Goal: Task Accomplishment & Management: Use online tool/utility

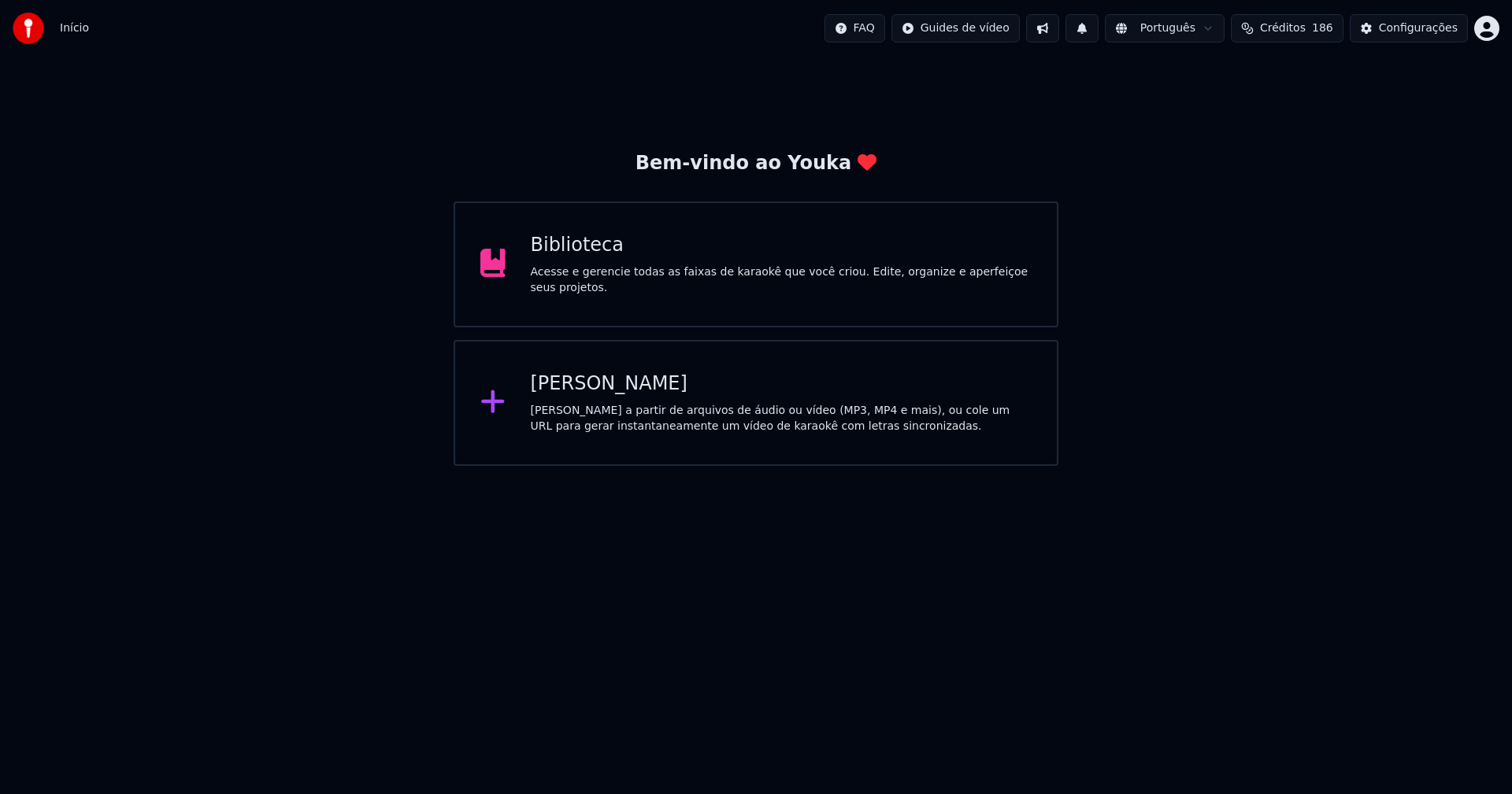
click at [589, 257] on div "Biblioteca" at bounding box center [781, 245] width 502 height 25
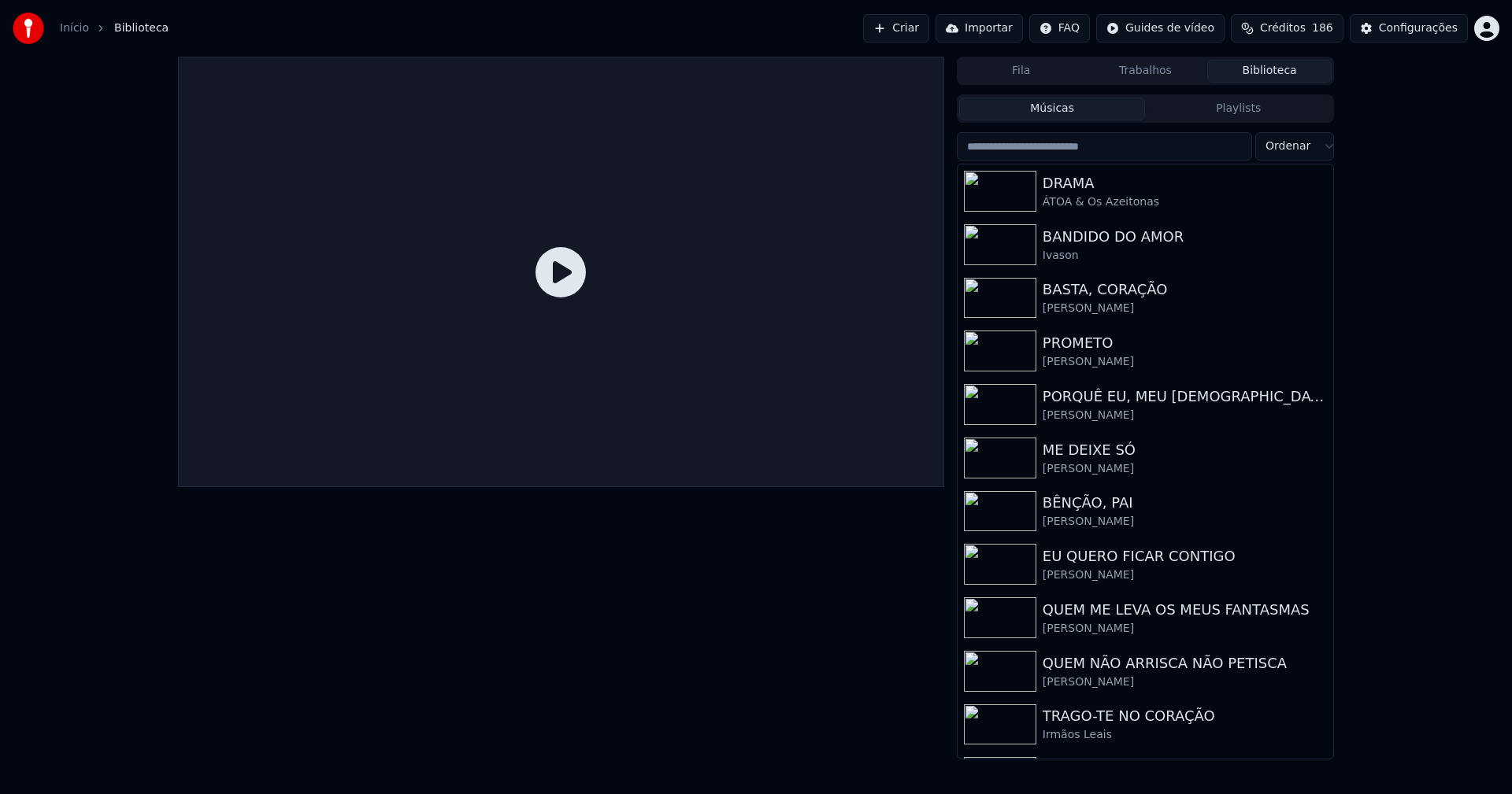
click at [69, 30] on link "Início" at bounding box center [74, 29] width 30 height 16
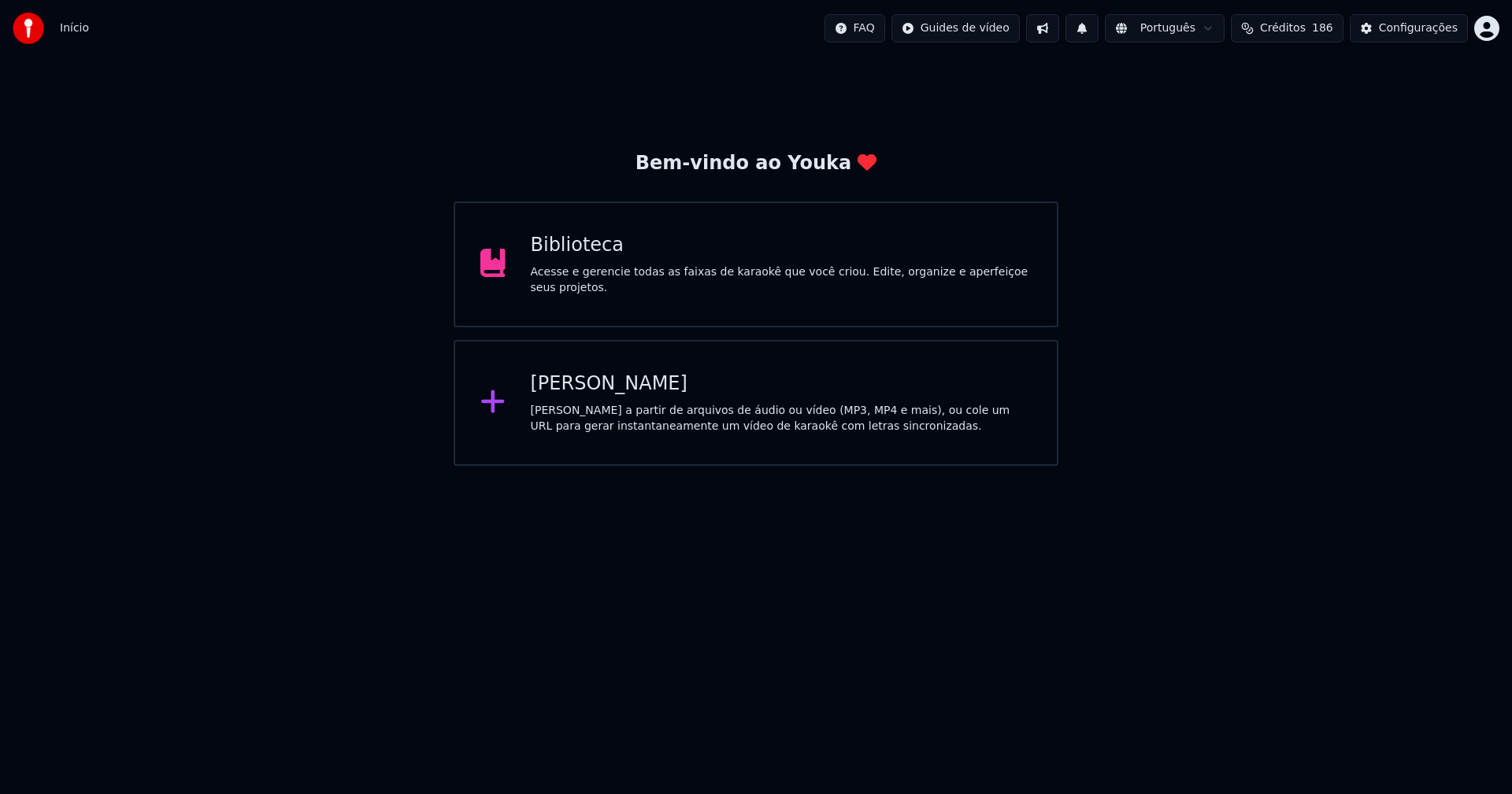
click at [573, 393] on div "[PERSON_NAME]" at bounding box center [781, 384] width 502 height 25
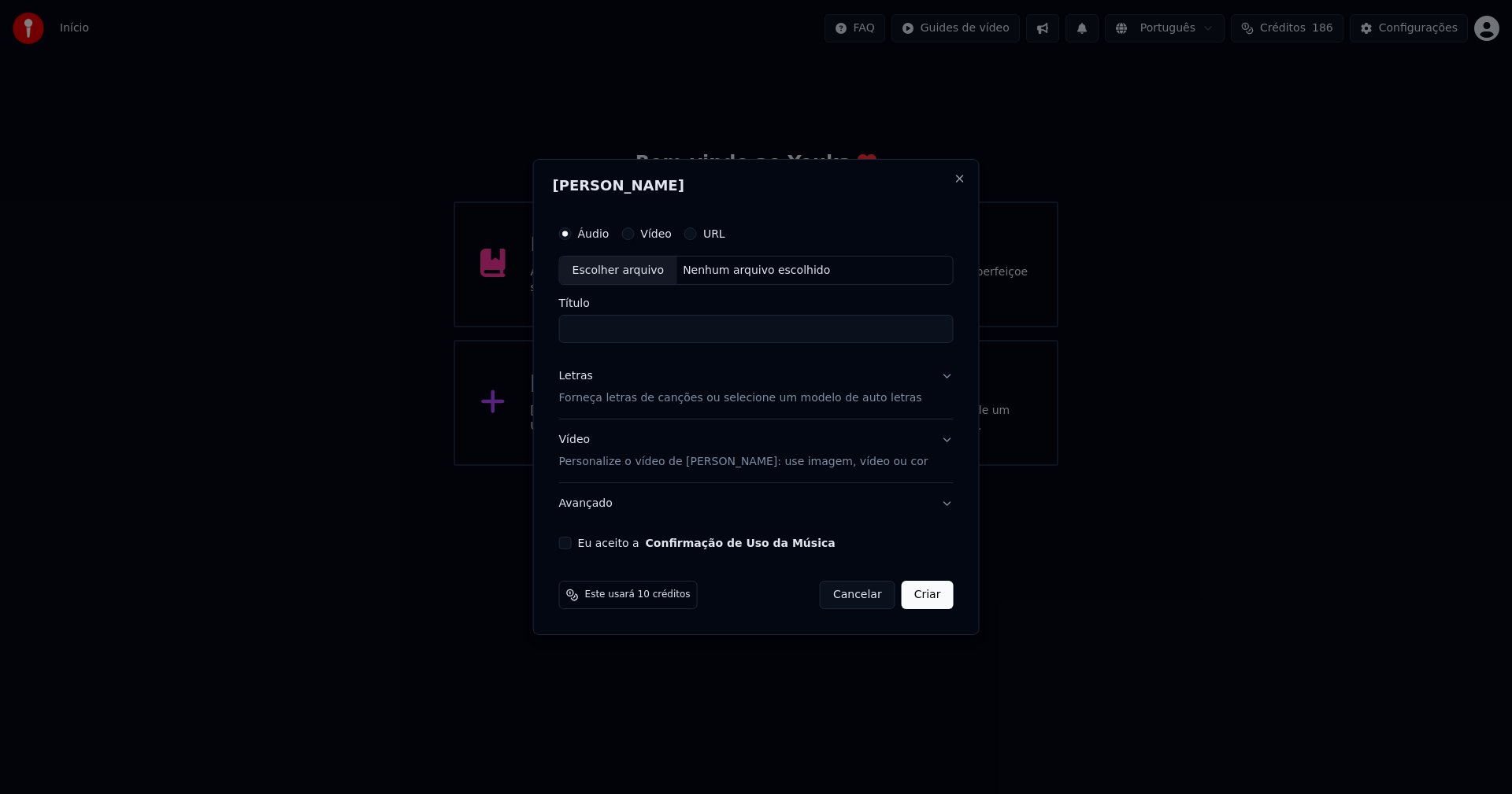
click at [641, 276] on div "Escolher arquivo" at bounding box center [618, 271] width 117 height 29
type input "**********"
click at [581, 376] on div "Letras" at bounding box center [576, 377] width 34 height 16
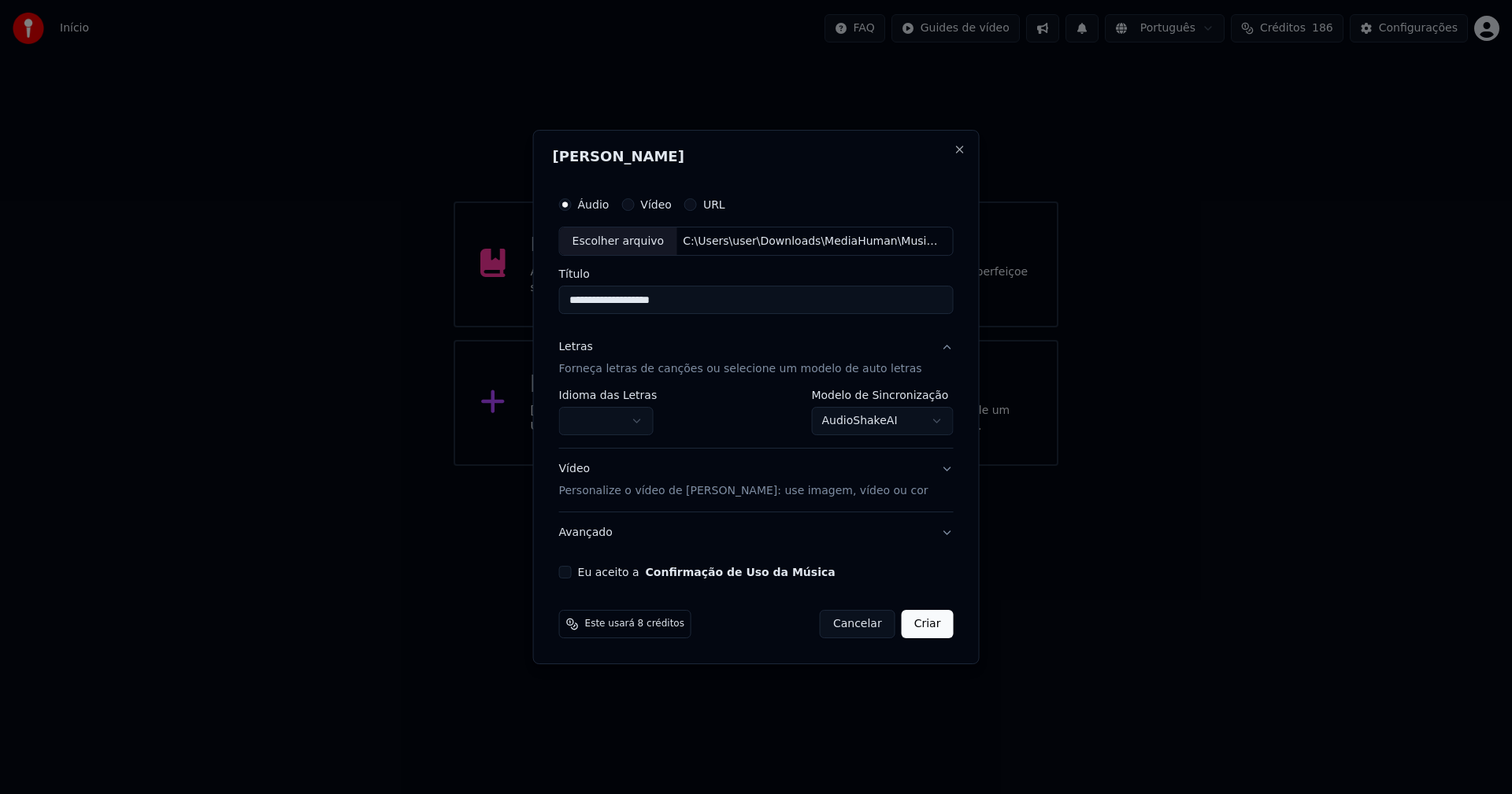
click at [609, 417] on body "**********" at bounding box center [756, 232] width 1512 height 466
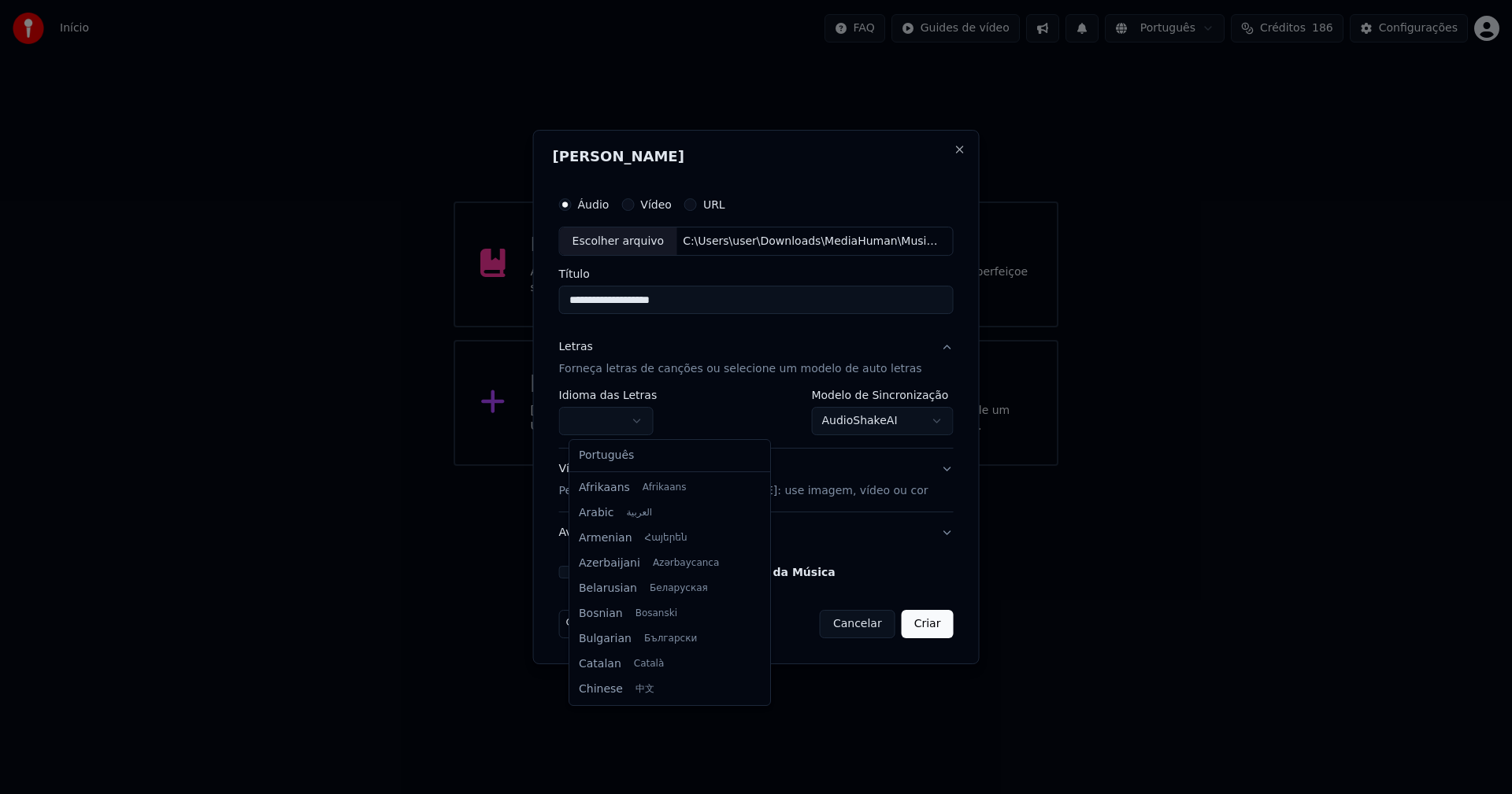
select select "**"
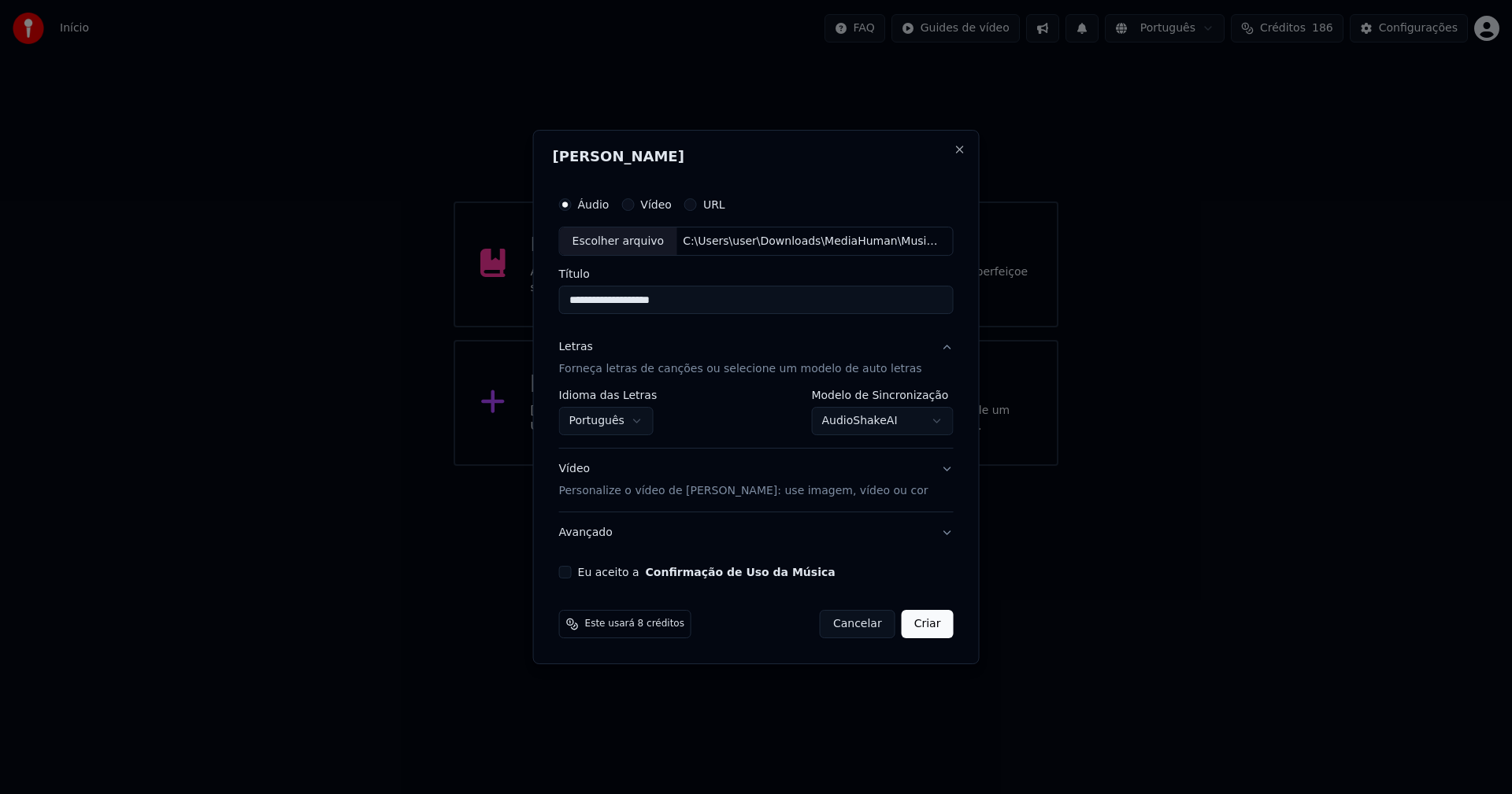
click at [865, 429] on body "**********" at bounding box center [756, 232] width 1512 height 466
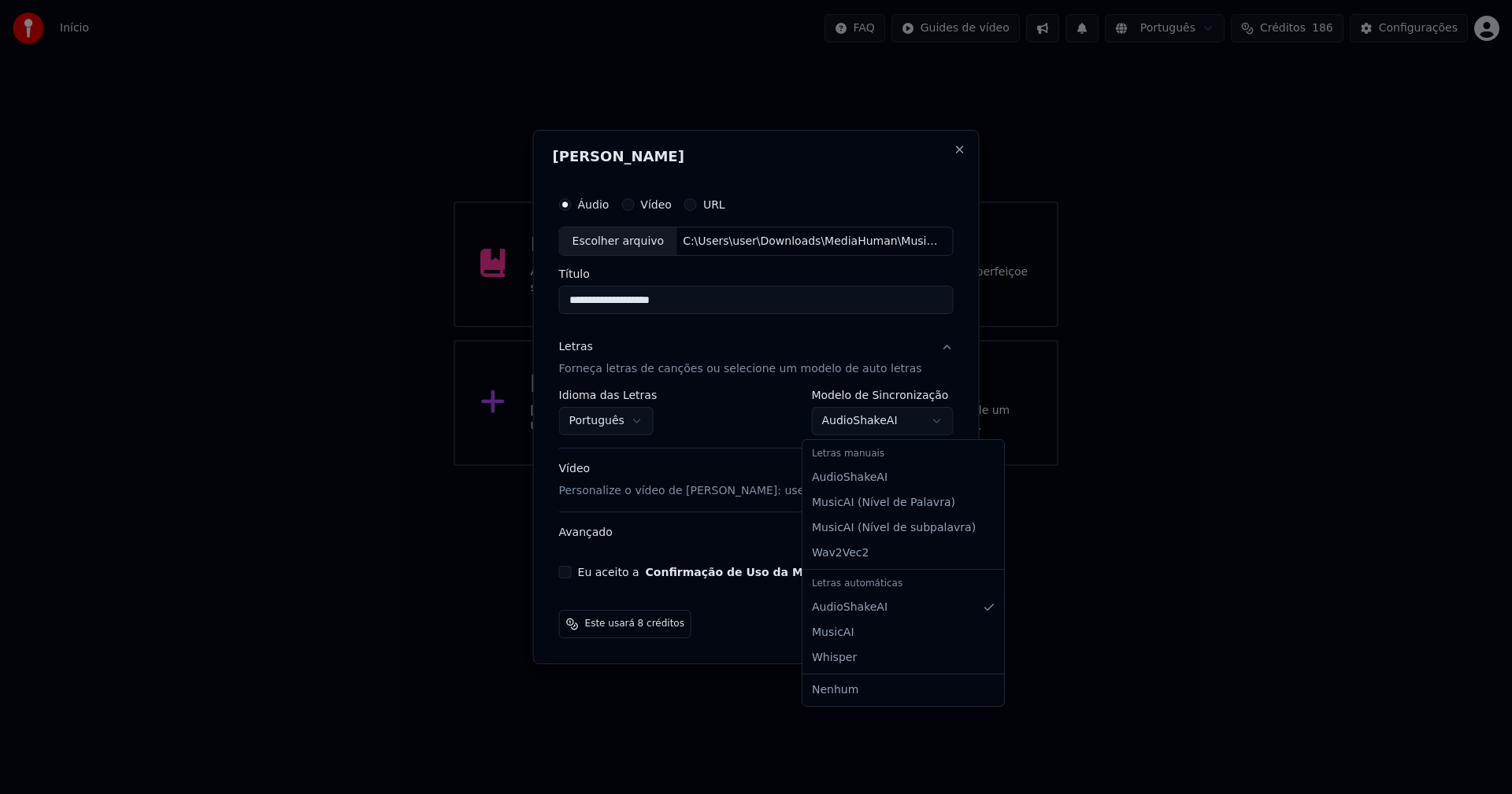
select select "**********"
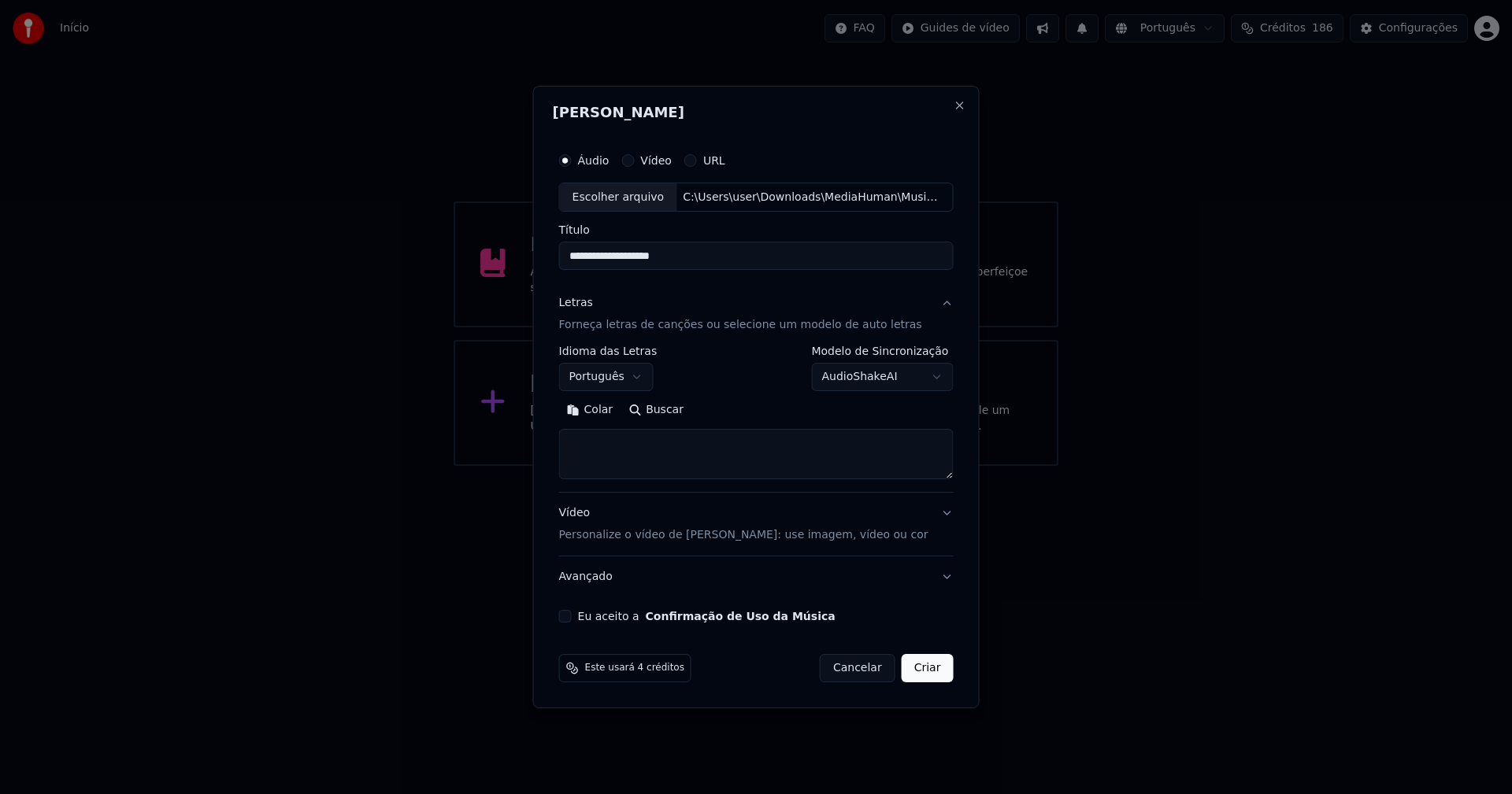
click at [610, 407] on button "Colar" at bounding box center [590, 410] width 63 height 25
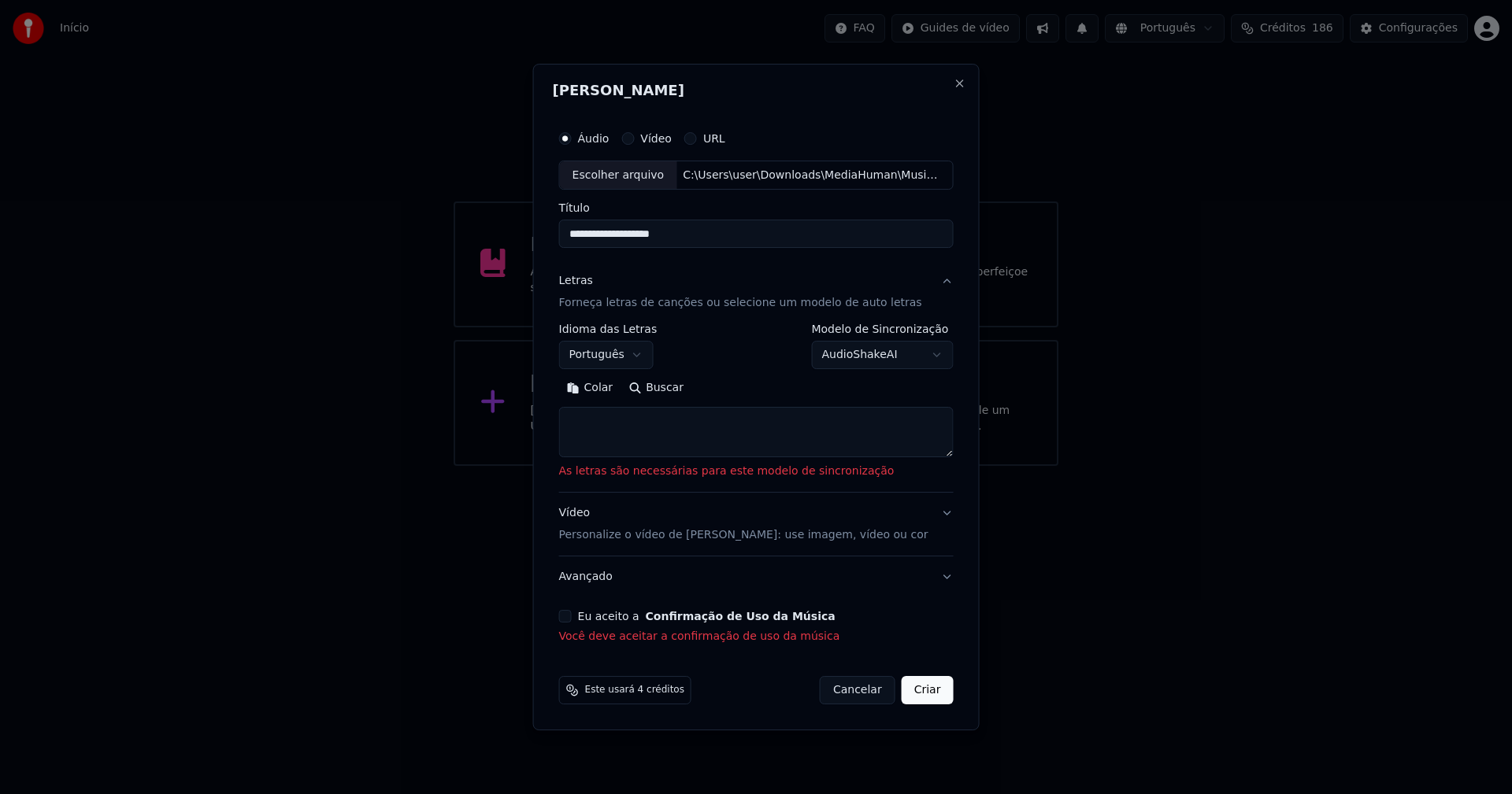
click at [603, 384] on button "Colar" at bounding box center [590, 389] width 63 height 25
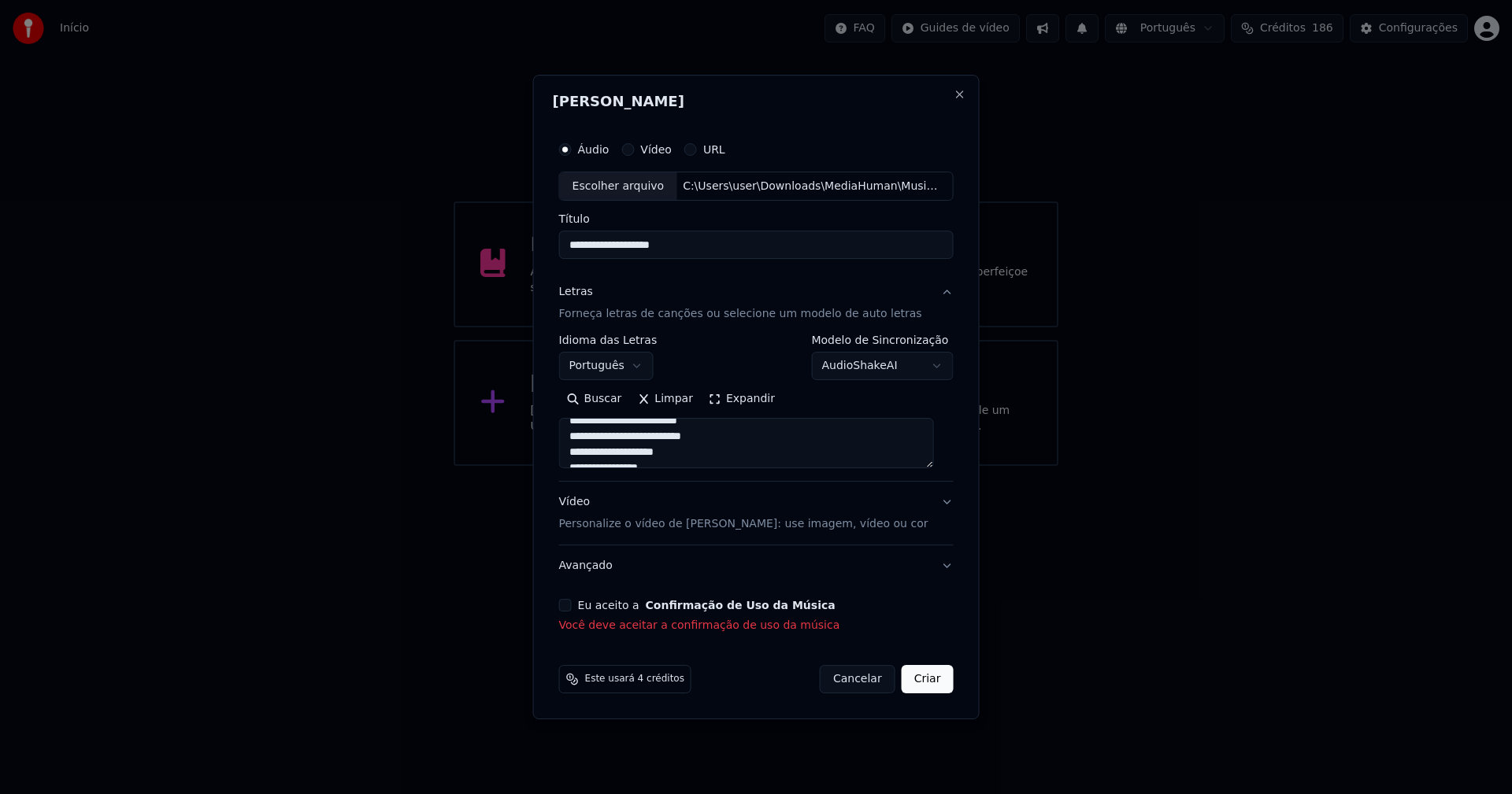
scroll to position [79, 0]
click at [756, 400] on button "Expandir" at bounding box center [742, 400] width 82 height 25
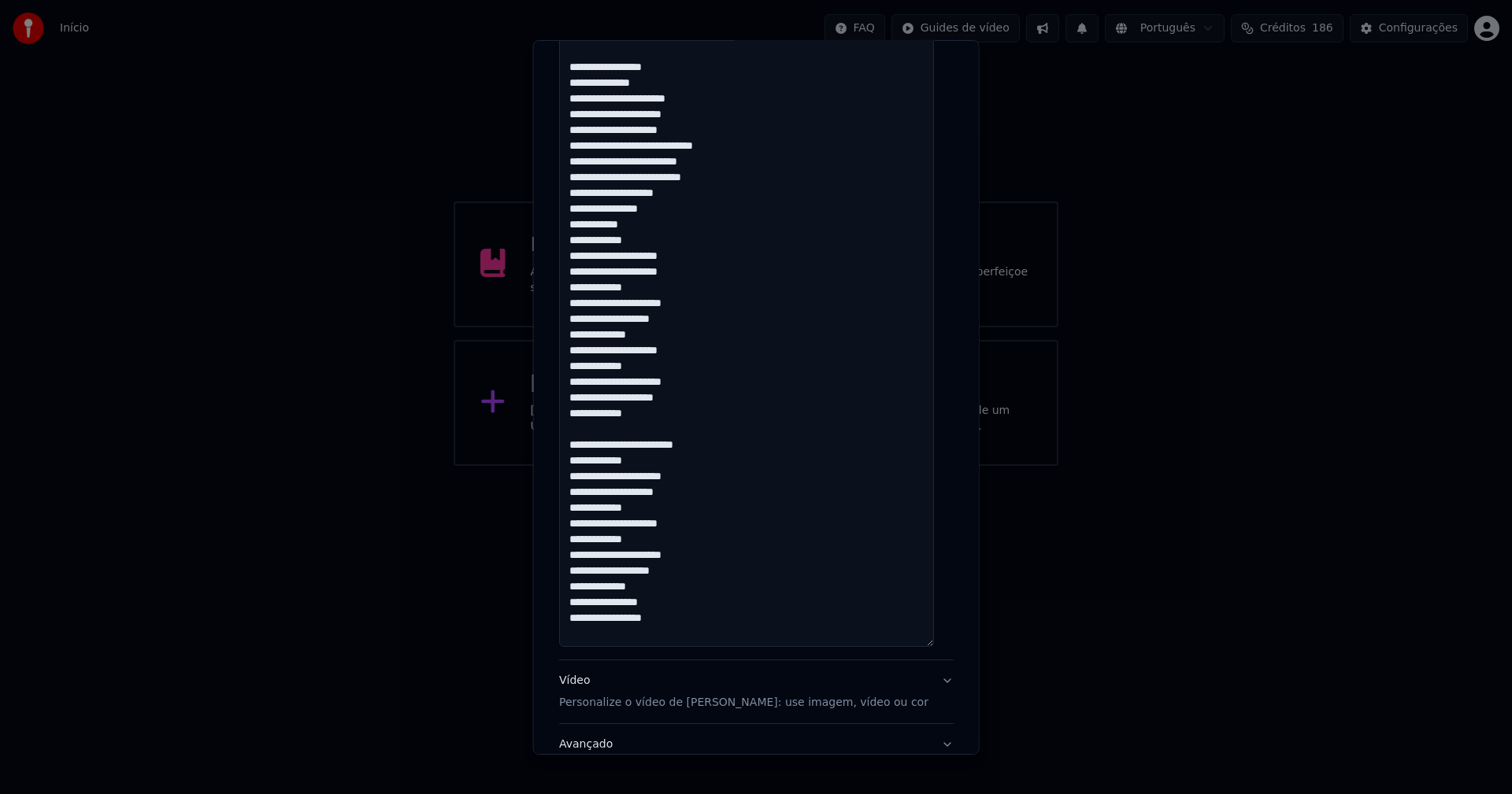
scroll to position [851, 0]
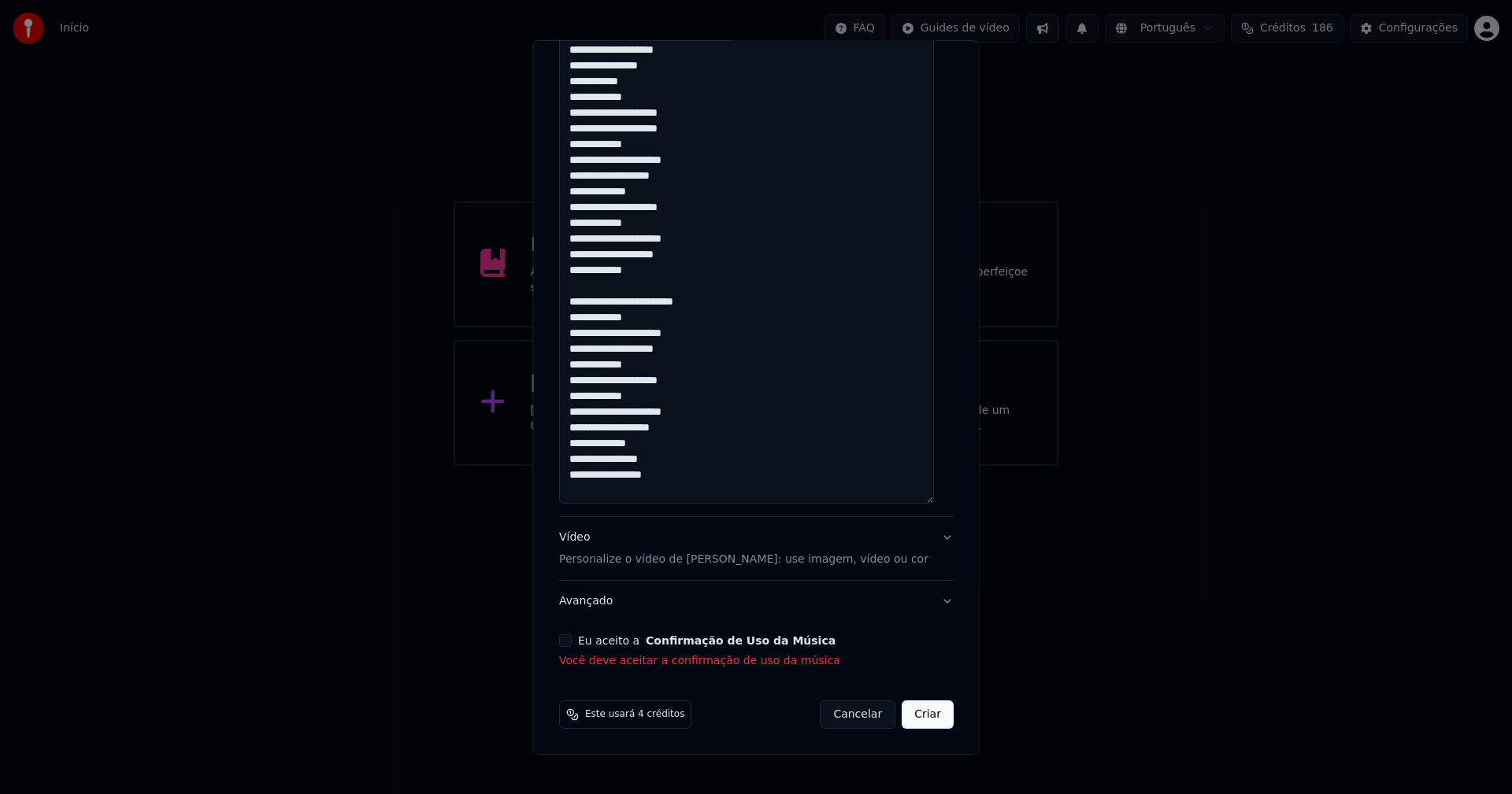
click at [568, 638] on button "Eu aceito a Confirmação de Uso da Música" at bounding box center [565, 640] width 13 height 13
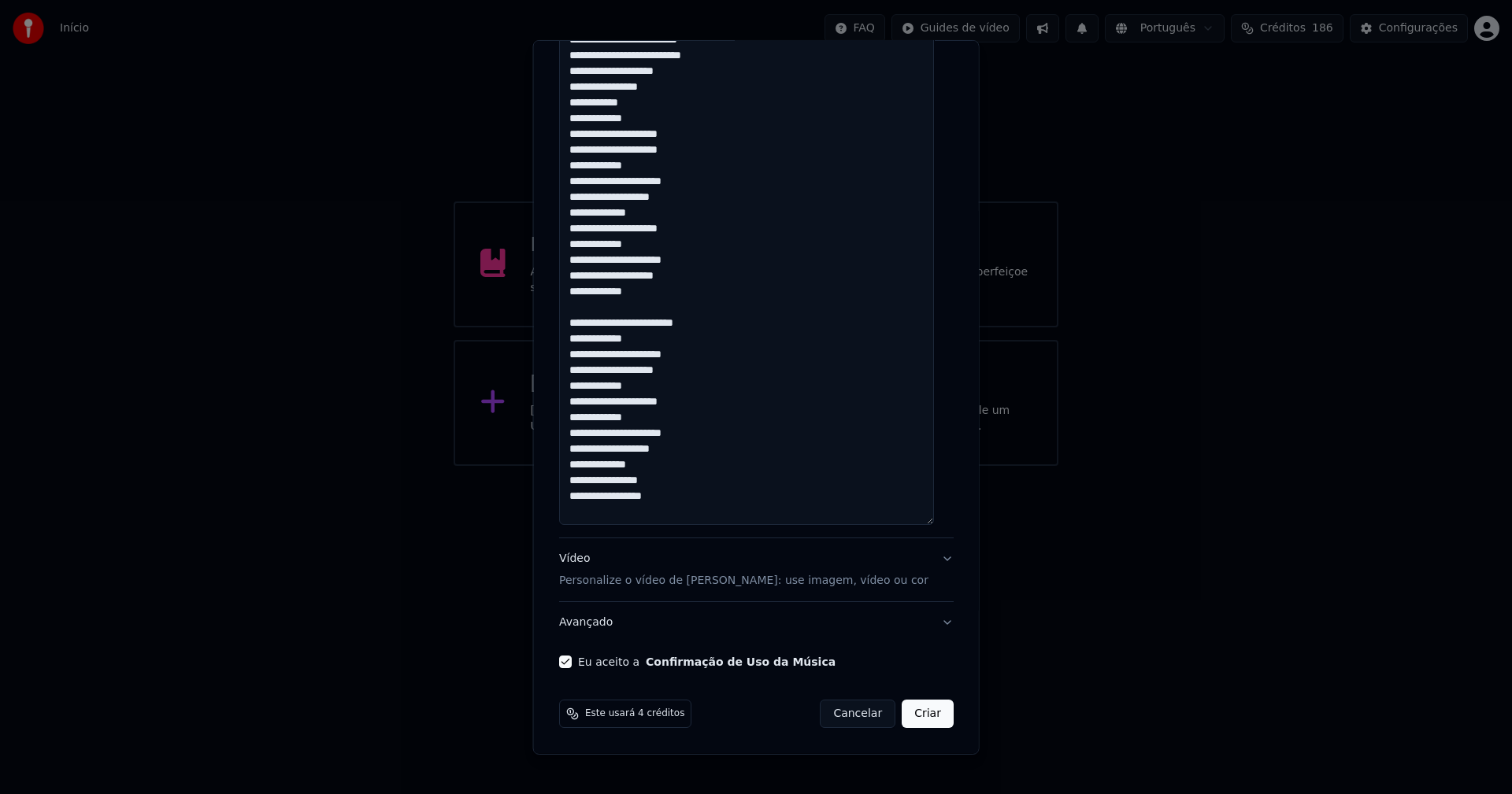
click at [913, 716] on button "Criar" at bounding box center [928, 714] width 52 height 29
type textarea "**********"
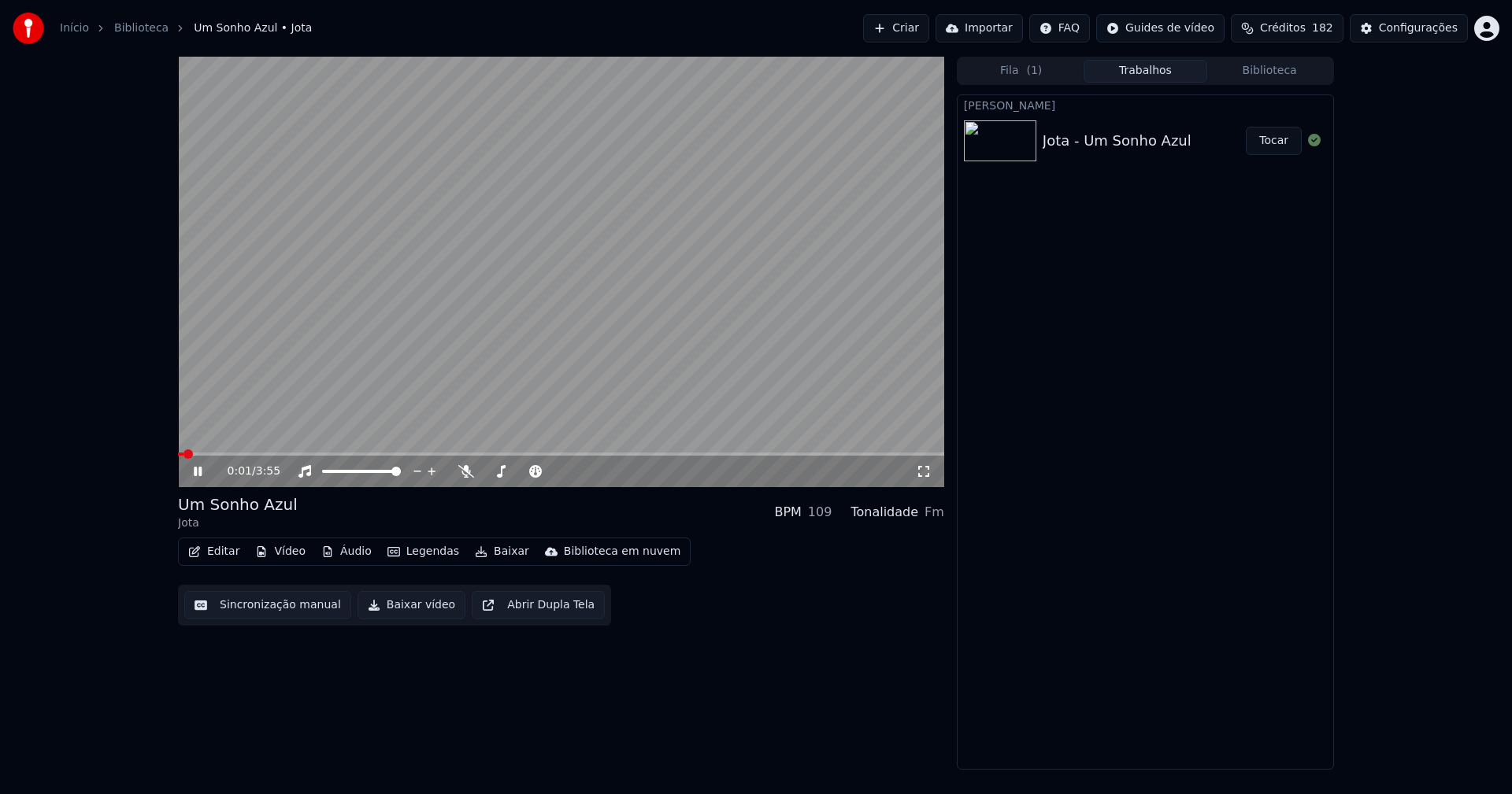
click at [196, 471] on icon at bounding box center [197, 471] width 8 height 10
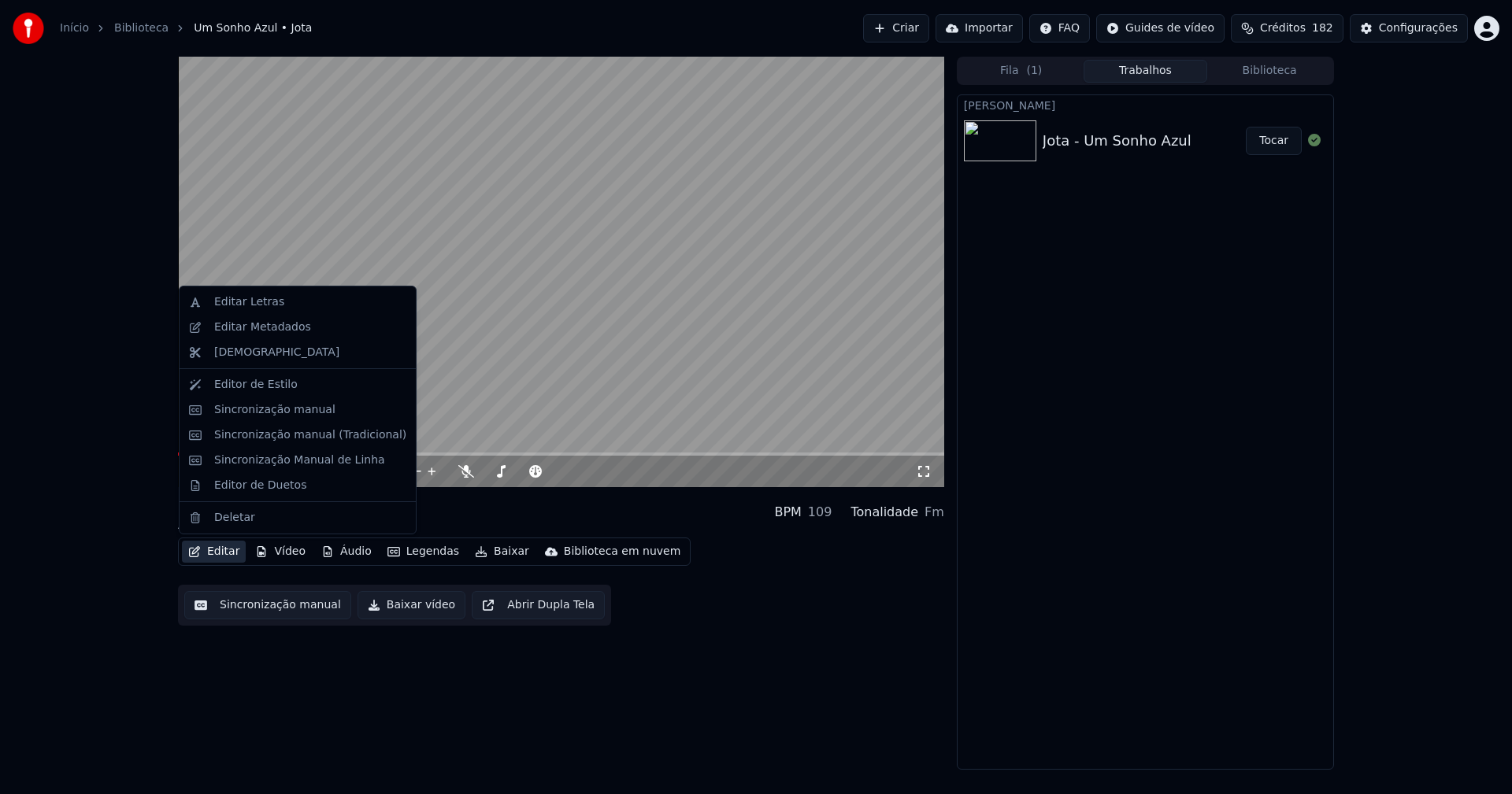
click at [228, 553] on button "Editar" at bounding box center [213, 552] width 64 height 22
click at [286, 330] on div "Editar Metadados" at bounding box center [262, 327] width 97 height 16
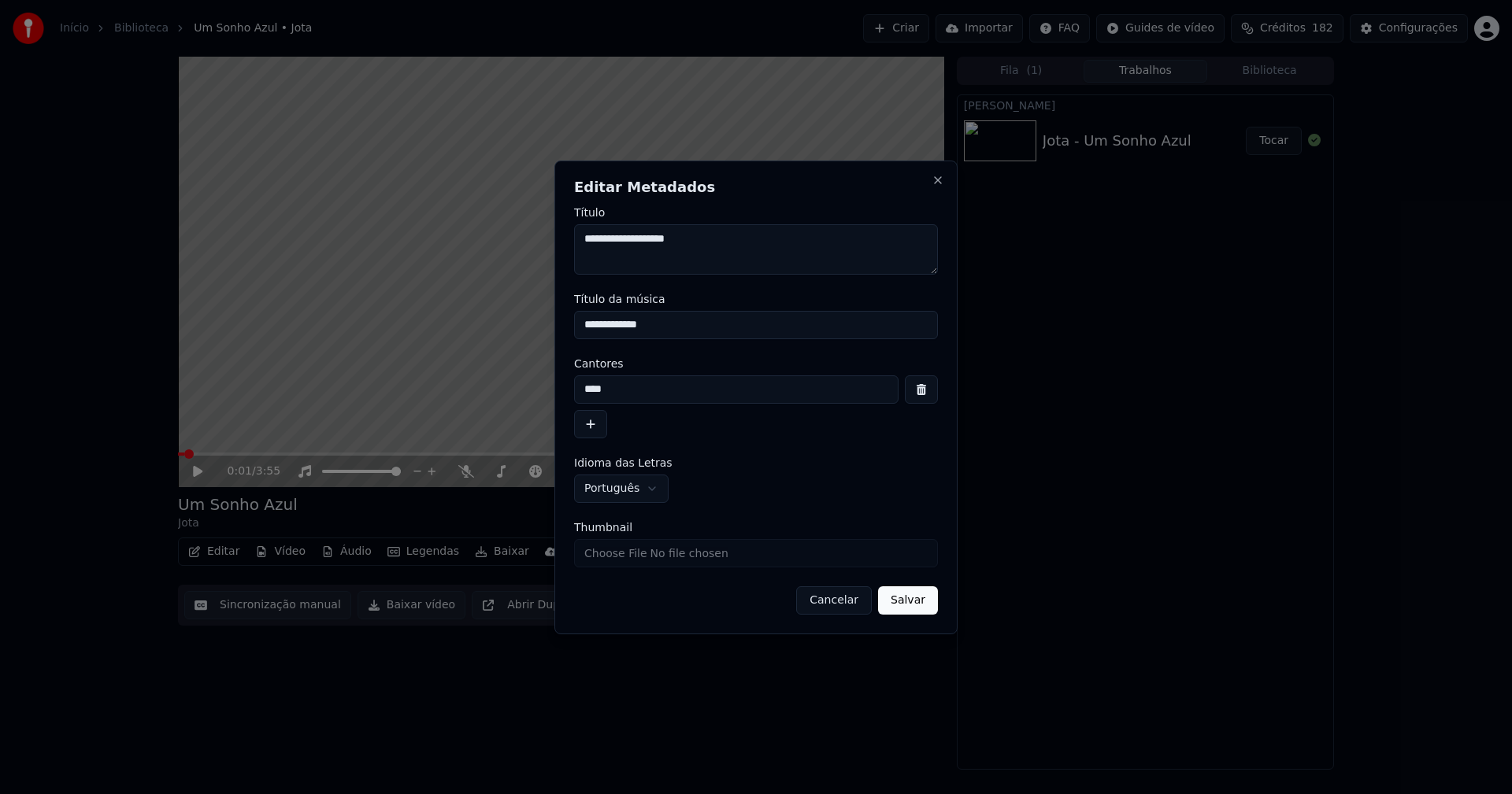
drag, startPoint x: 672, startPoint y: 323, endPoint x: 544, endPoint y: 327, distance: 128.1
click at [544, 327] on body "**********" at bounding box center [756, 397] width 1512 height 794
type input "**********"
click at [619, 552] on input "Thumbnail" at bounding box center [755, 553] width 364 height 29
type input "**********"
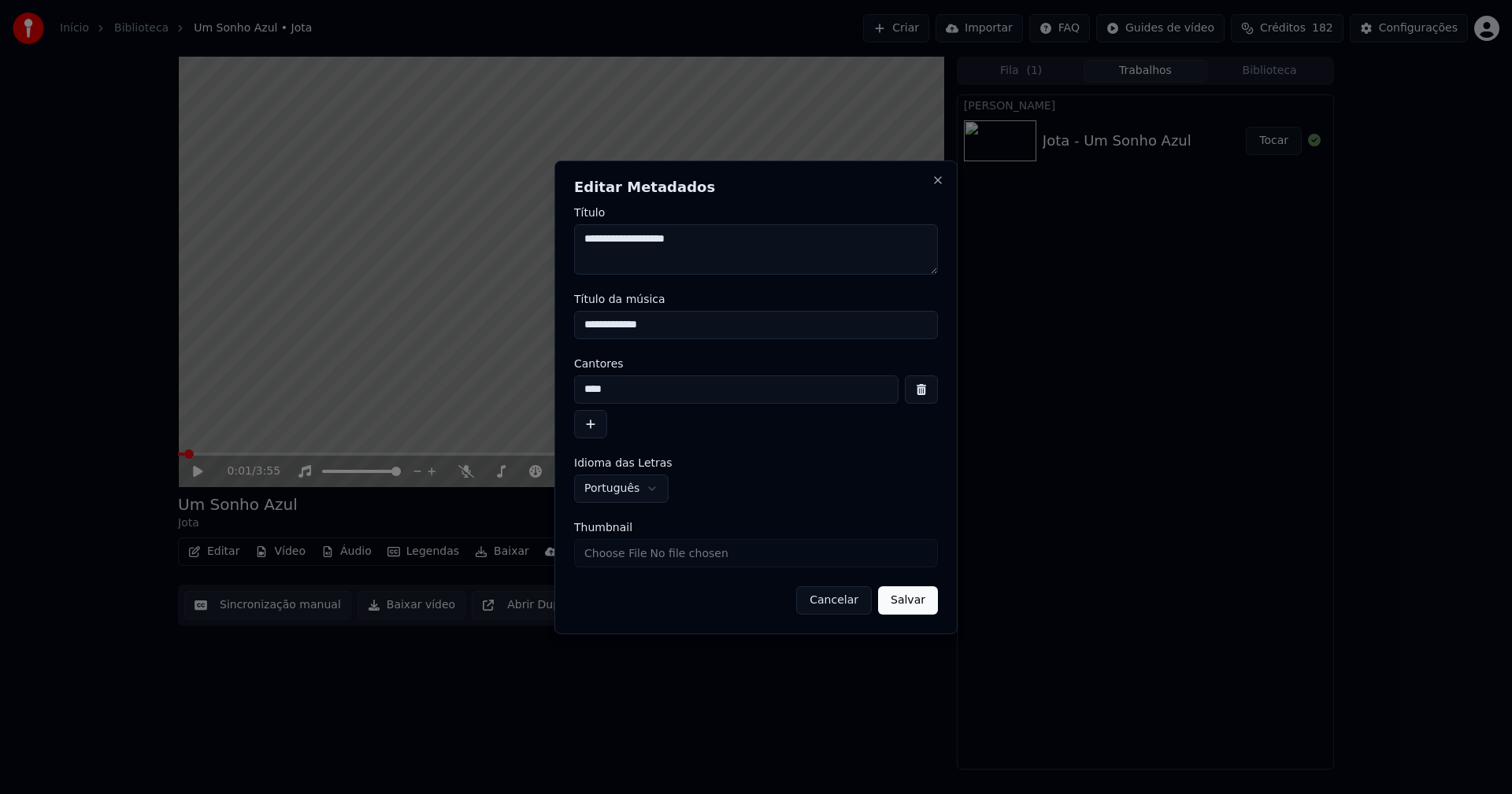
click at [913, 593] on button "Salvar" at bounding box center [907, 601] width 60 height 29
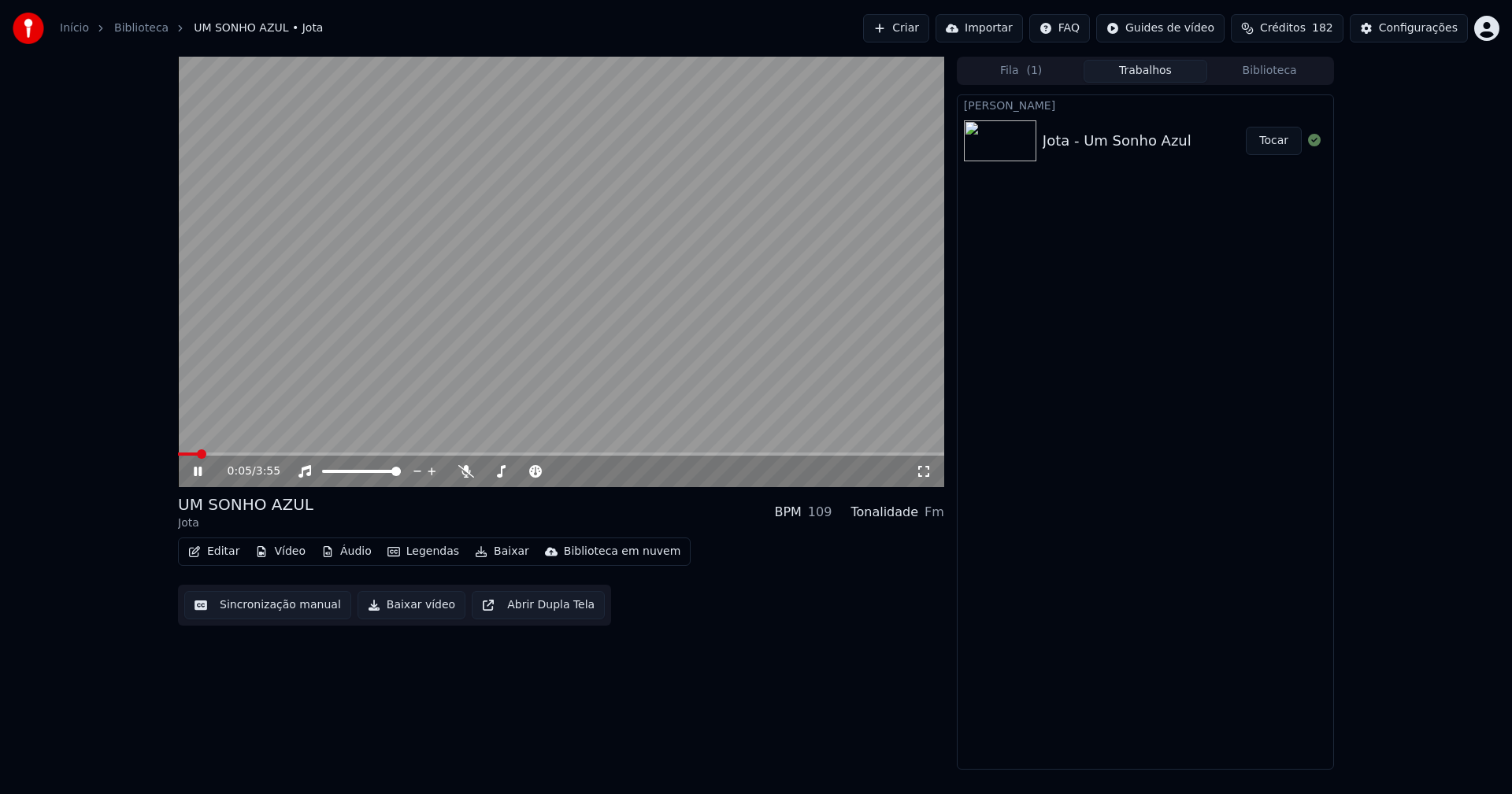
click at [193, 469] on icon at bounding box center [208, 471] width 37 height 13
click at [282, 552] on button "Vídeo" at bounding box center [280, 552] width 63 height 22
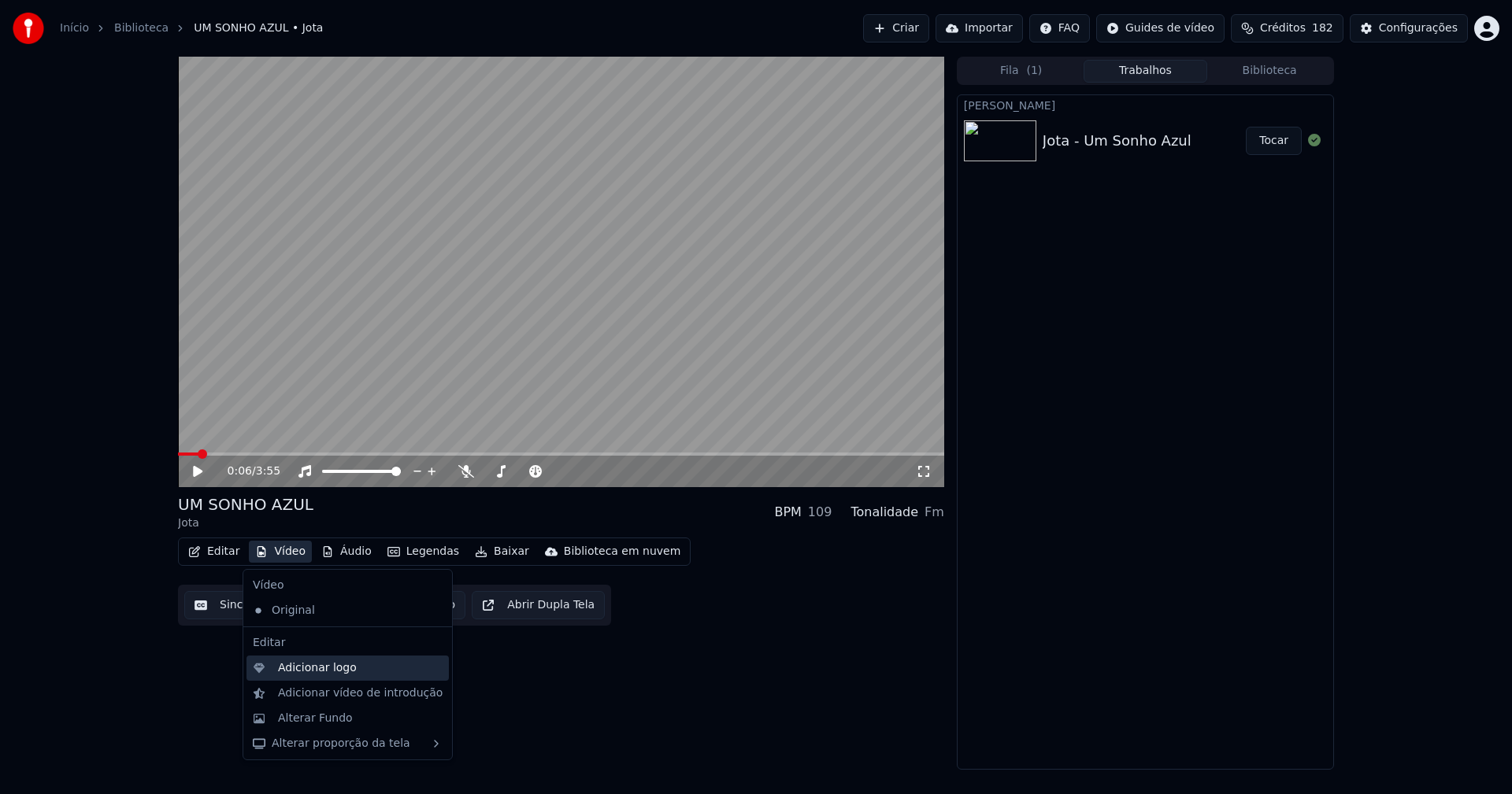
click at [318, 672] on div "Adicionar logo" at bounding box center [318, 668] width 79 height 16
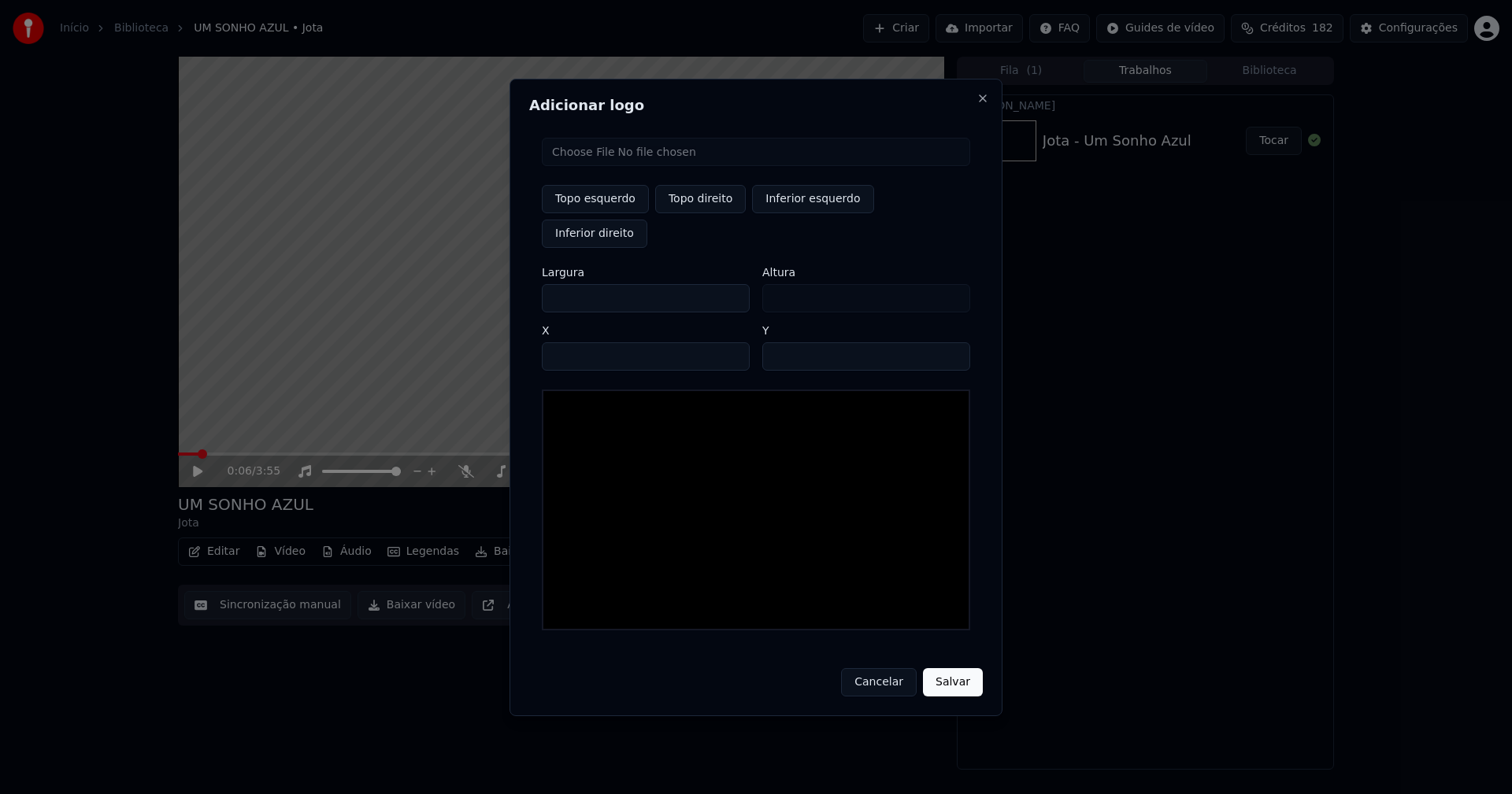
click at [604, 166] on input "file" at bounding box center [755, 152] width 429 height 29
type input "**********"
click at [697, 213] on button "Topo direito" at bounding box center [700, 199] width 90 height 29
type input "****"
drag, startPoint x: 567, startPoint y: 281, endPoint x: 548, endPoint y: 281, distance: 19.0
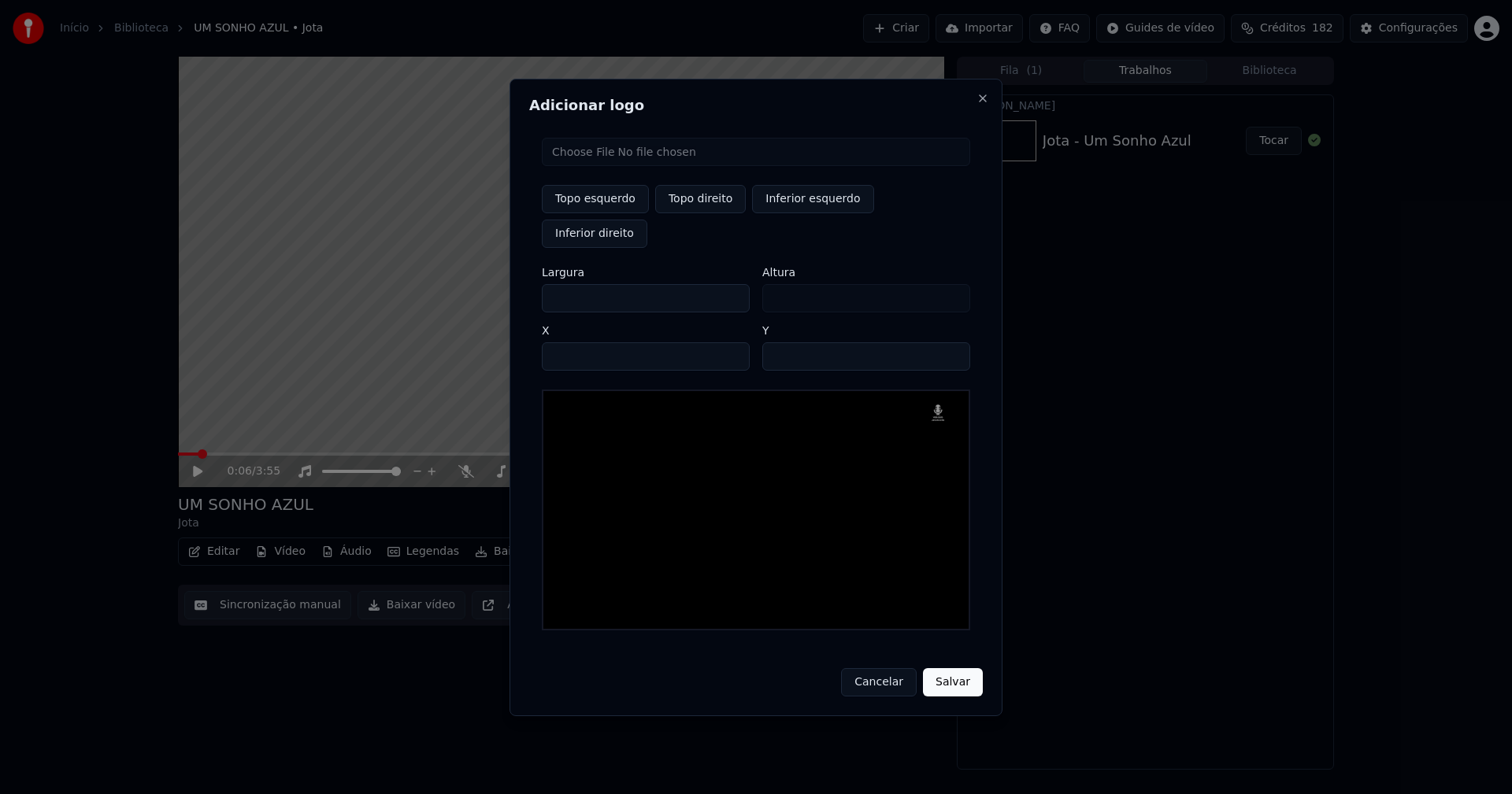
click at [548, 284] on input "***" at bounding box center [645, 299] width 208 height 29
type input "**"
type input "***"
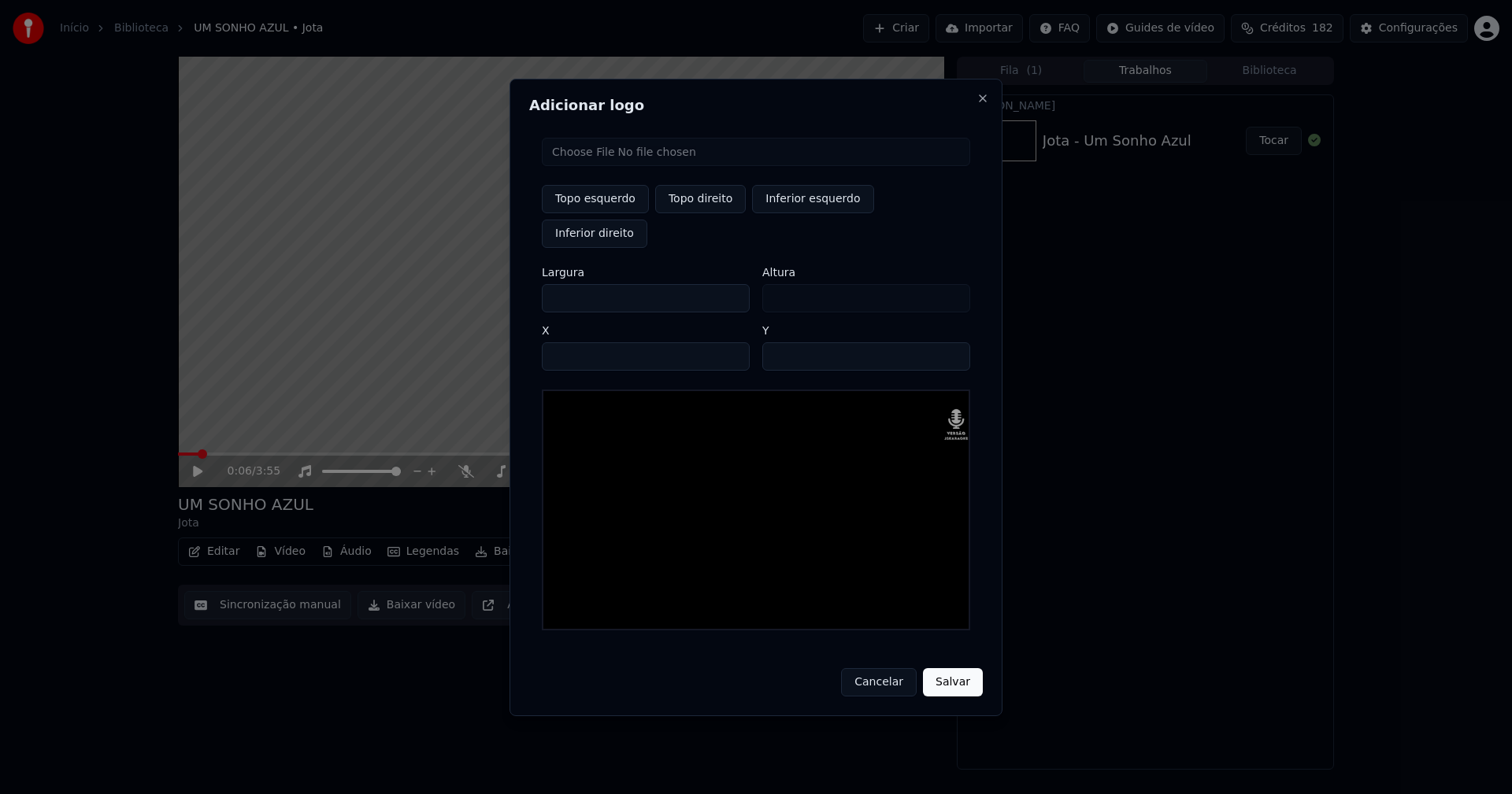
type input "***"
click at [575, 342] on input "****" at bounding box center [645, 357] width 208 height 29
type input "****"
click at [777, 342] on input "**" at bounding box center [866, 357] width 208 height 29
type input "**"
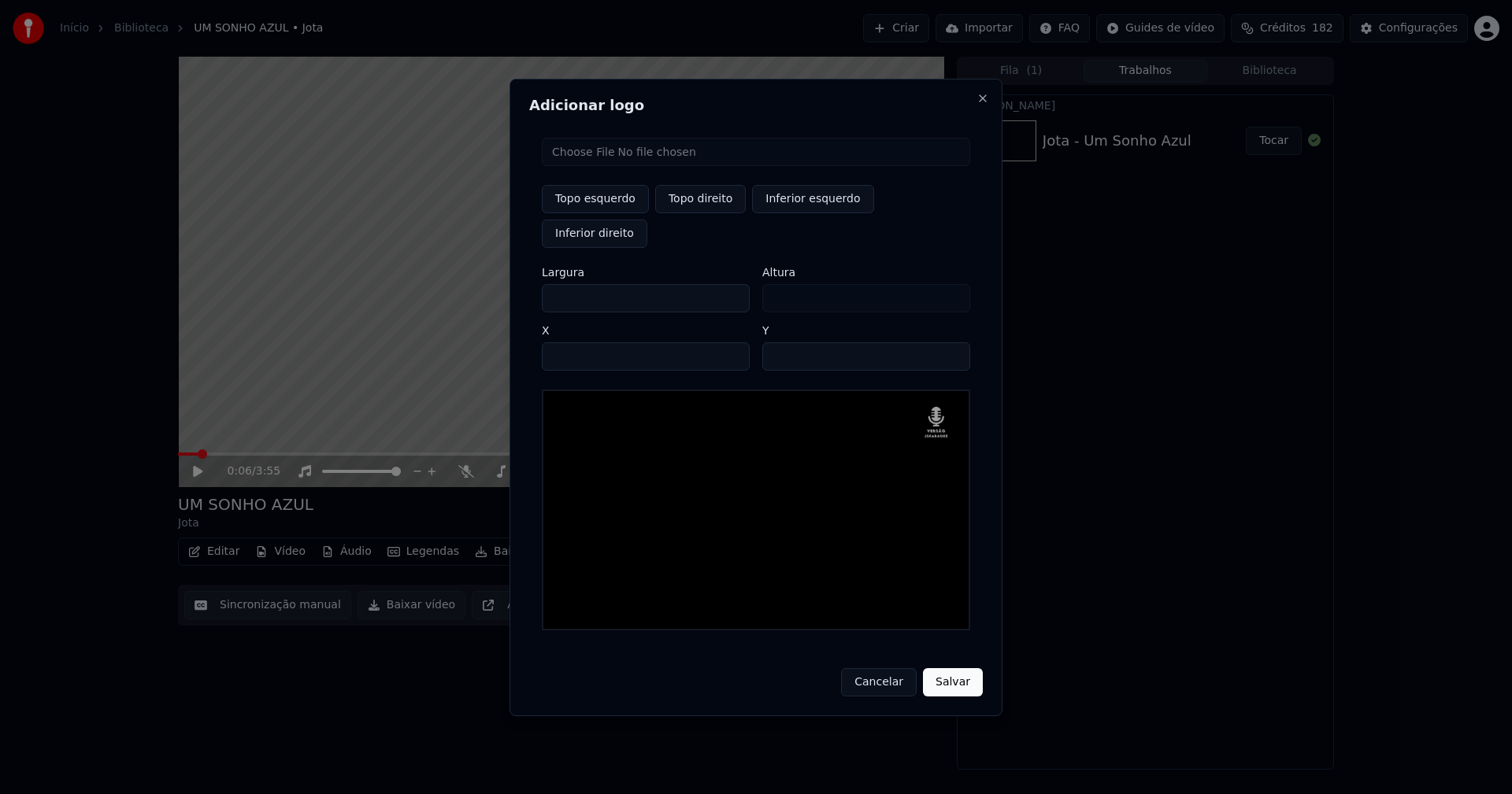
click at [922, 668] on button "Salvar" at bounding box center [952, 682] width 60 height 29
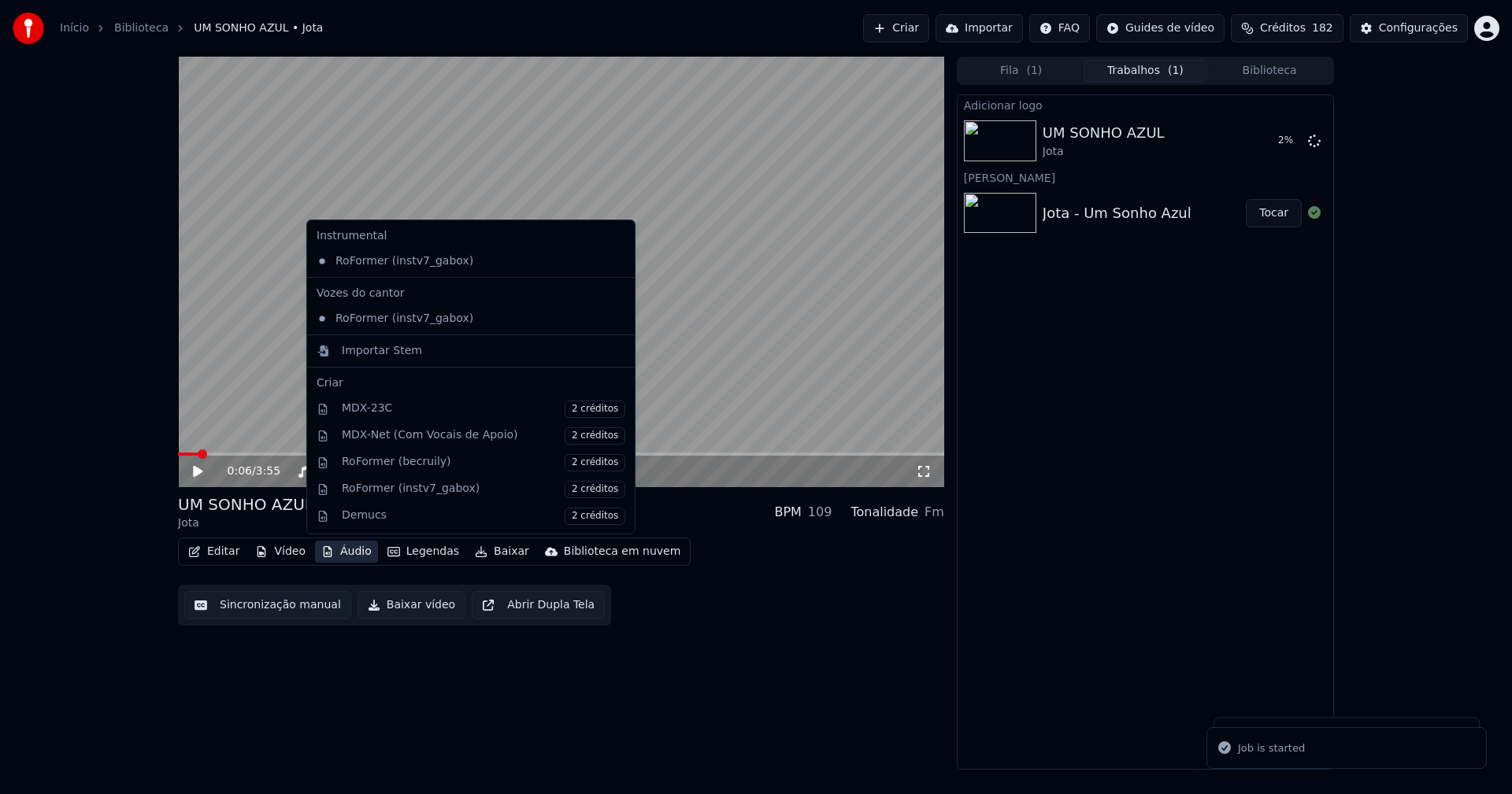
click at [358, 556] on button "Áudio" at bounding box center [346, 552] width 63 height 22
click at [384, 350] on div "Importar Stem" at bounding box center [382, 351] width 81 height 16
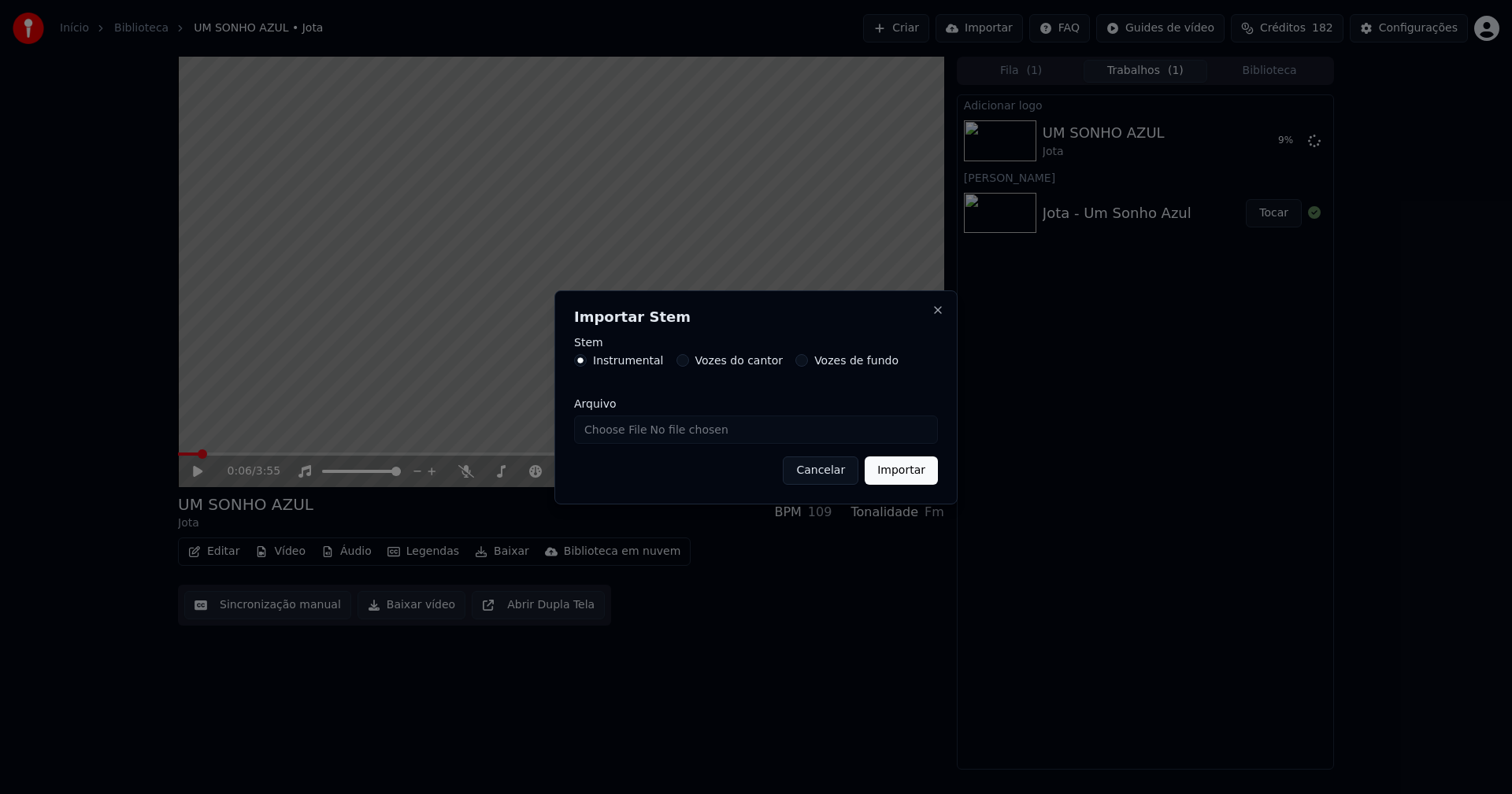
click at [624, 433] on input "Arquivo" at bounding box center [755, 430] width 364 height 29
type input "**********"
click at [905, 480] on button "Importar" at bounding box center [901, 470] width 73 height 29
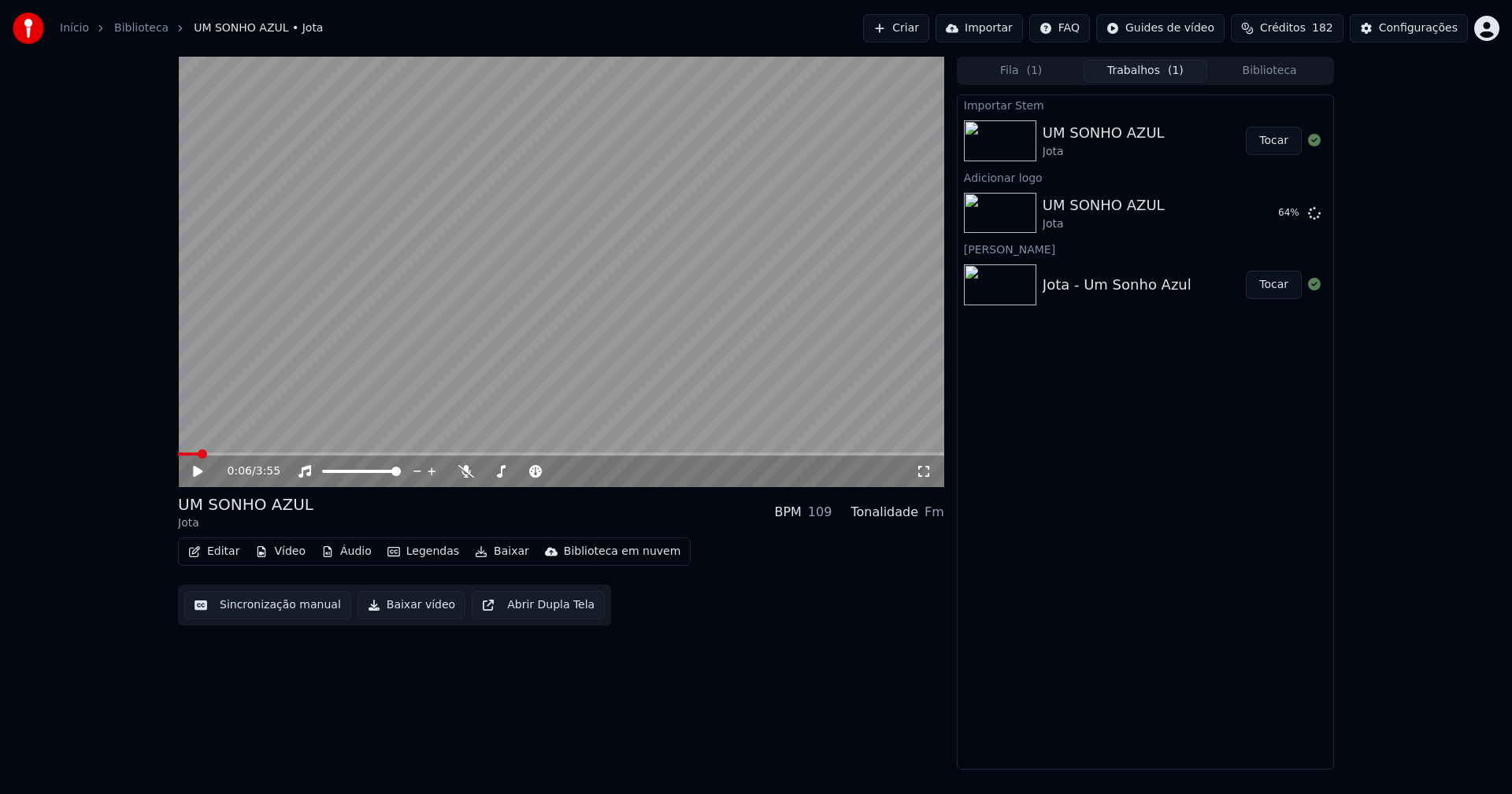
click at [223, 551] on button "Editar" at bounding box center [213, 552] width 64 height 22
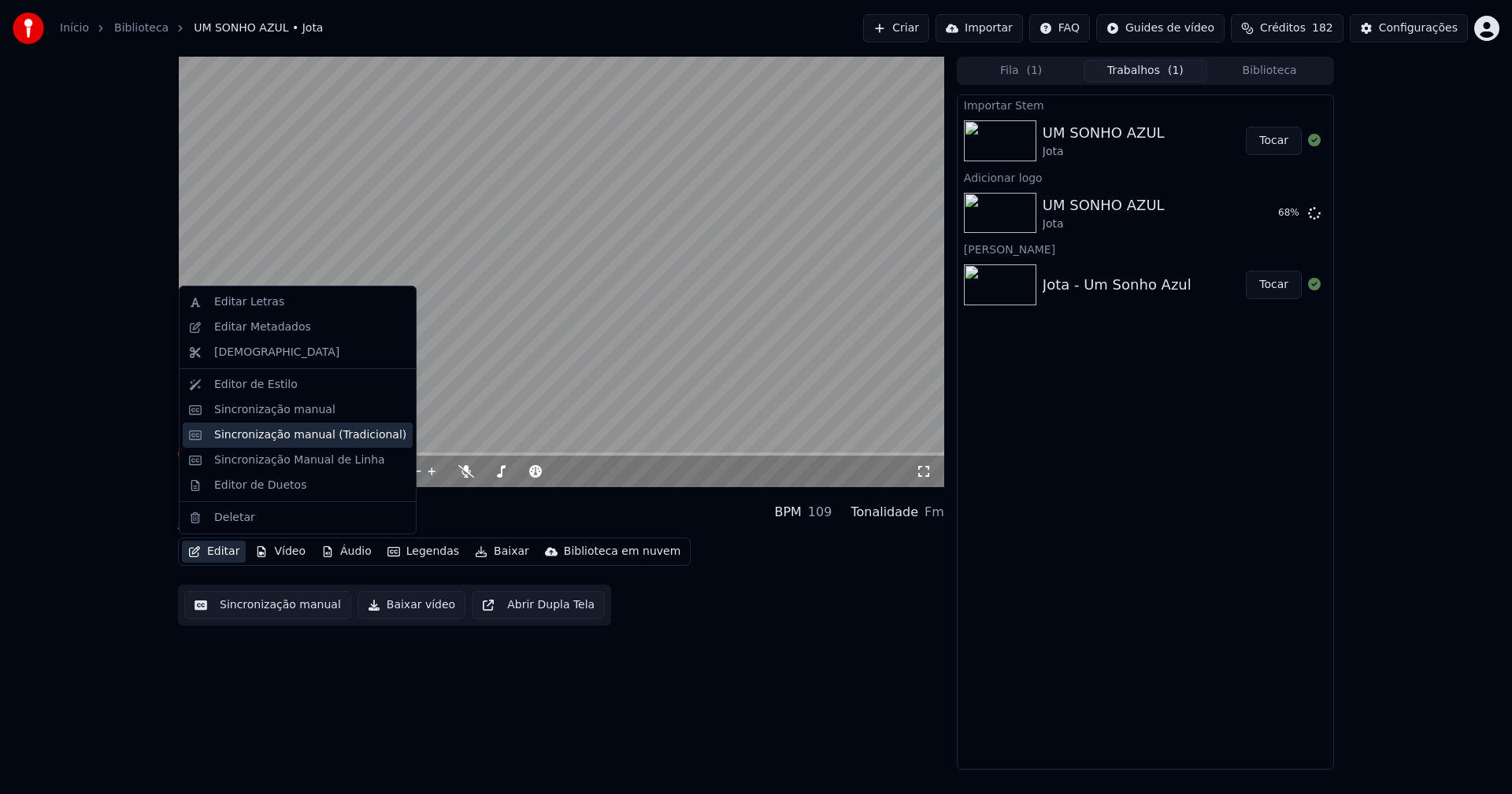
click at [263, 436] on div "Sincronização manual (Tradicional)" at bounding box center [310, 435] width 192 height 16
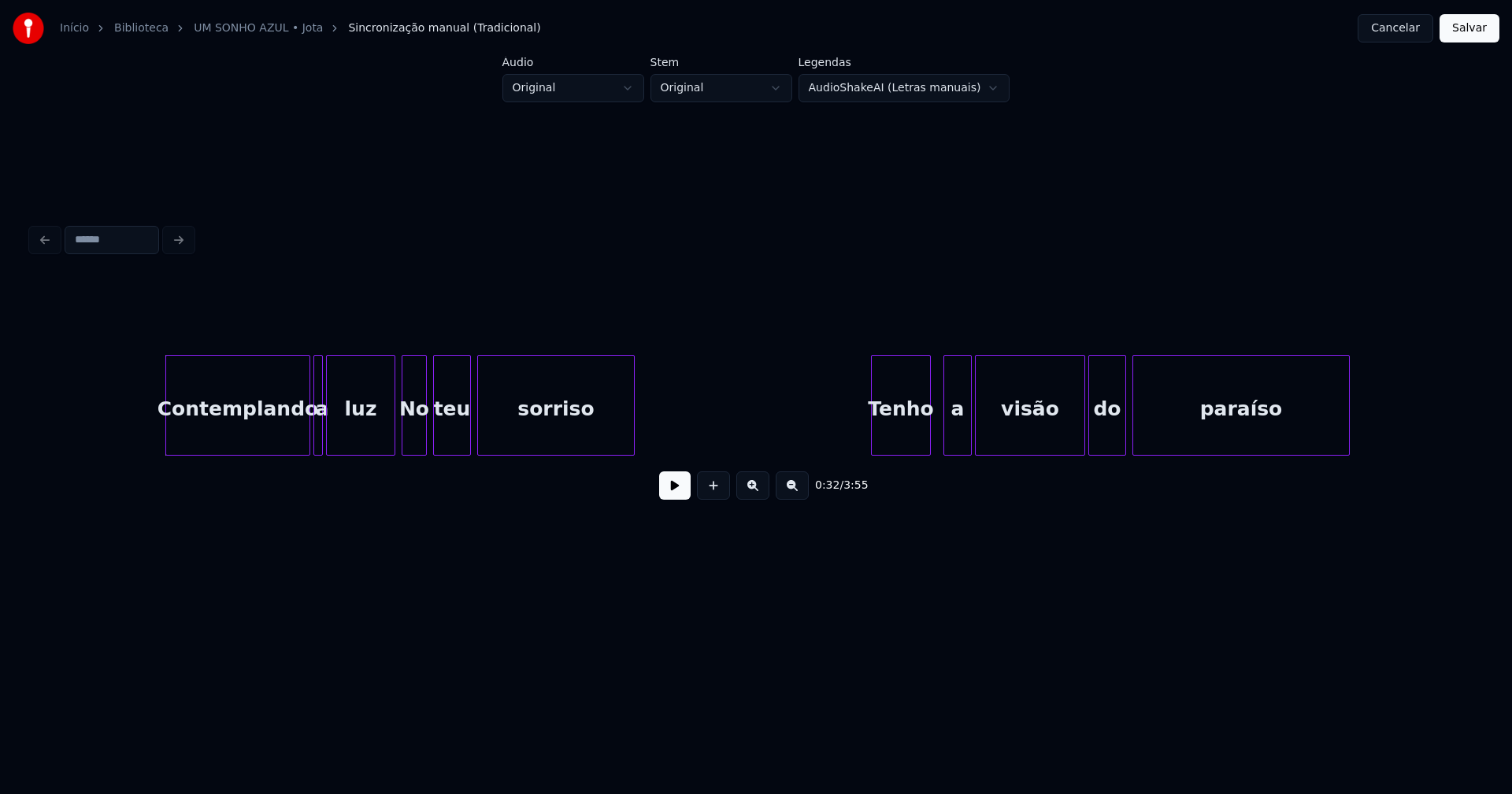
scroll to position [0, 4973]
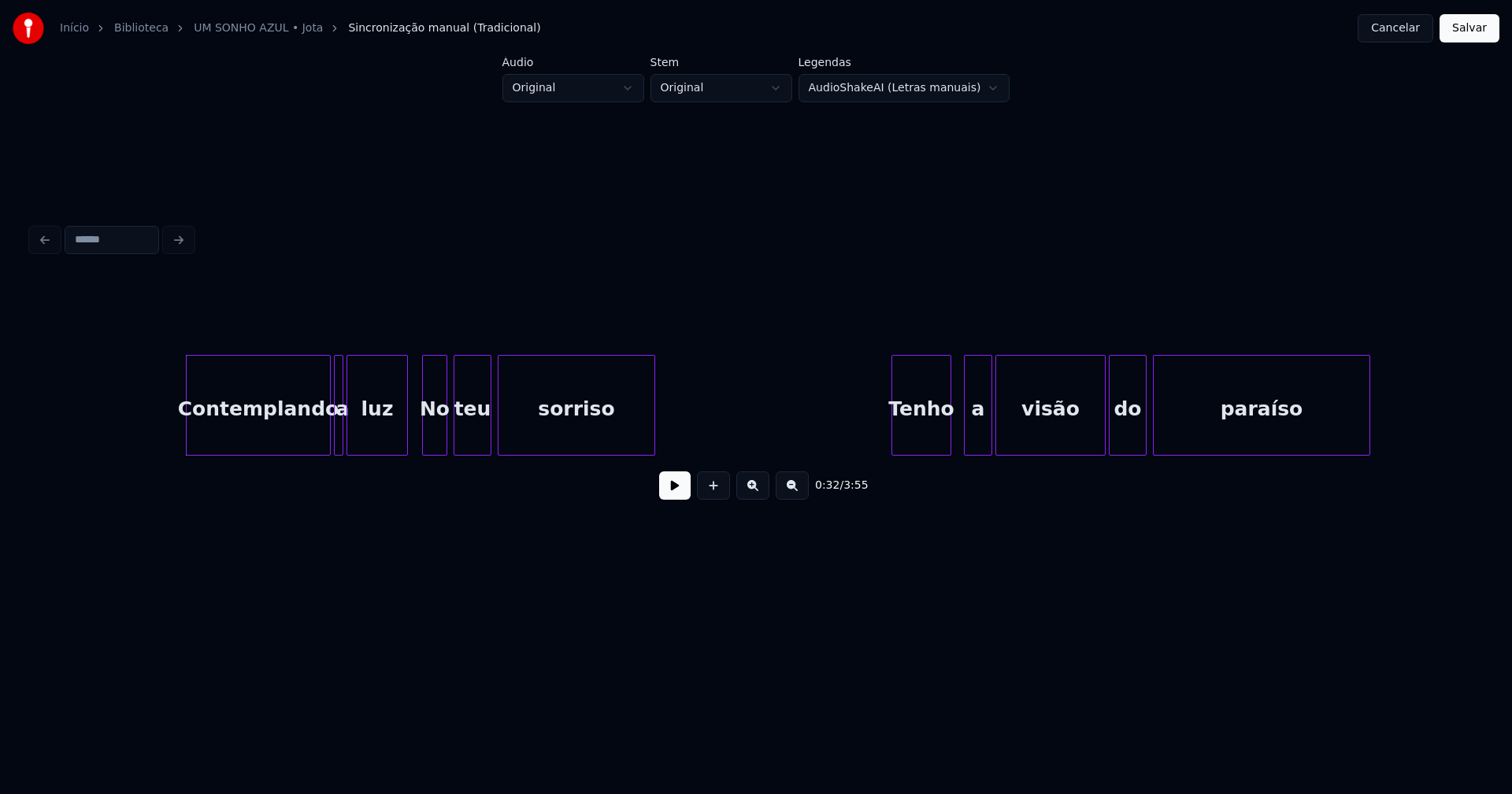
click at [405, 432] on div at bounding box center [404, 405] width 4 height 99
click at [317, 440] on div at bounding box center [317, 405] width 4 height 99
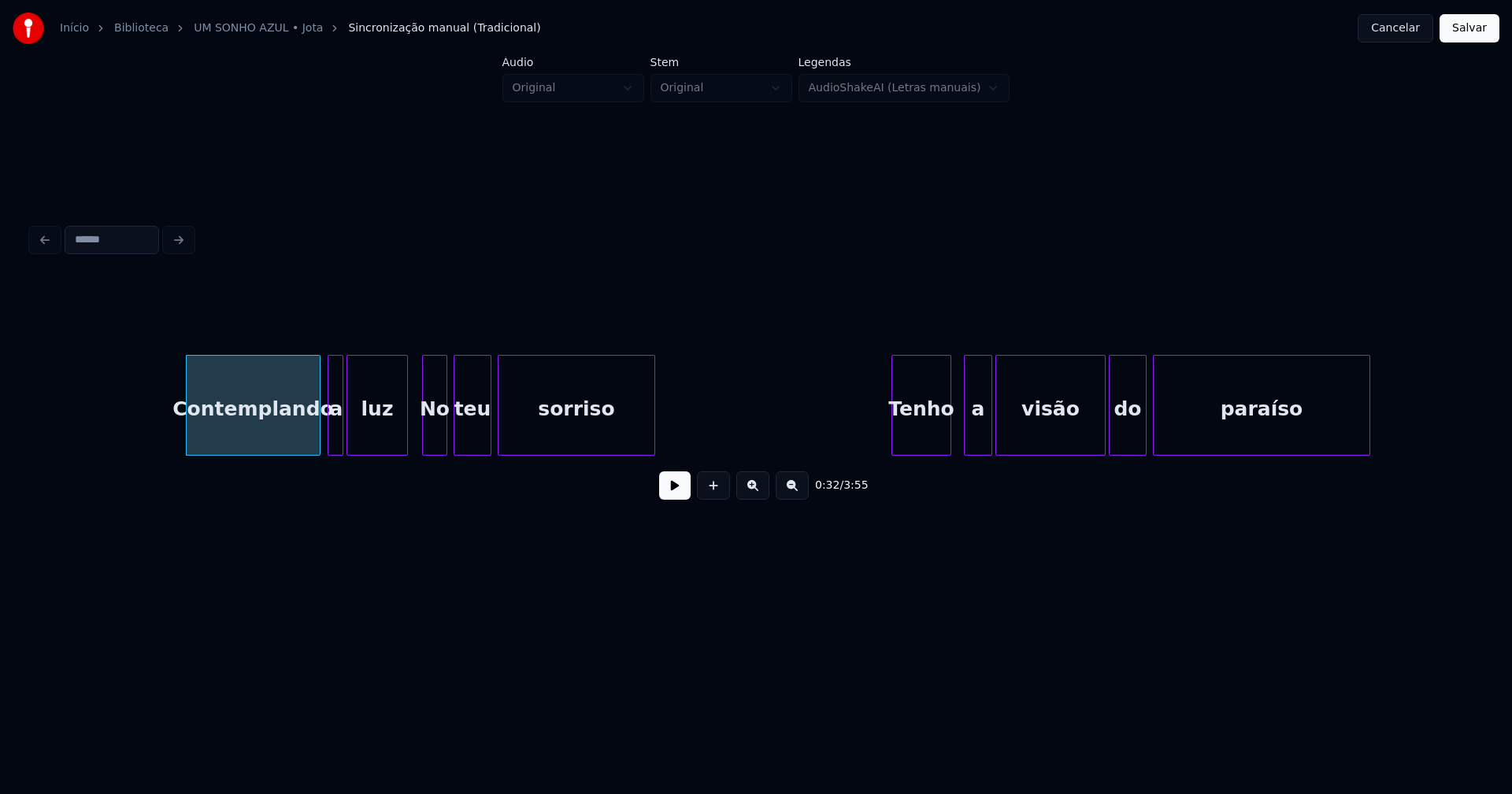
click at [328, 423] on div at bounding box center [330, 405] width 4 height 99
click at [317, 443] on div at bounding box center [315, 405] width 4 height 99
click at [325, 428] on div at bounding box center [327, 405] width 4 height 99
click at [403, 430] on div at bounding box center [403, 405] width 4 height 99
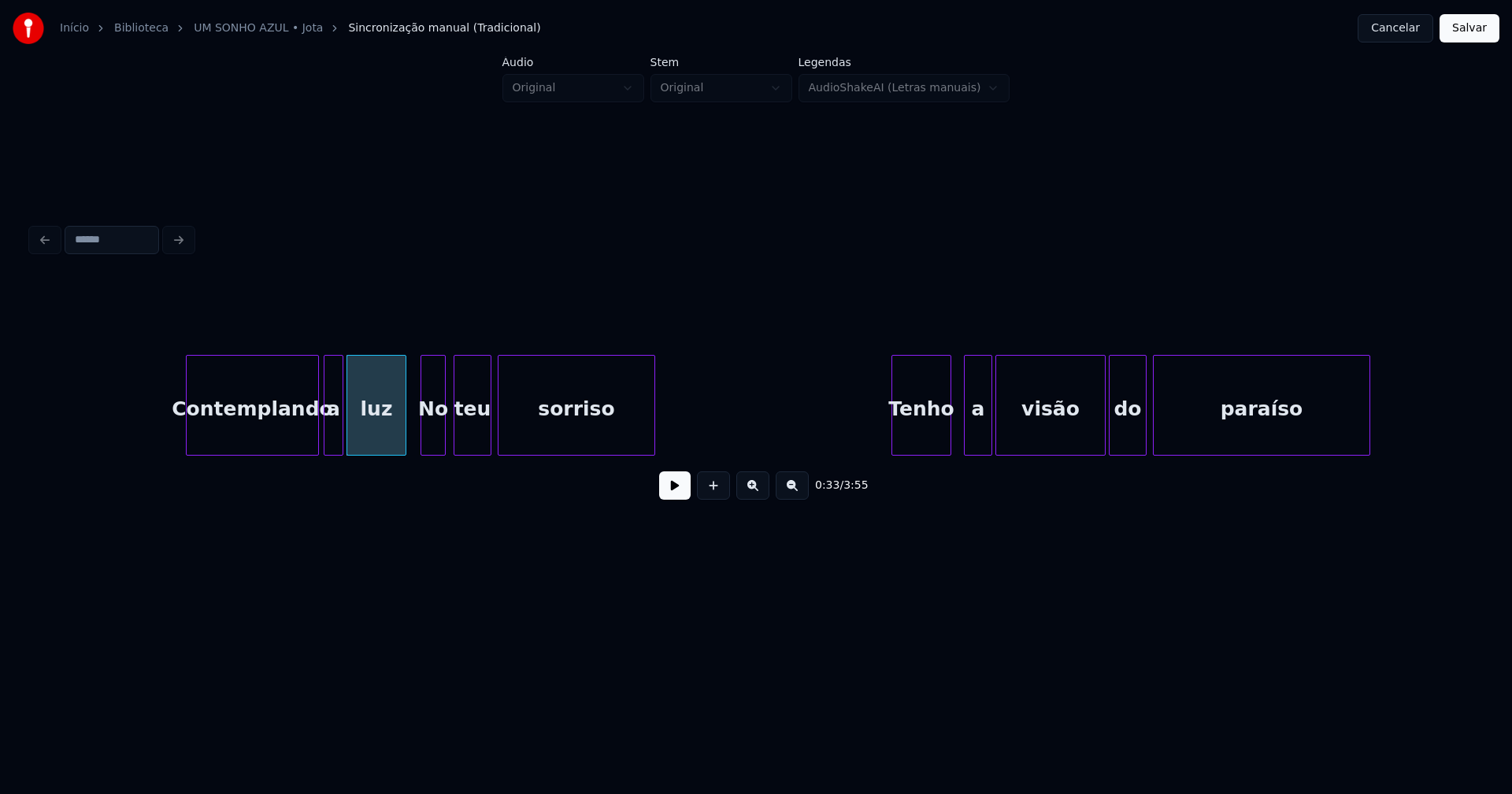
click at [429, 429] on div "No" at bounding box center [433, 410] width 23 height 107
click at [506, 436] on div at bounding box center [504, 405] width 4 height 99
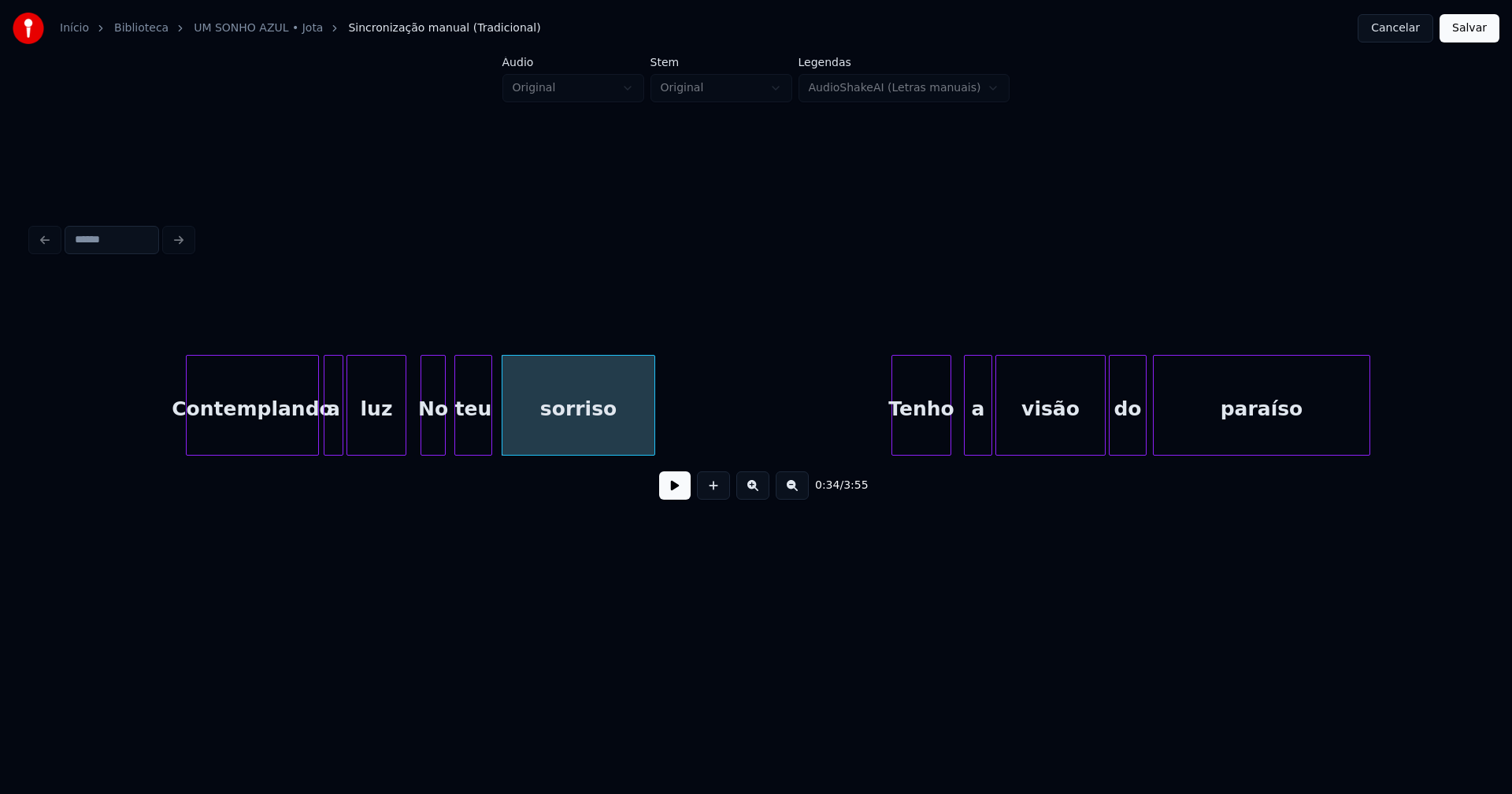
click at [486, 435] on div "teu" at bounding box center [473, 410] width 36 height 107
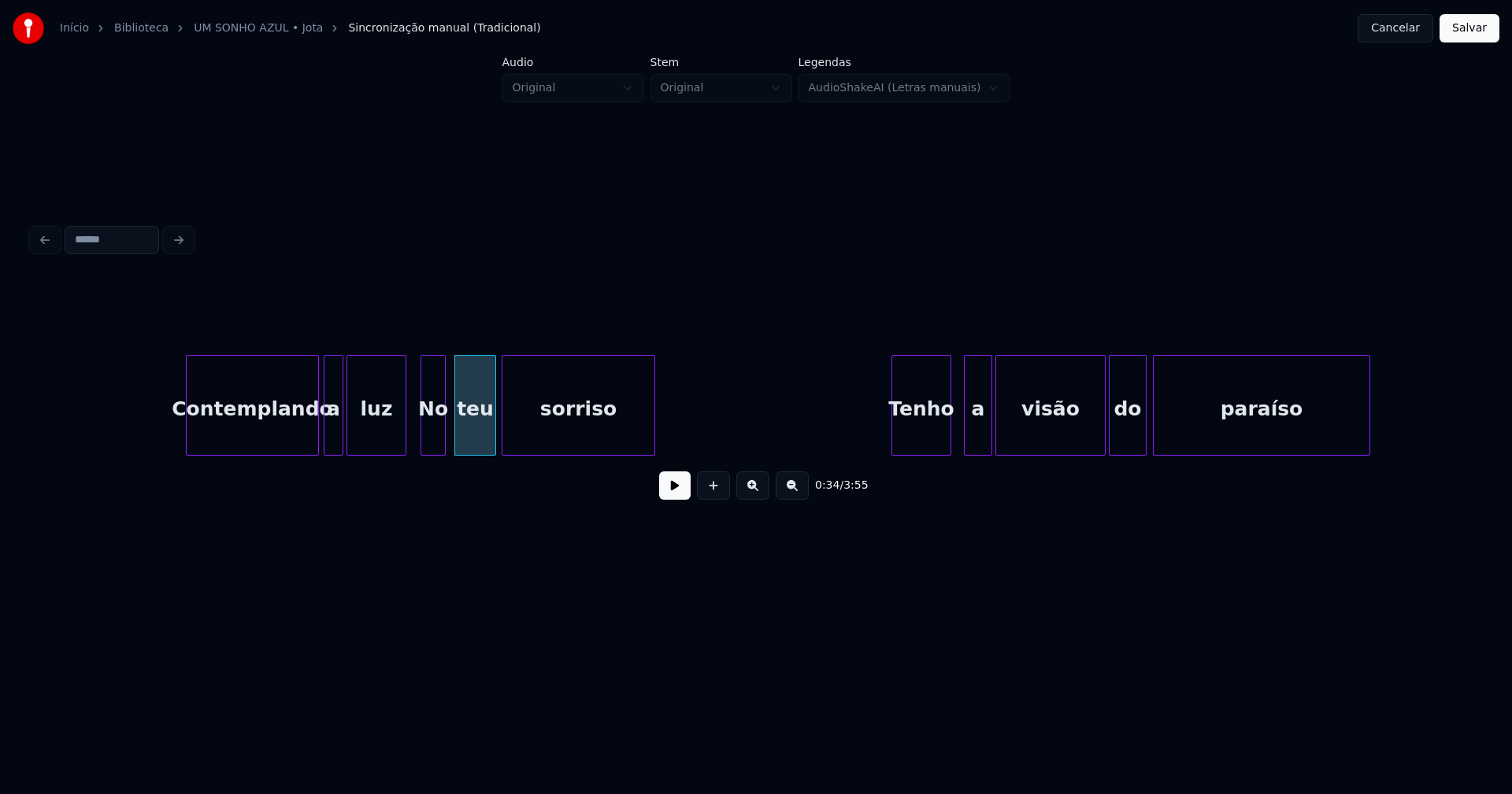
click at [495, 429] on div at bounding box center [492, 405] width 4 height 99
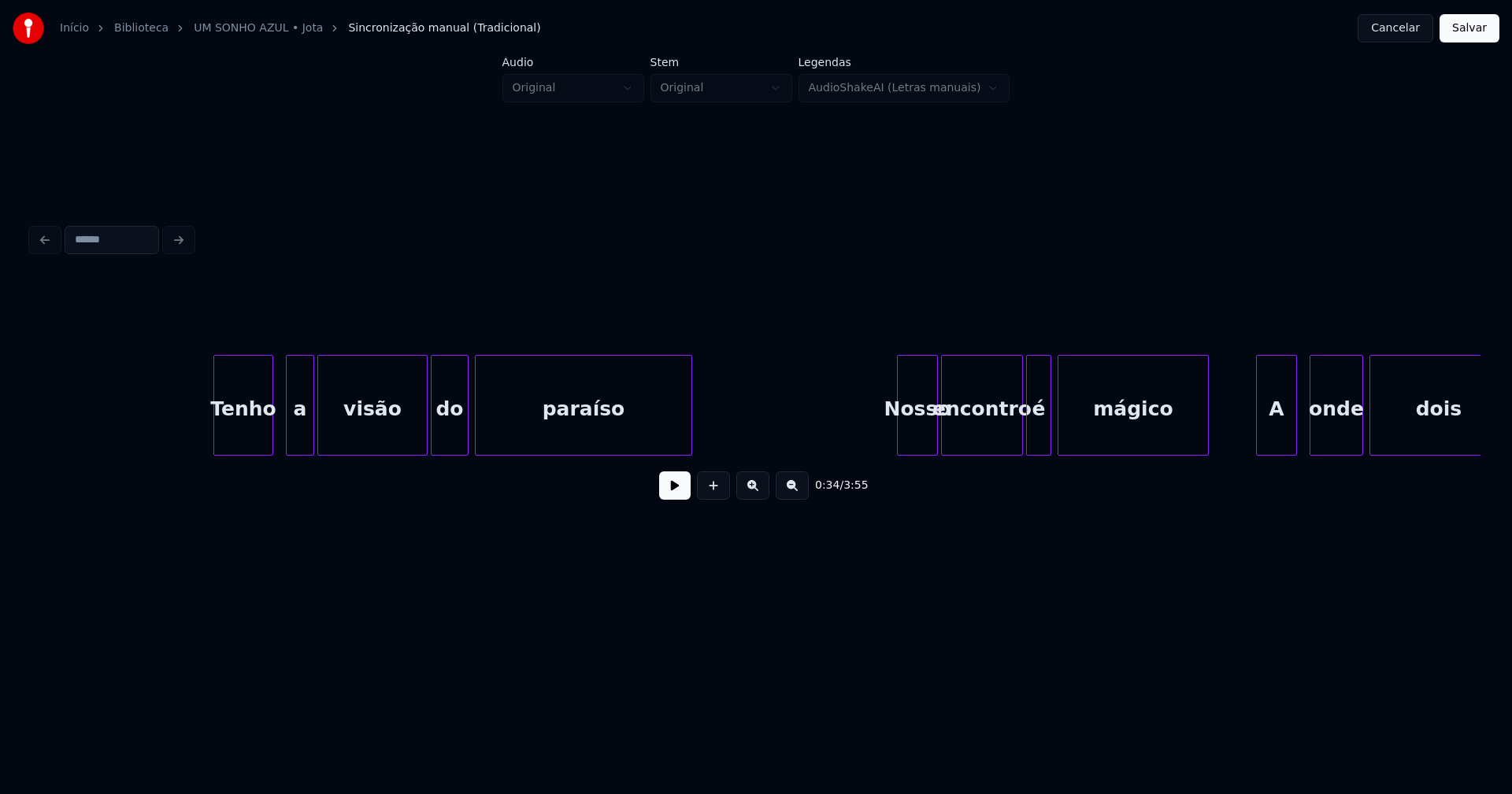
scroll to position [0, 5712]
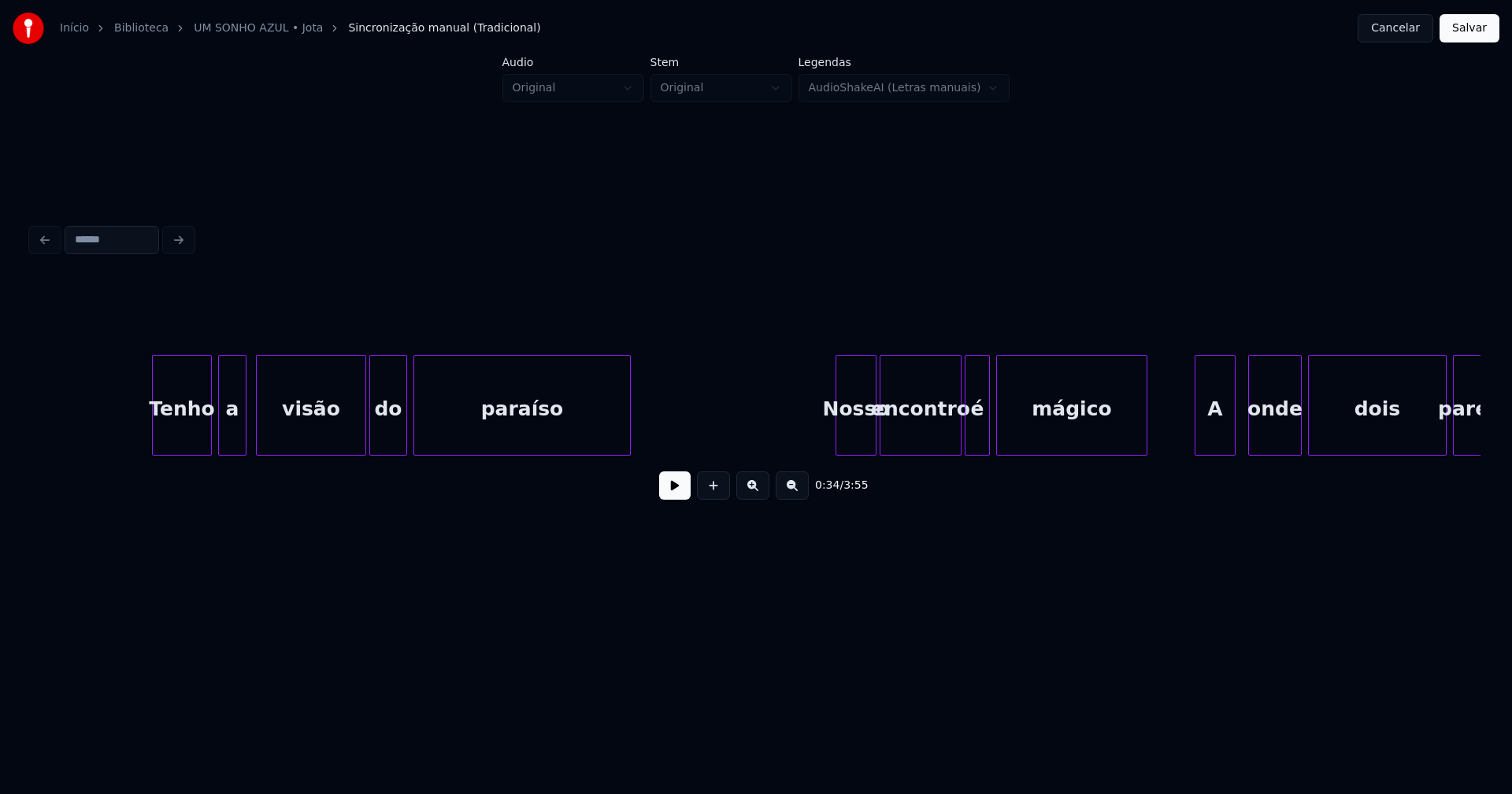
click at [233, 441] on div "a" at bounding box center [233, 410] width 27 height 107
click at [150, 436] on div at bounding box center [149, 405] width 4 height 99
click at [359, 436] on div at bounding box center [359, 405] width 4 height 99
click at [383, 434] on div "do" at bounding box center [382, 410] width 36 height 107
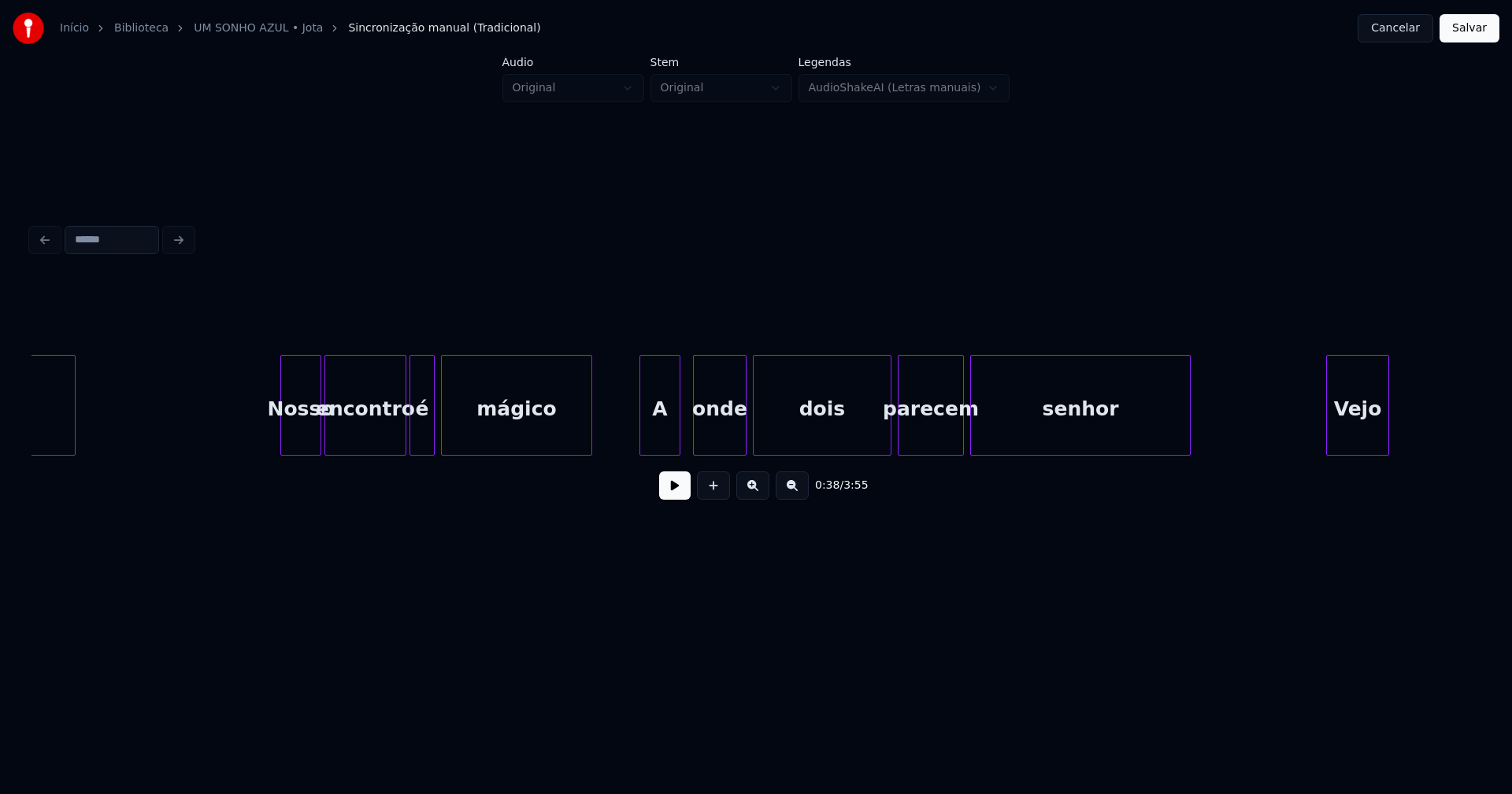
scroll to position [0, 6307]
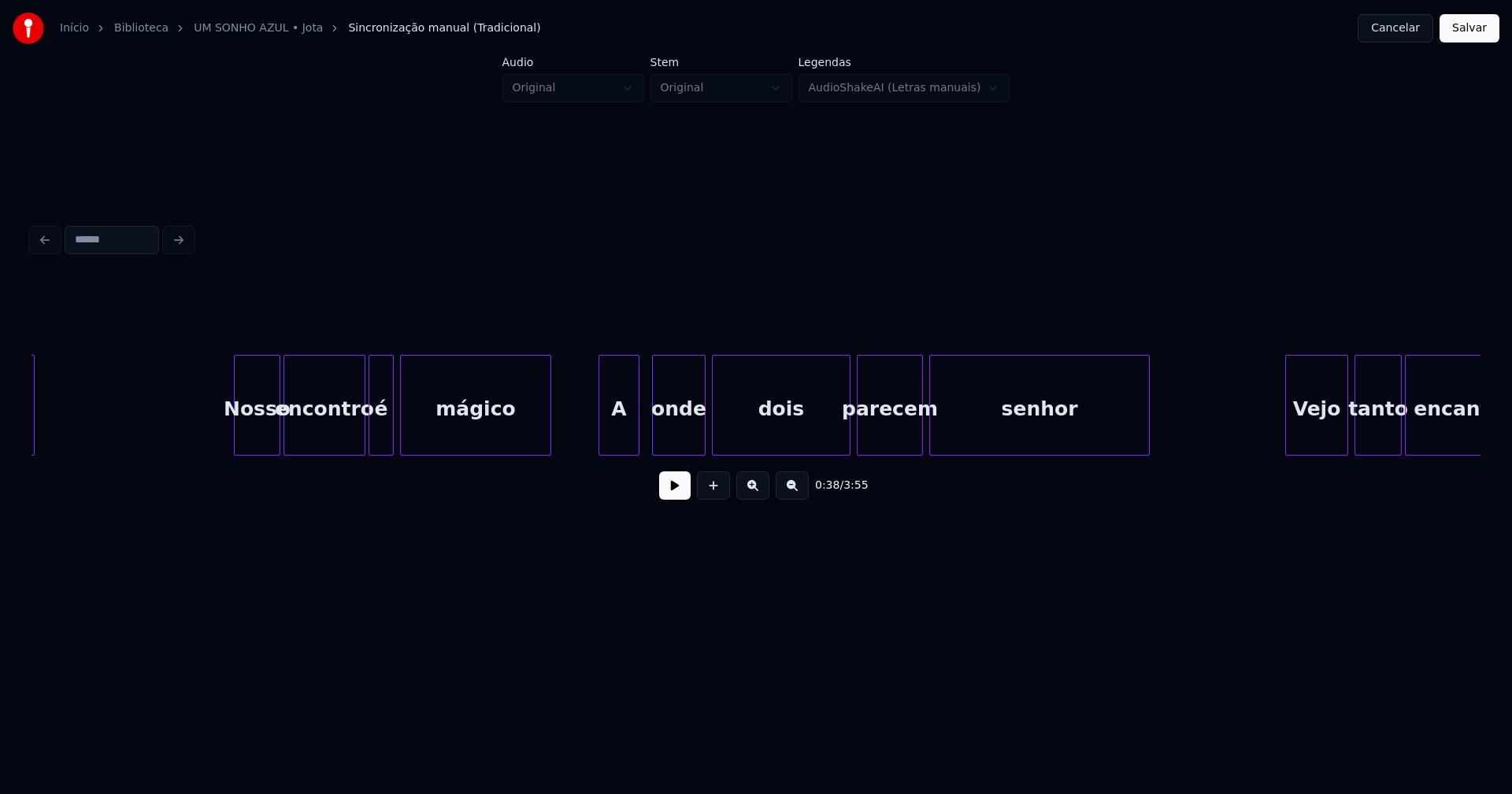
click at [236, 433] on div at bounding box center [236, 405] width 4 height 99
click at [347, 437] on div at bounding box center [347, 405] width 4 height 99
click at [375, 431] on div "é" at bounding box center [376, 410] width 23 height 107
click at [359, 436] on div at bounding box center [360, 405] width 4 height 99
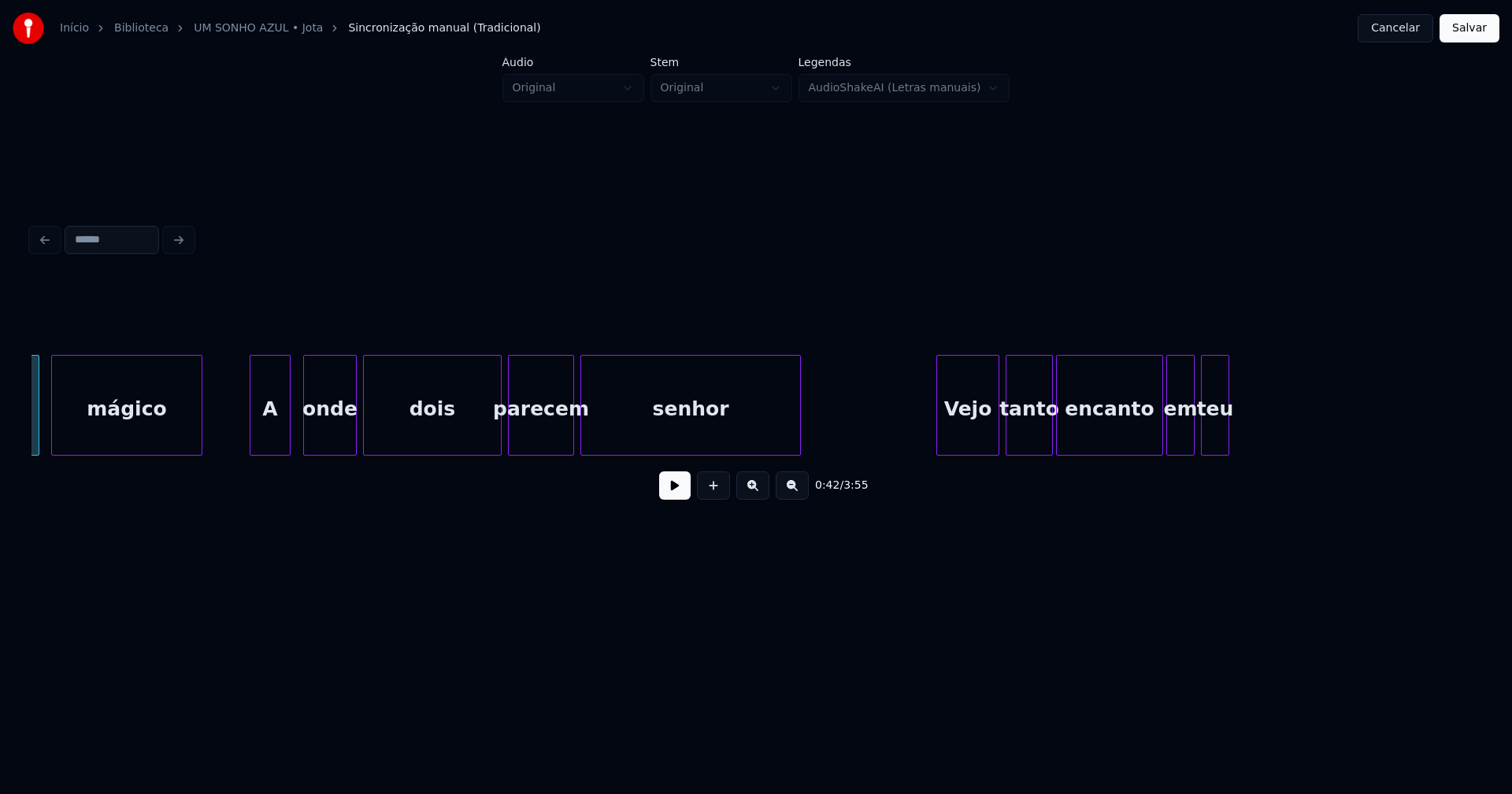
scroll to position [0, 6719]
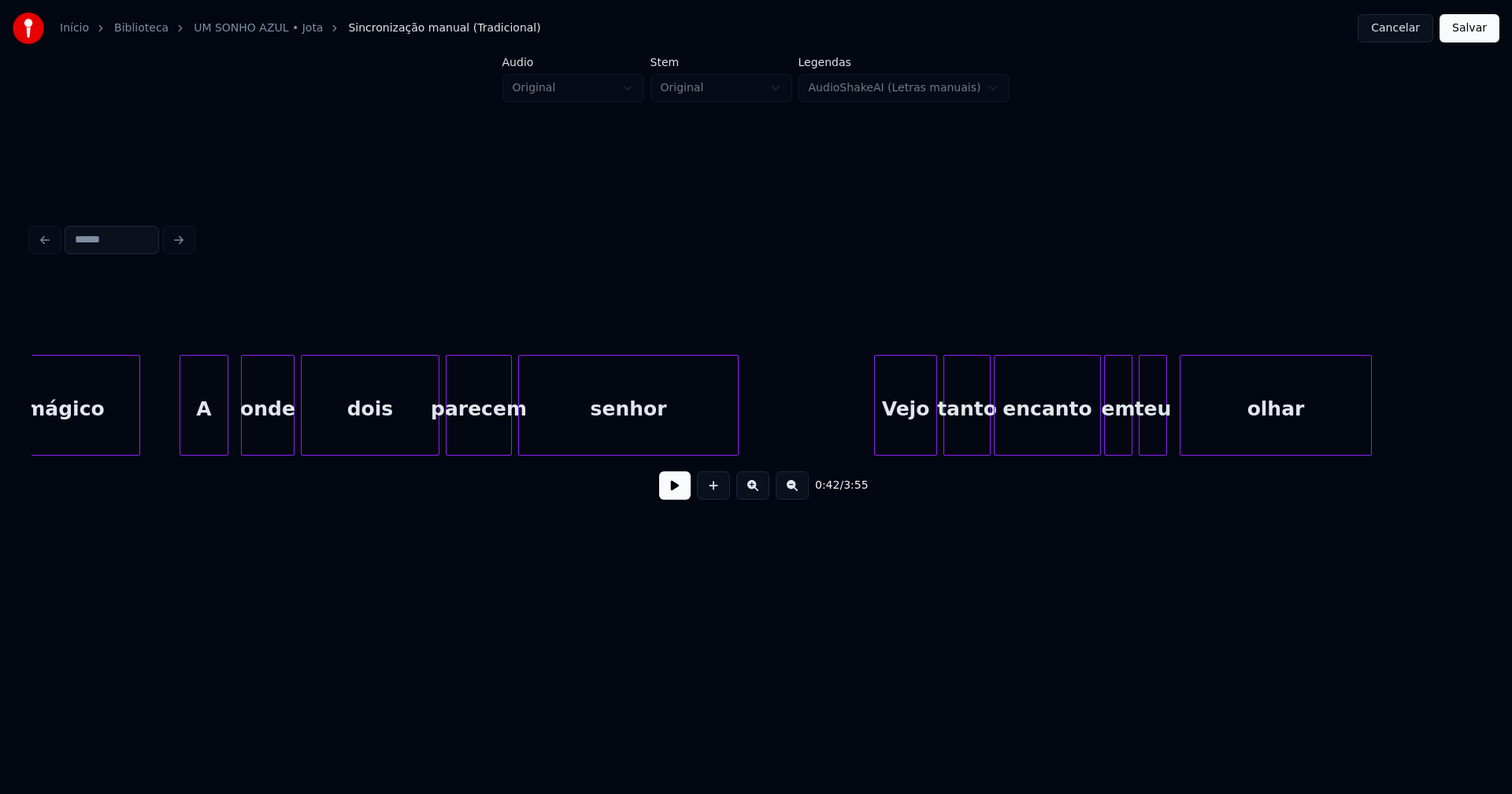
click at [183, 436] on div at bounding box center [183, 405] width 4 height 99
click at [263, 440] on div "onde" at bounding box center [264, 410] width 52 height 107
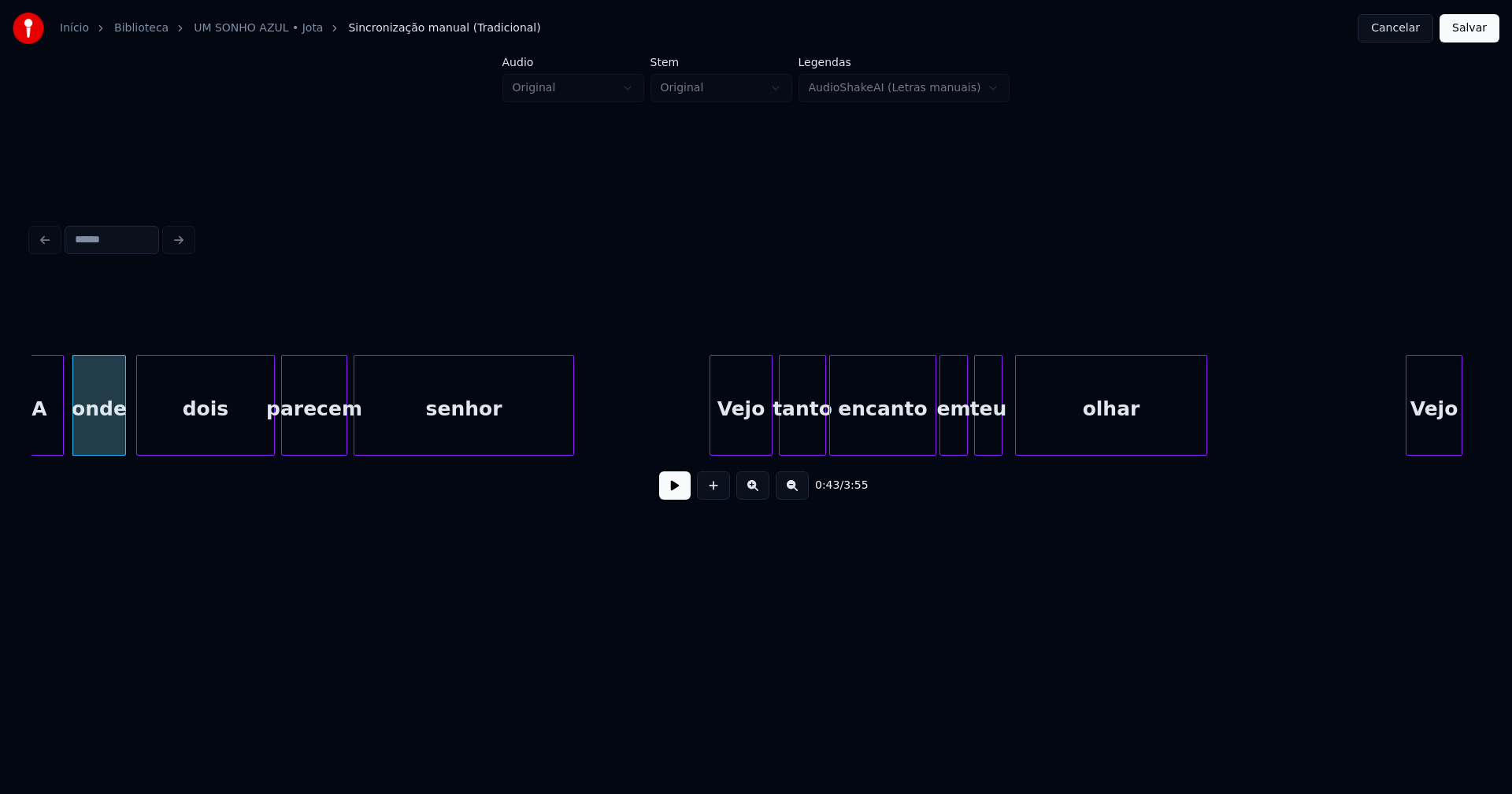
scroll to position [0, 6903]
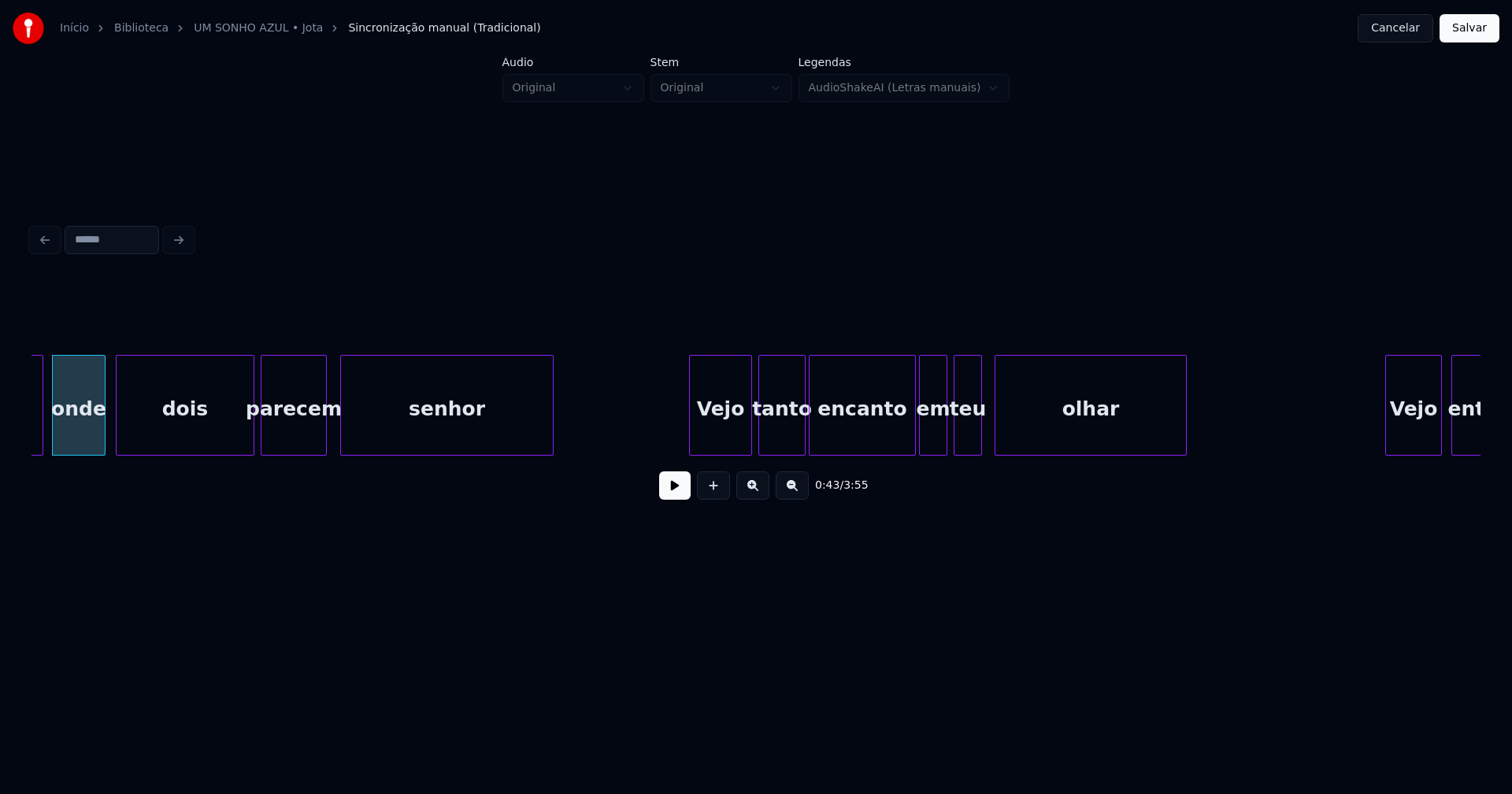
click at [344, 426] on div at bounding box center [343, 405] width 4 height 99
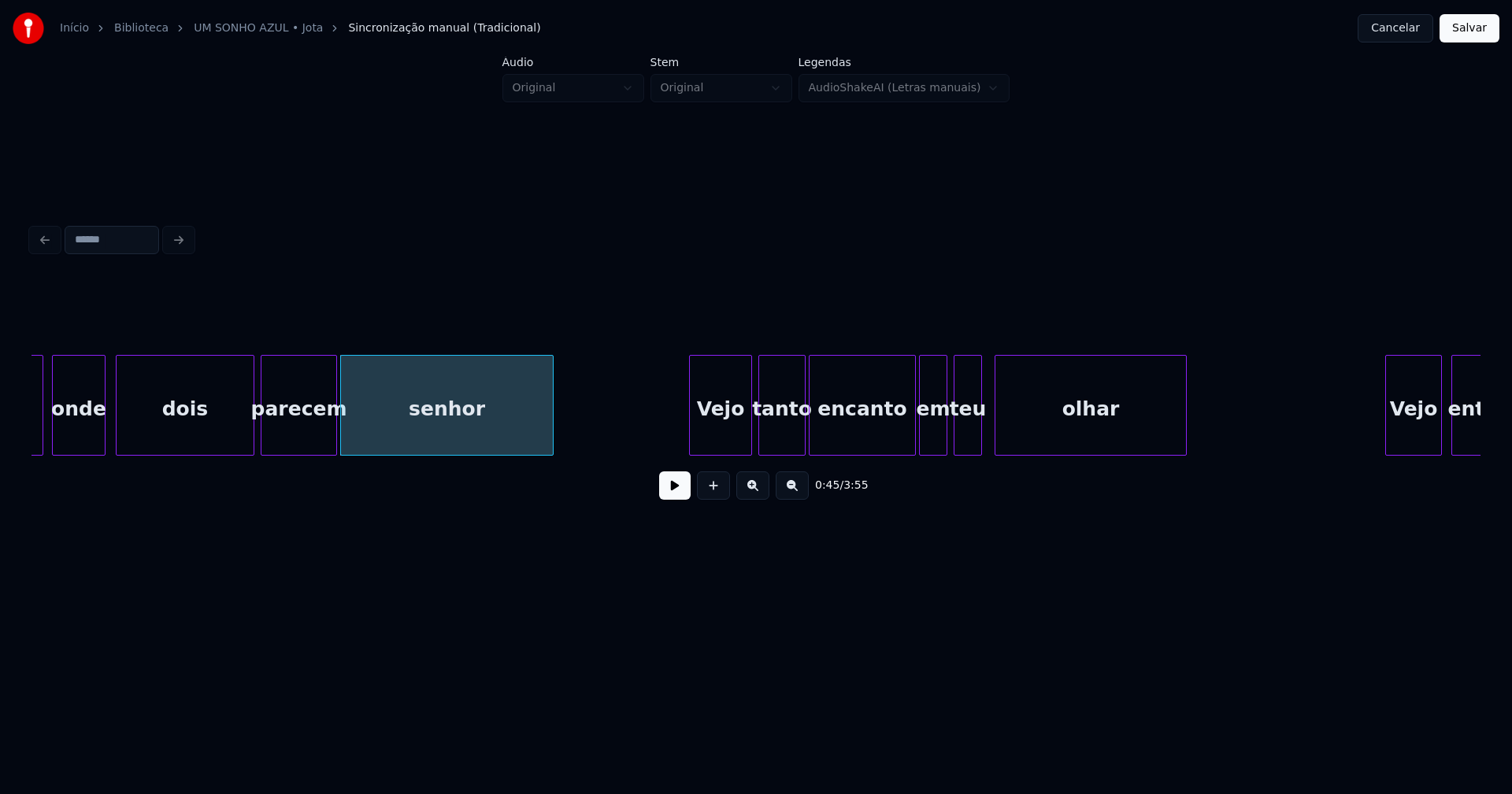
click at [336, 421] on div at bounding box center [333, 405] width 4 height 99
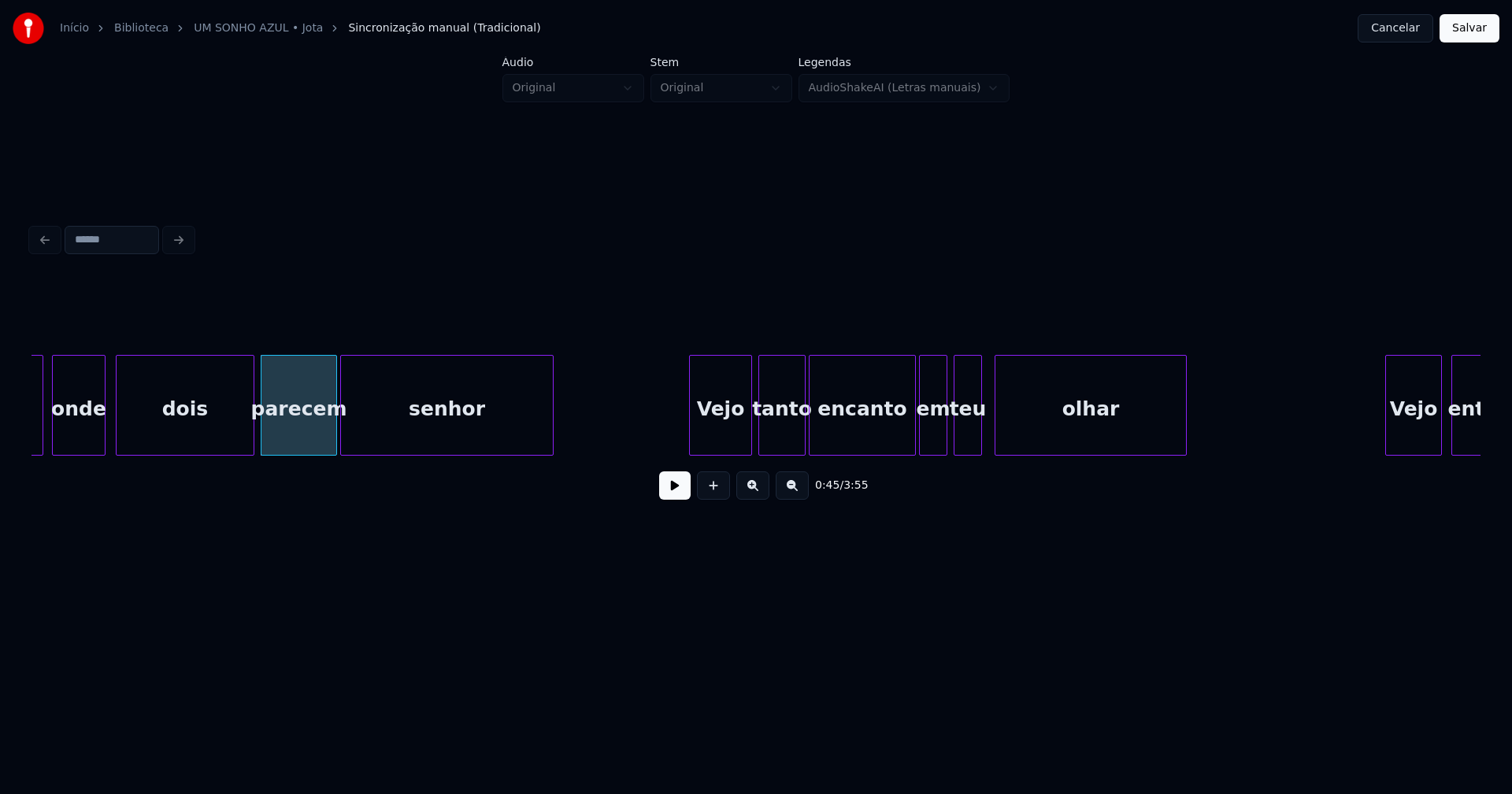
click at [416, 427] on div "senhor" at bounding box center [446, 410] width 212 height 107
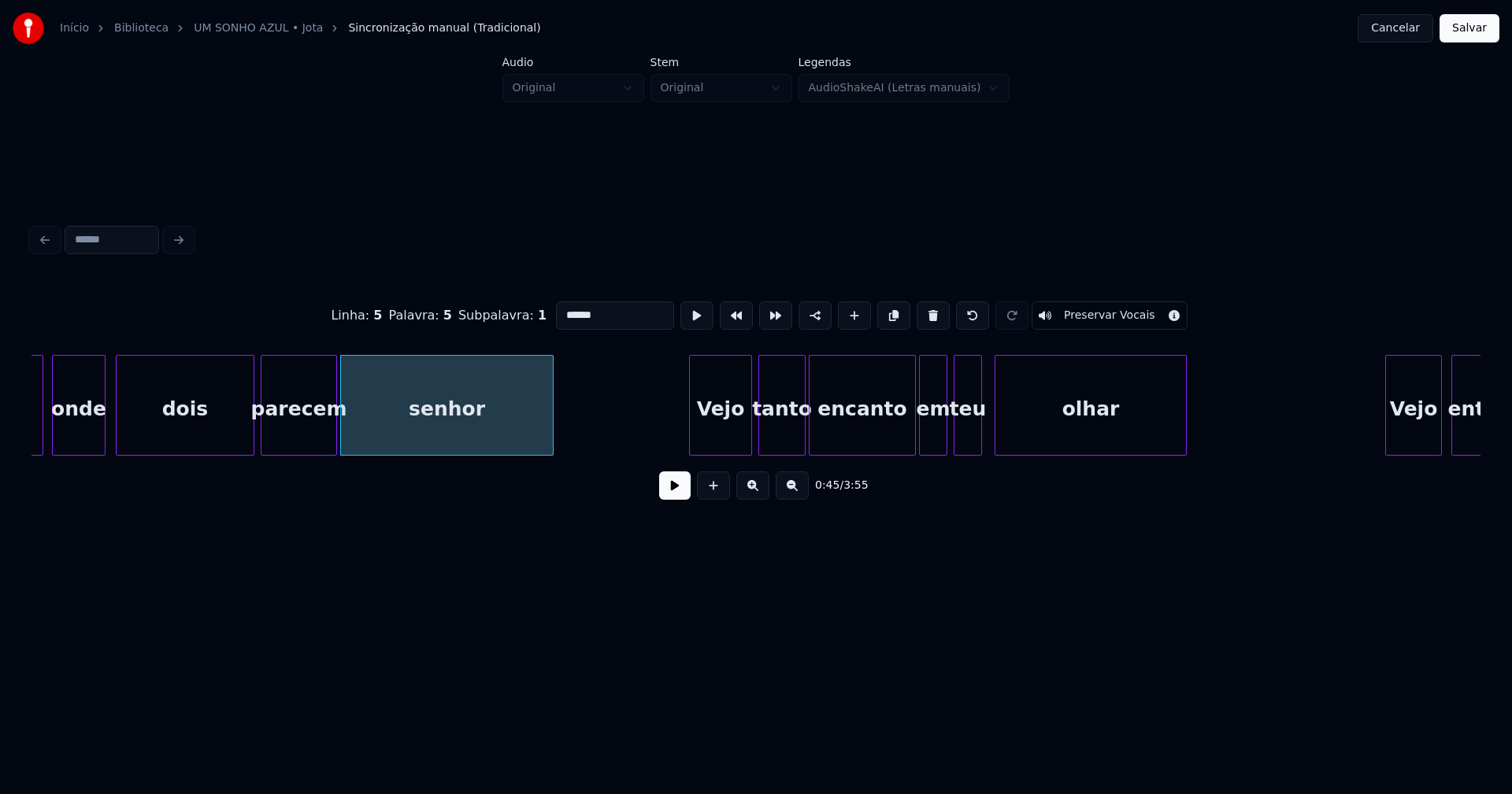
drag, startPoint x: 569, startPoint y: 313, endPoint x: 487, endPoint y: 316, distance: 82.1
click at [494, 316] on div "Linha : 5 Palavra : 5 Subpalavra : 1 ****** Preservar Vocais" at bounding box center [755, 316] width 1448 height 79
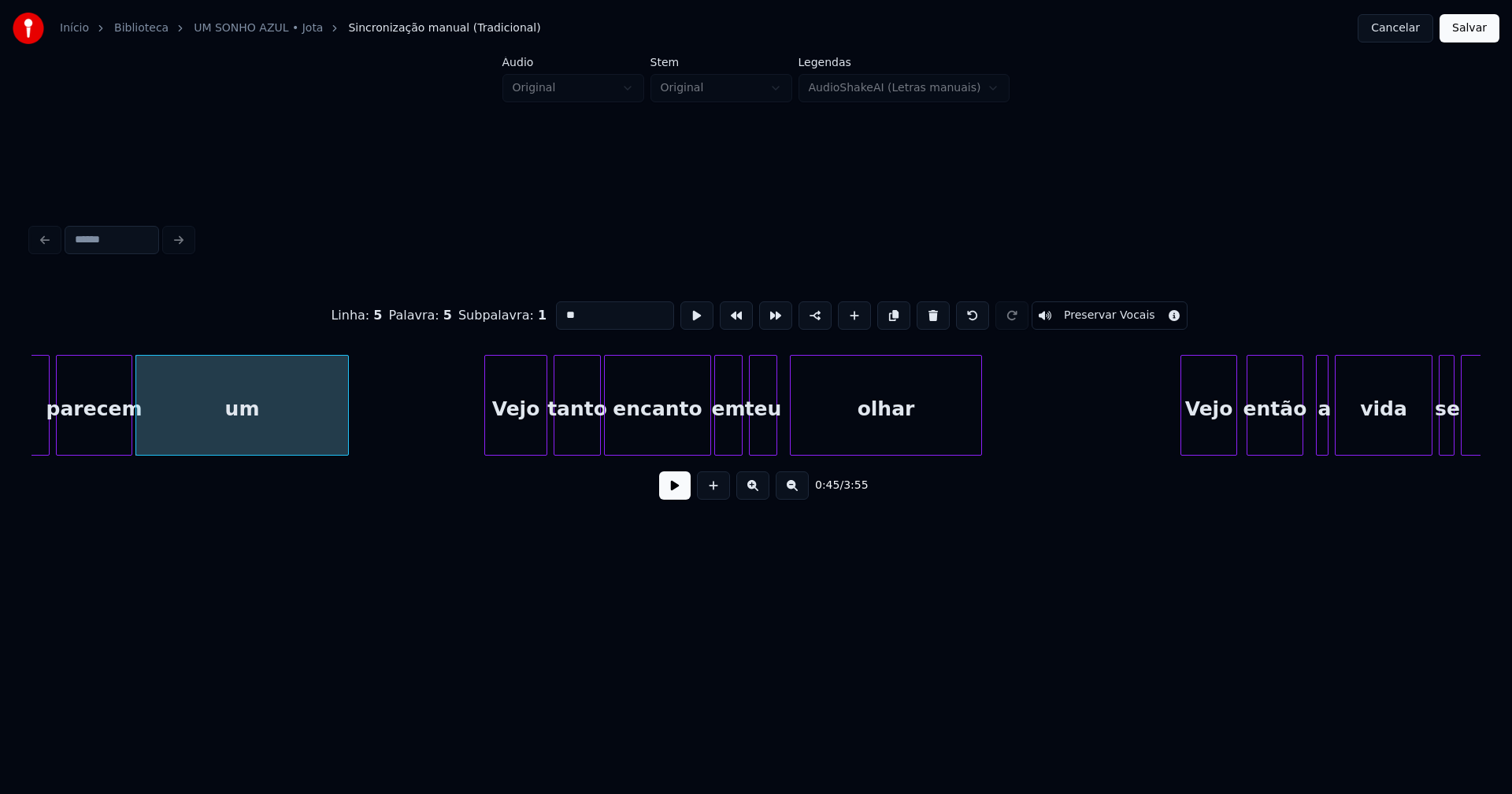
scroll to position [0, 7191]
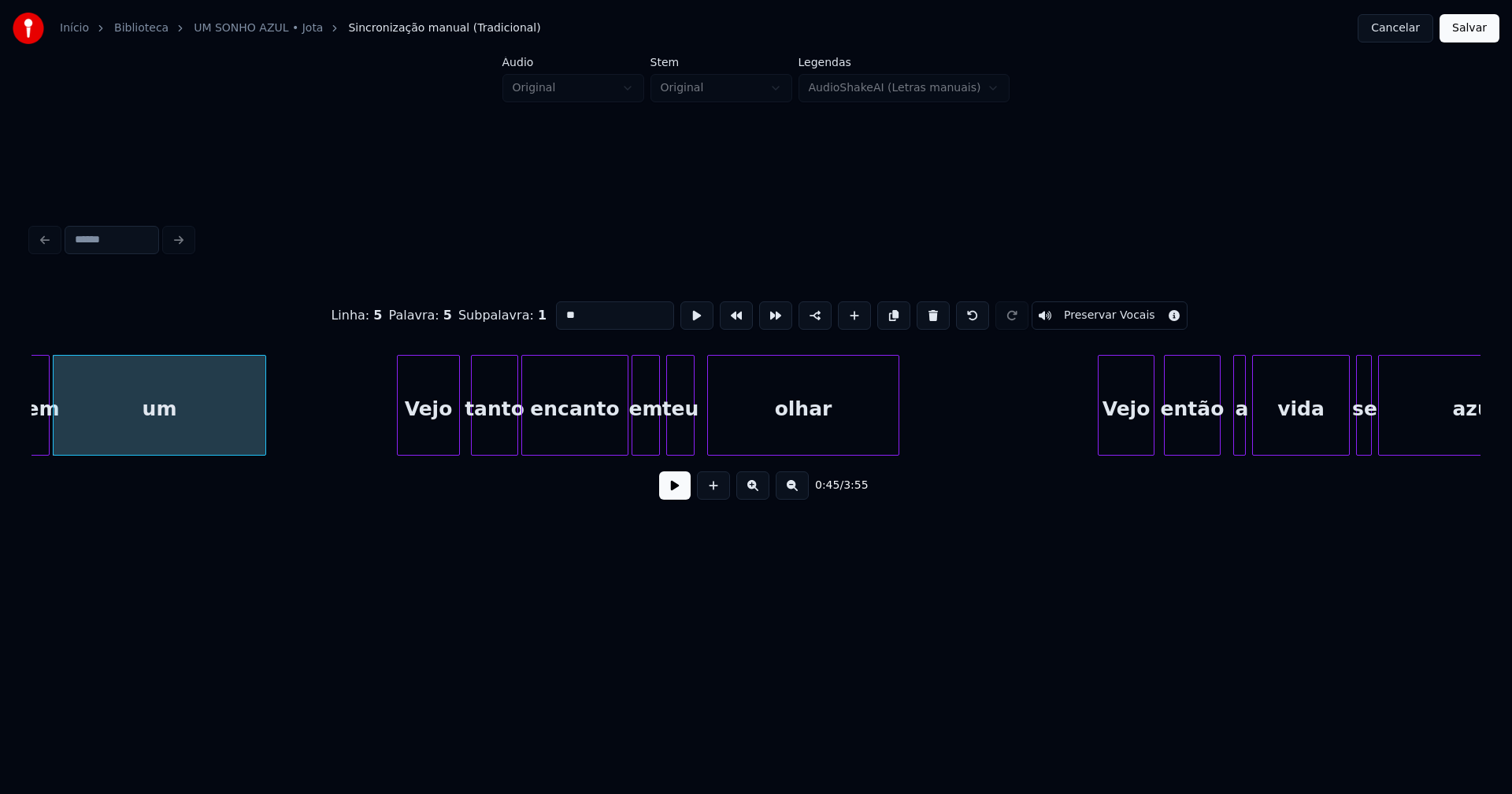
click at [430, 431] on div "Vejo" at bounding box center [428, 410] width 62 height 107
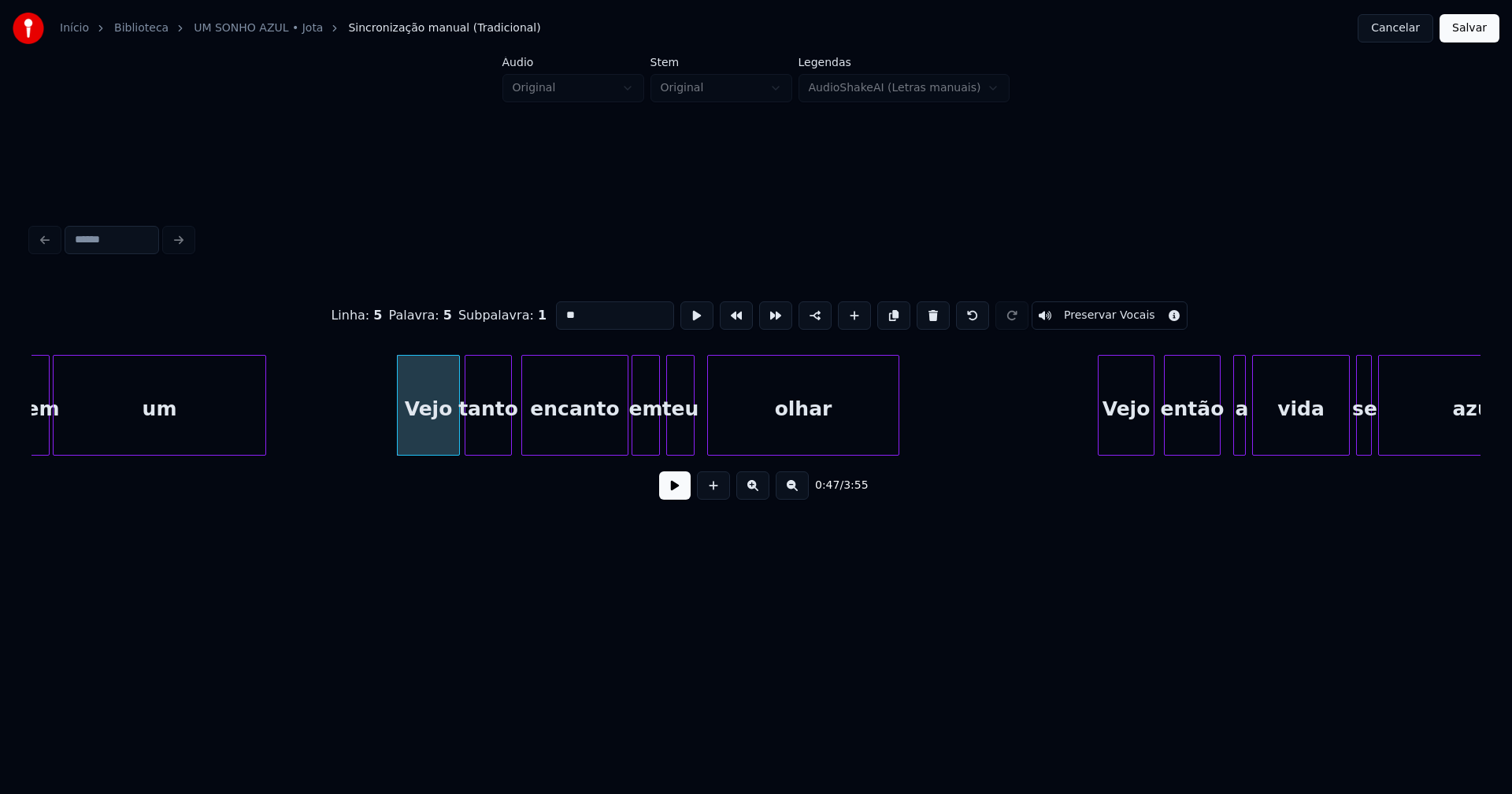
click at [497, 437] on div "tanto" at bounding box center [488, 410] width 46 height 107
click at [502, 434] on div at bounding box center [501, 405] width 4 height 99
click at [559, 438] on div "encanto" at bounding box center [564, 410] width 106 height 107
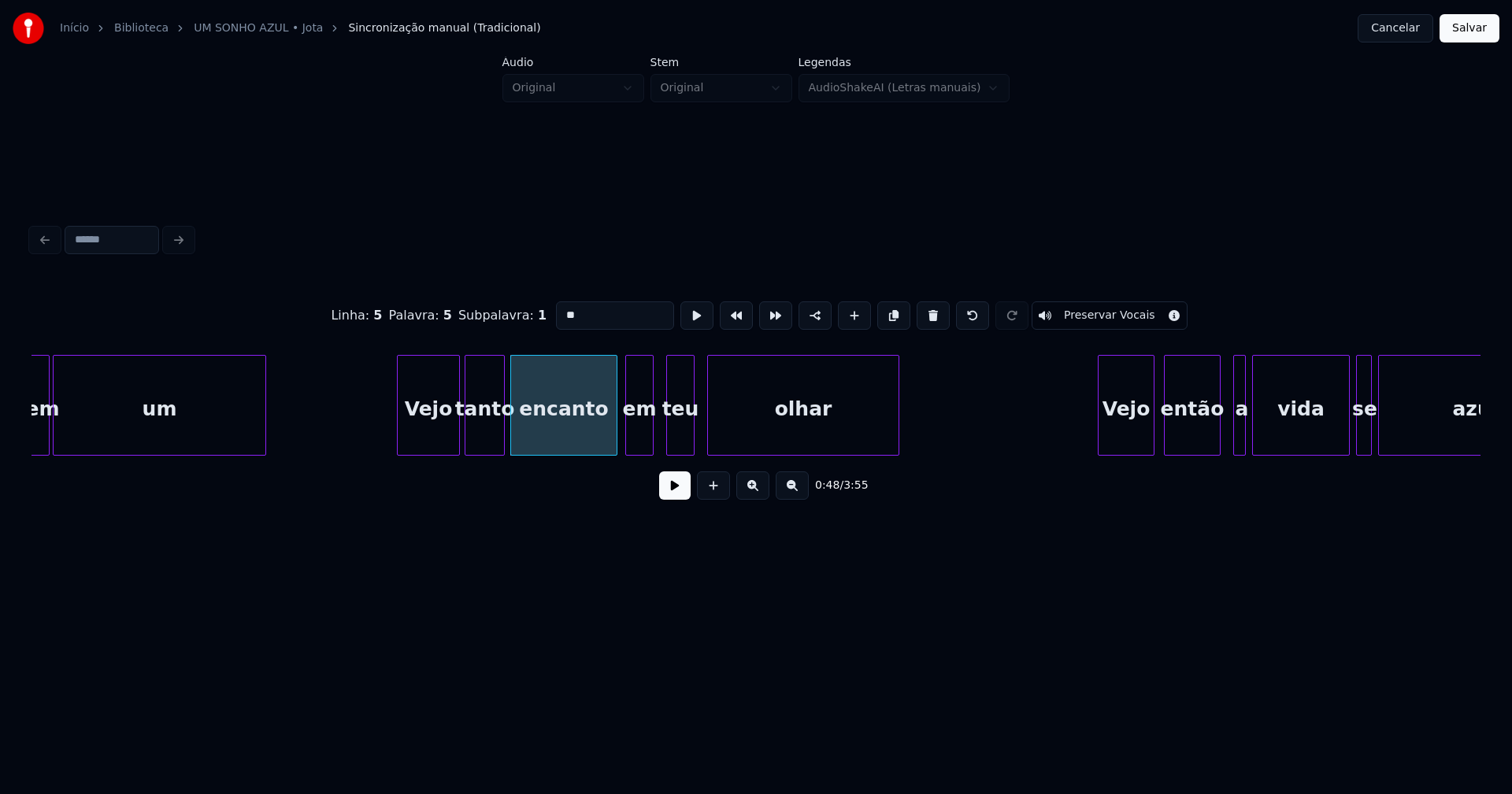
click at [644, 436] on div "em" at bounding box center [640, 410] width 27 height 107
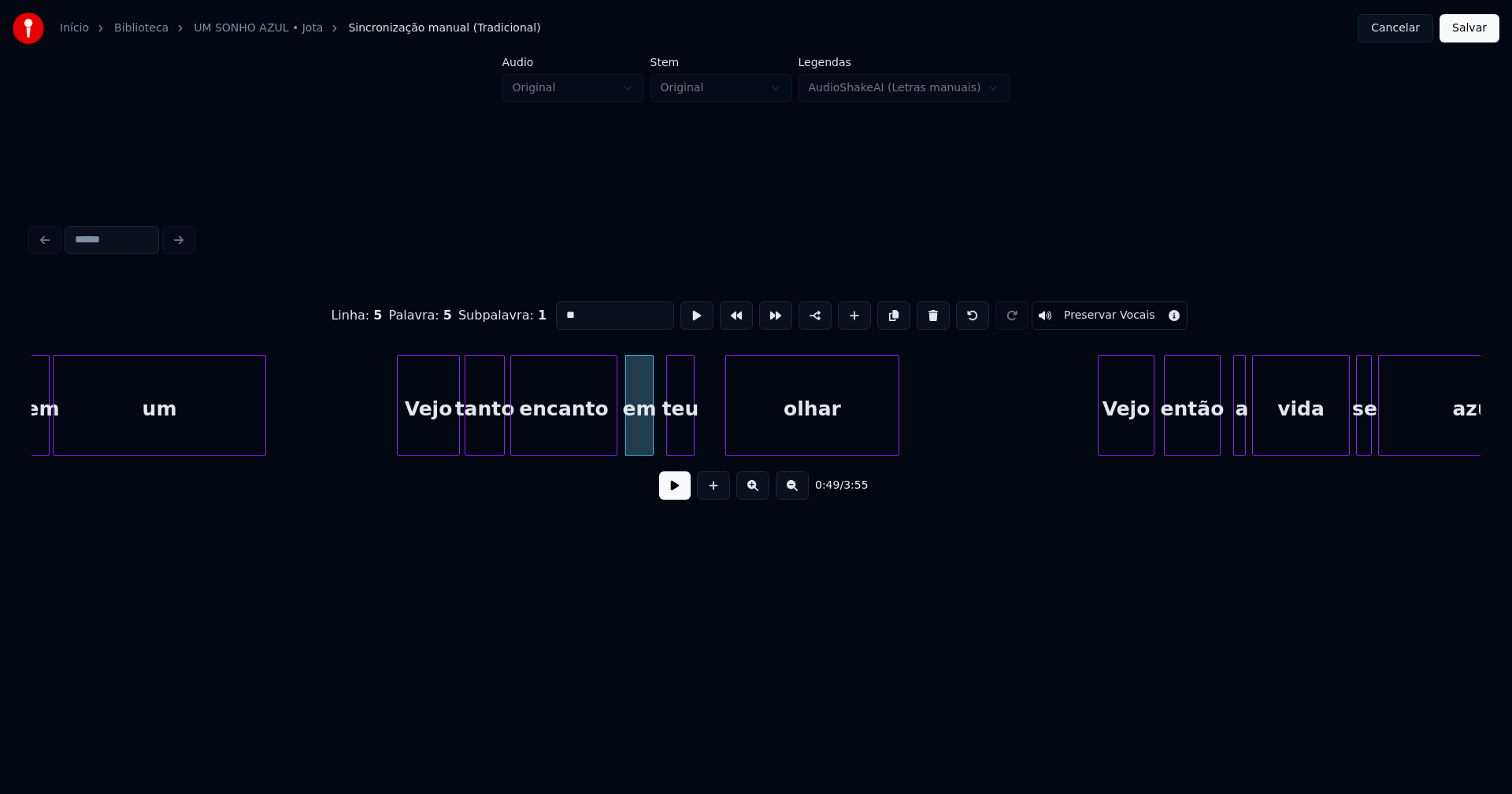
click at [728, 427] on div at bounding box center [727, 405] width 4 height 99
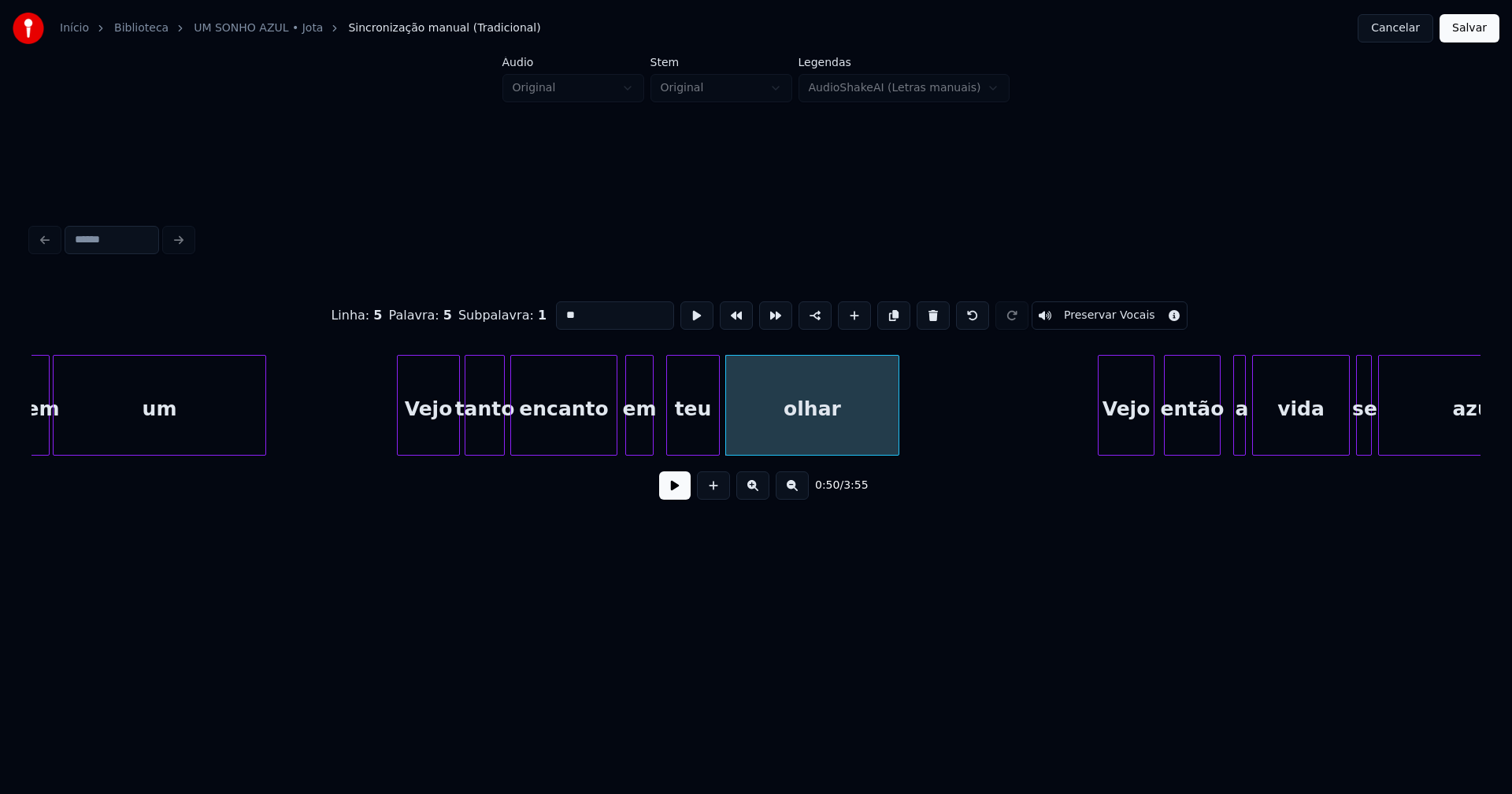
click at [714, 425] on div at bounding box center [716, 405] width 4 height 99
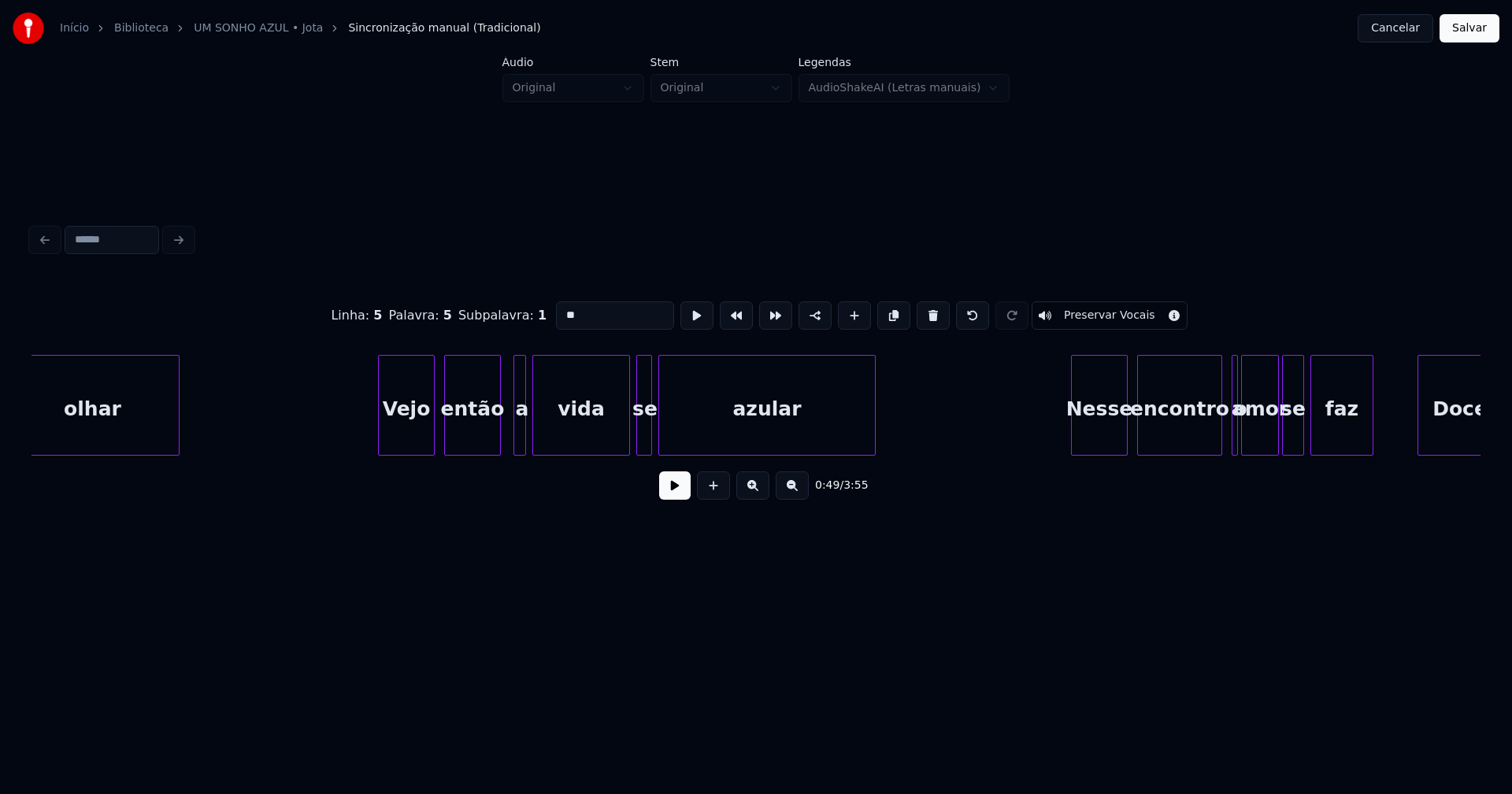
scroll to position [0, 7972]
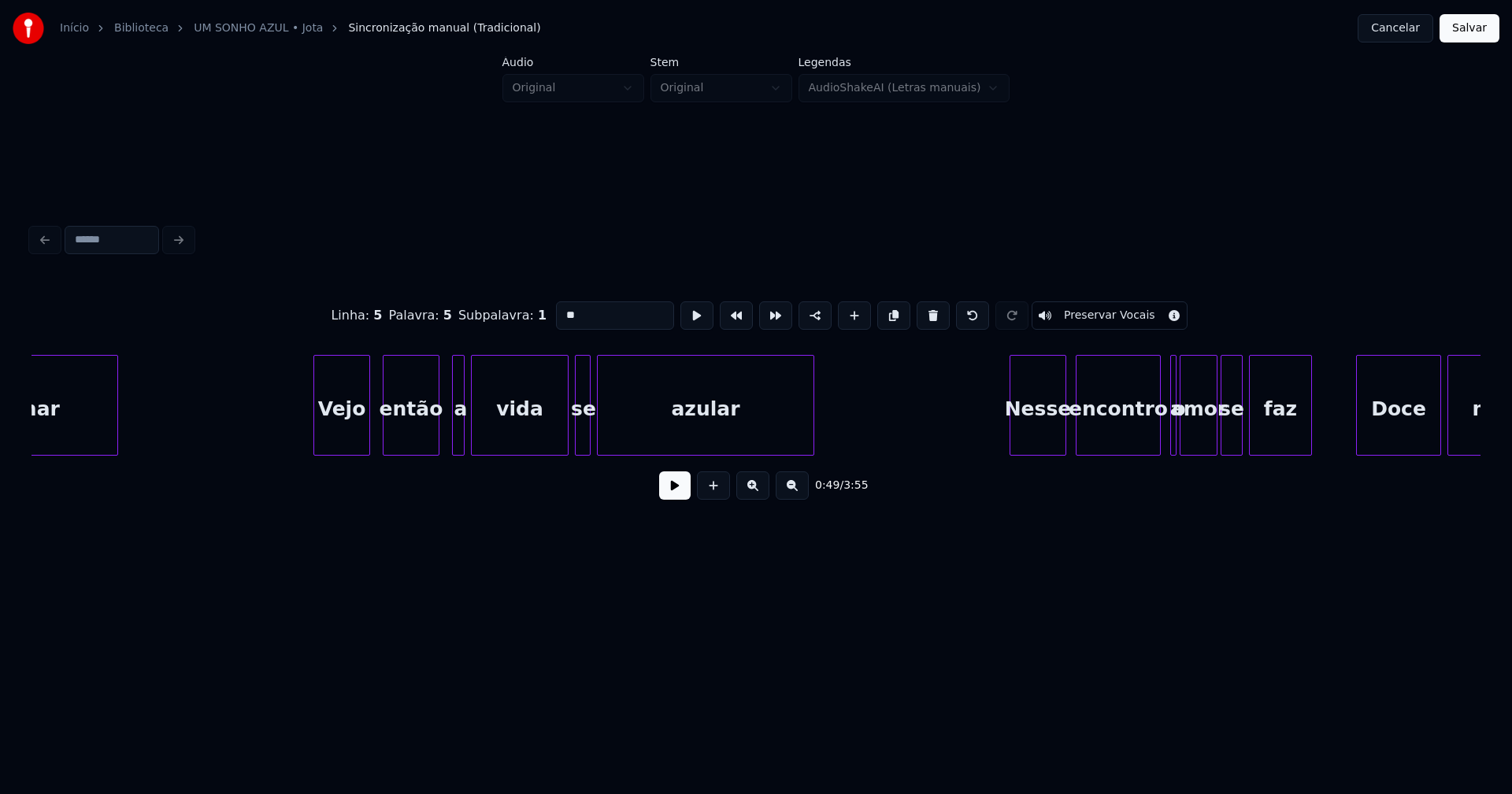
click at [346, 429] on div "Vejo" at bounding box center [342, 410] width 55 height 107
click at [445, 438] on div at bounding box center [445, 405] width 4 height 99
click at [557, 439] on div at bounding box center [557, 405] width 4 height 99
click at [570, 441] on div at bounding box center [568, 405] width 4 height 99
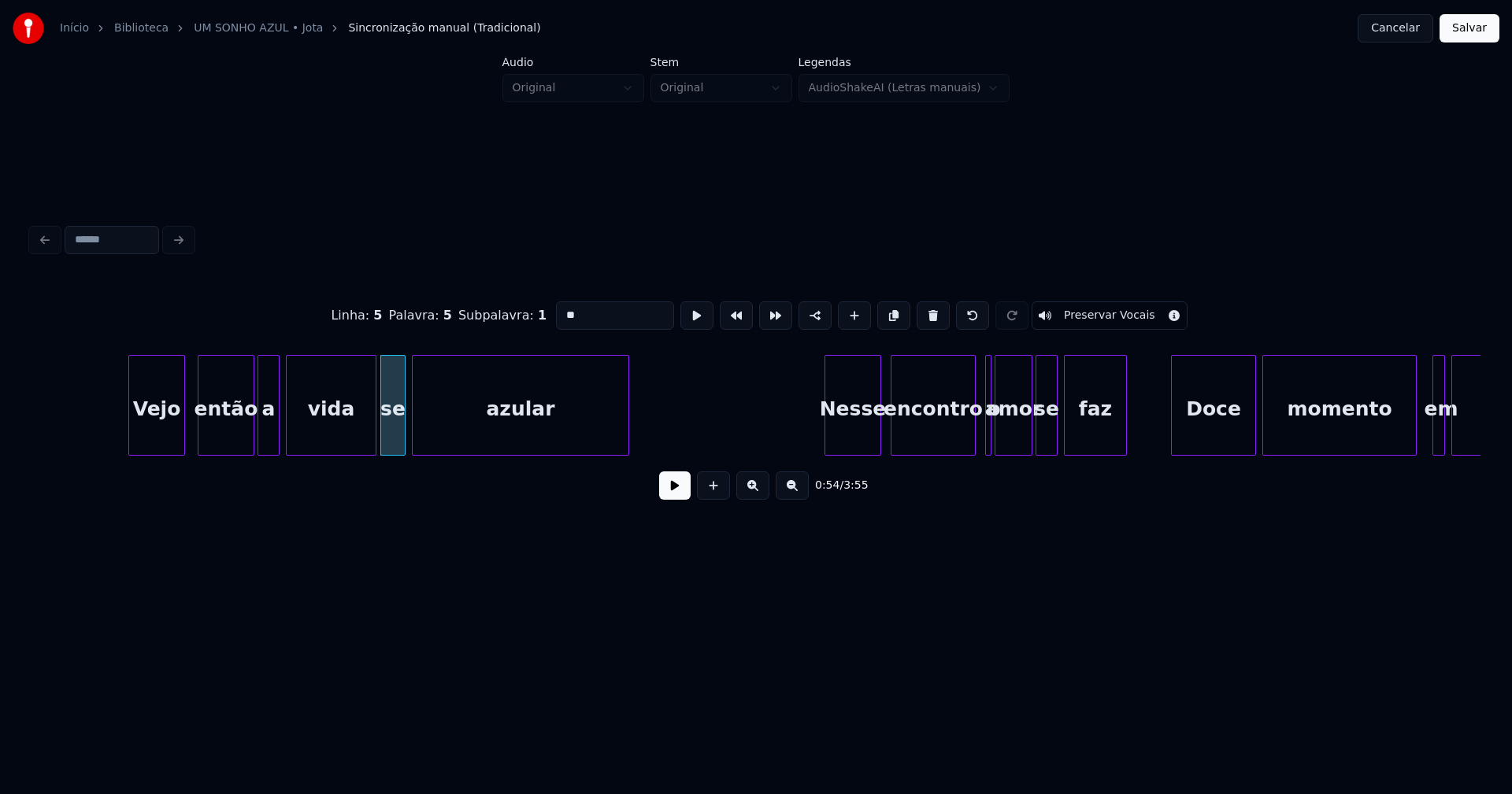
scroll to position [0, 8136]
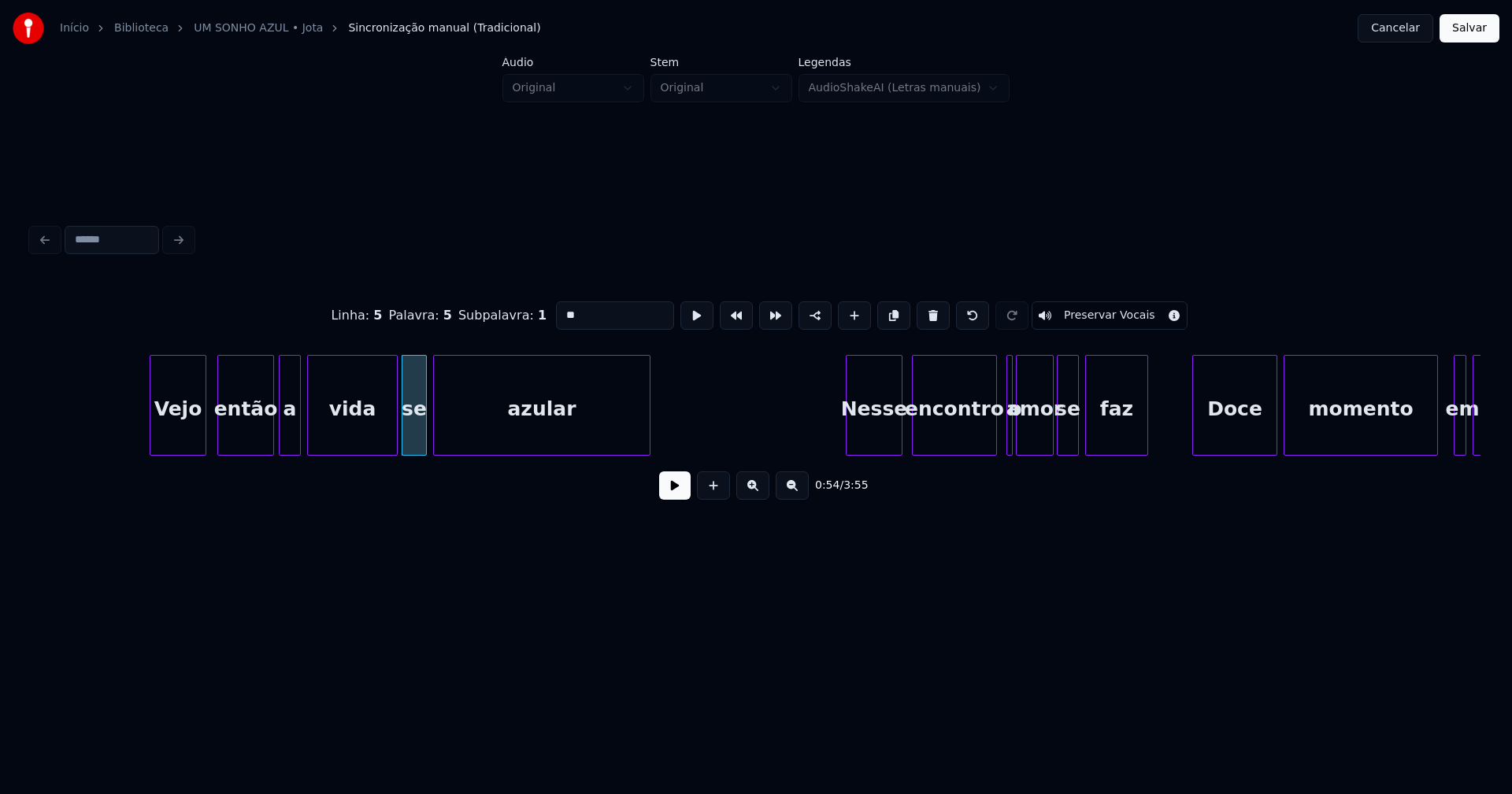
click at [258, 429] on div "então" at bounding box center [246, 410] width 55 height 107
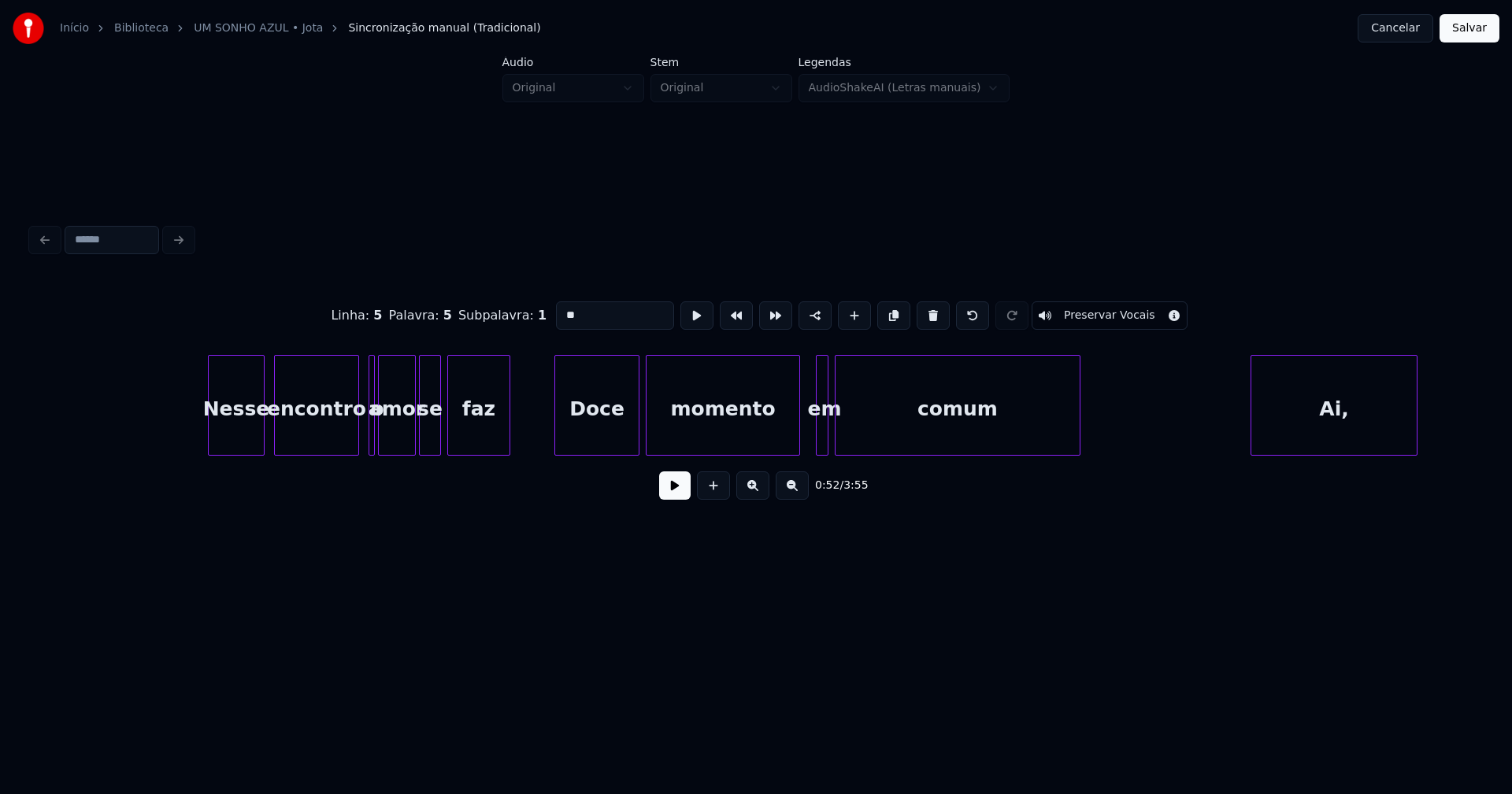
scroll to position [0, 8794]
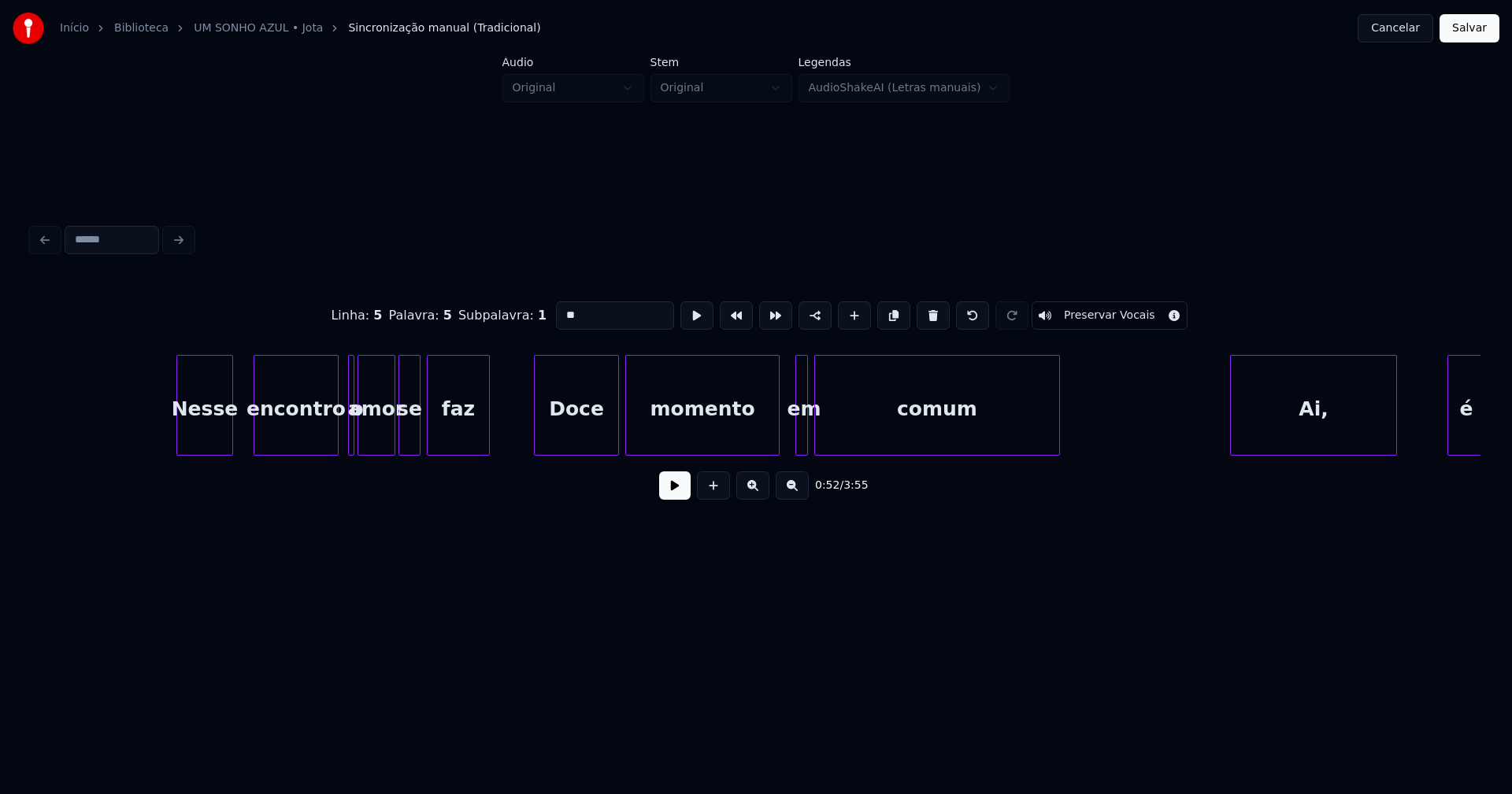
click at [214, 436] on div "Nesse" at bounding box center [205, 410] width 55 height 107
click at [283, 432] on div "encontro" at bounding box center [277, 410] width 83 height 107
click at [326, 431] on div "o" at bounding box center [328, 405] width 6 height 101
click at [347, 426] on div at bounding box center [345, 405] width 4 height 99
click at [590, 441] on div "Doce" at bounding box center [572, 410] width 83 height 107
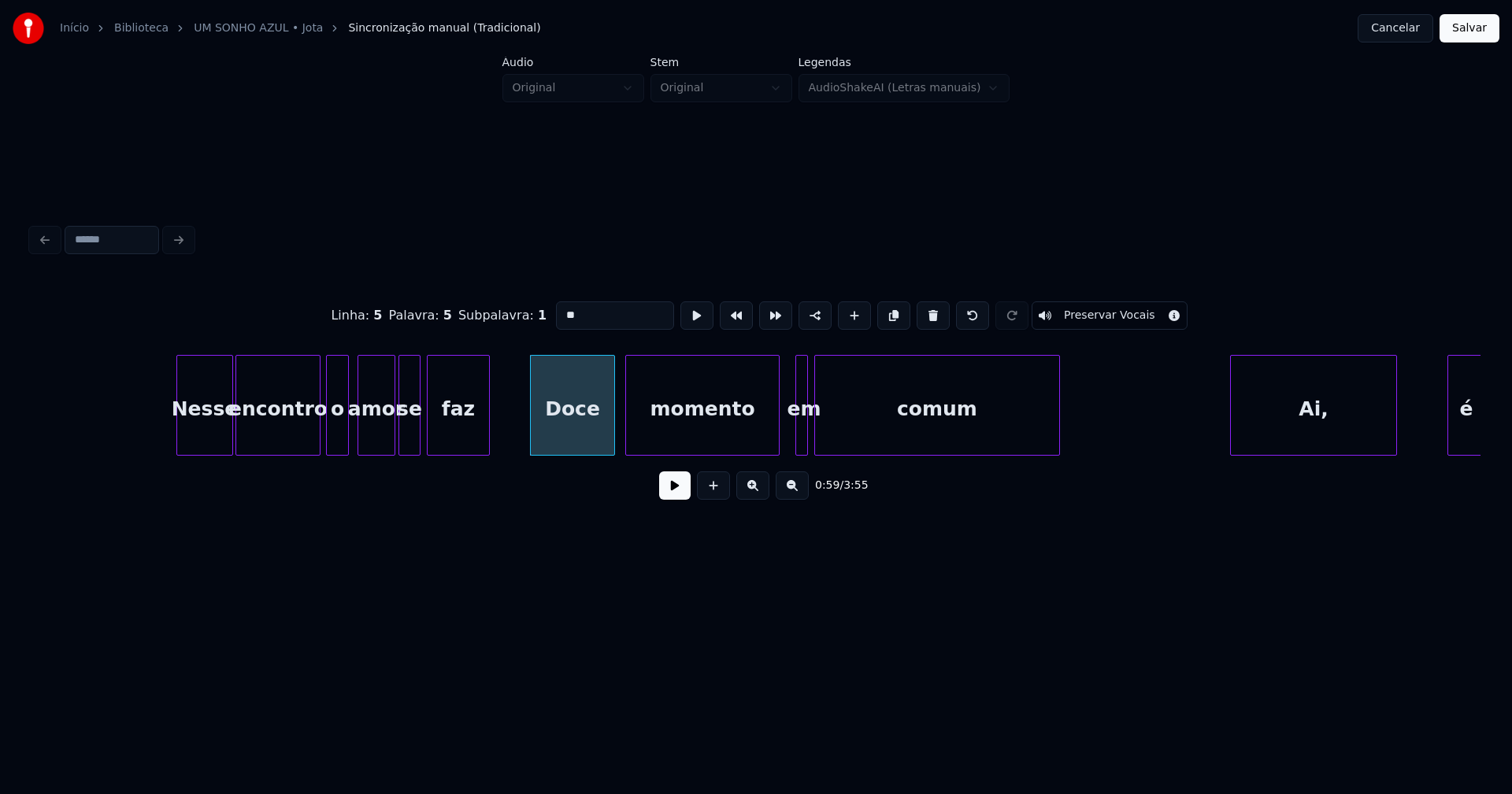
click at [743, 431] on div "momento" at bounding box center [702, 410] width 153 height 107
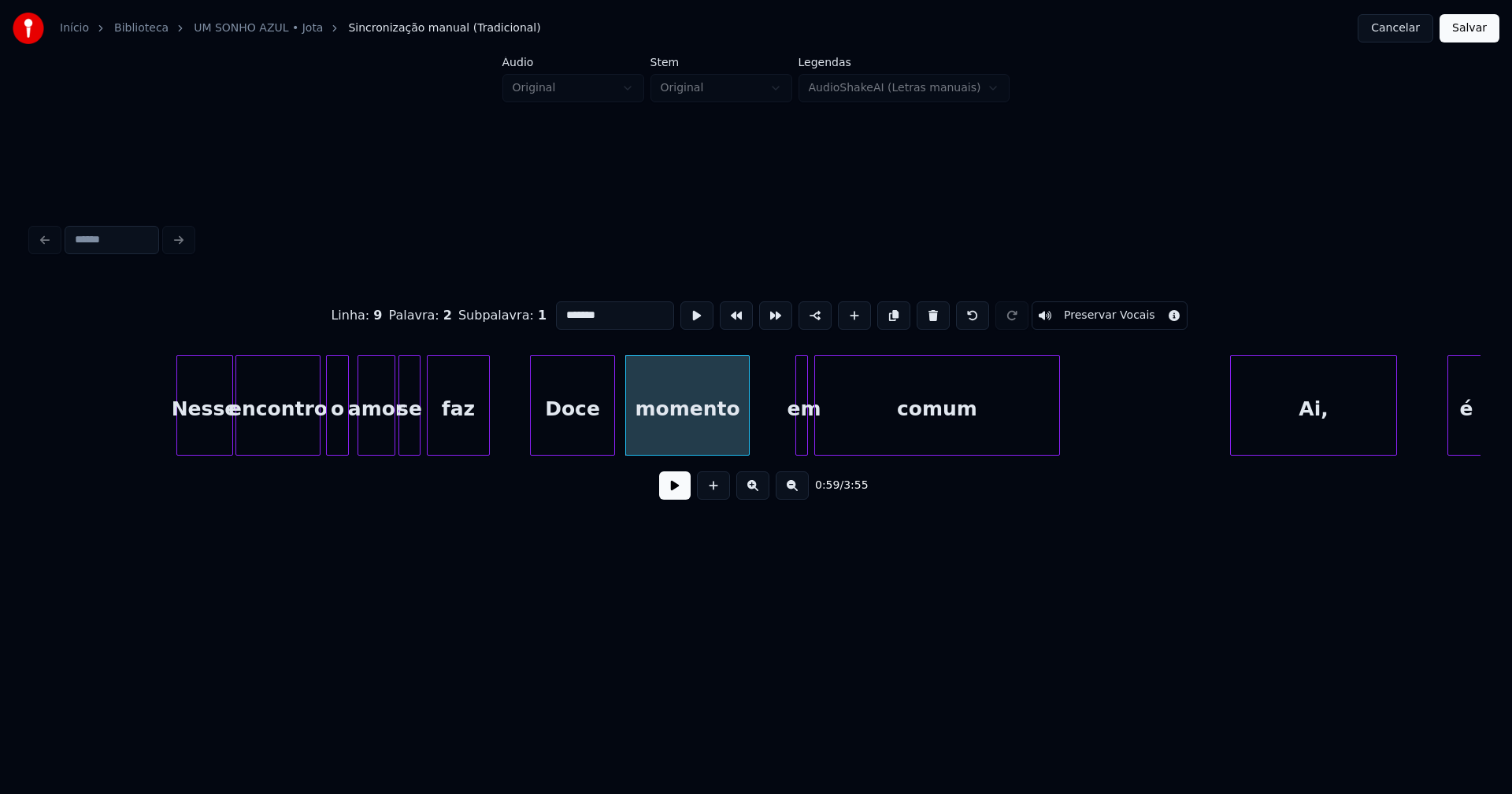
click at [747, 432] on div at bounding box center [746, 405] width 4 height 99
click at [756, 429] on div at bounding box center [758, 405] width 4 height 99
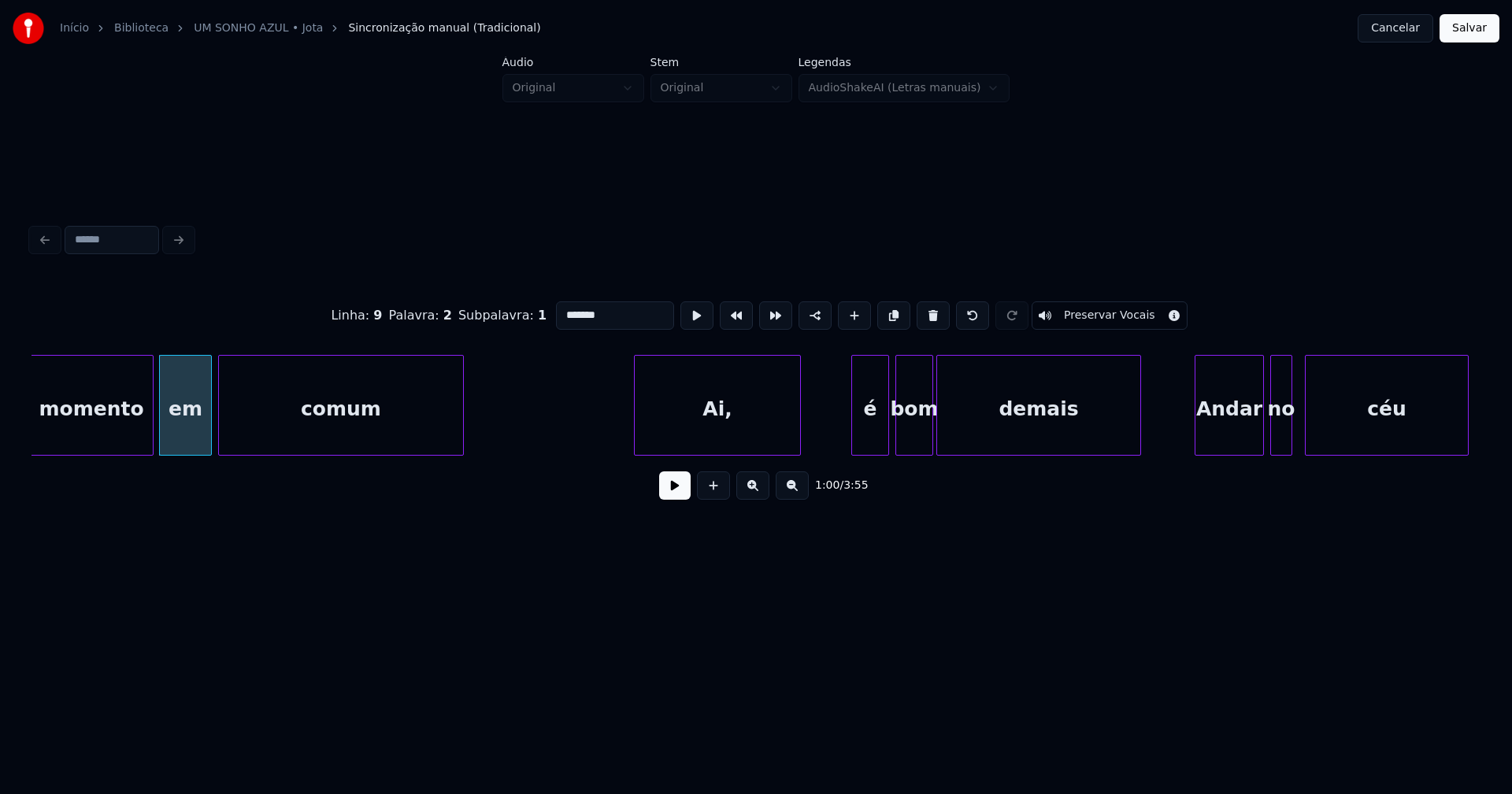
scroll to position [0, 9575]
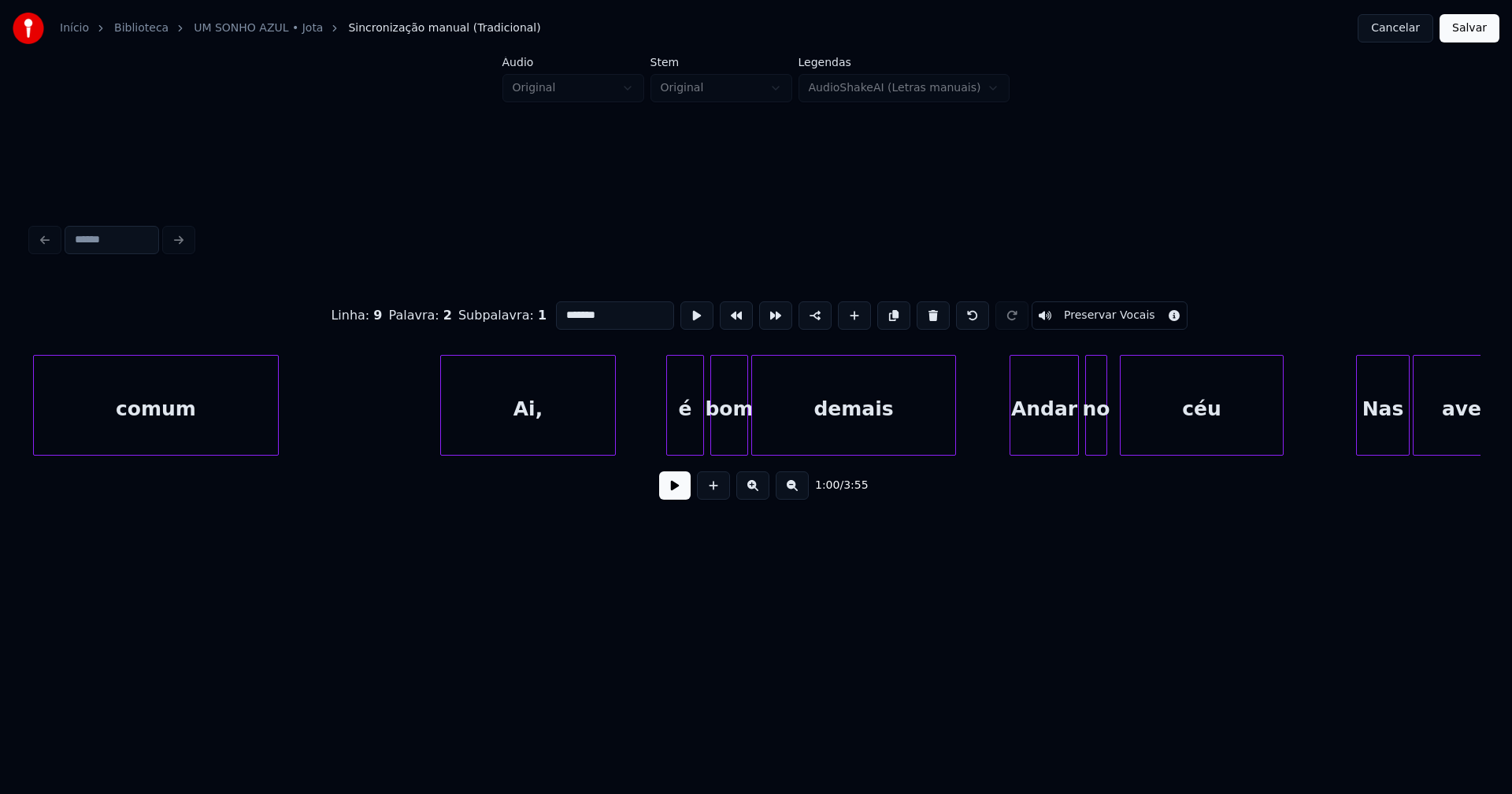
click at [443, 429] on div at bounding box center [443, 405] width 4 height 99
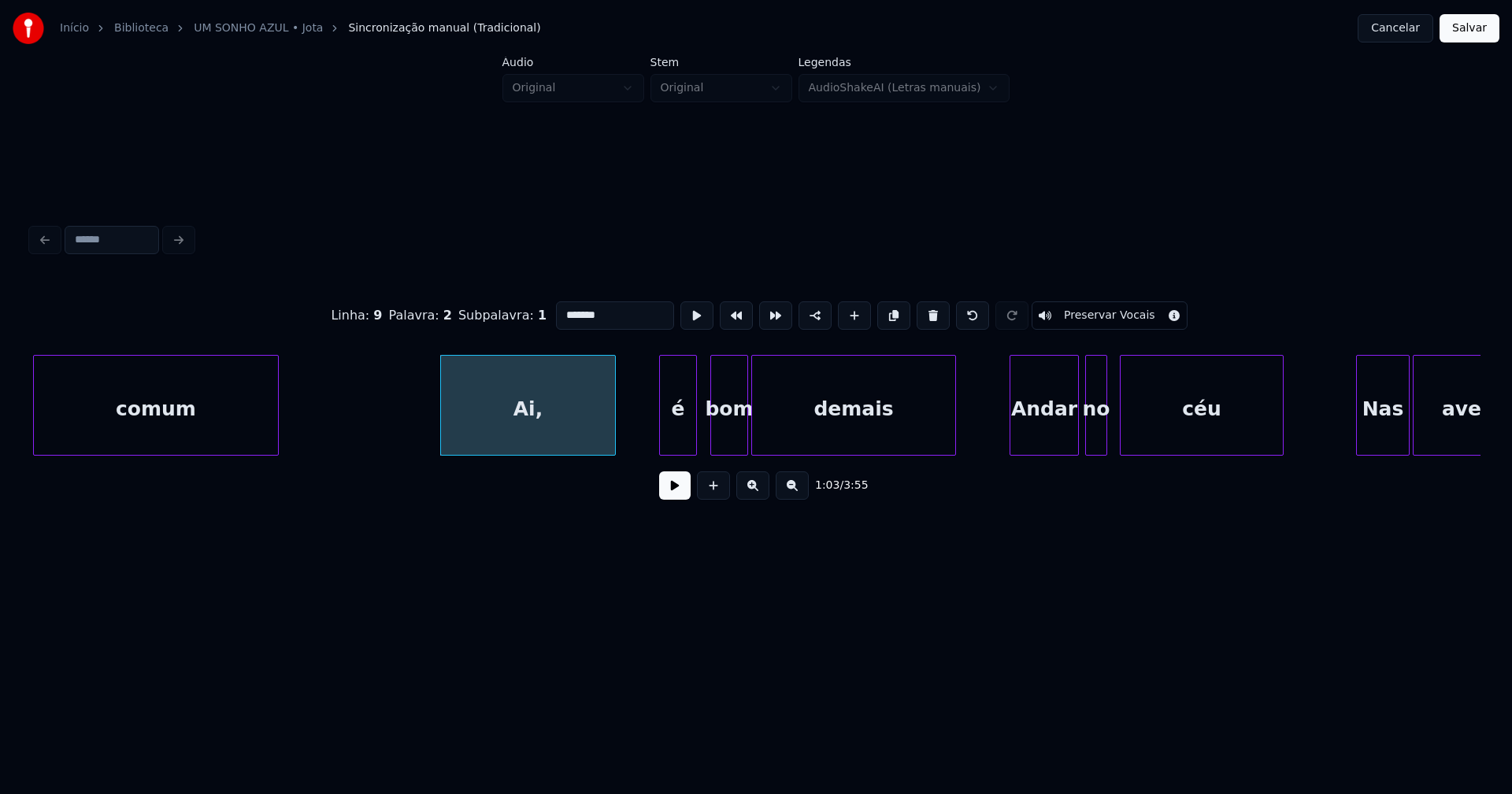
click at [682, 431] on div "é" at bounding box center [677, 410] width 36 height 107
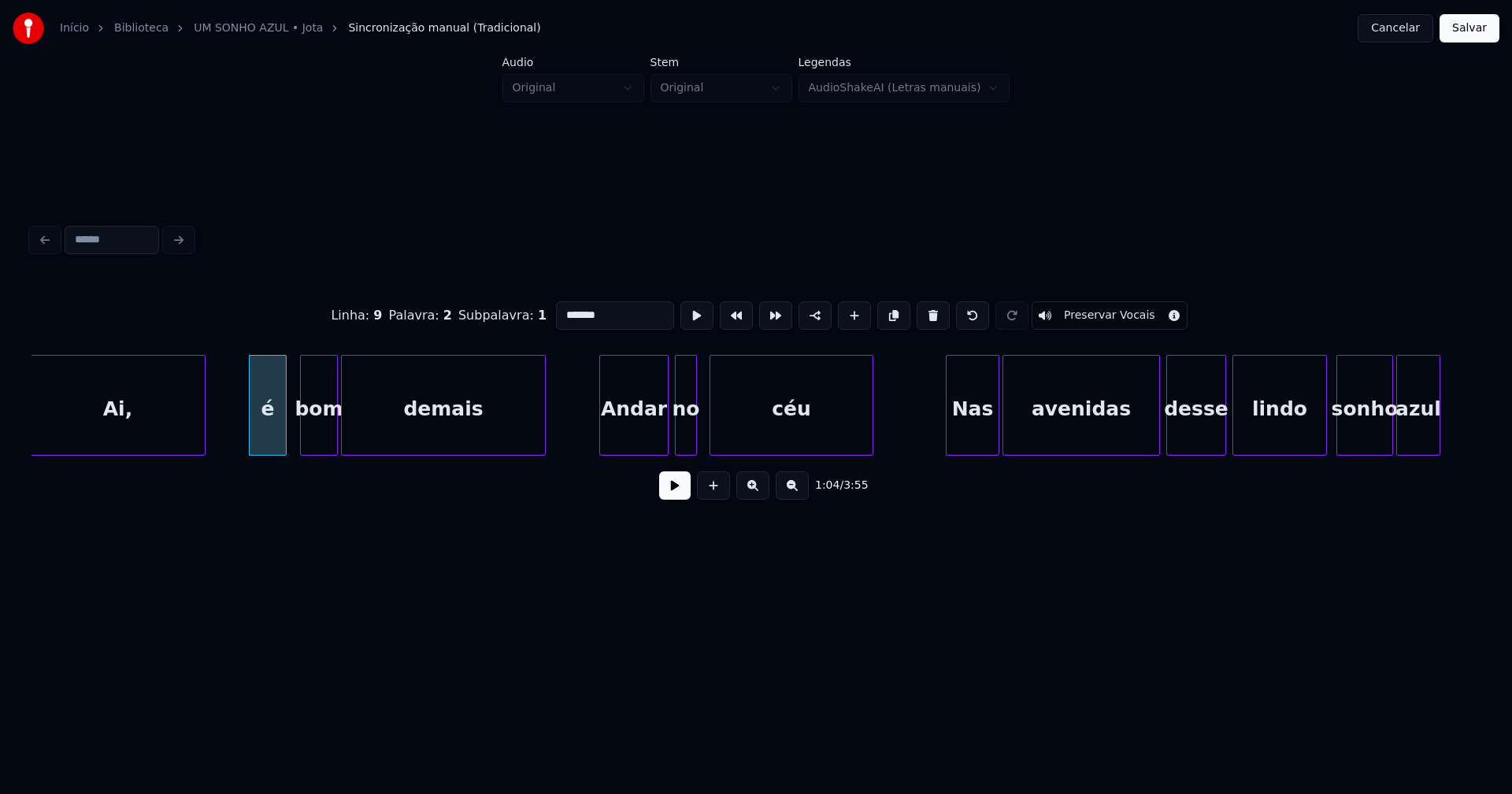
scroll to position [0, 10109]
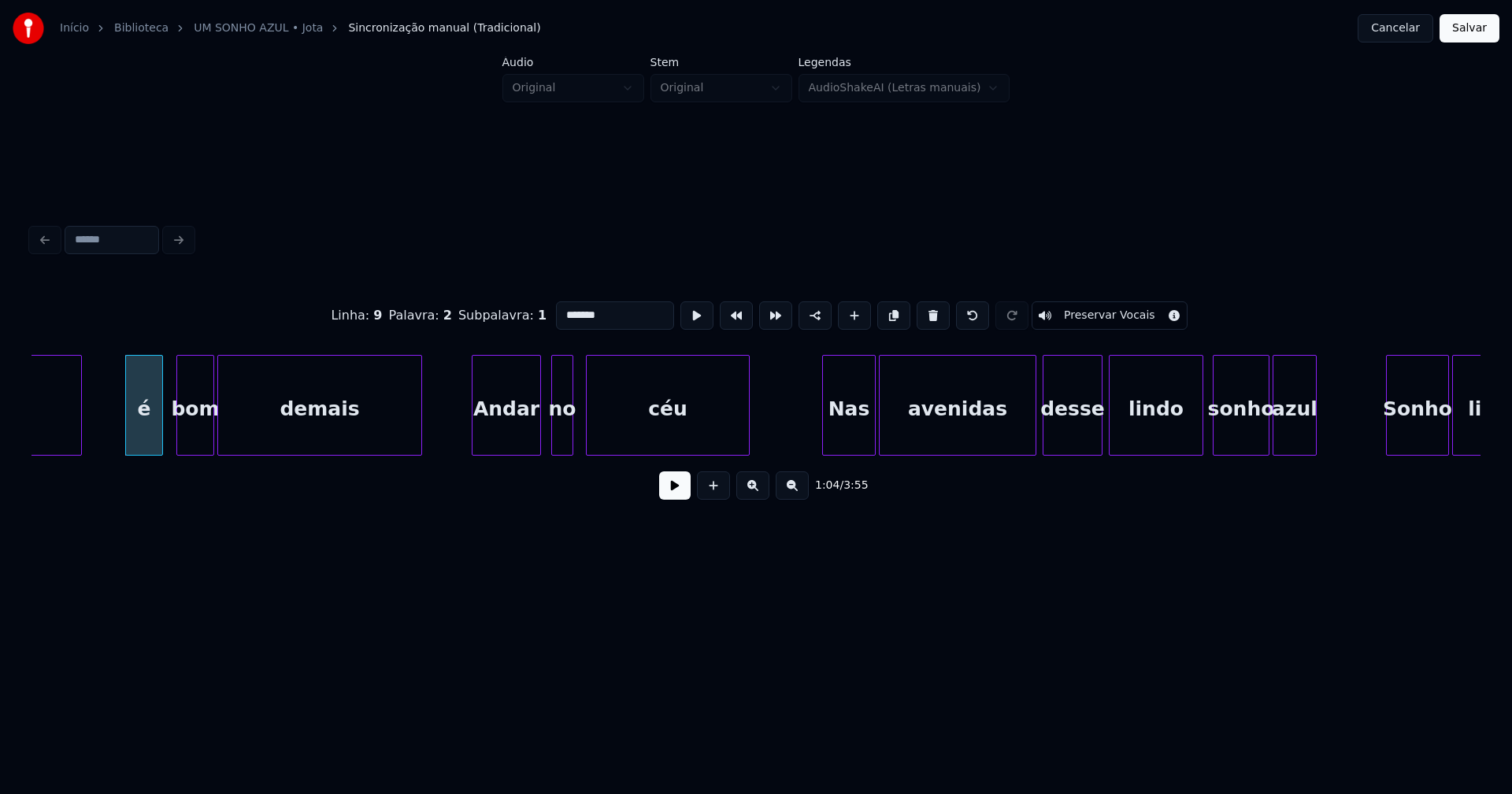
click at [509, 443] on div "Andar" at bounding box center [506, 410] width 68 height 107
click at [593, 429] on div at bounding box center [593, 405] width 4 height 99
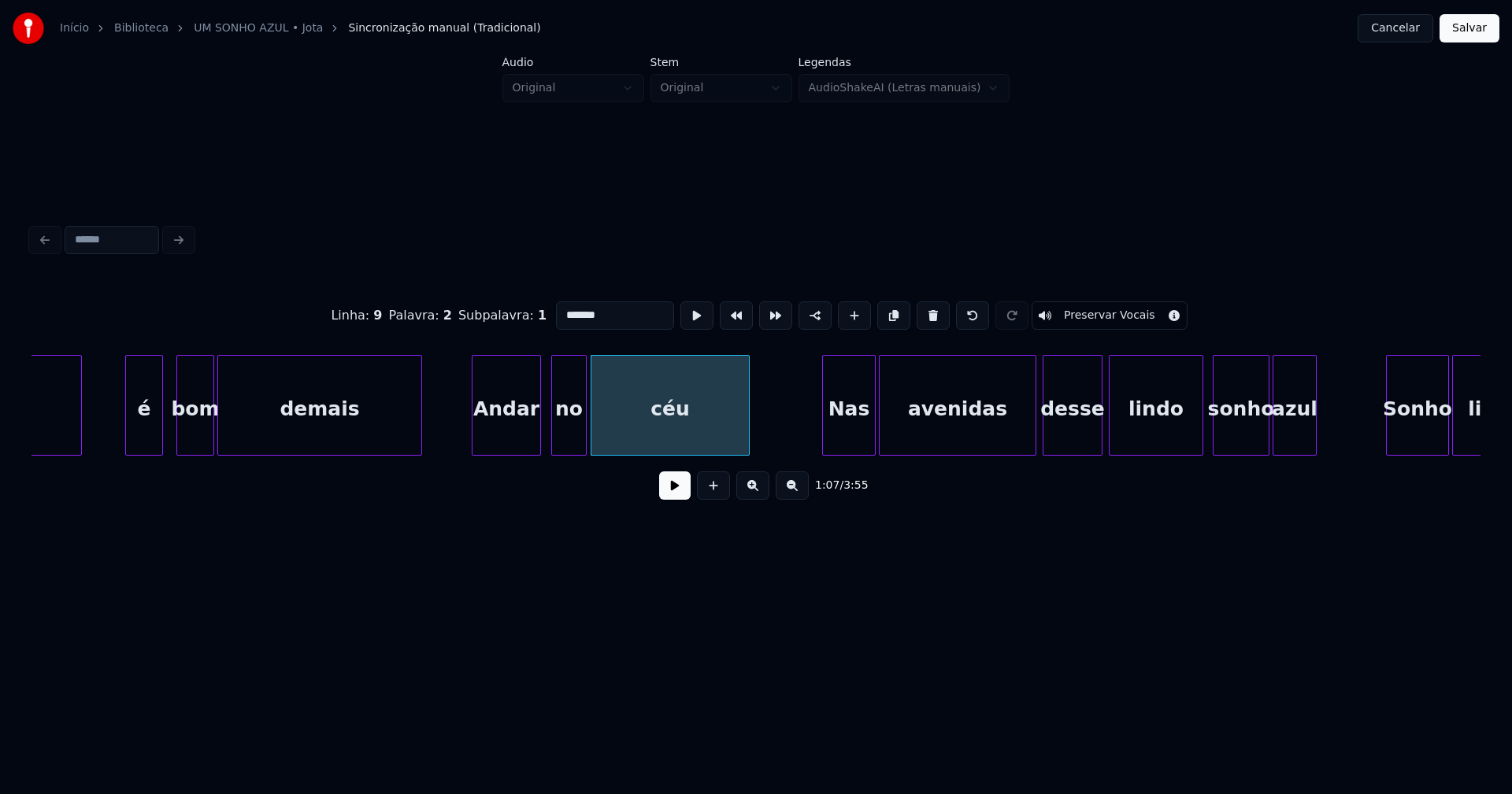
click at [582, 426] on div at bounding box center [582, 405] width 4 height 99
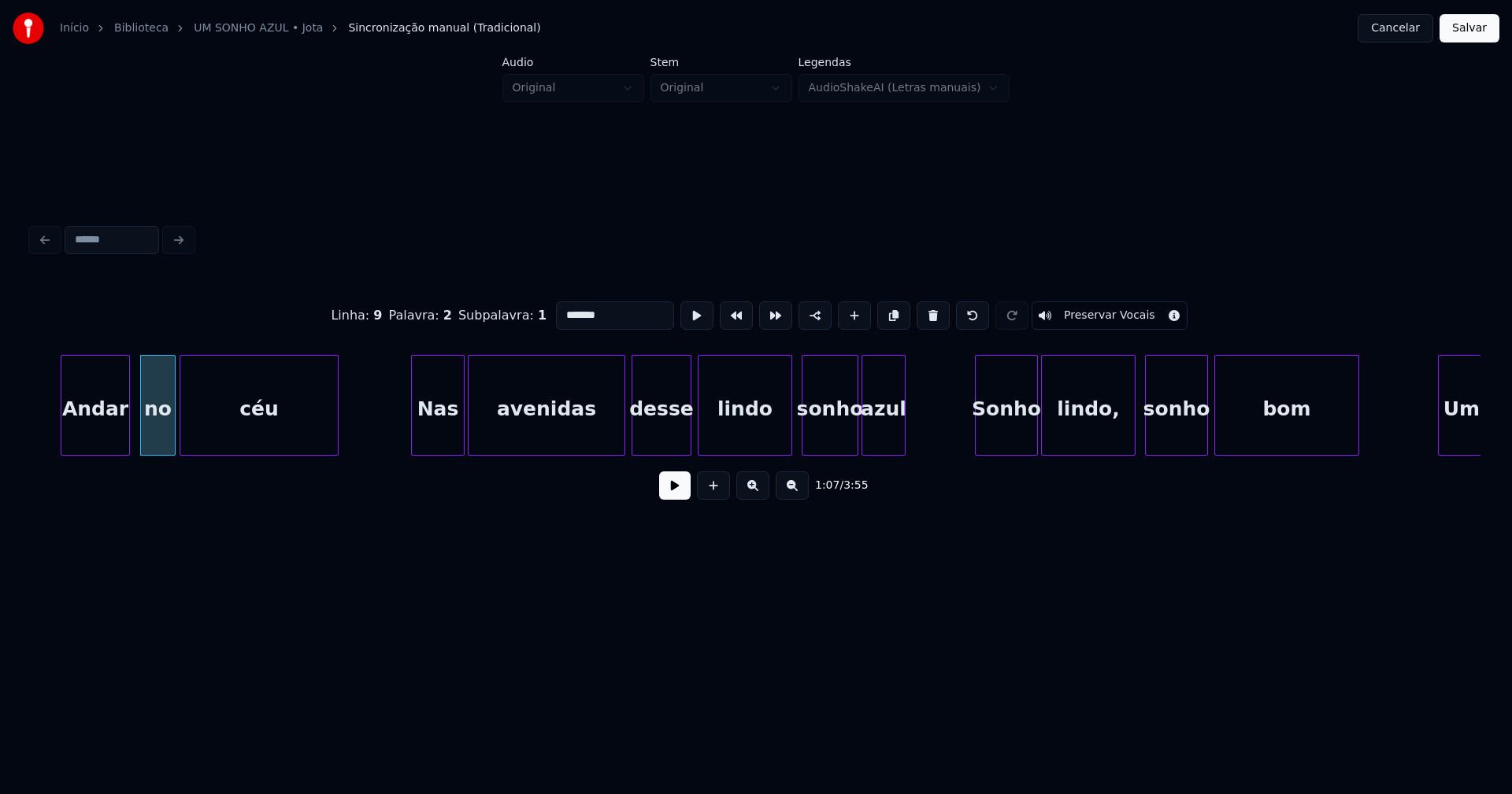
scroll to position [0, 10562]
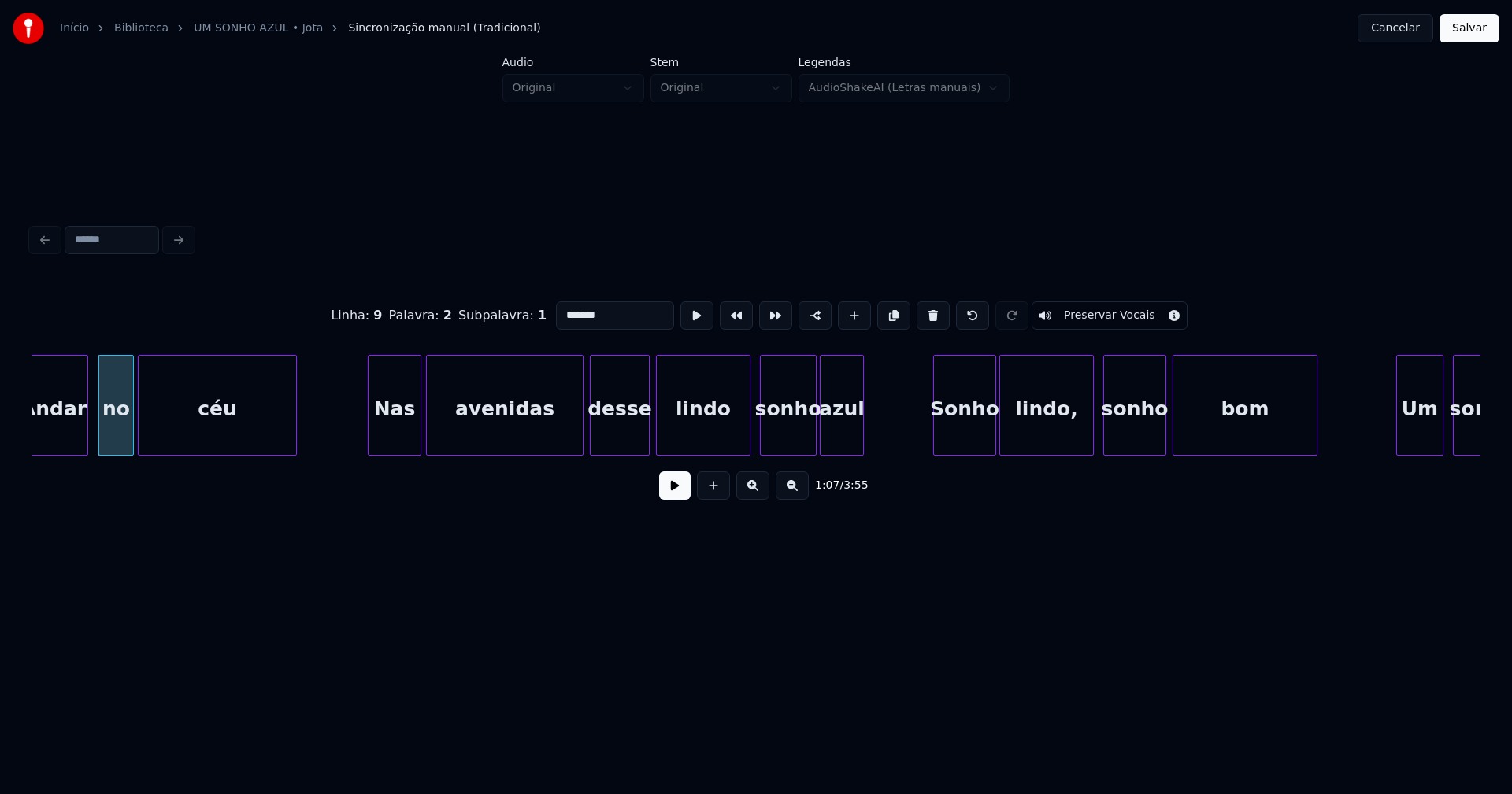
click at [395, 440] on div "Nas" at bounding box center [395, 410] width 52 height 107
click at [573, 431] on div at bounding box center [572, 405] width 4 height 99
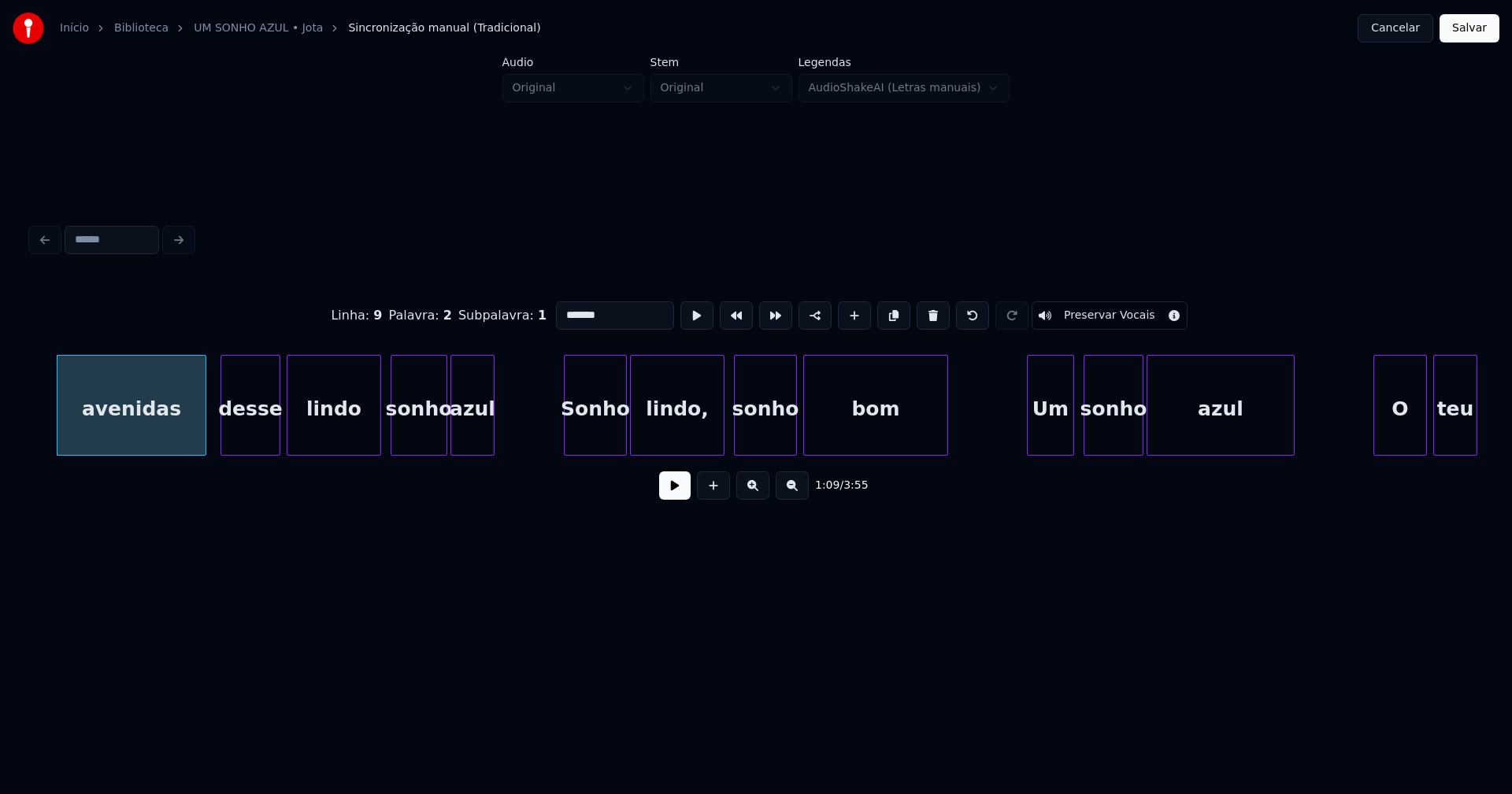
scroll to position [0, 11074]
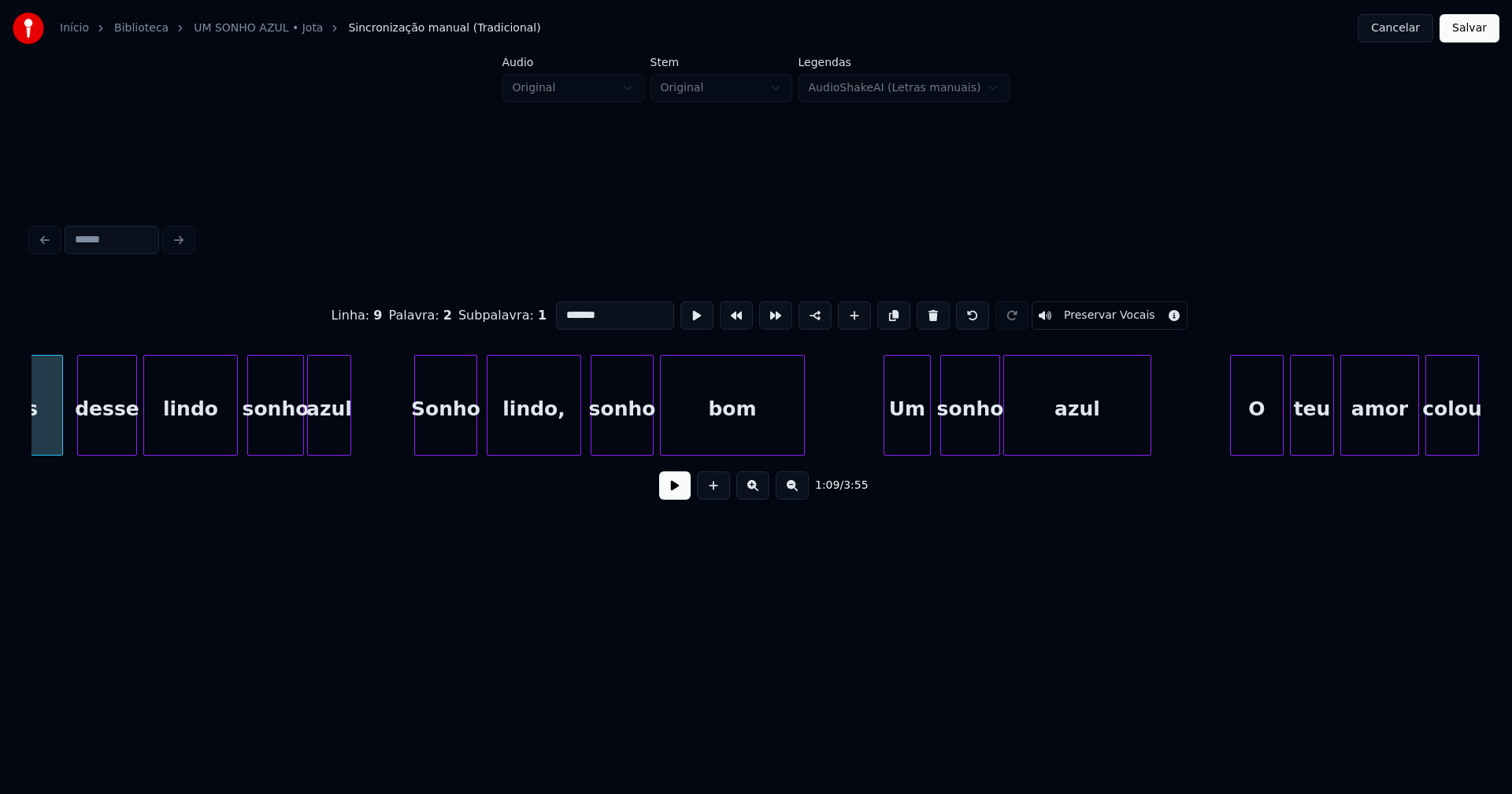
click at [454, 434] on div "Sonho" at bounding box center [446, 410] width 62 height 107
click at [406, 435] on div at bounding box center [407, 405] width 4 height 99
click at [540, 435] on div "lindo," at bounding box center [530, 410] width 93 height 107
click at [568, 433] on div at bounding box center [567, 405] width 4 height 99
click at [604, 431] on div "sonho" at bounding box center [616, 410] width 62 height 107
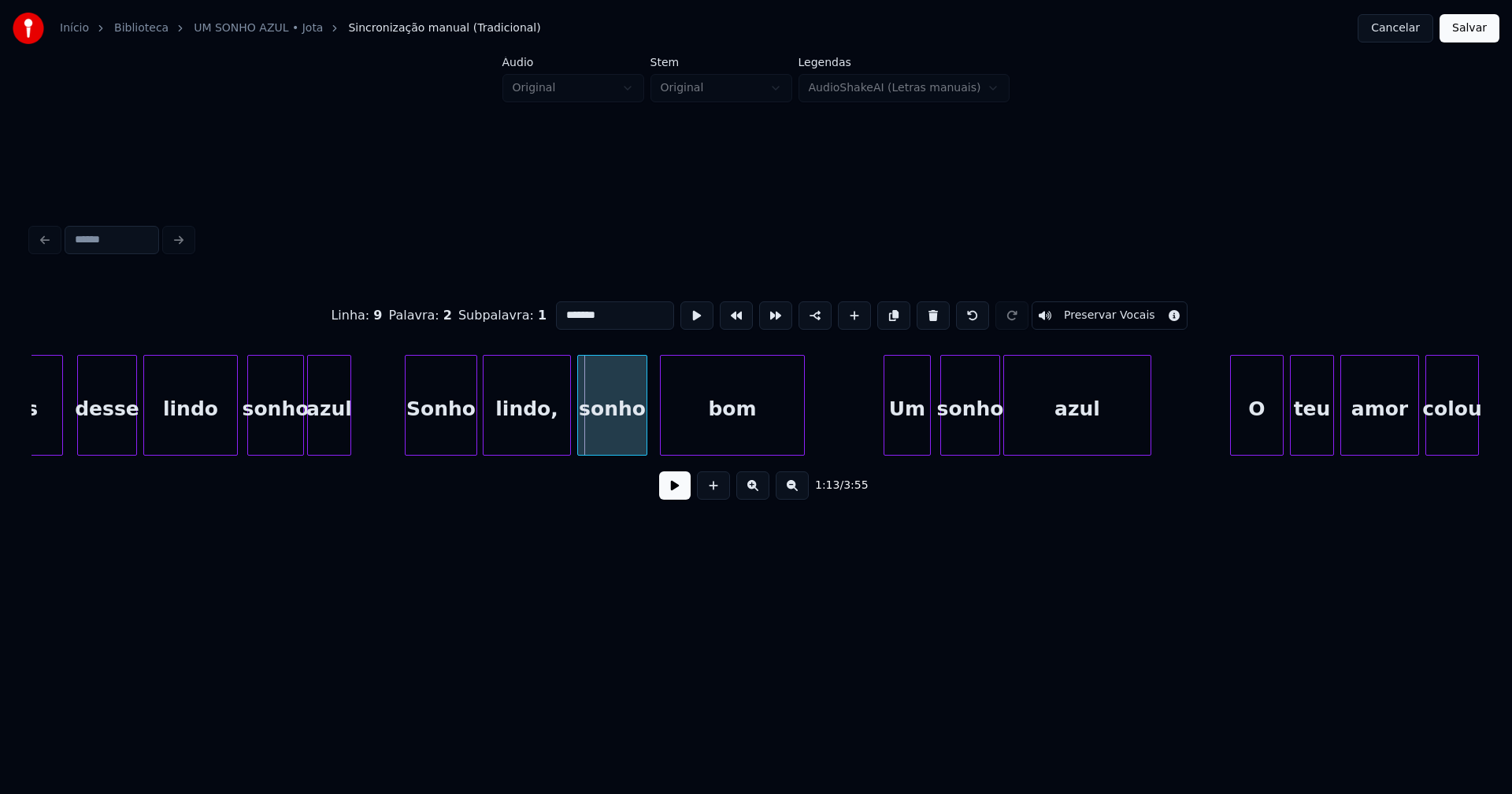
click at [579, 428] on div at bounding box center [580, 405] width 4 height 99
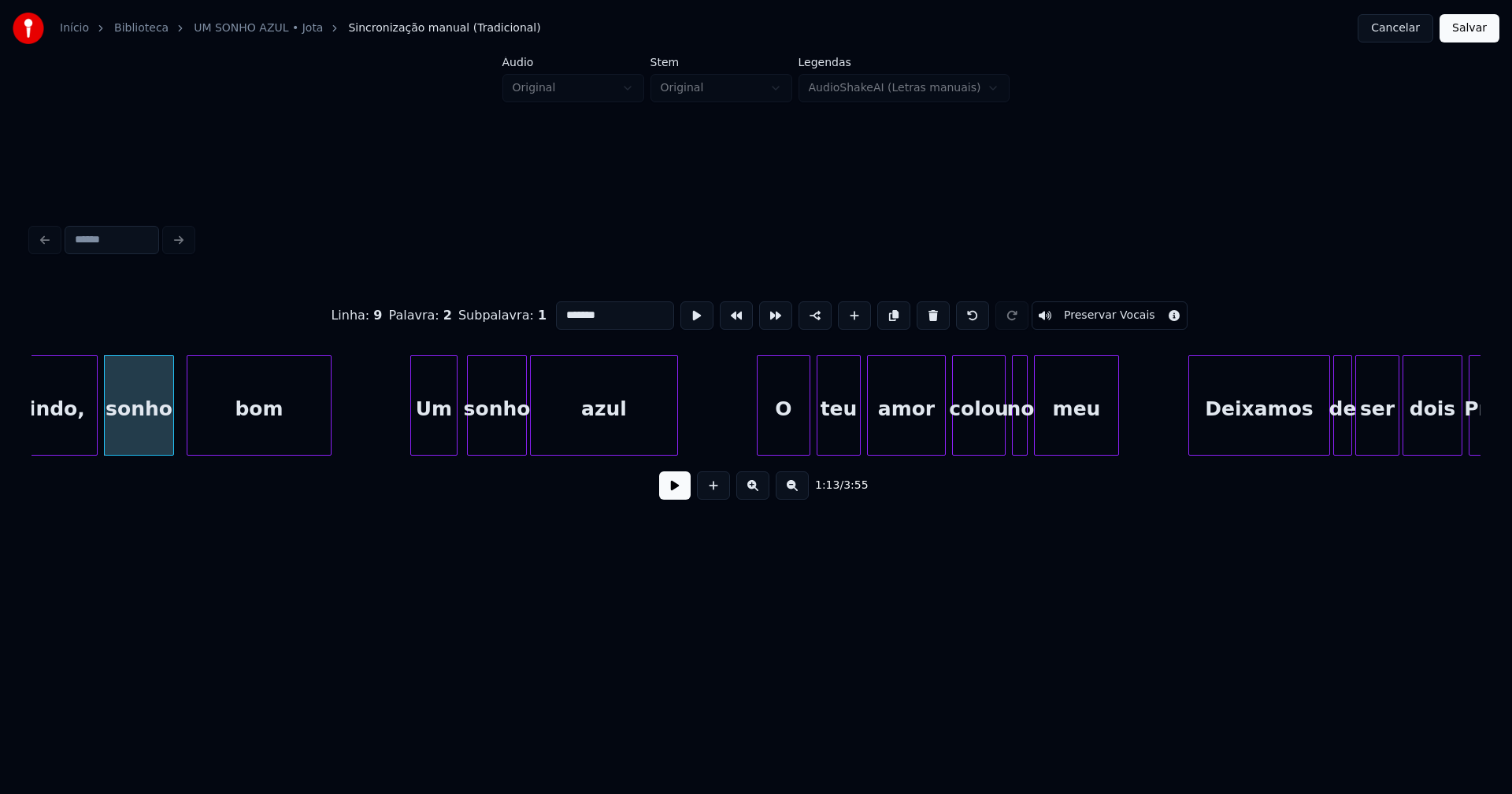
scroll to position [0, 11589]
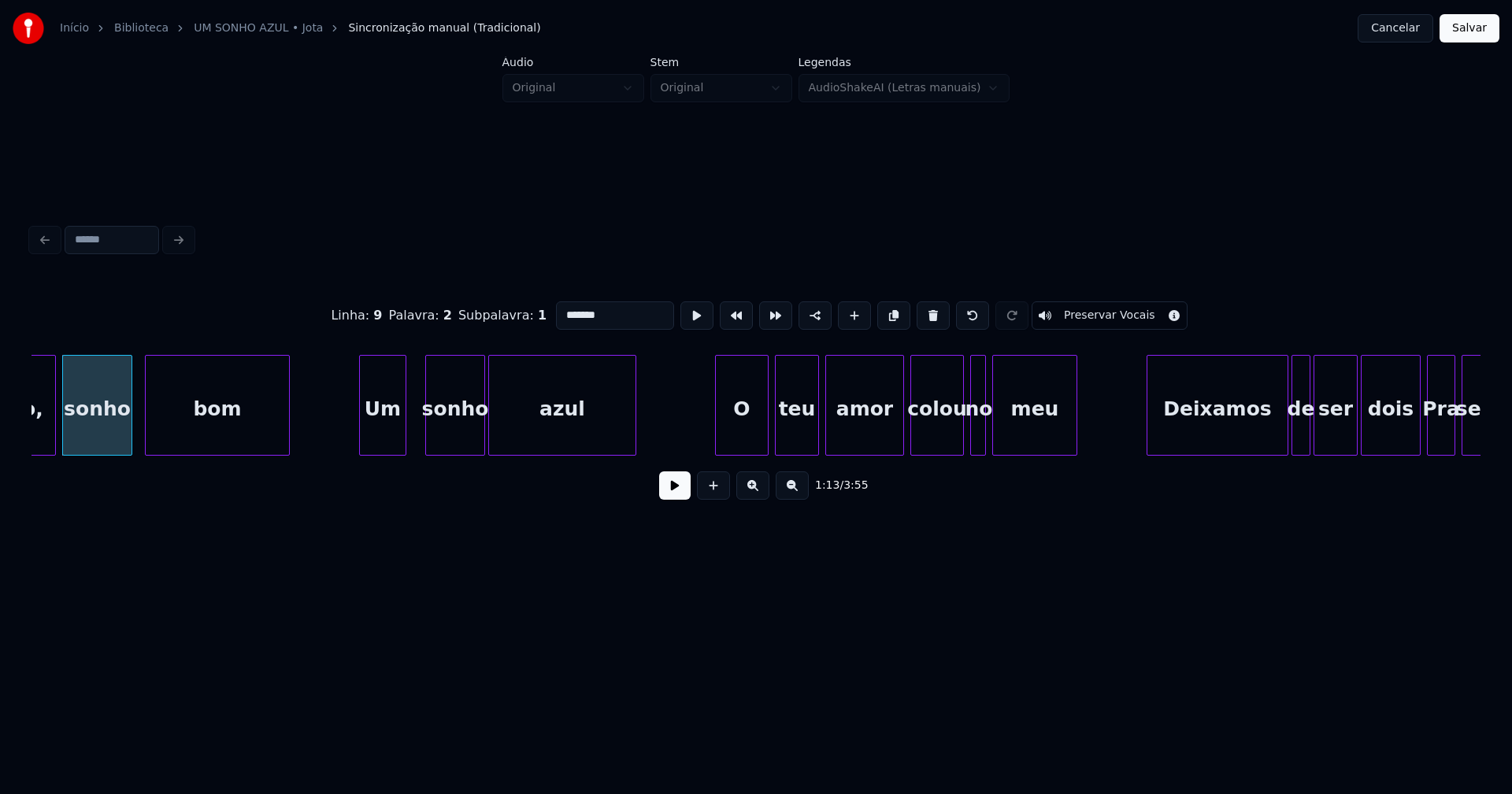
click at [381, 446] on div "Um" at bounding box center [382, 410] width 46 height 107
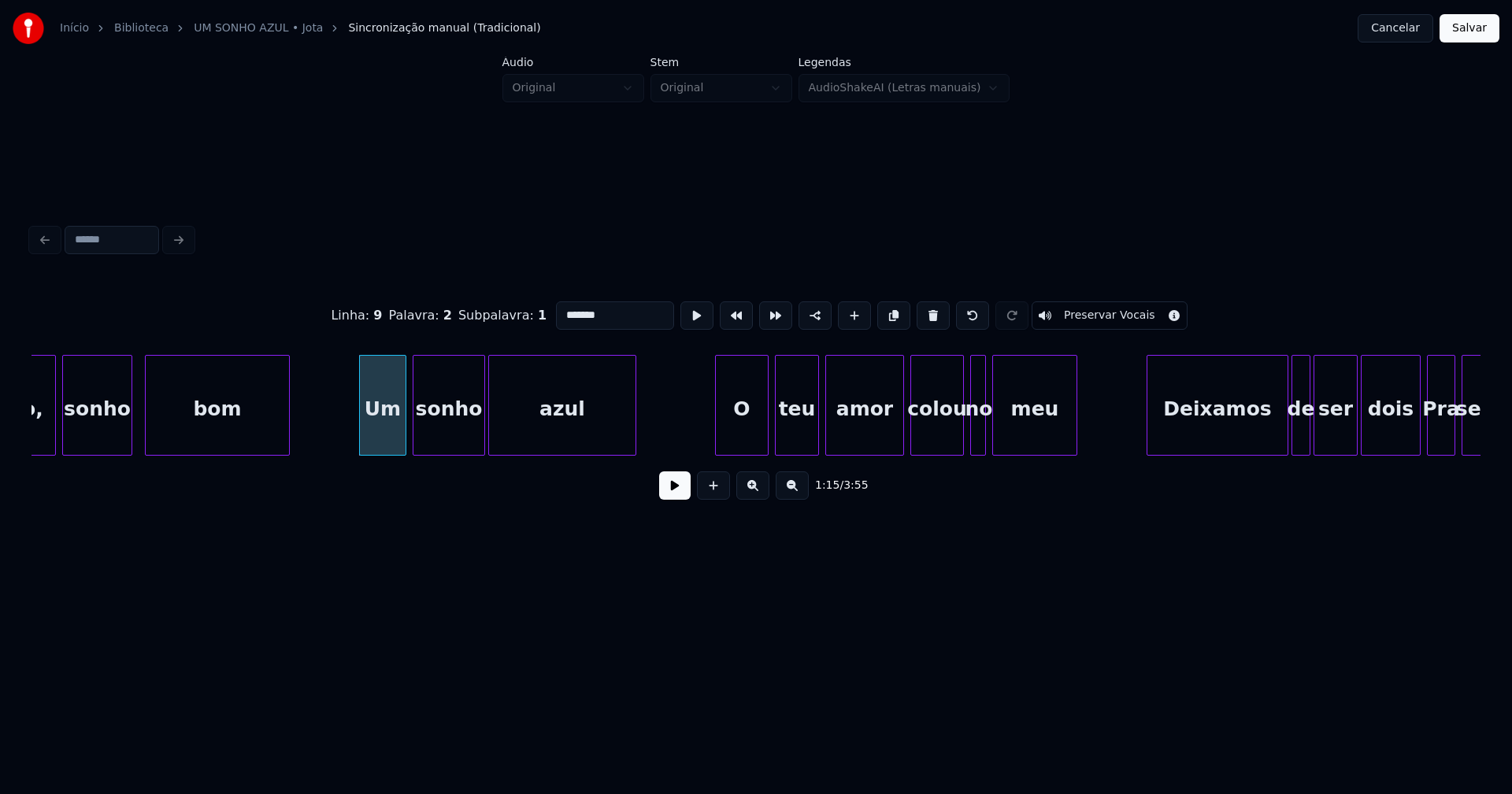
click at [415, 438] on div at bounding box center [415, 405] width 4 height 99
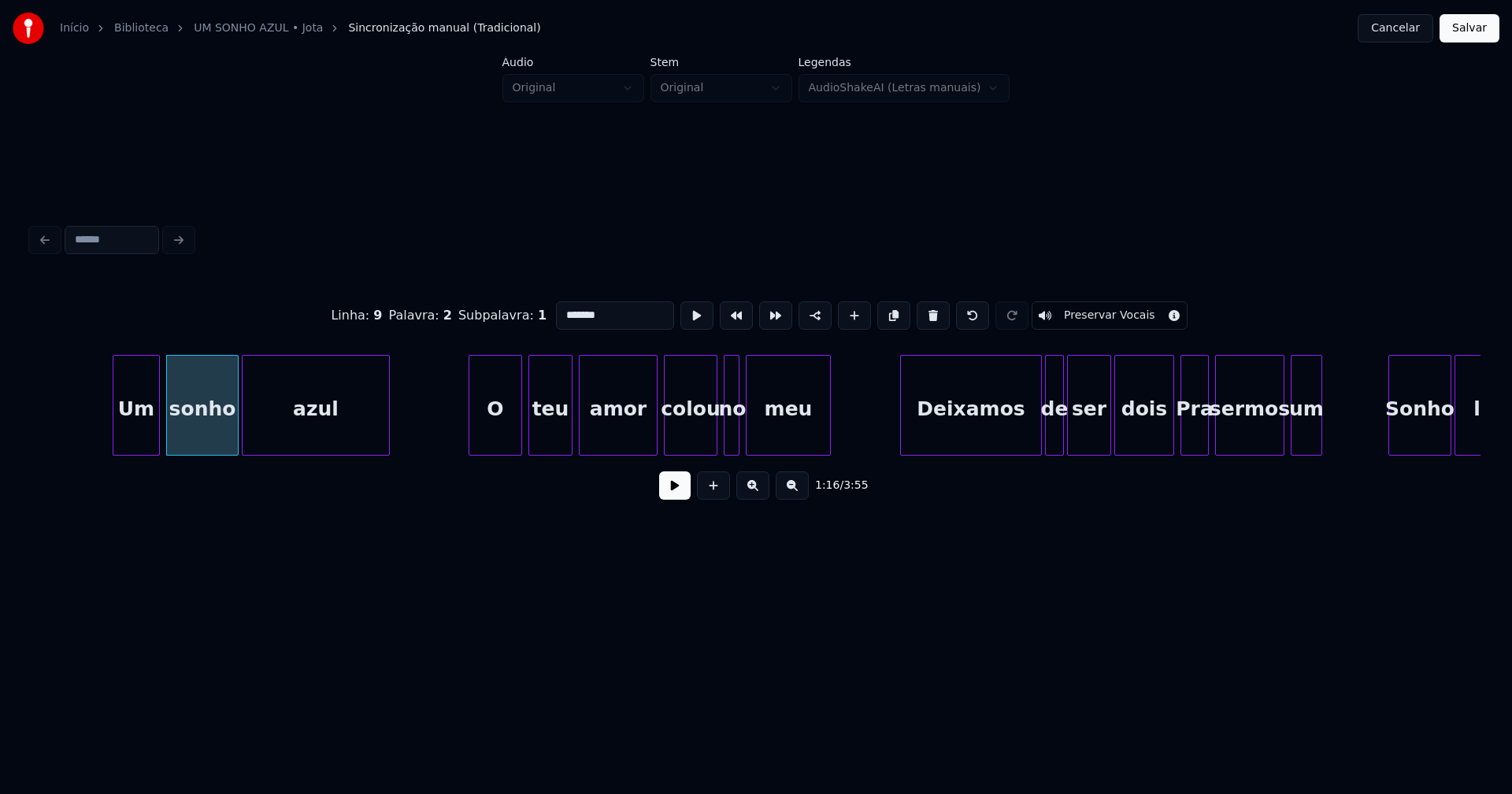
scroll to position [0, 11916]
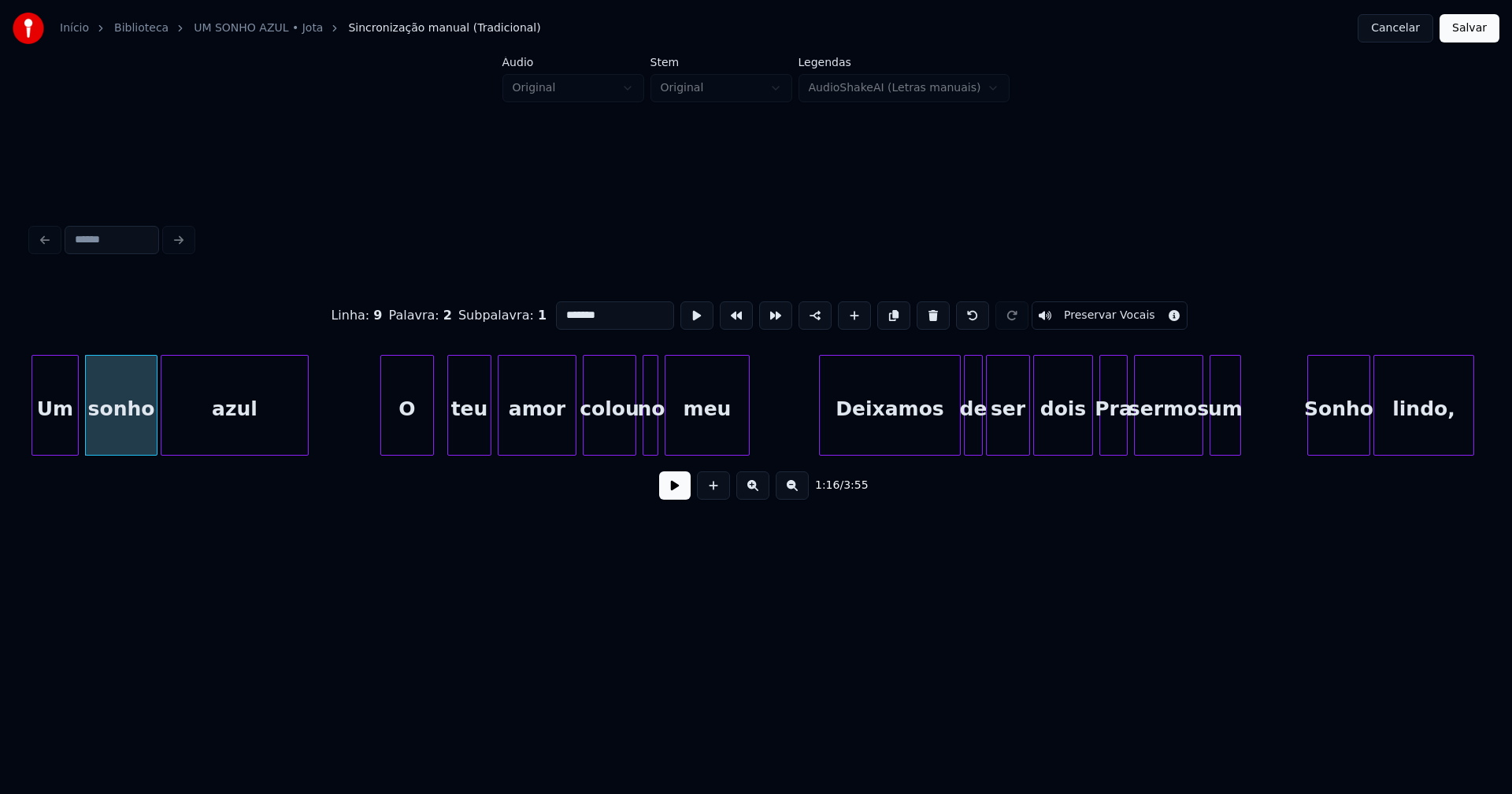
click at [409, 438] on div "O" at bounding box center [407, 410] width 52 height 107
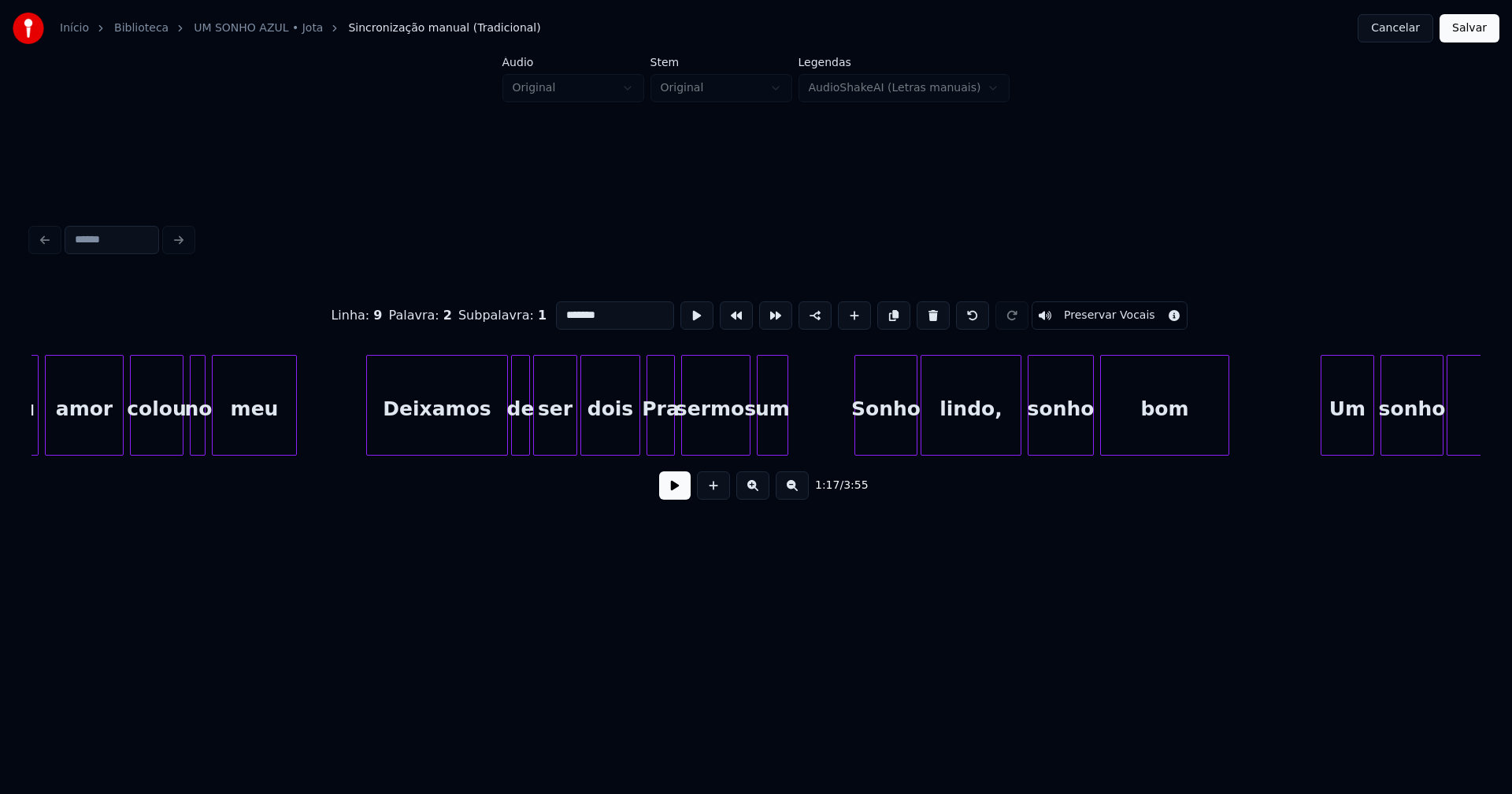
scroll to position [0, 12389]
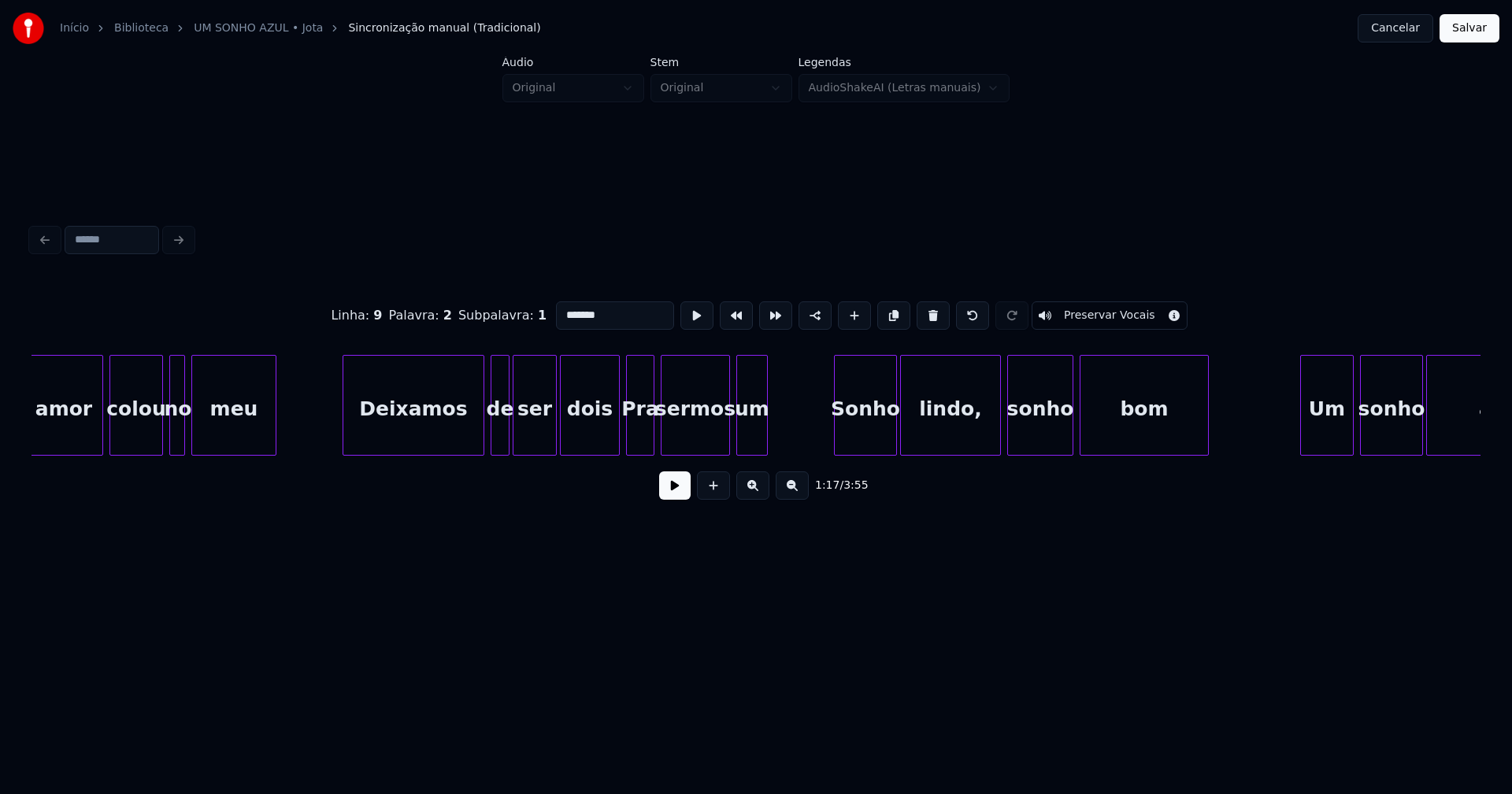
click at [447, 435] on div "Deixamos" at bounding box center [413, 410] width 140 height 107
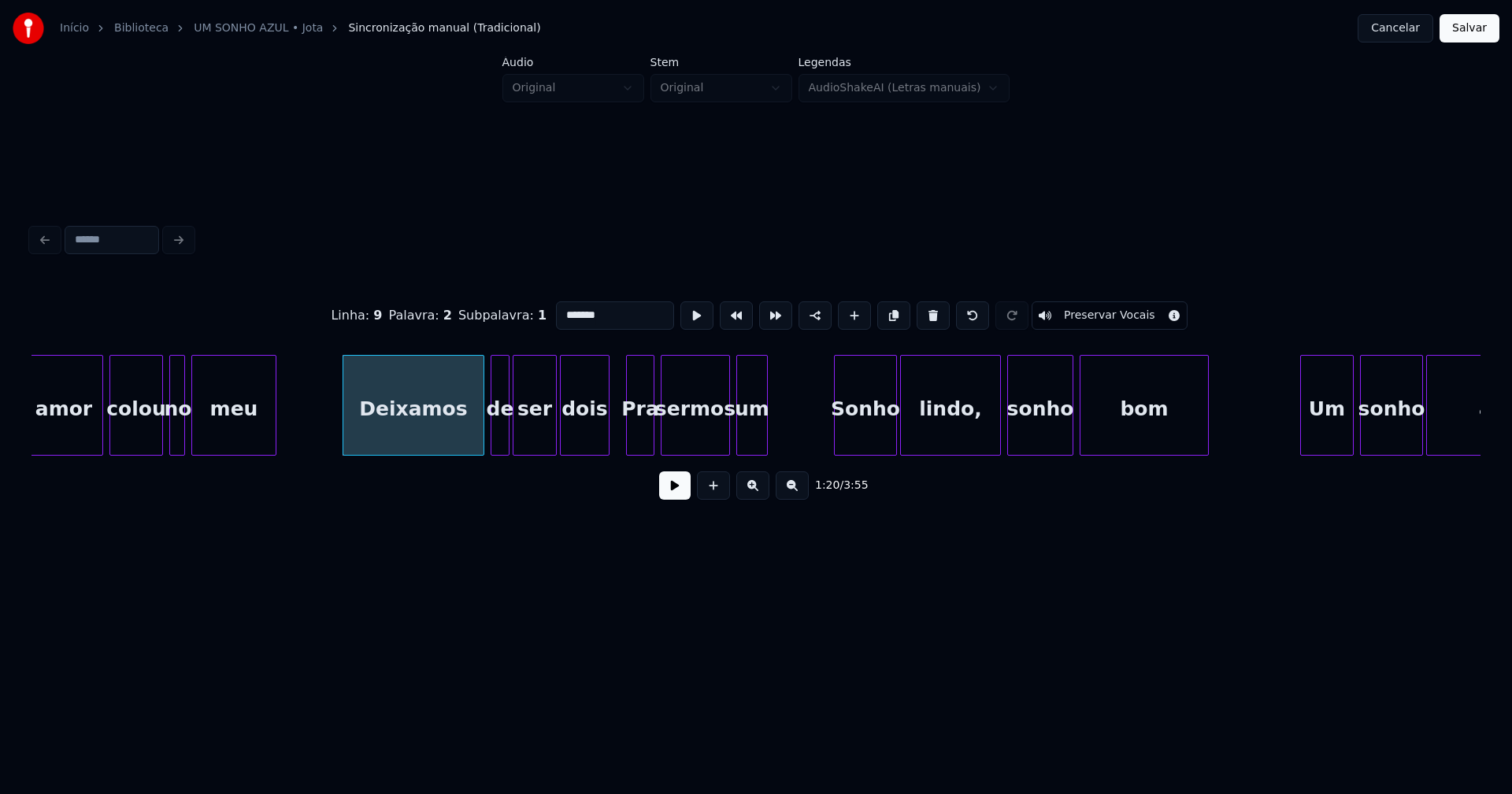
click at [607, 441] on div at bounding box center [606, 405] width 4 height 99
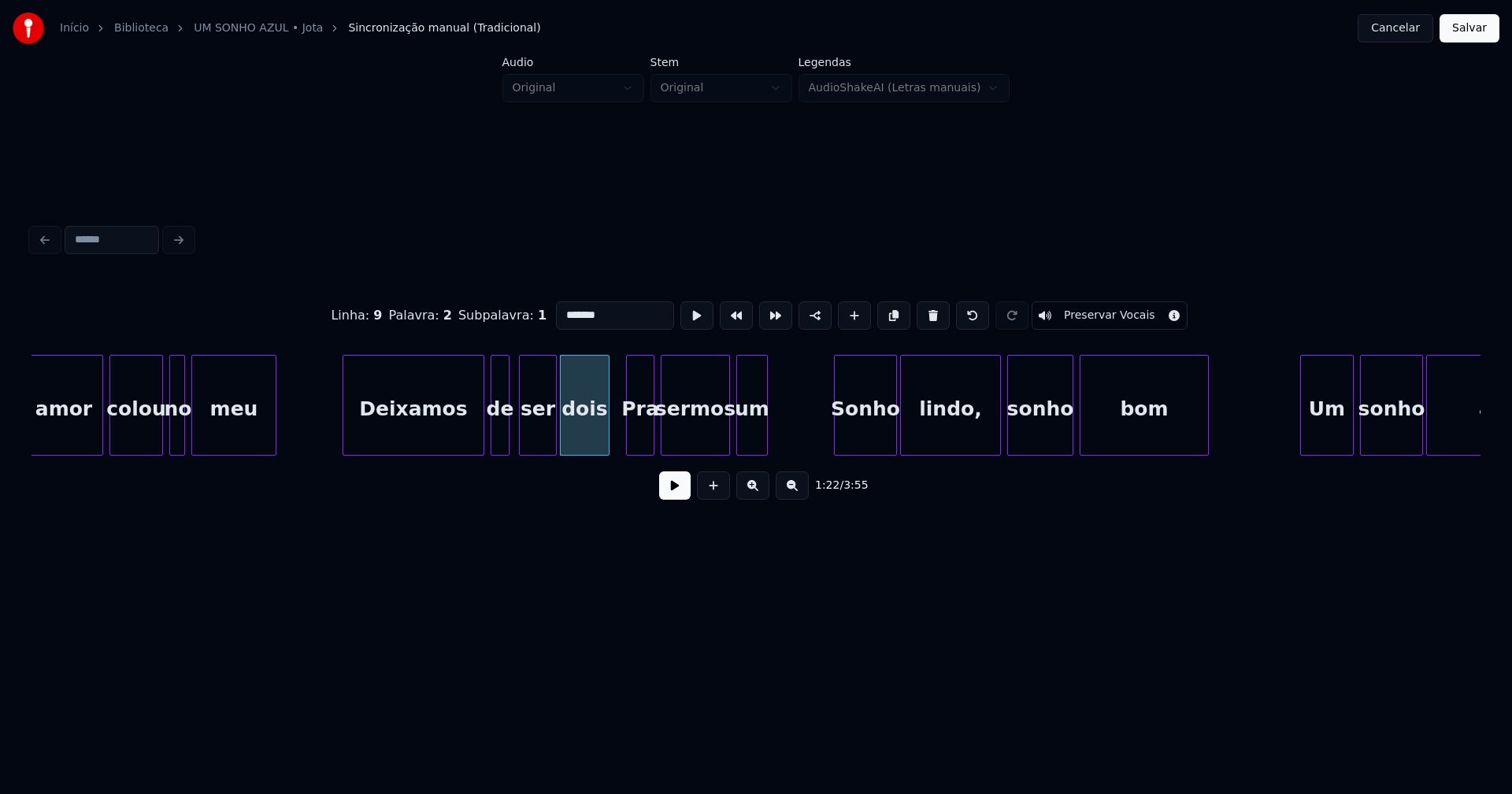
click at [523, 437] on div at bounding box center [522, 405] width 4 height 99
click at [510, 433] on div at bounding box center [511, 405] width 4 height 99
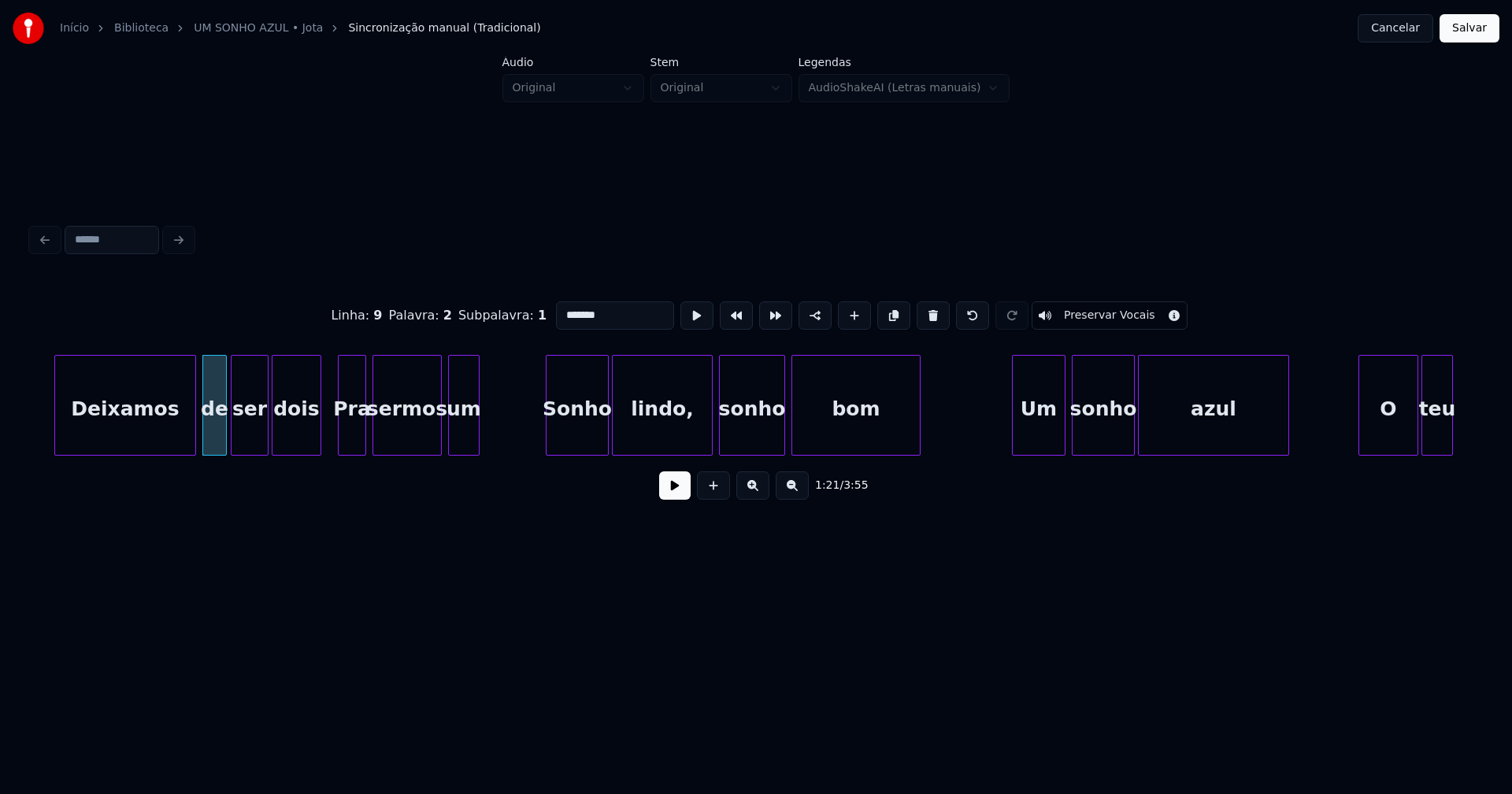
scroll to position [0, 12719]
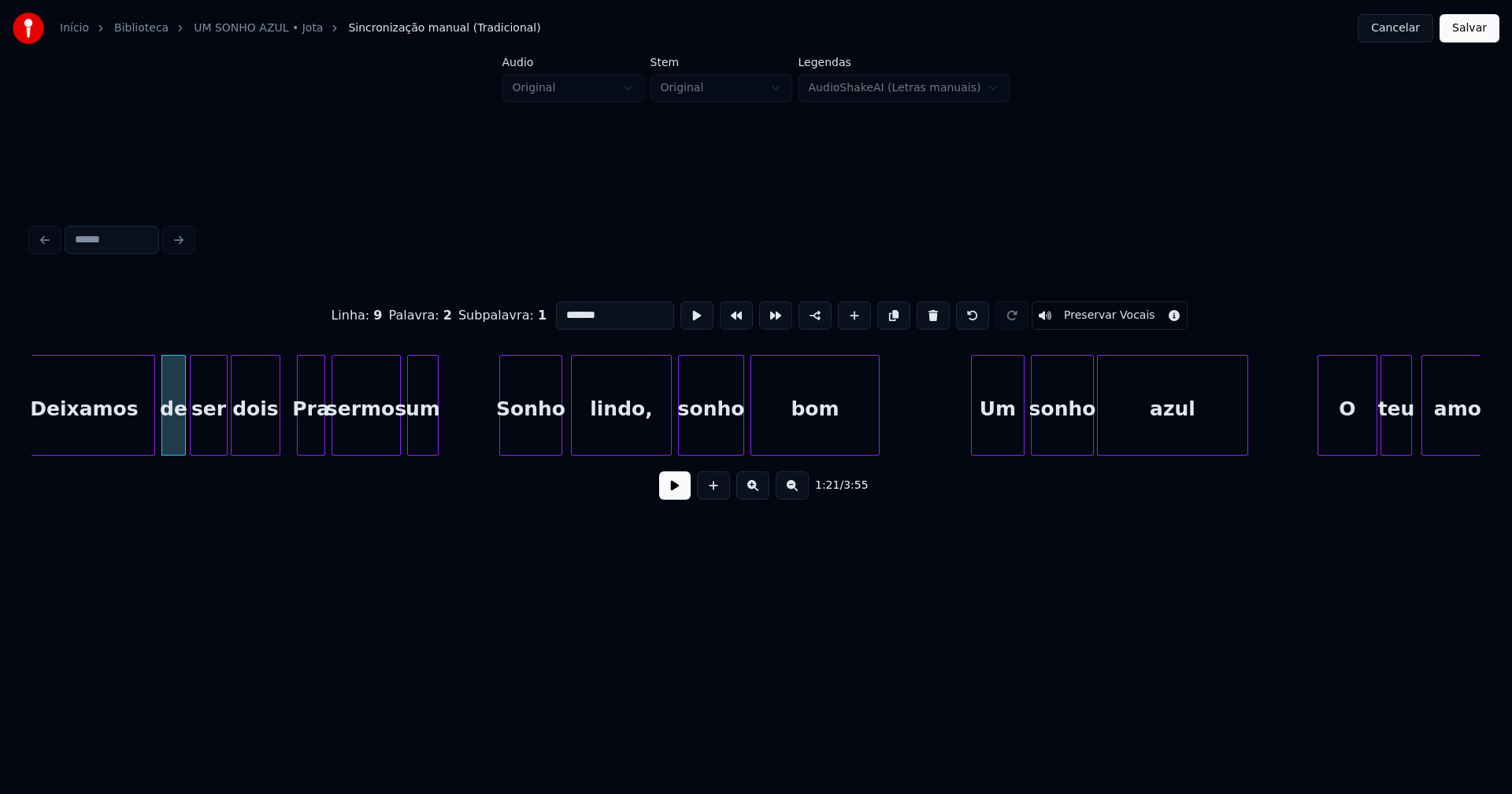
click at [545, 436] on div "Sonho" at bounding box center [531, 410] width 62 height 107
click at [499, 436] on div at bounding box center [497, 405] width 4 height 99
click at [645, 439] on div "lindo," at bounding box center [618, 410] width 99 height 107
click at [670, 434] on div "lindo," at bounding box center [620, 405] width 101 height 101
click at [660, 436] on div at bounding box center [659, 405] width 4 height 99
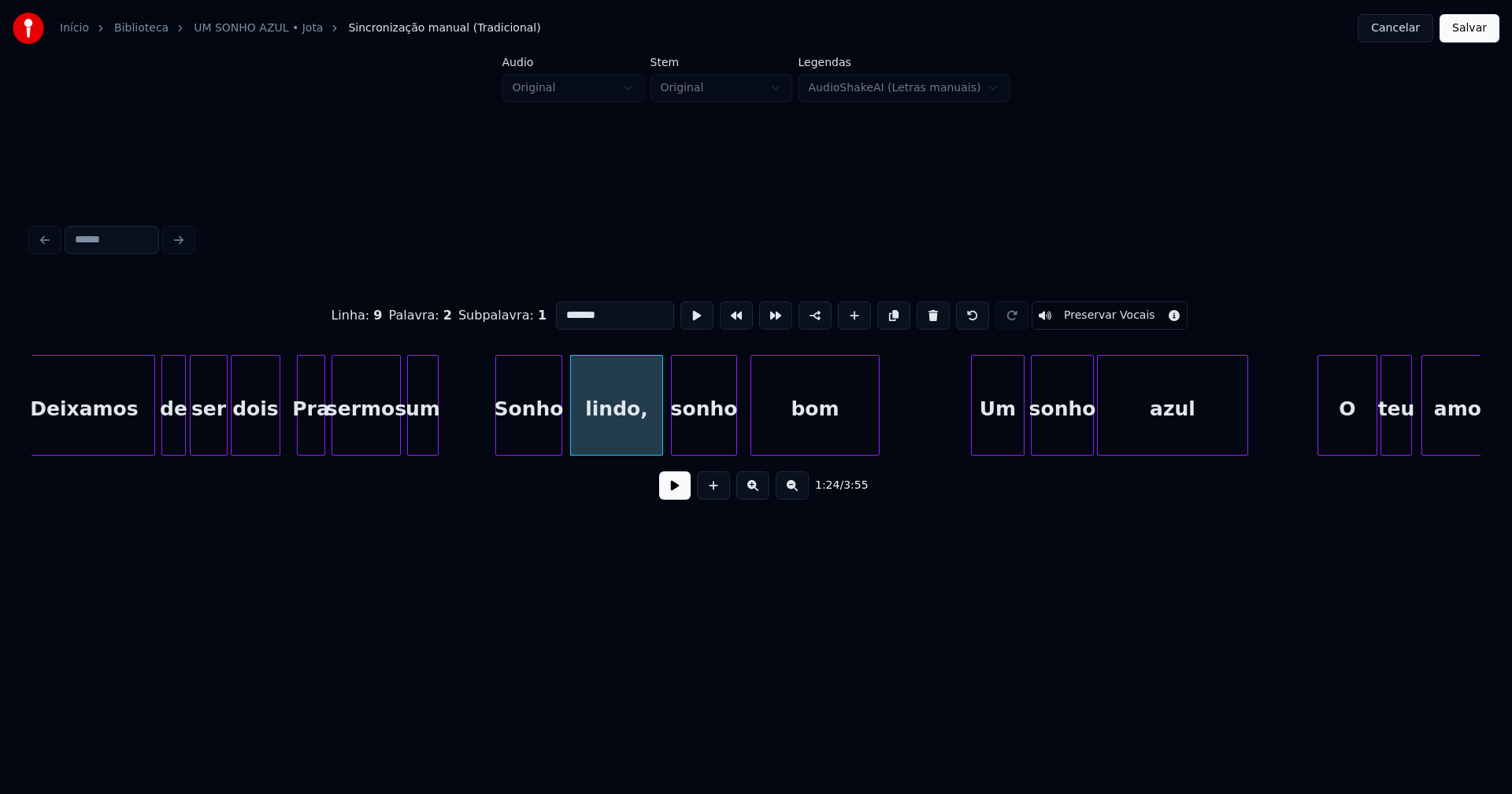
click at [695, 432] on div "sonho" at bounding box center [704, 410] width 64 height 107
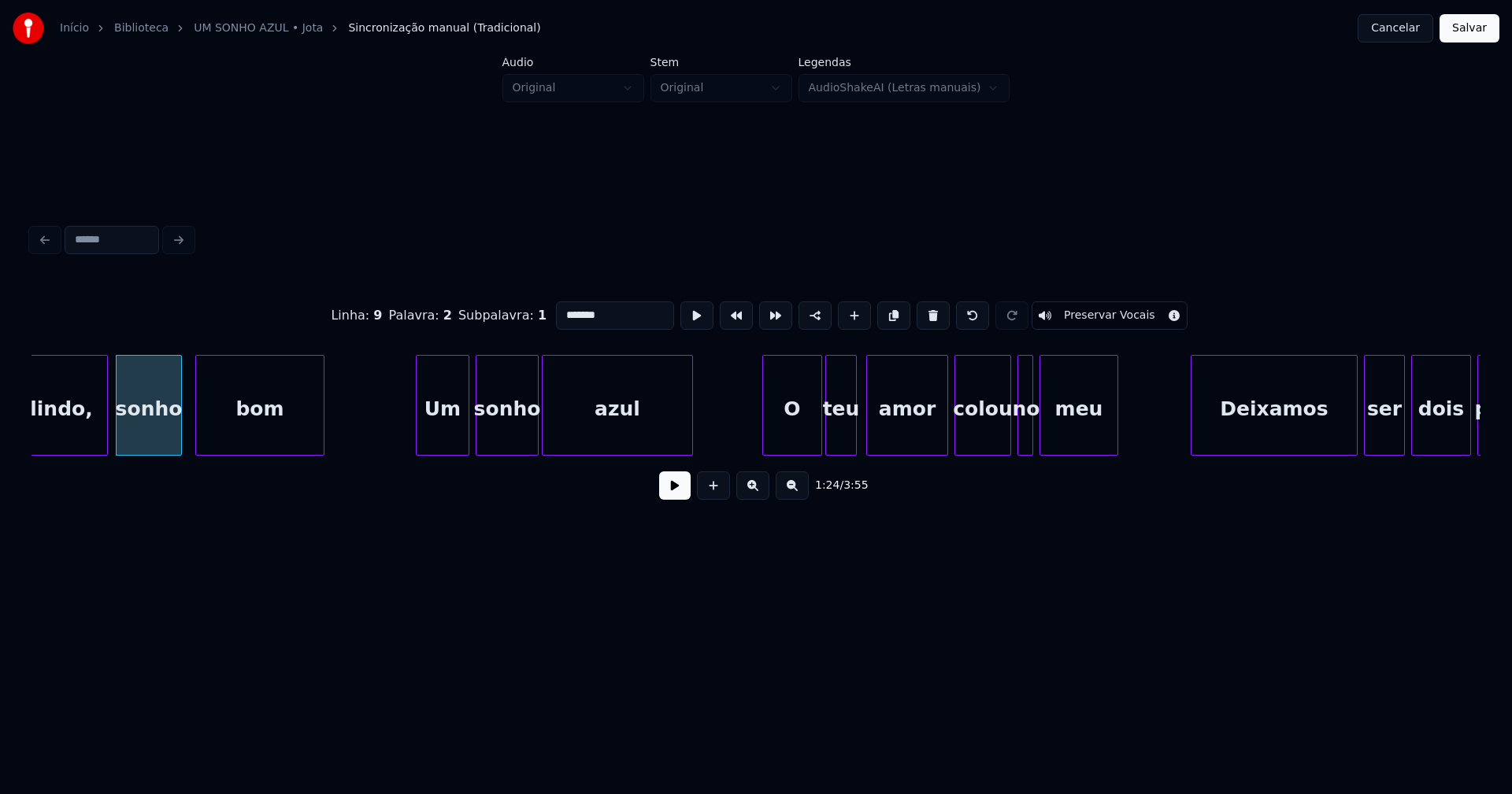
scroll to position [0, 13293]
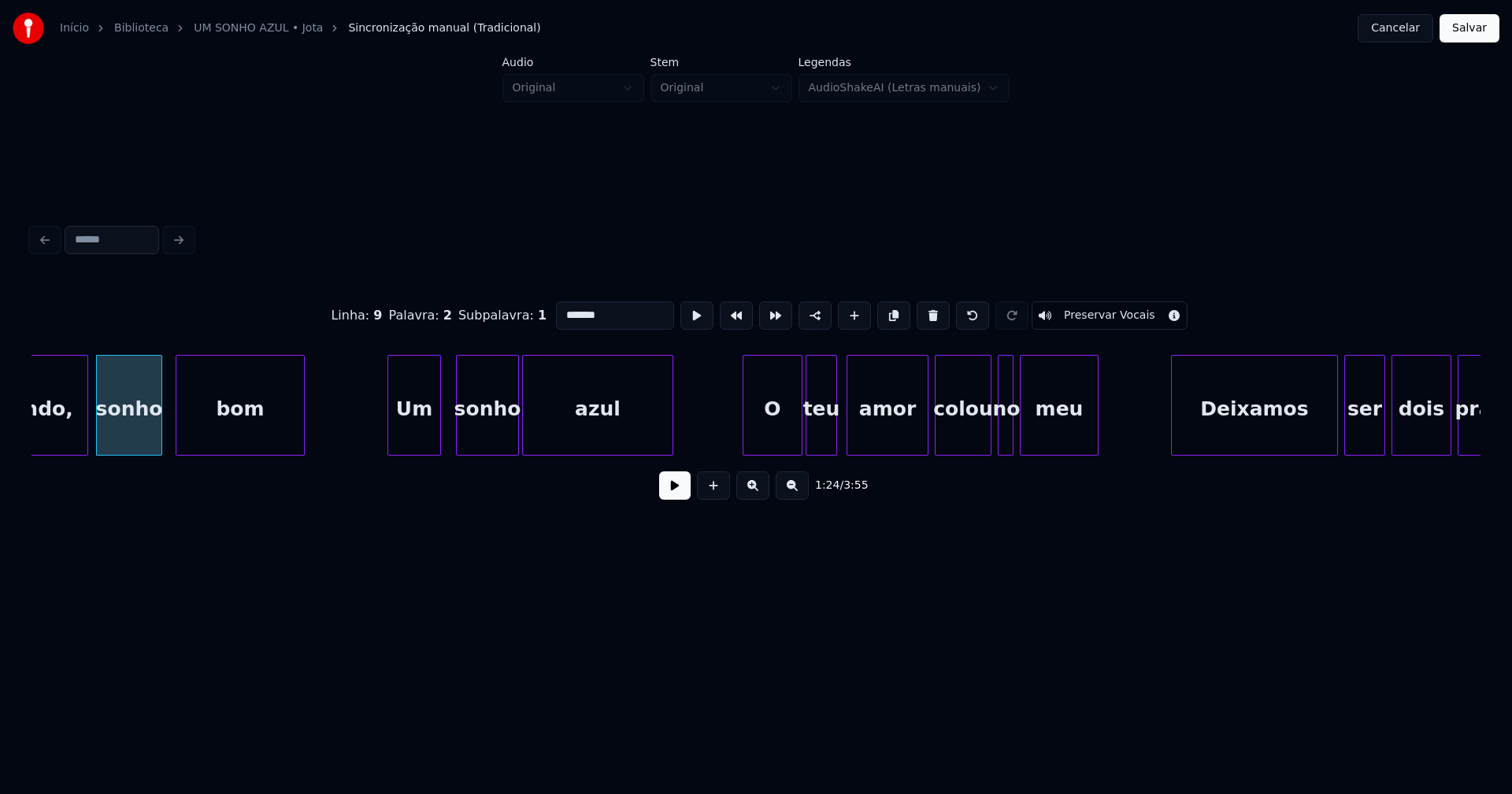
click at [421, 443] on div "Um" at bounding box center [414, 410] width 52 height 107
click at [488, 446] on div "sonho" at bounding box center [482, 410] width 62 height 107
click at [451, 437] on div at bounding box center [449, 405] width 4 height 99
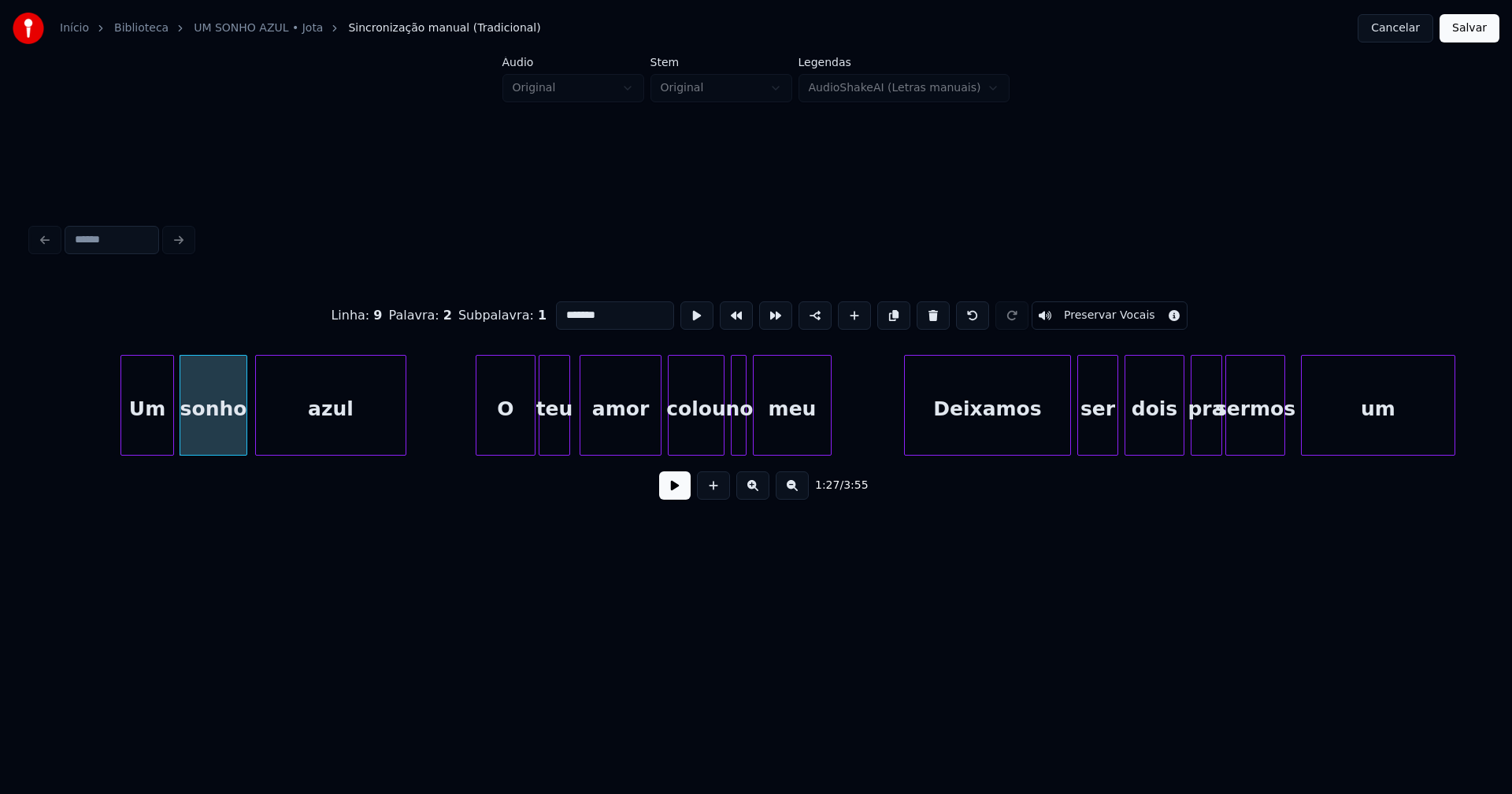
scroll to position [0, 13622]
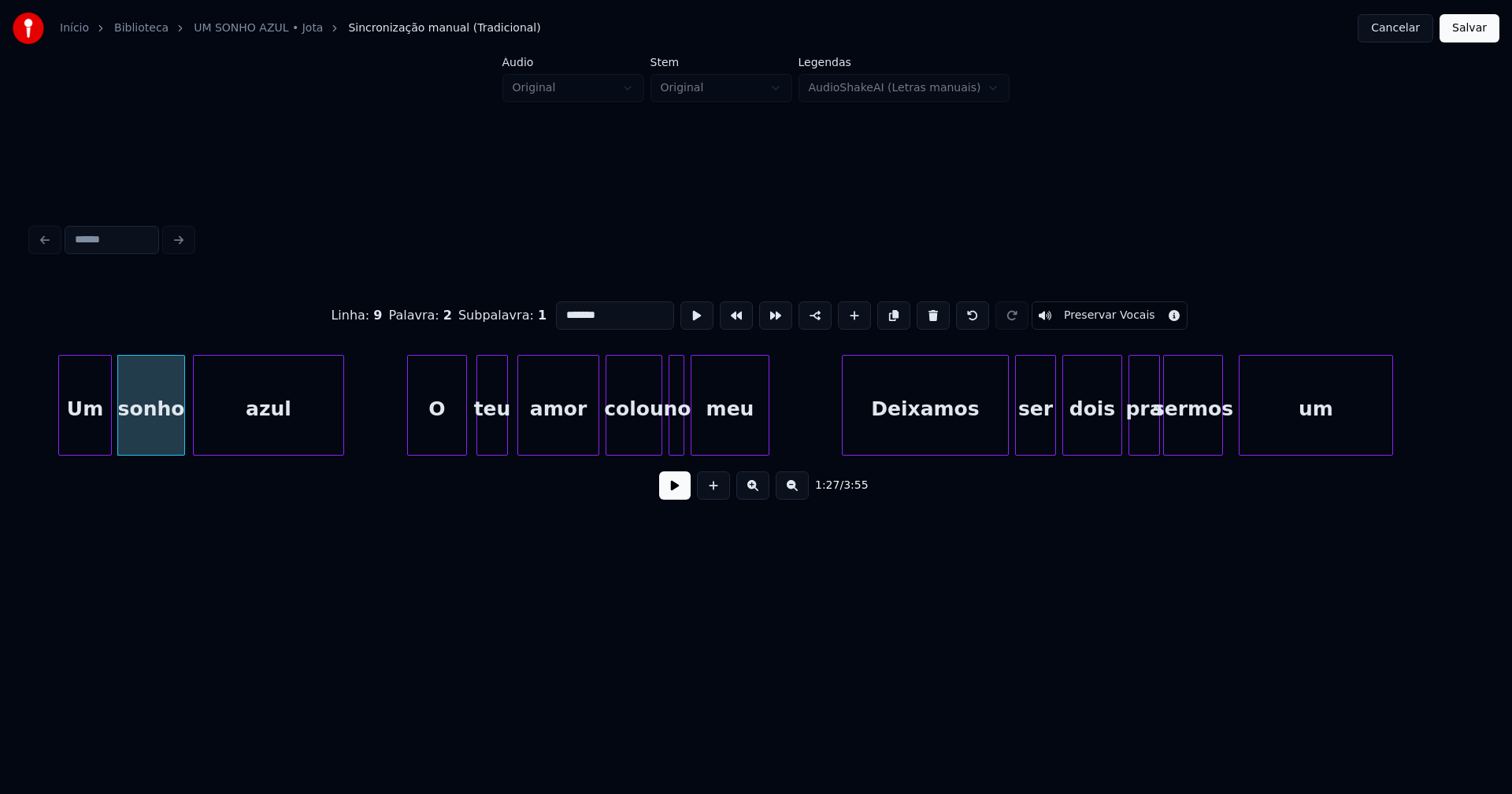
click at [444, 447] on div "O" at bounding box center [437, 410] width 58 height 107
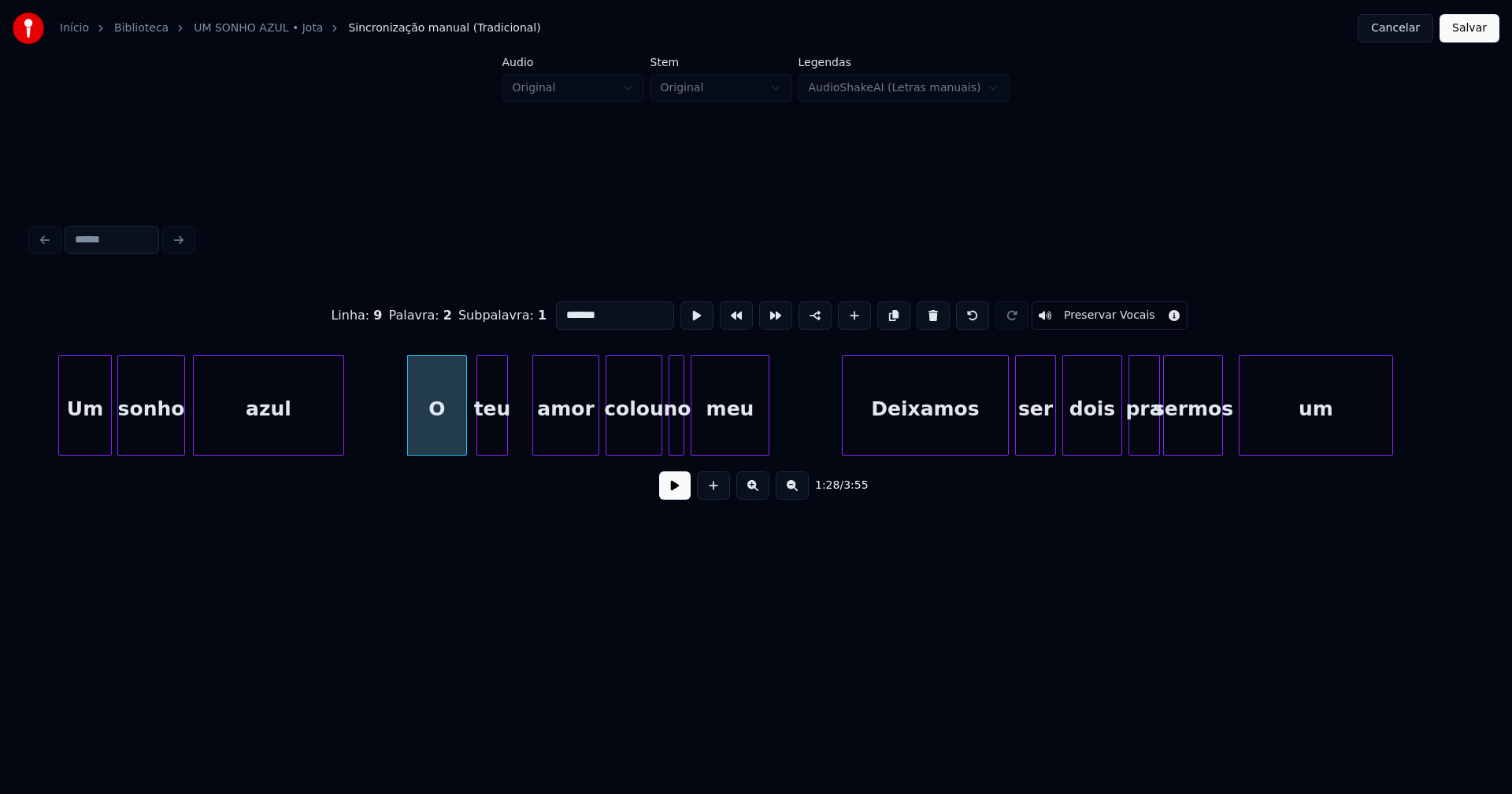
click at [534, 435] on div at bounding box center [535, 405] width 4 height 99
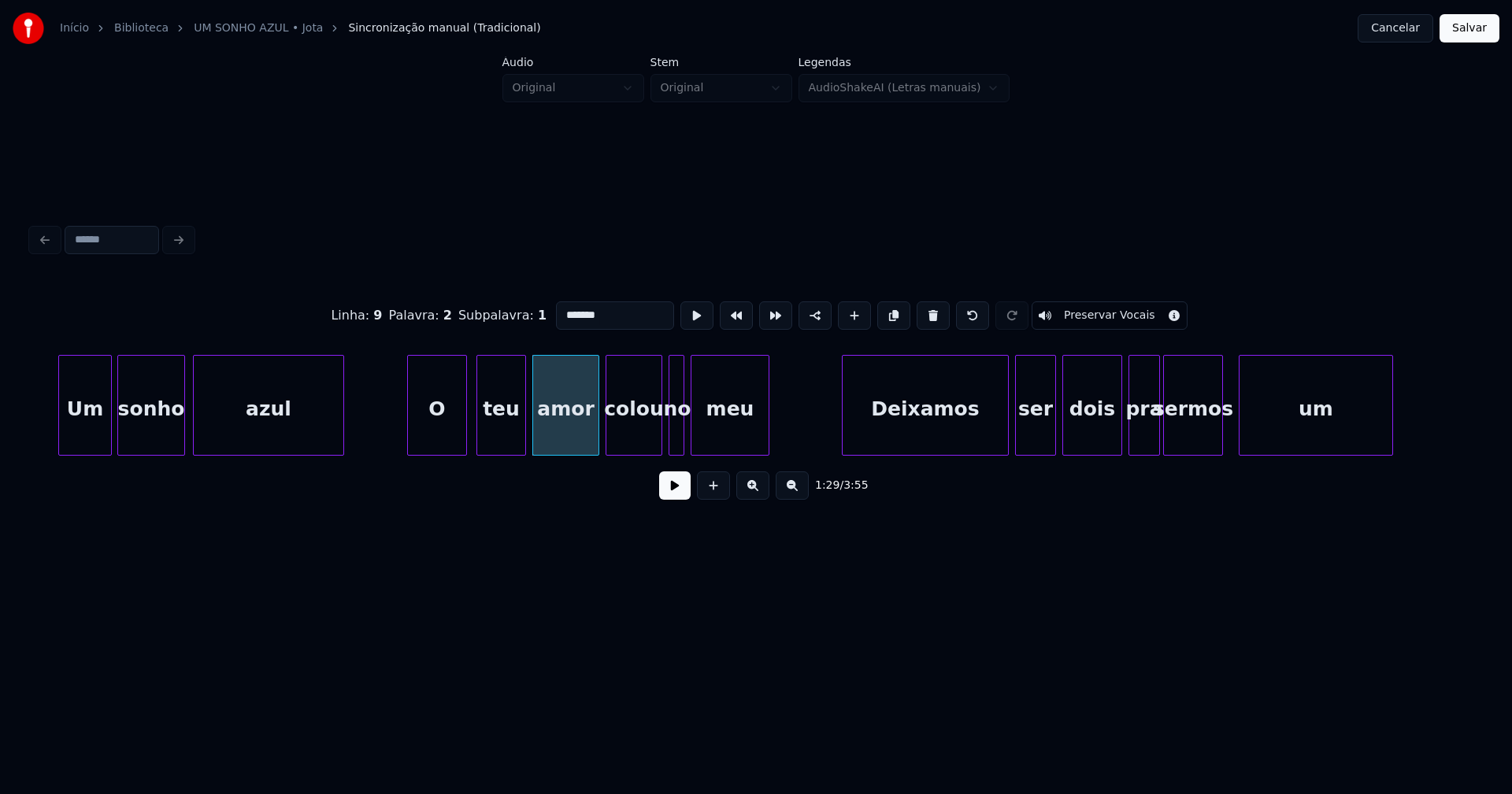
click at [524, 424] on div at bounding box center [522, 405] width 4 height 99
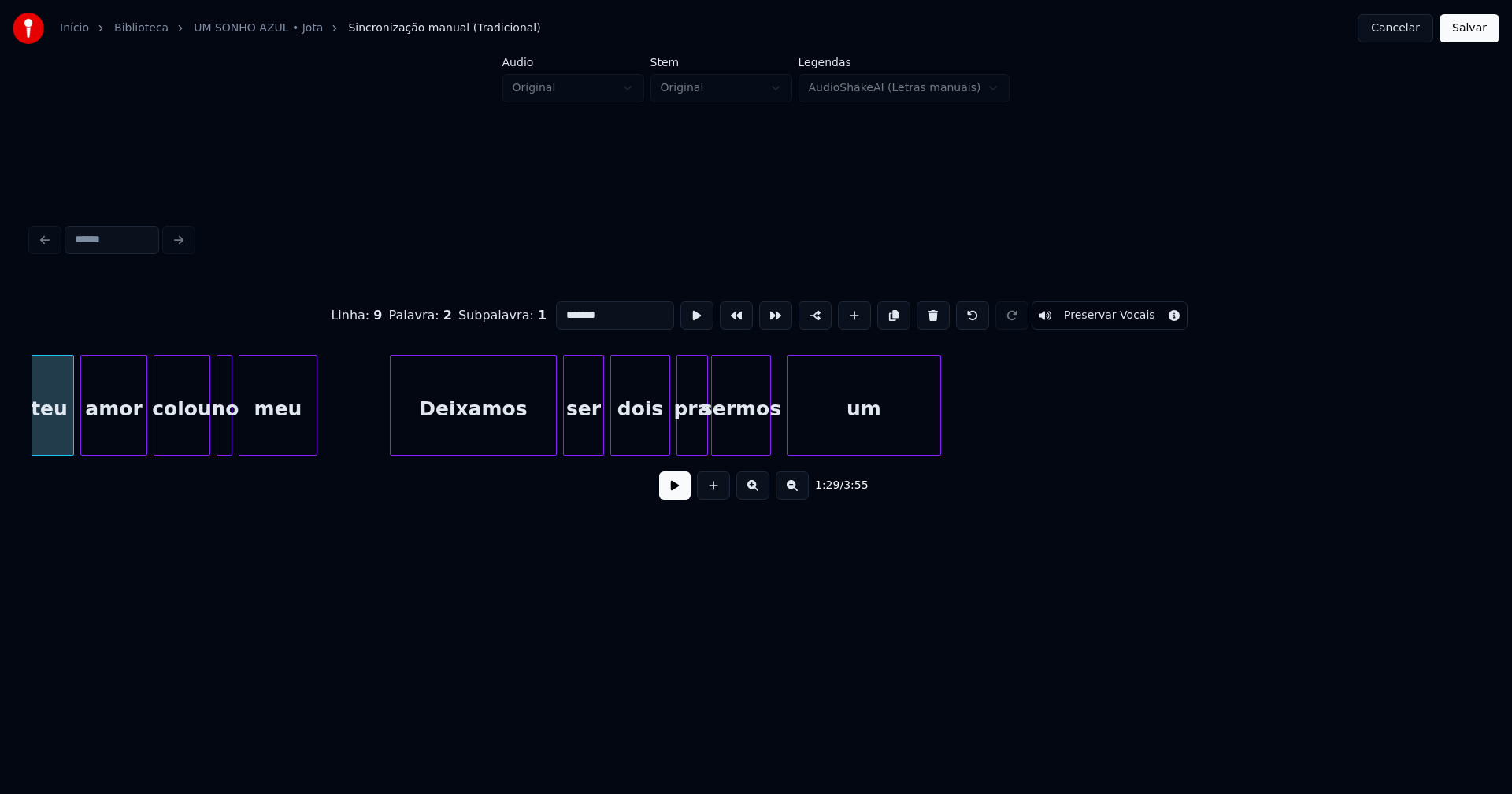
scroll to position [0, 14116]
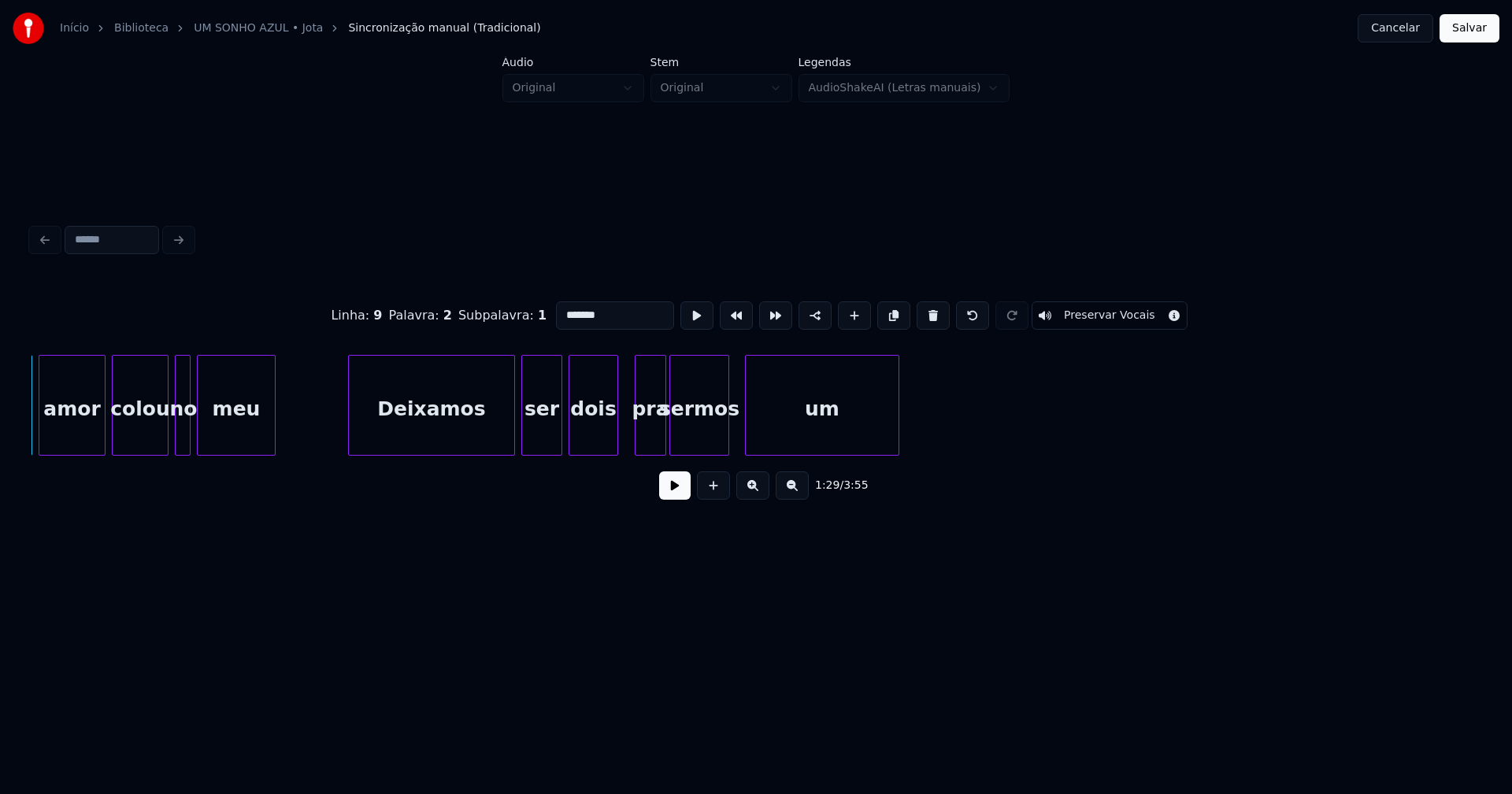
click at [613, 443] on div at bounding box center [615, 405] width 4 height 99
click at [505, 440] on div at bounding box center [504, 405] width 4 height 99
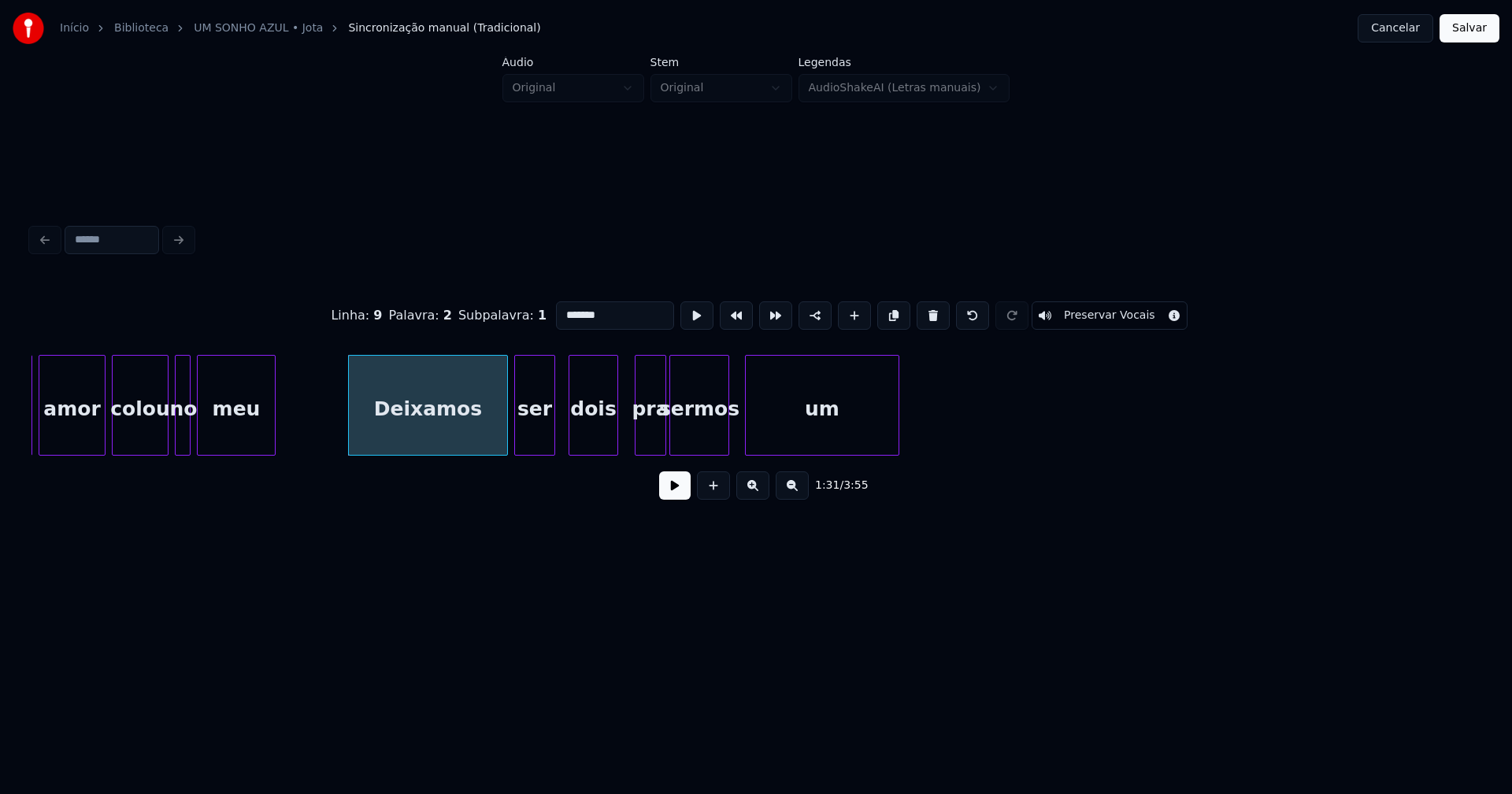
click at [538, 443] on div "ser" at bounding box center [534, 410] width 39 height 107
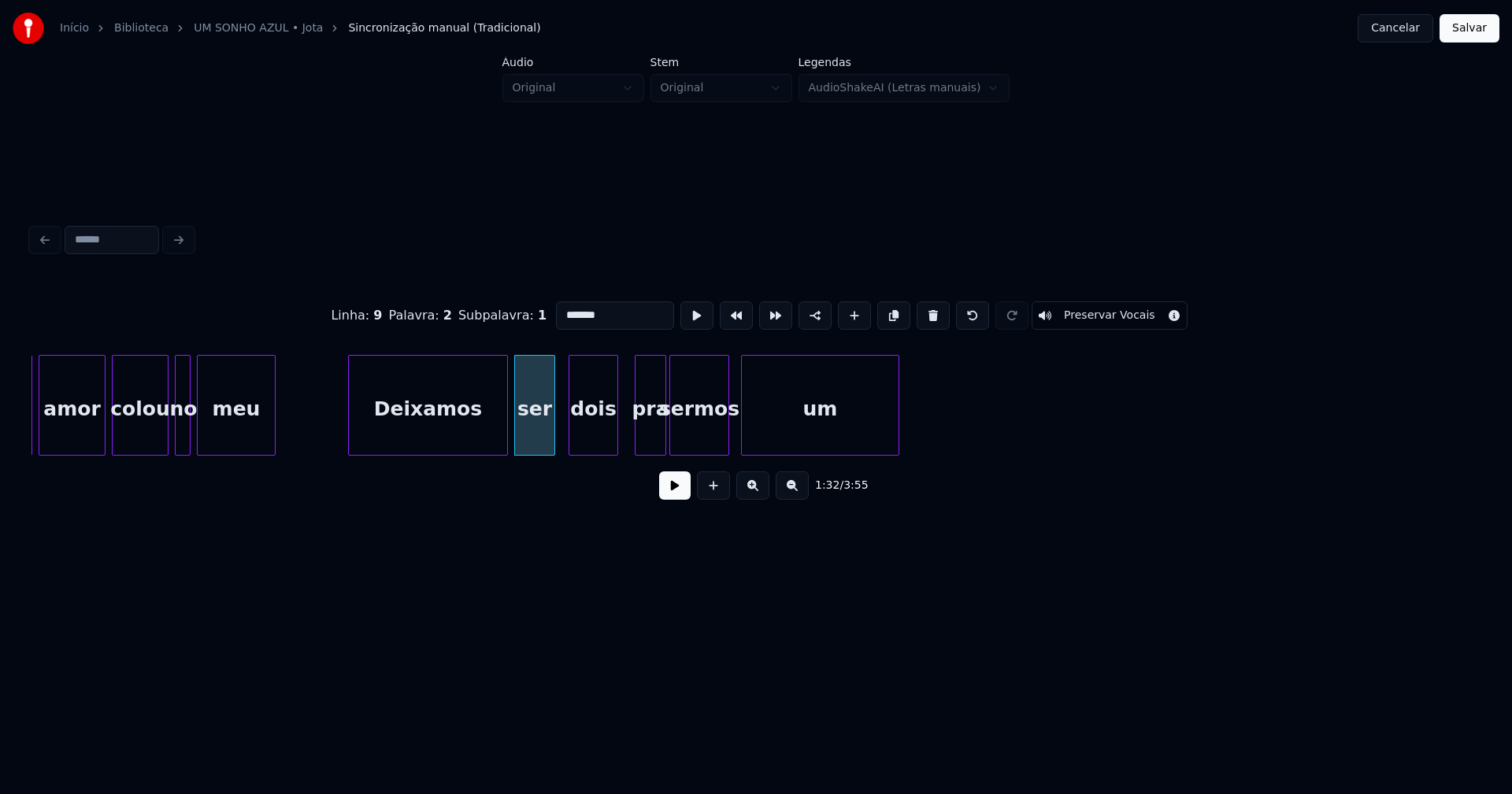
click at [744, 432] on div at bounding box center [743, 405] width 4 height 99
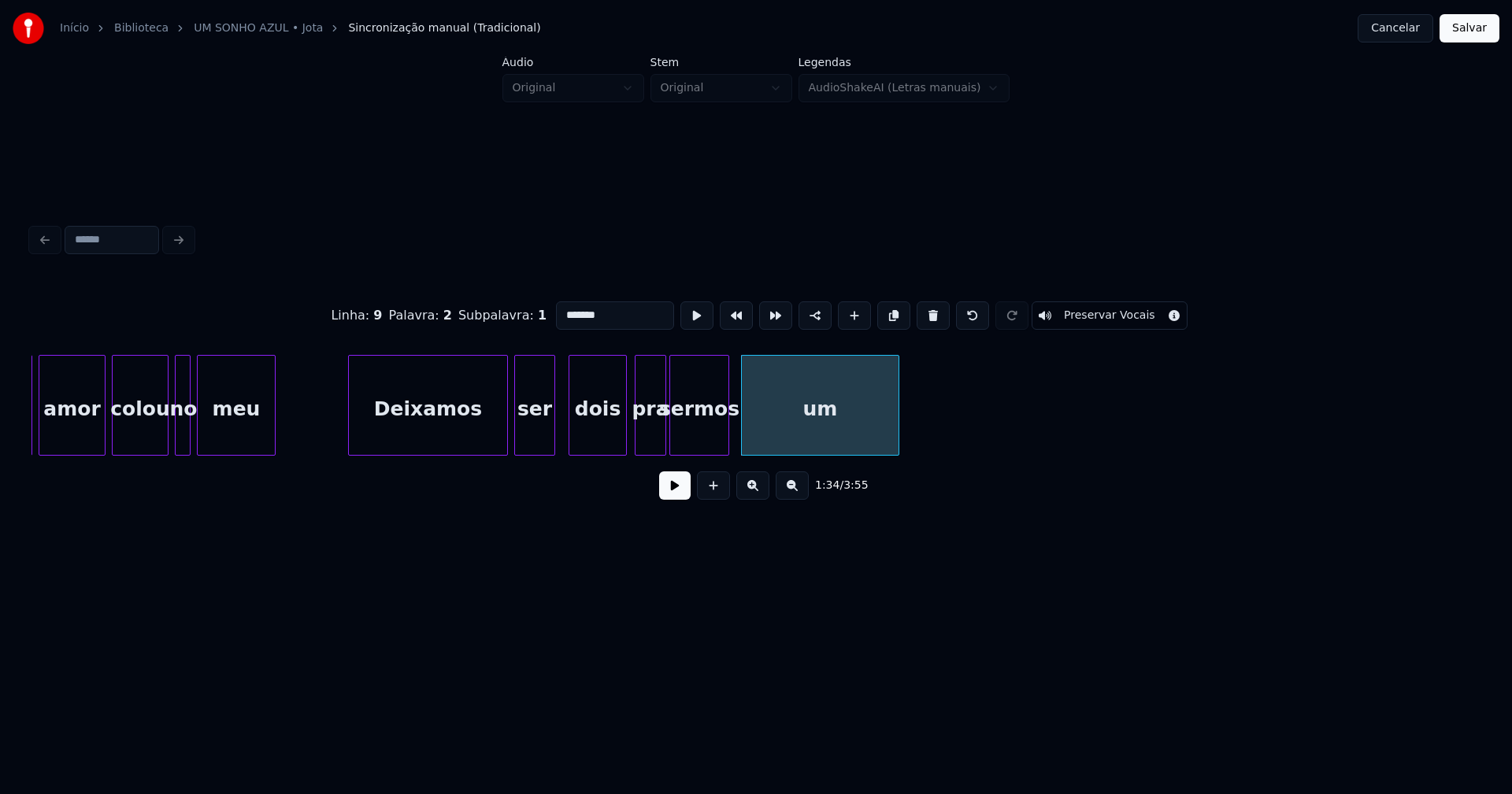
click at [623, 424] on div at bounding box center [623, 405] width 4 height 99
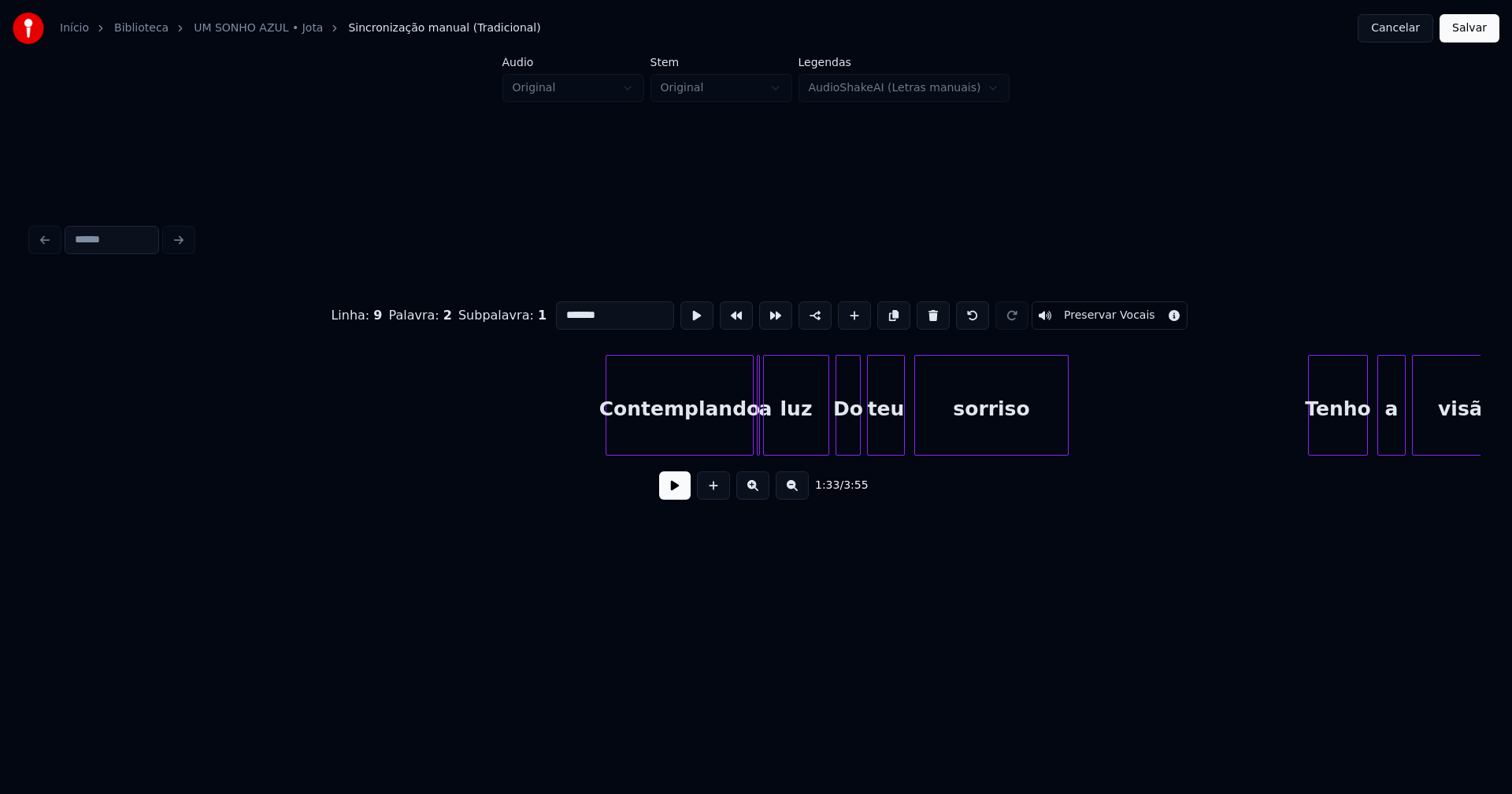
scroll to position [0, 18040]
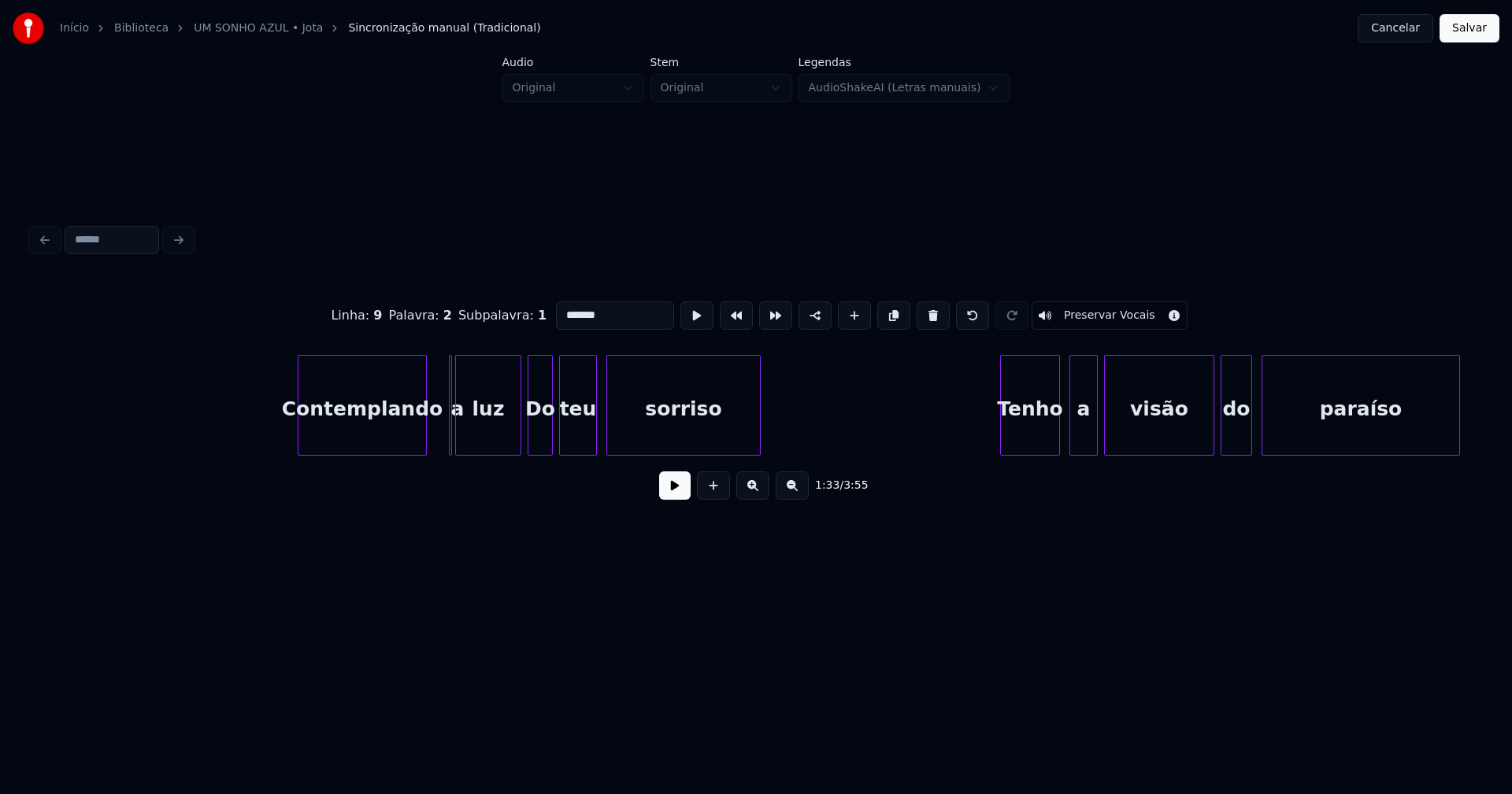
click at [424, 436] on div at bounding box center [423, 405] width 4 height 99
click at [461, 432] on div at bounding box center [459, 405] width 4 height 99
click at [431, 367] on div "a" at bounding box center [438, 405] width 14 height 101
click at [505, 434] on div at bounding box center [505, 405] width 4 height 99
click at [612, 423] on div at bounding box center [612, 405] width 4 height 99
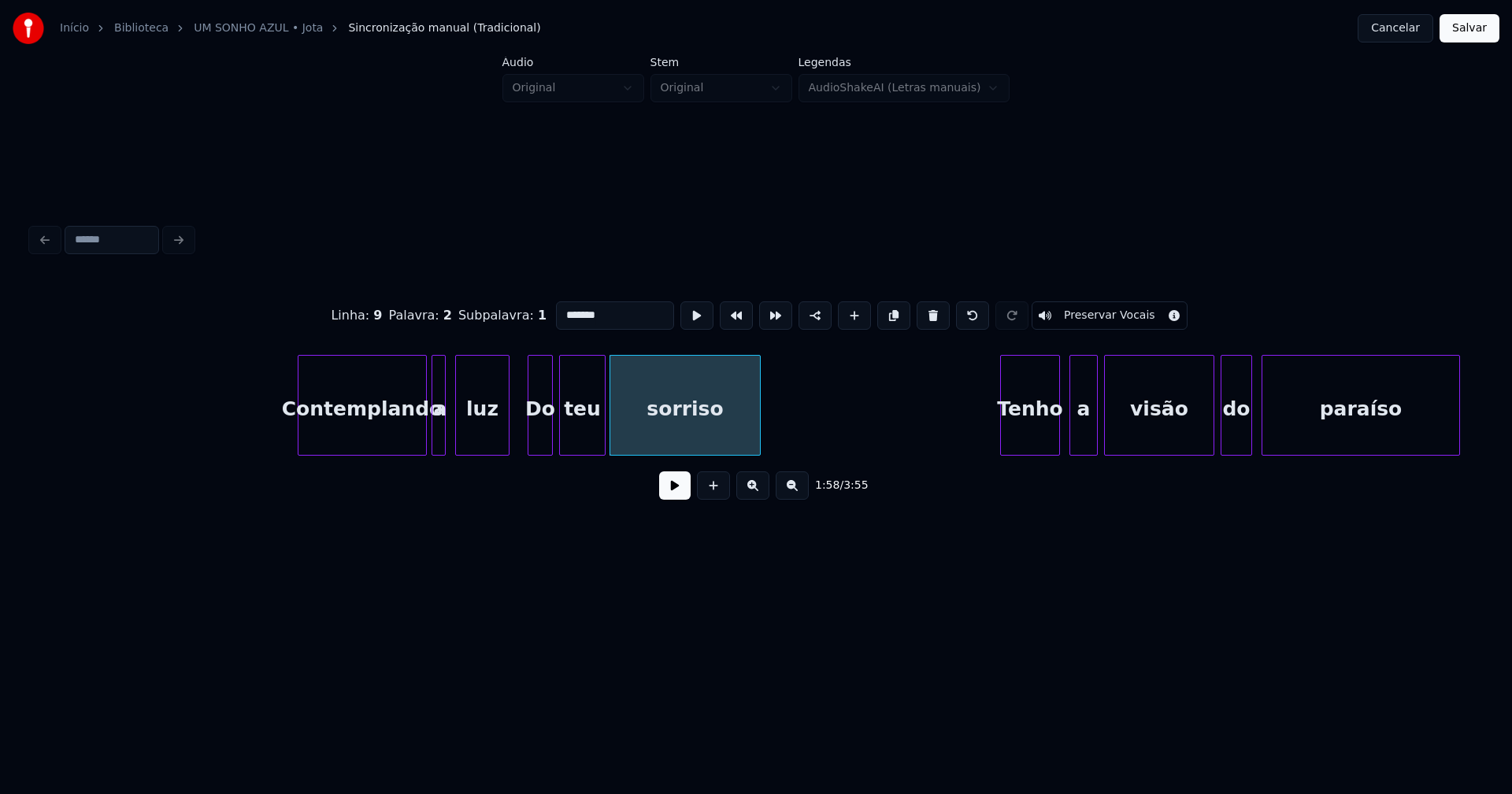
click at [602, 426] on div at bounding box center [602, 405] width 4 height 99
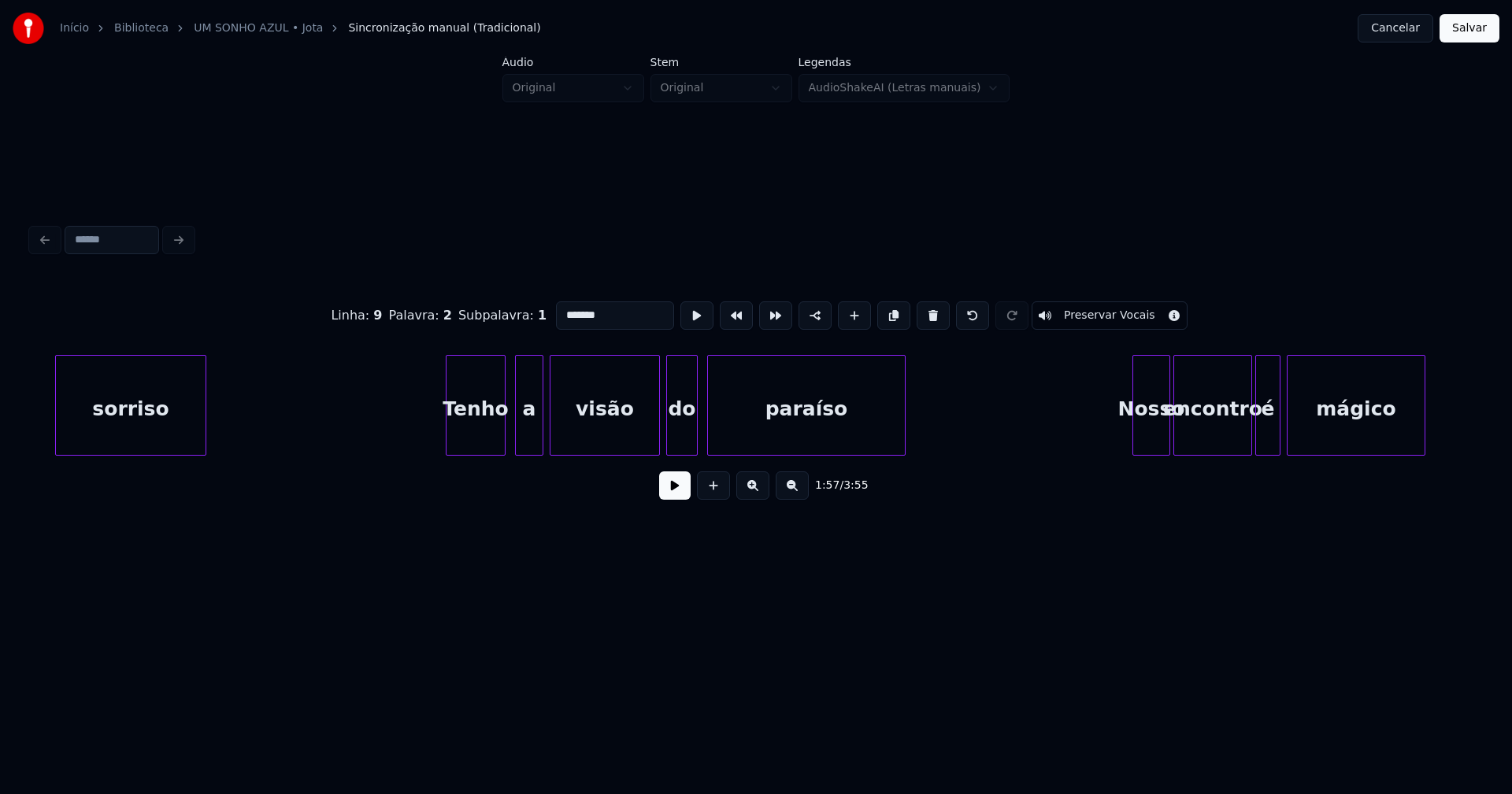
scroll to position [0, 18780]
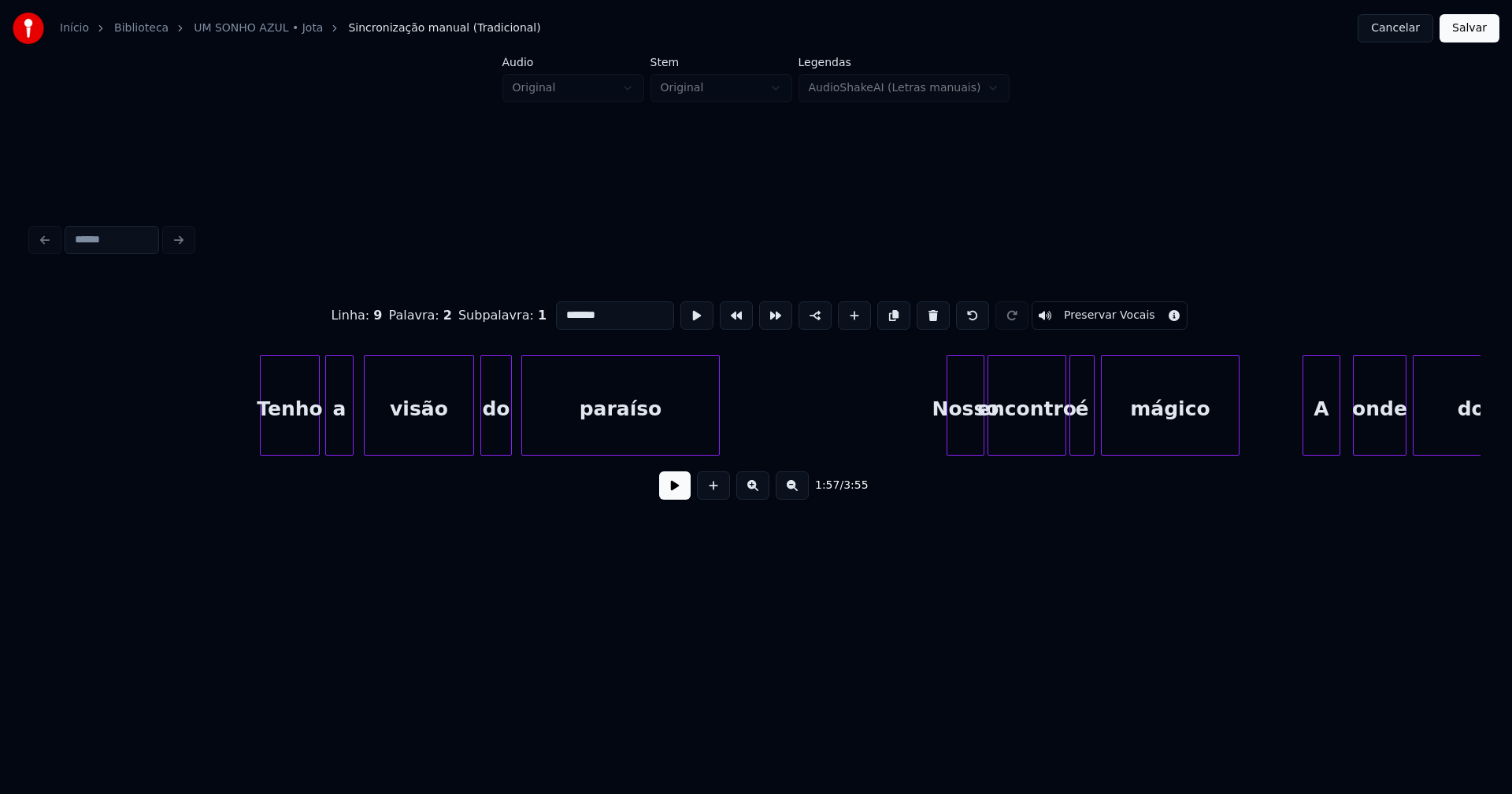
click at [344, 442] on div "a" at bounding box center [339, 410] width 27 height 107
click at [259, 430] on div at bounding box center [257, 405] width 4 height 99
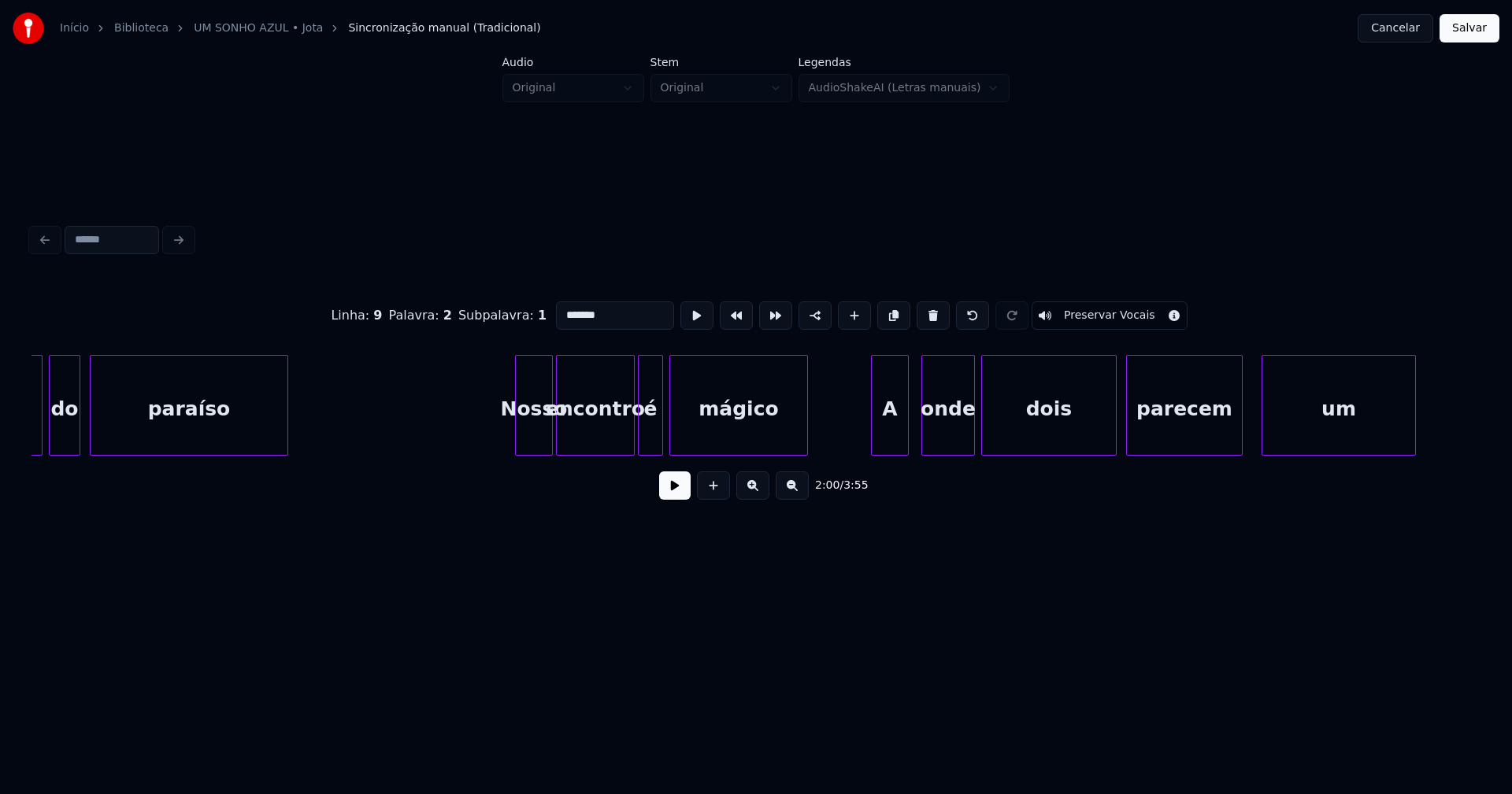
scroll to position [0, 19313]
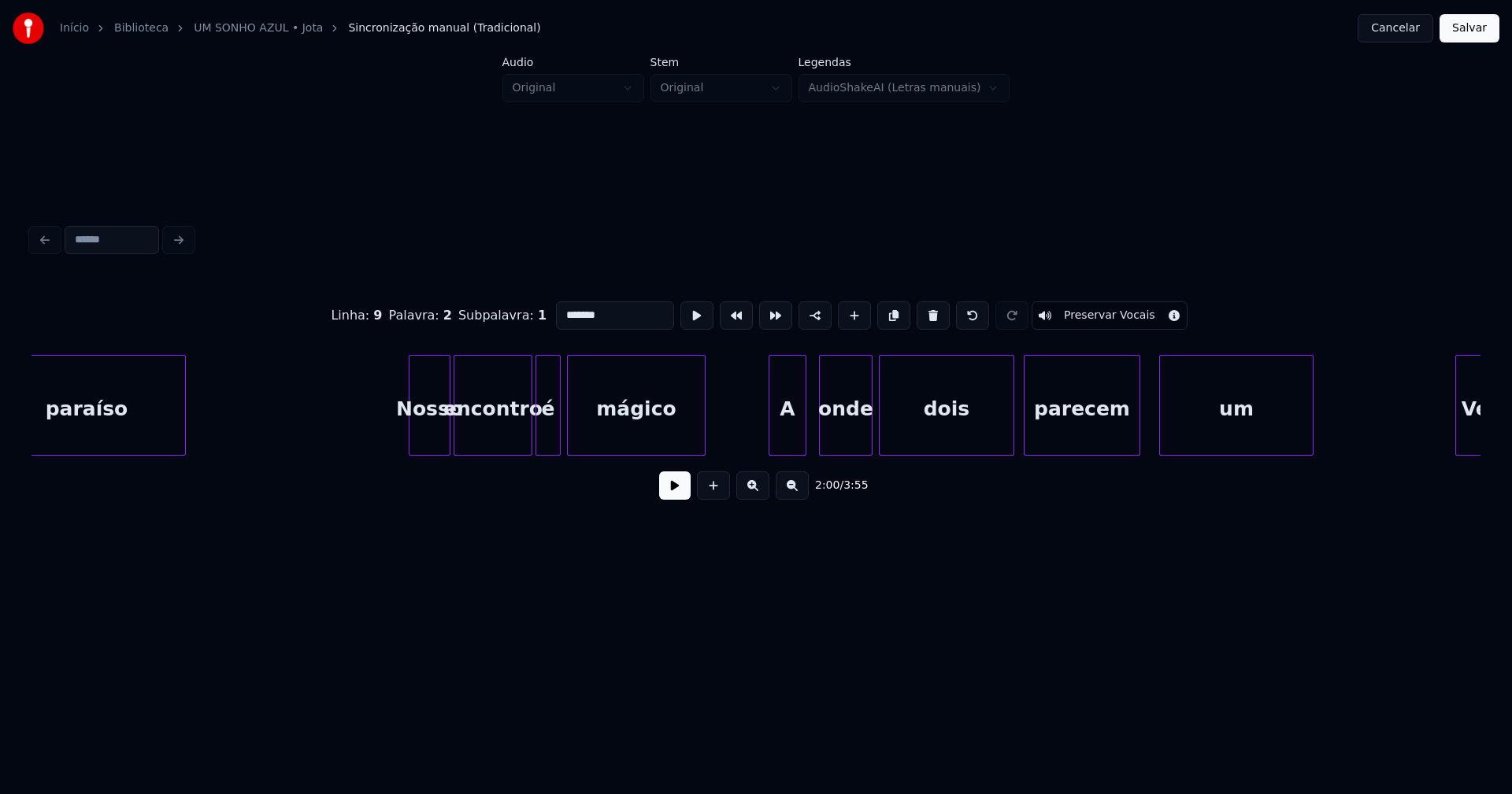
click at [412, 437] on div at bounding box center [412, 405] width 4 height 99
click at [521, 429] on div at bounding box center [522, 405] width 4 height 99
click at [536, 431] on div "é" at bounding box center [541, 410] width 23 height 107
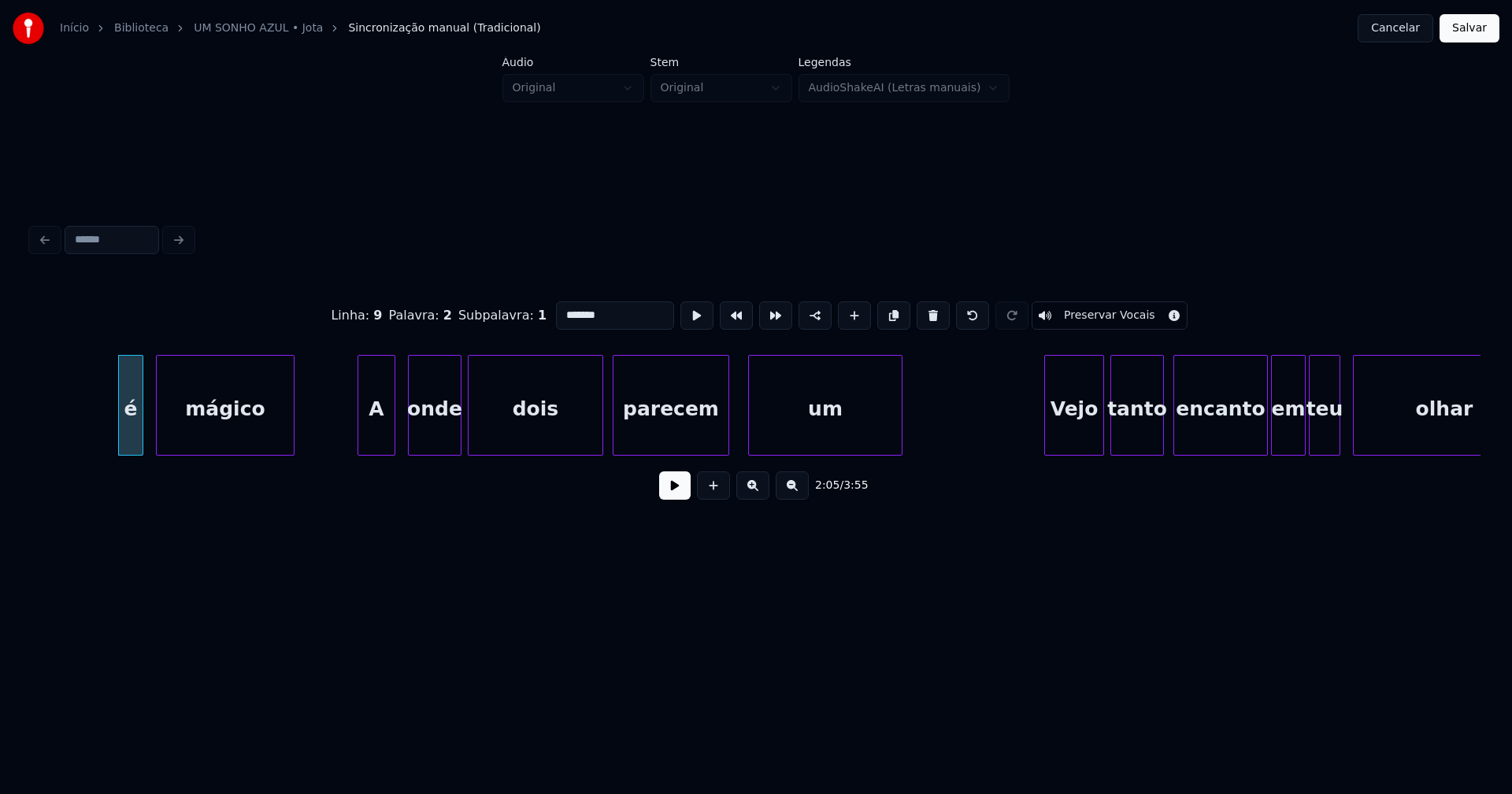
scroll to position [0, 19807]
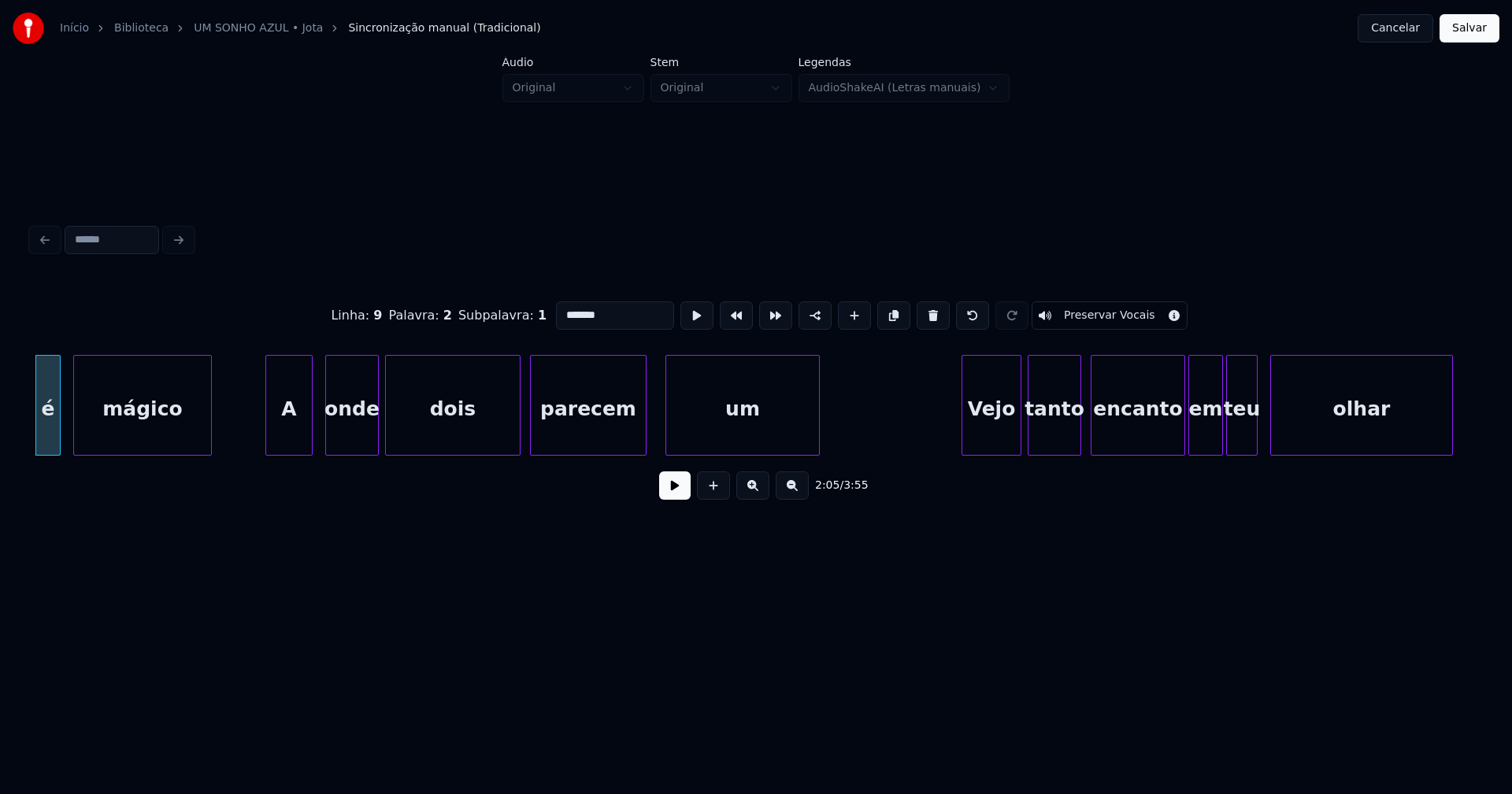
click at [267, 441] on div at bounding box center [268, 405] width 4 height 99
click at [660, 443] on div at bounding box center [659, 405] width 4 height 99
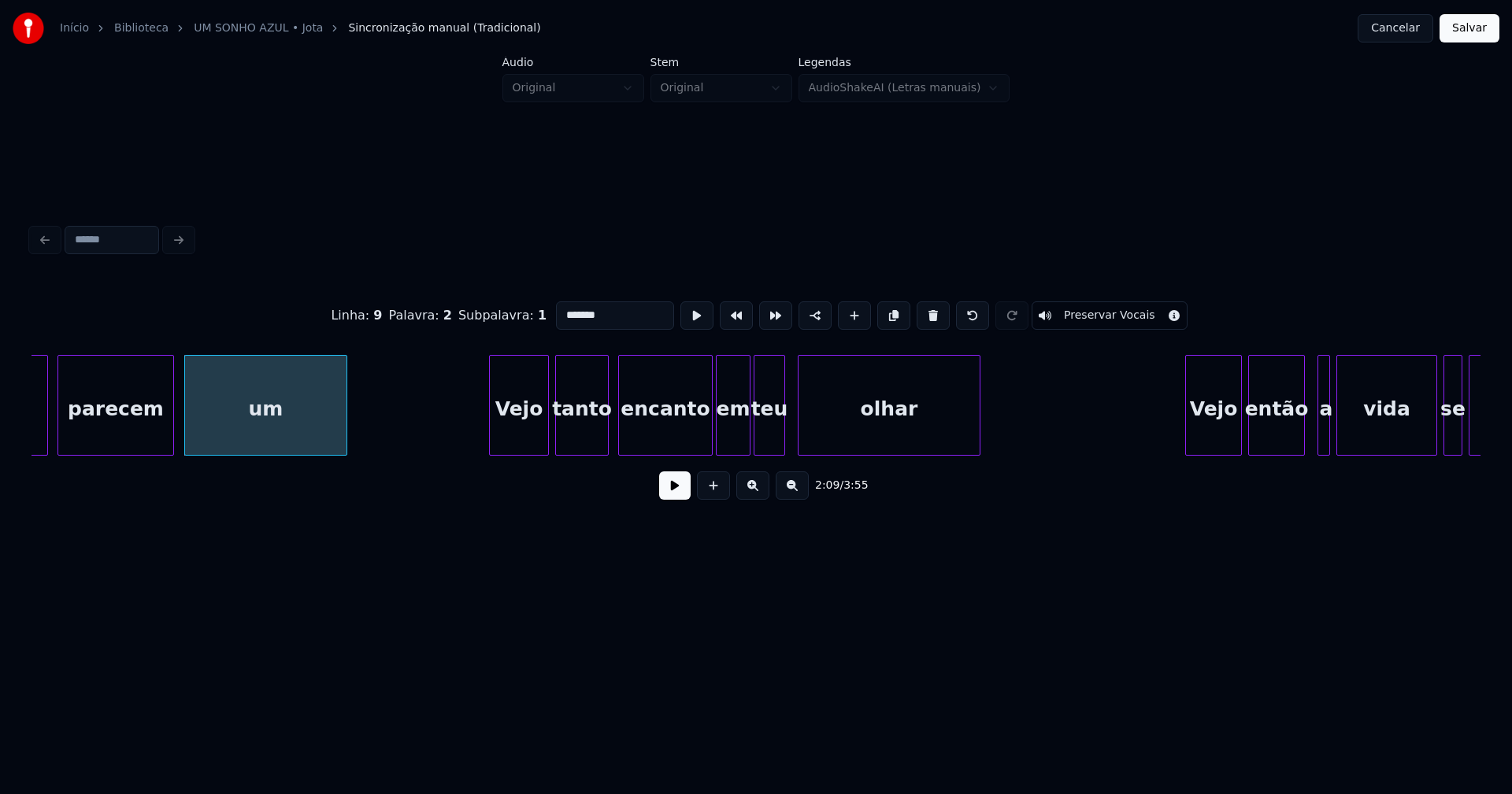
scroll to position [0, 20382]
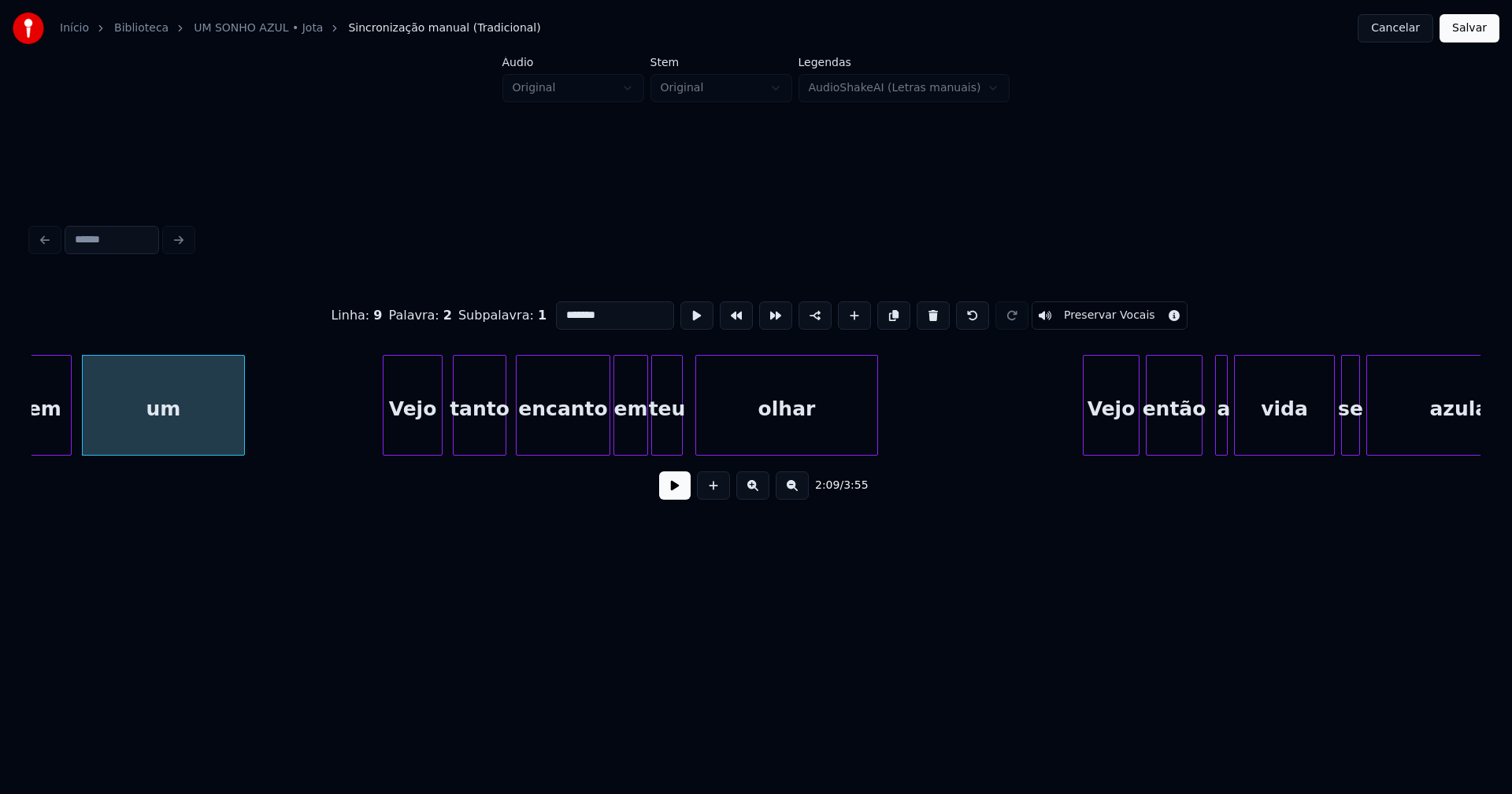
click at [421, 435] on div "Vejo" at bounding box center [412, 410] width 58 height 107
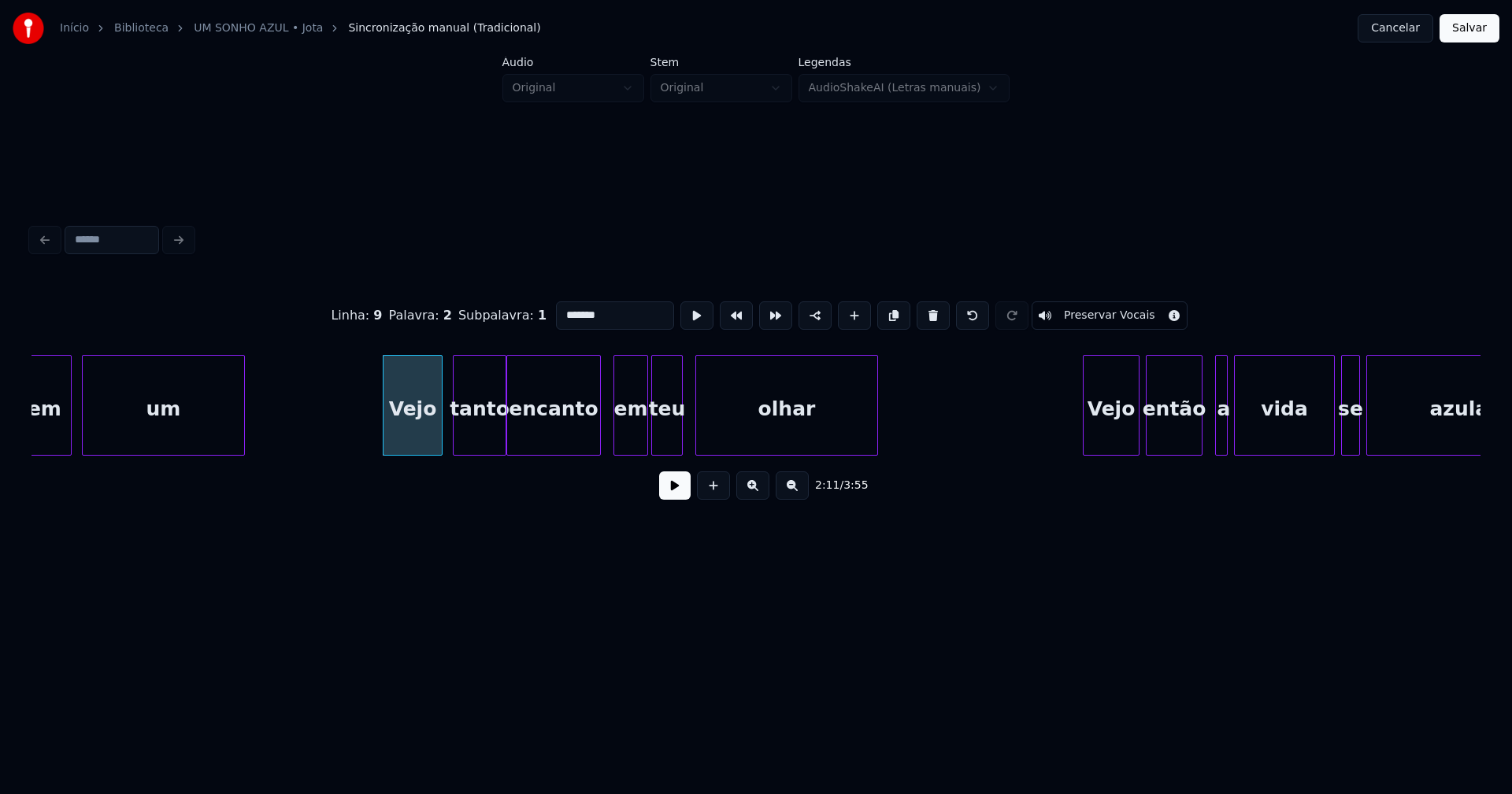
click at [576, 439] on div "encanto" at bounding box center [554, 410] width 93 height 107
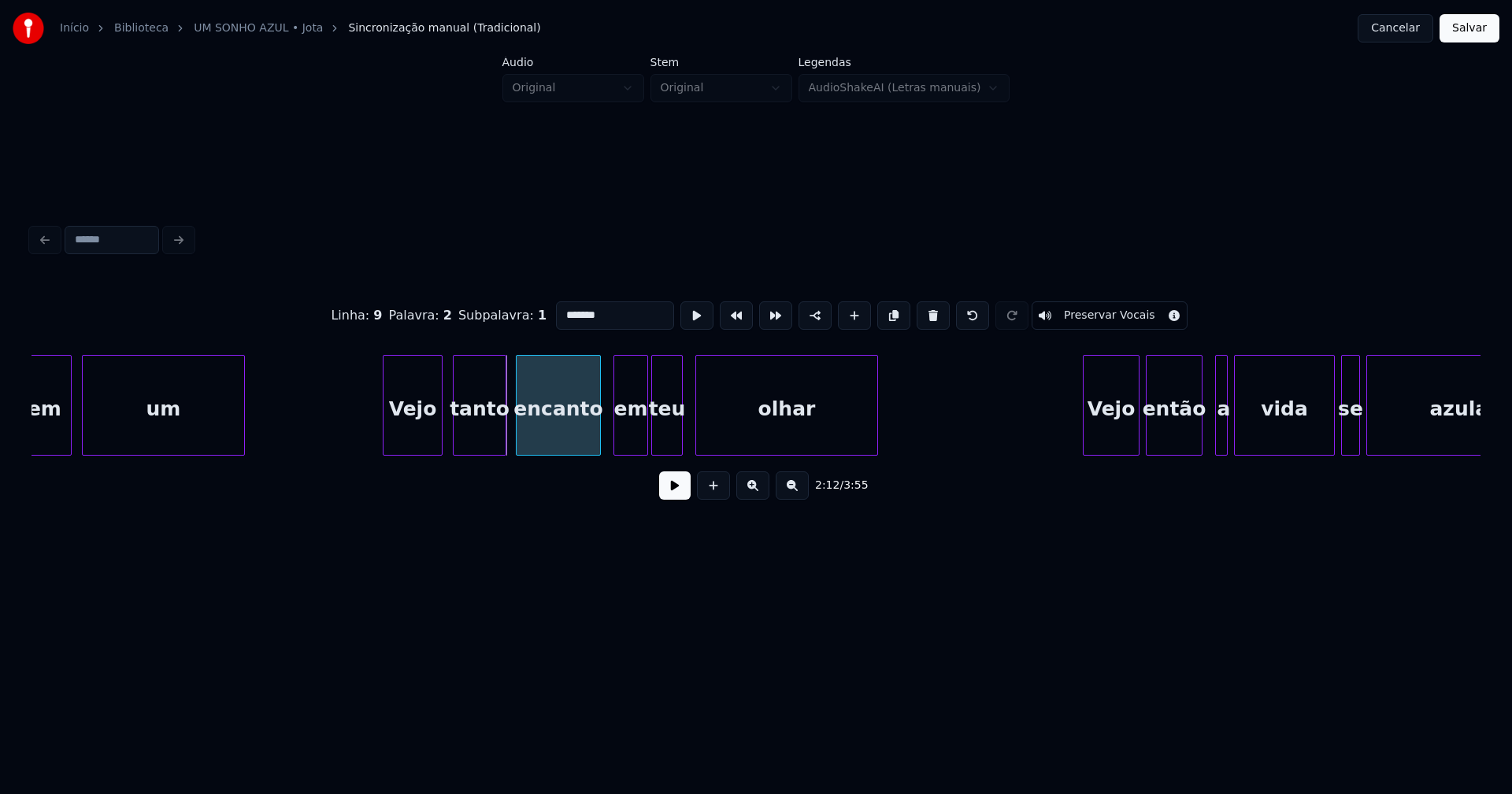
click at [520, 430] on div at bounding box center [518, 405] width 4 height 99
click at [628, 440] on div "em" at bounding box center [623, 410] width 33 height 107
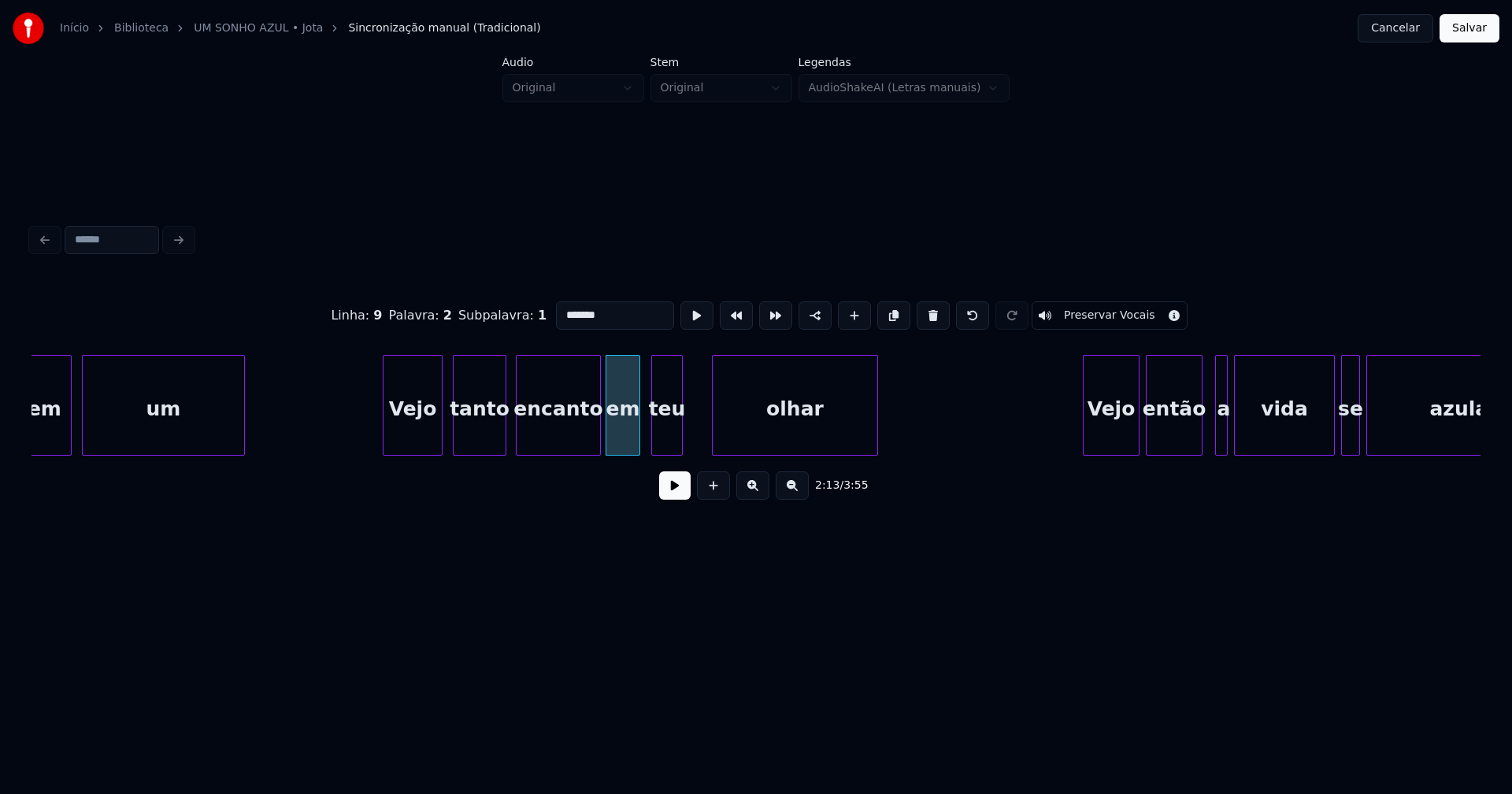
click at [715, 426] on div at bounding box center [714, 405] width 4 height 99
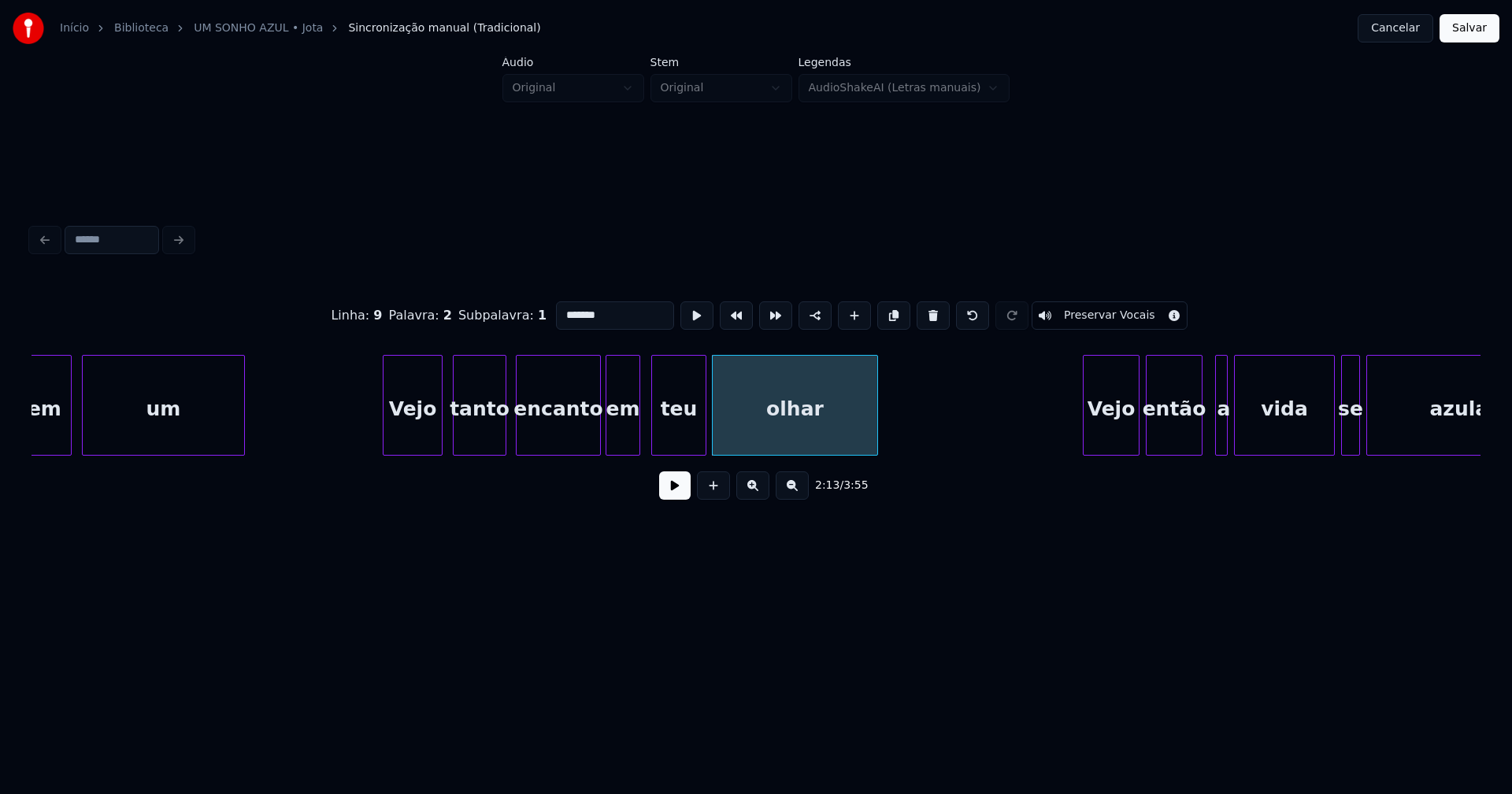
click at [701, 422] on div at bounding box center [702, 405] width 4 height 99
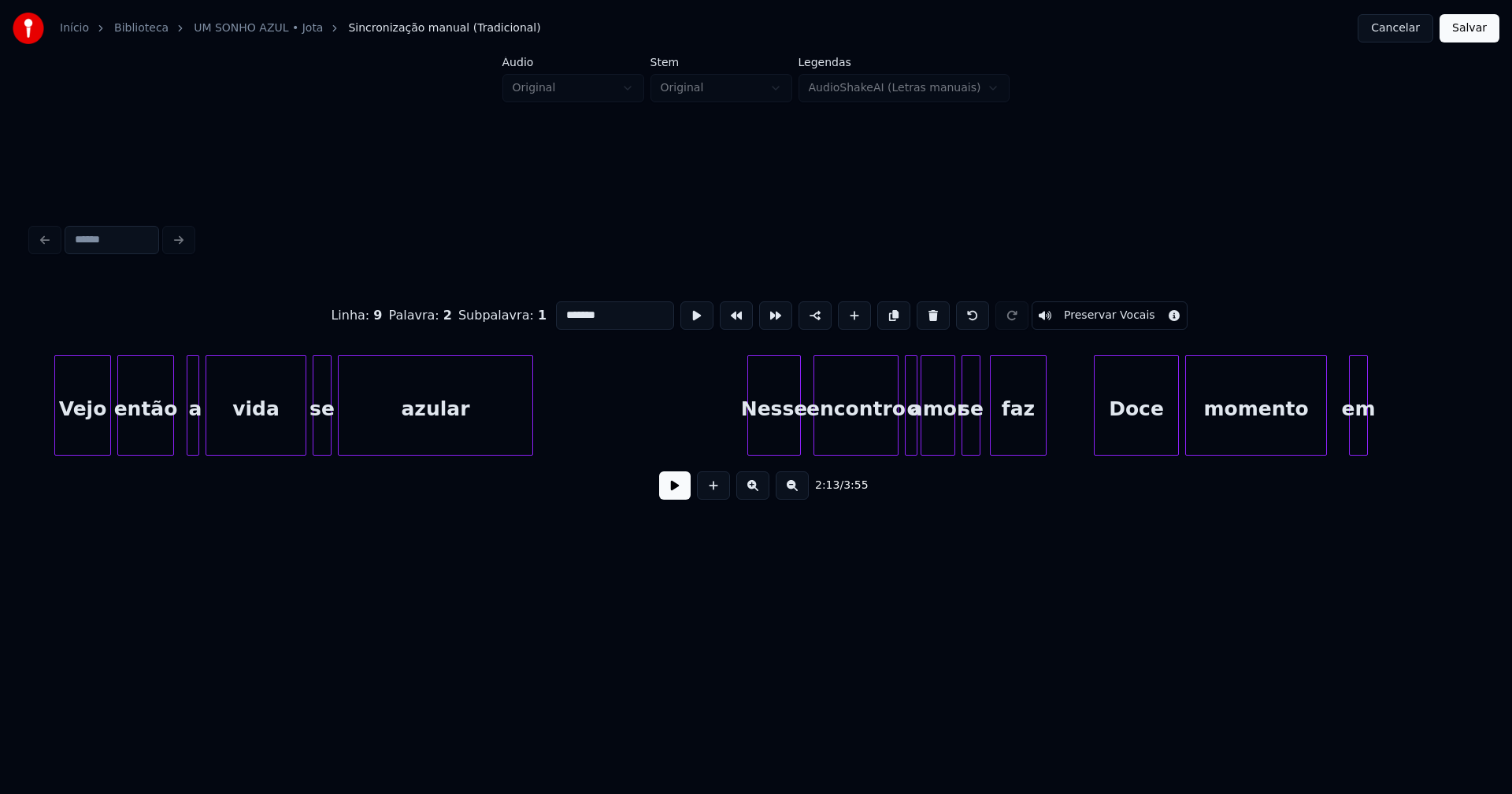
scroll to position [0, 21266]
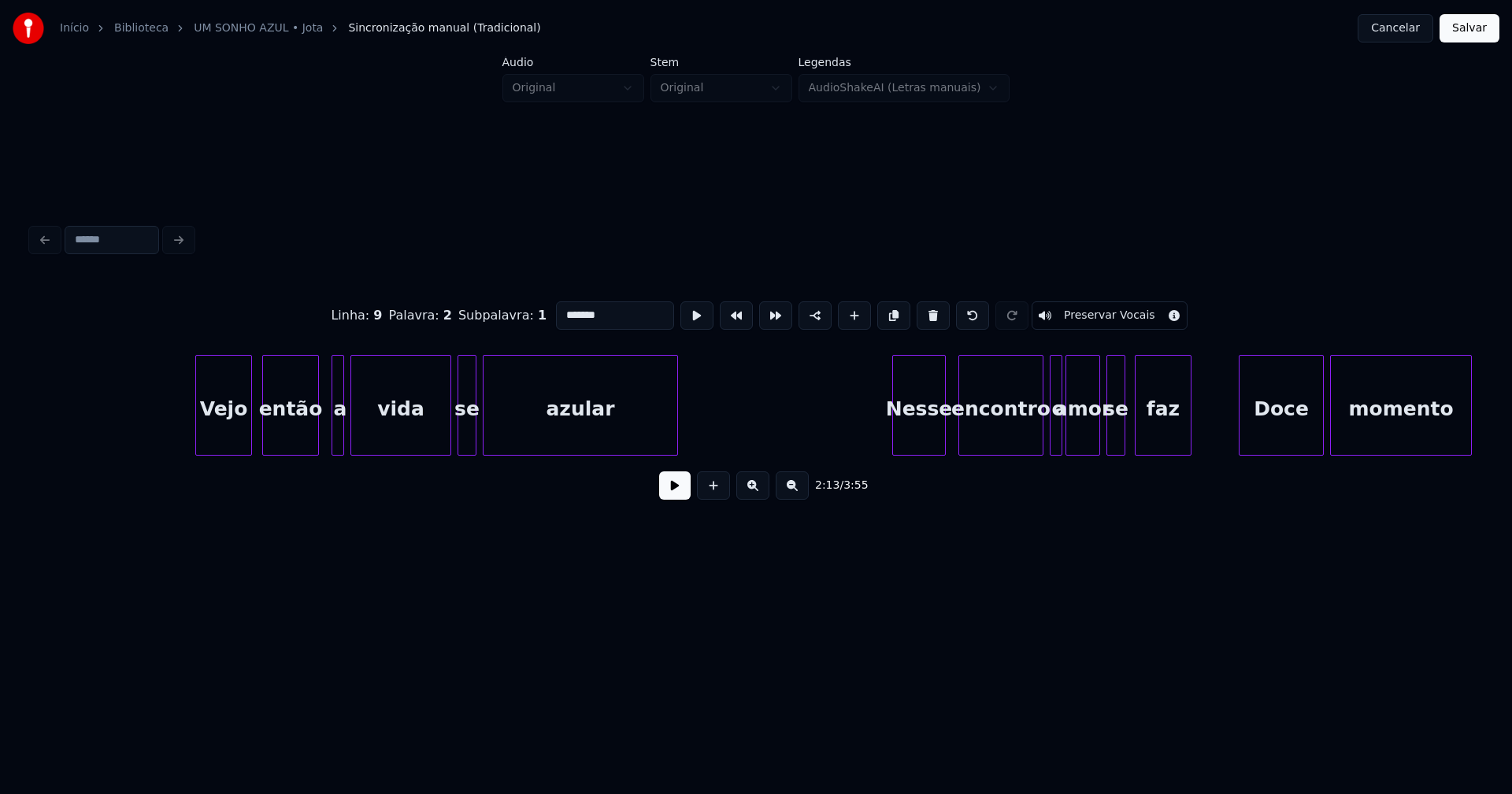
click at [234, 429] on div "Vejo" at bounding box center [224, 410] width 55 height 107
click at [325, 440] on div at bounding box center [324, 405] width 4 height 99
click at [441, 436] on div at bounding box center [438, 405] width 4 height 99
click at [452, 435] on div at bounding box center [451, 405] width 4 height 99
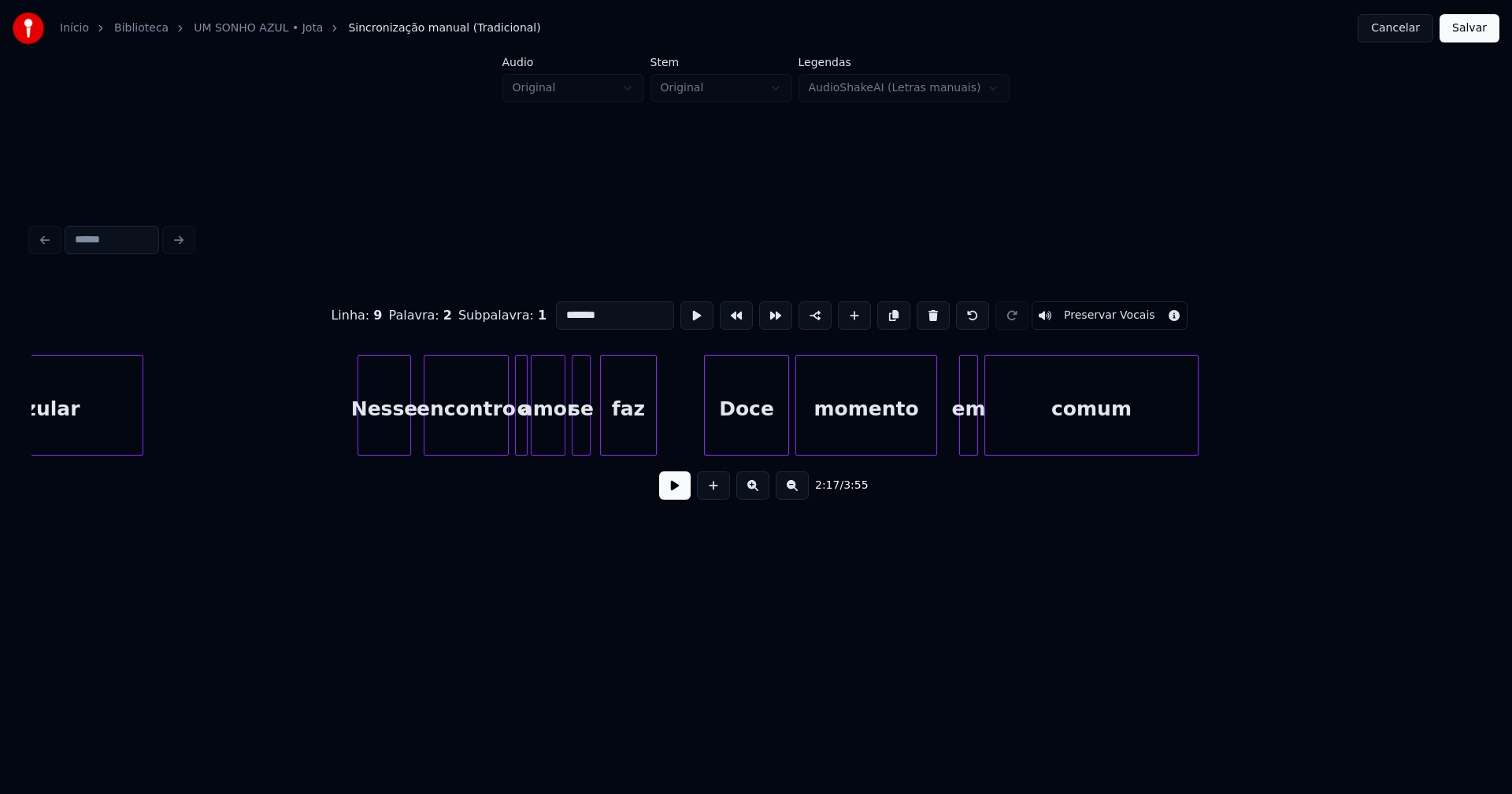
scroll to position [0, 21862]
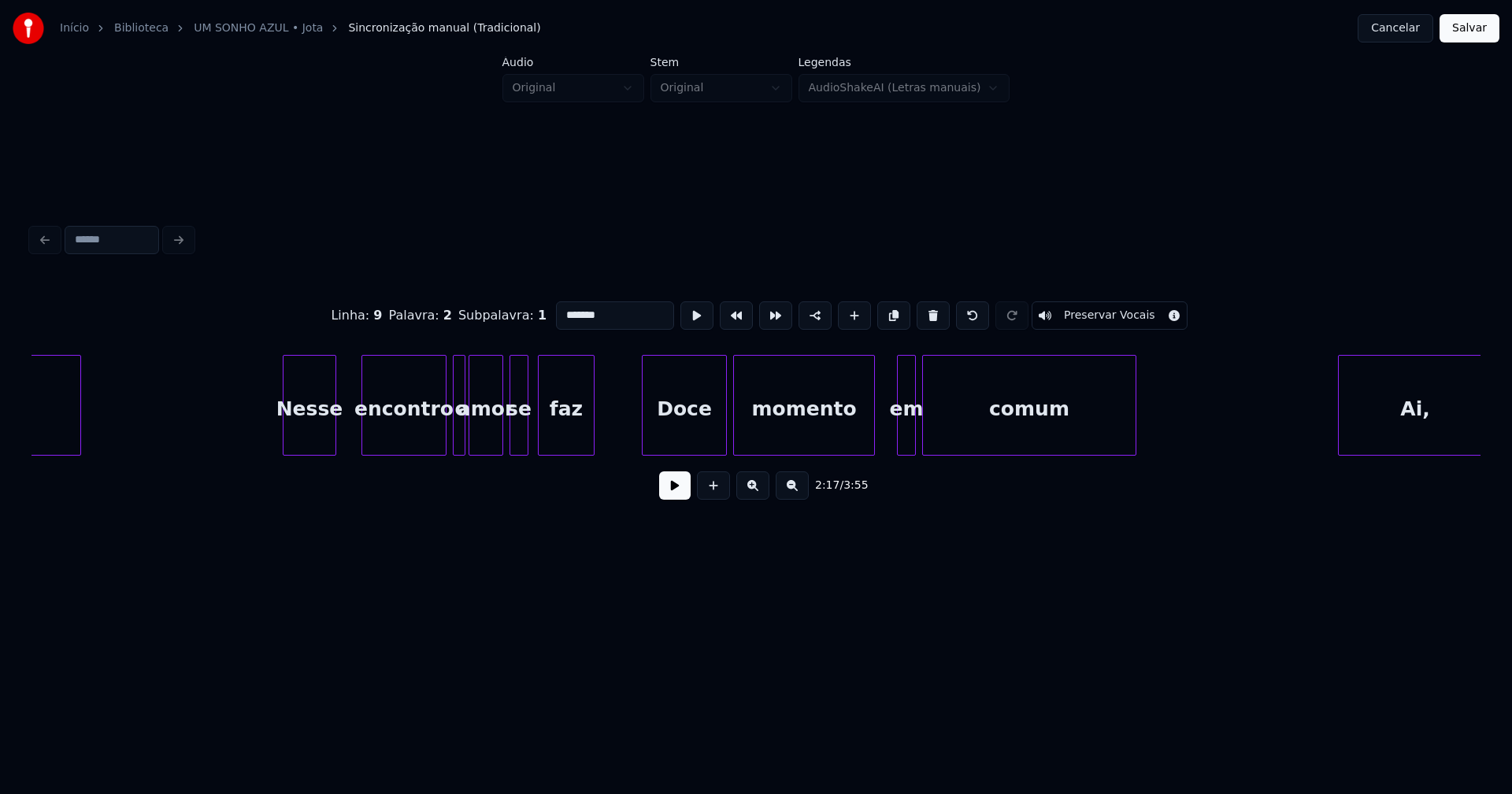
click at [308, 436] on div "Nesse" at bounding box center [310, 410] width 52 height 107
click at [391, 437] on div "encontro" at bounding box center [383, 410] width 83 height 107
click at [439, 434] on div at bounding box center [438, 405] width 4 height 99
click at [449, 433] on div "o" at bounding box center [445, 410] width 29 height 107
click at [480, 441] on div "amor" at bounding box center [482, 410] width 33 height 107
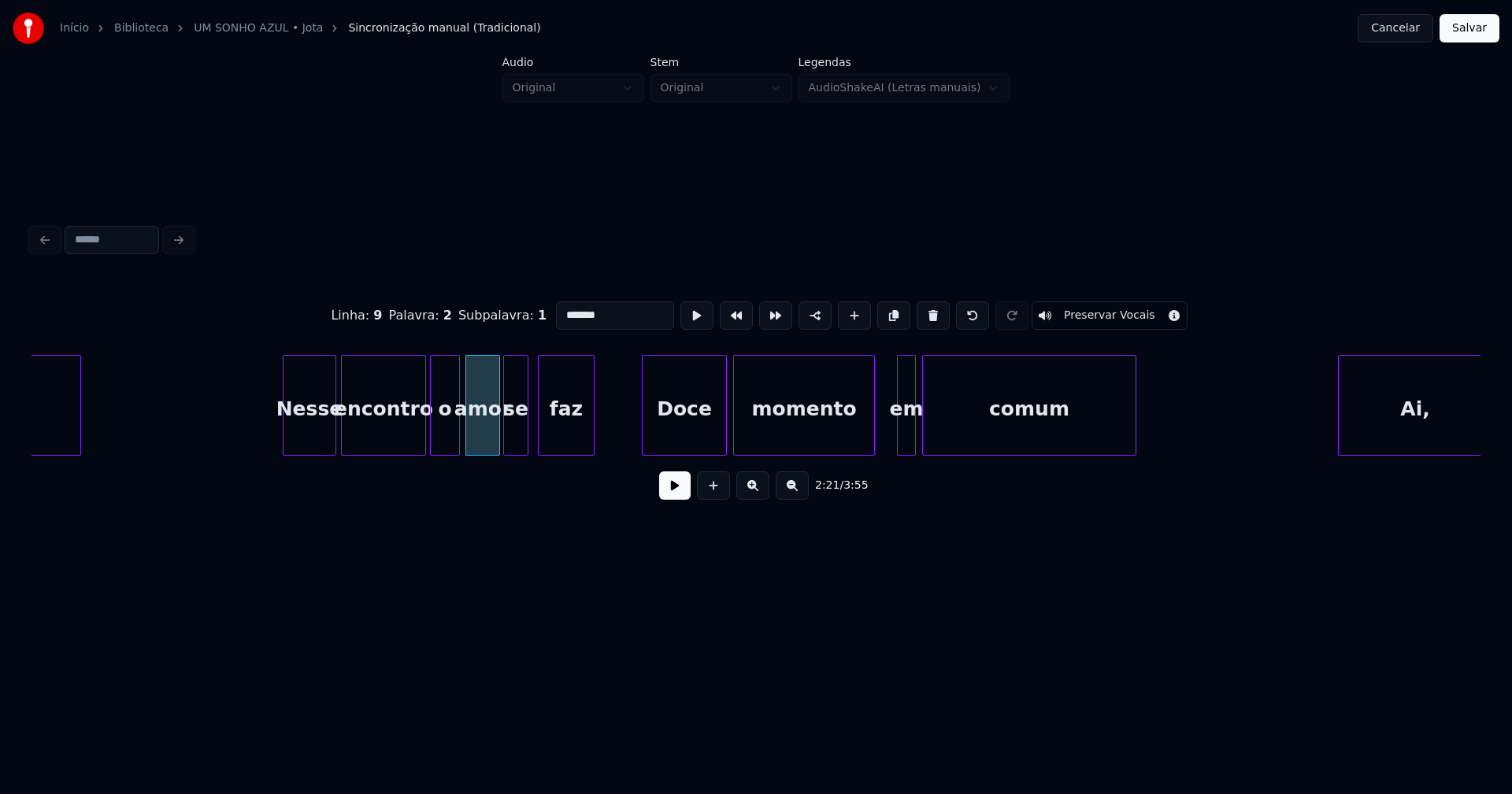
click at [506, 439] on div at bounding box center [505, 405] width 4 height 99
click at [853, 436] on div at bounding box center [853, 405] width 4 height 99
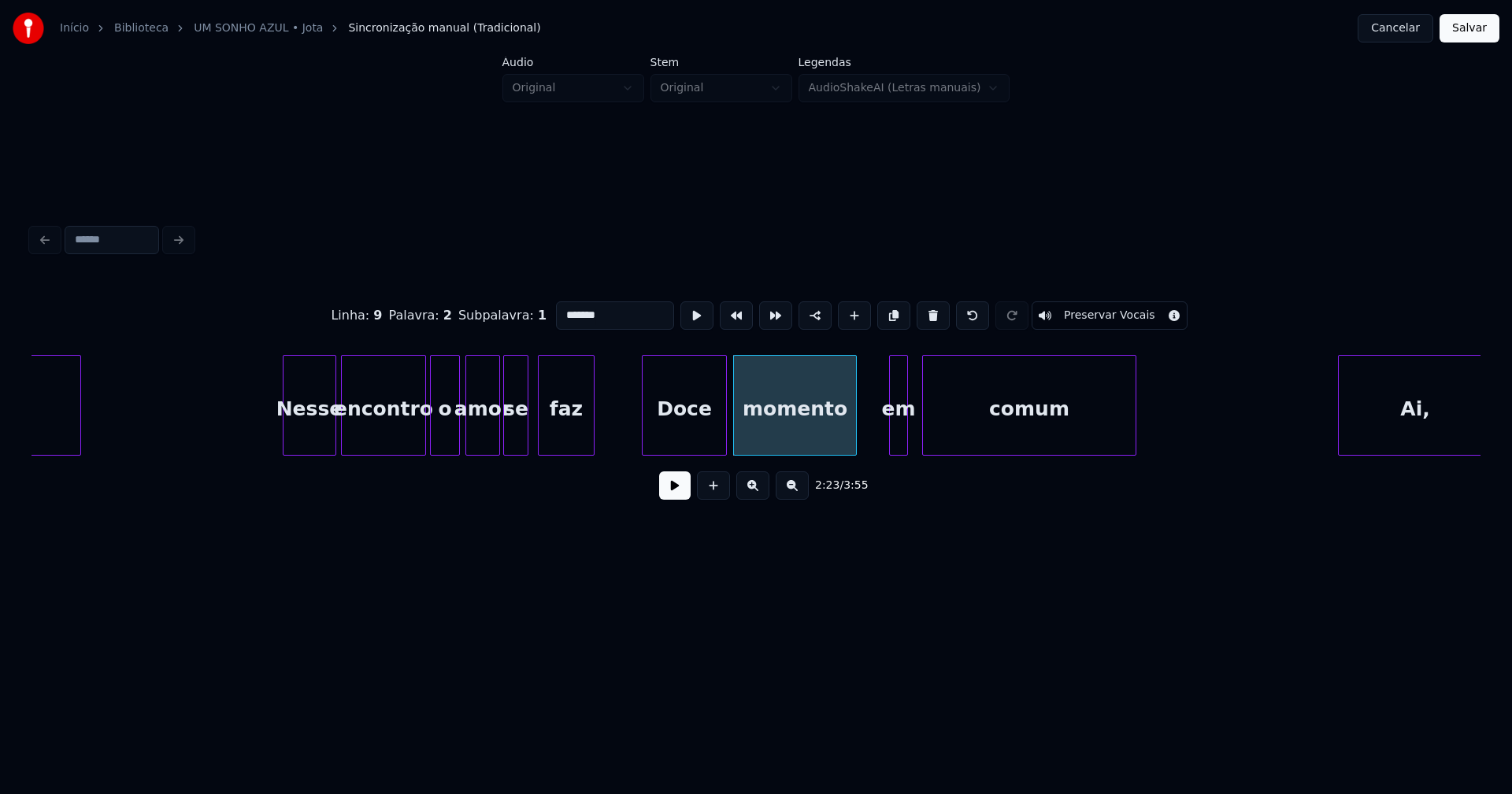
click at [897, 429] on div "em" at bounding box center [897, 410] width 17 height 107
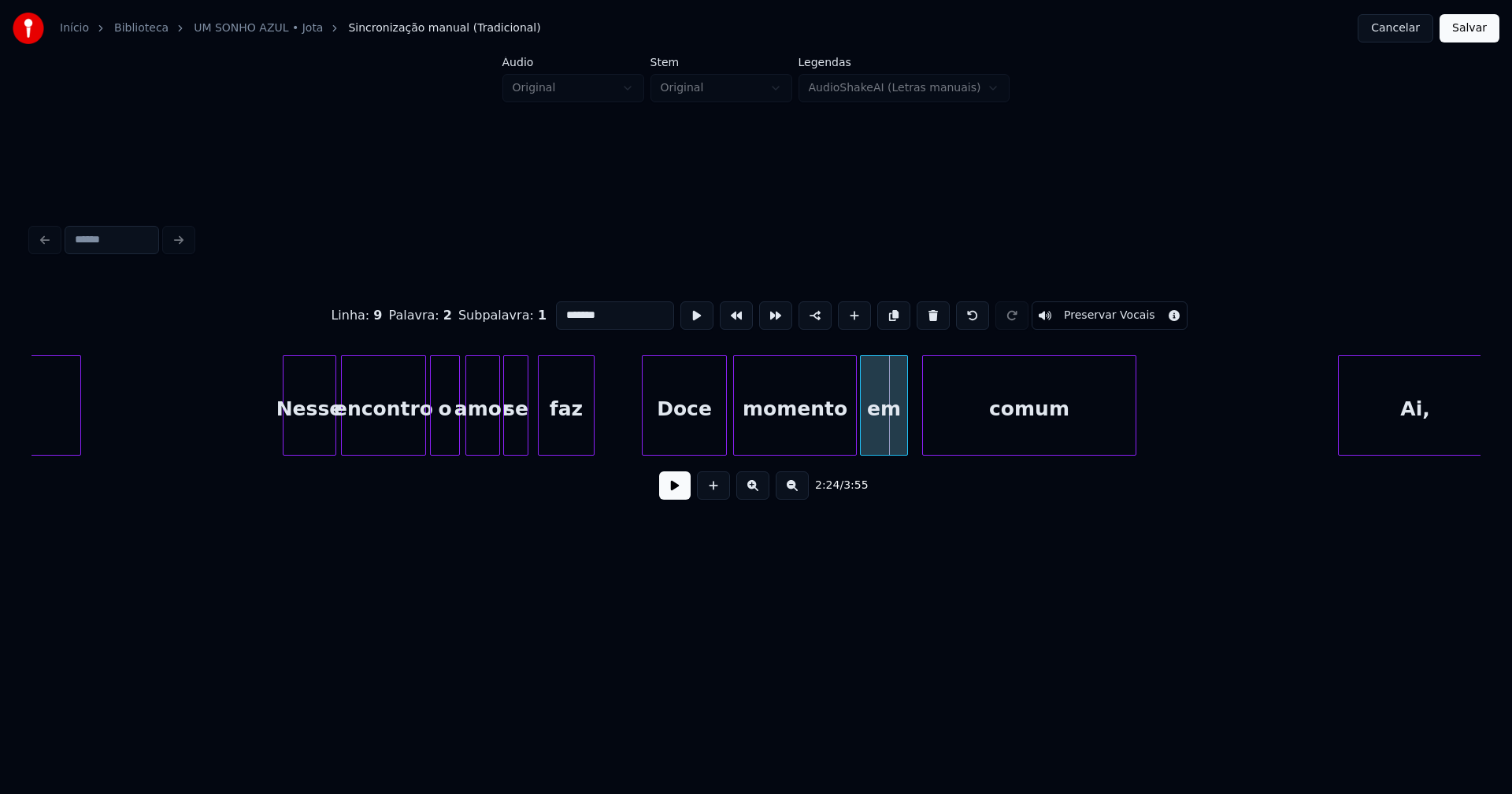
click at [863, 449] on div "azular Nesse encontro o amor se faz Doce momento em comum Ai," at bounding box center [755, 405] width 1448 height 101
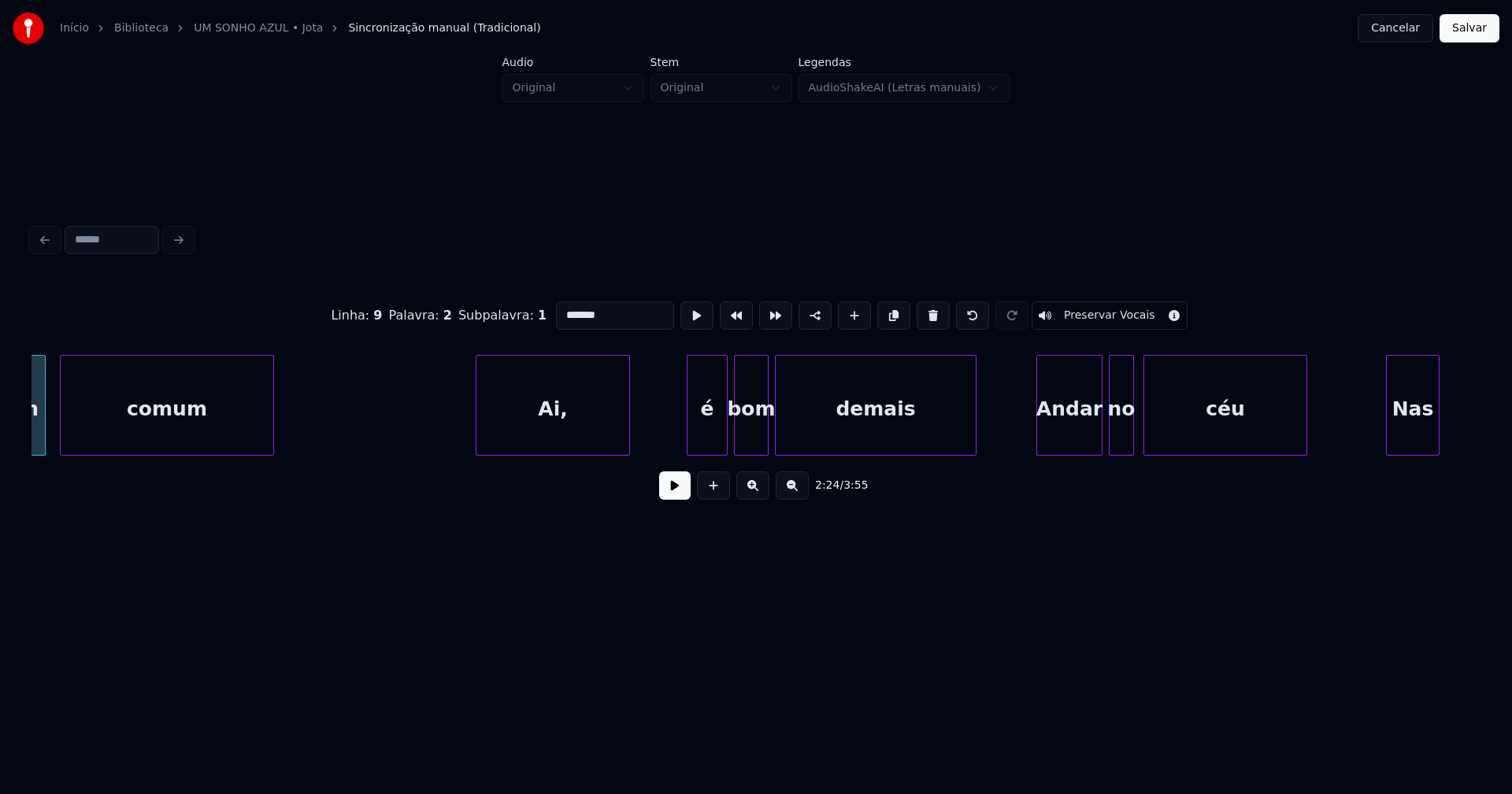
scroll to position [0, 22745]
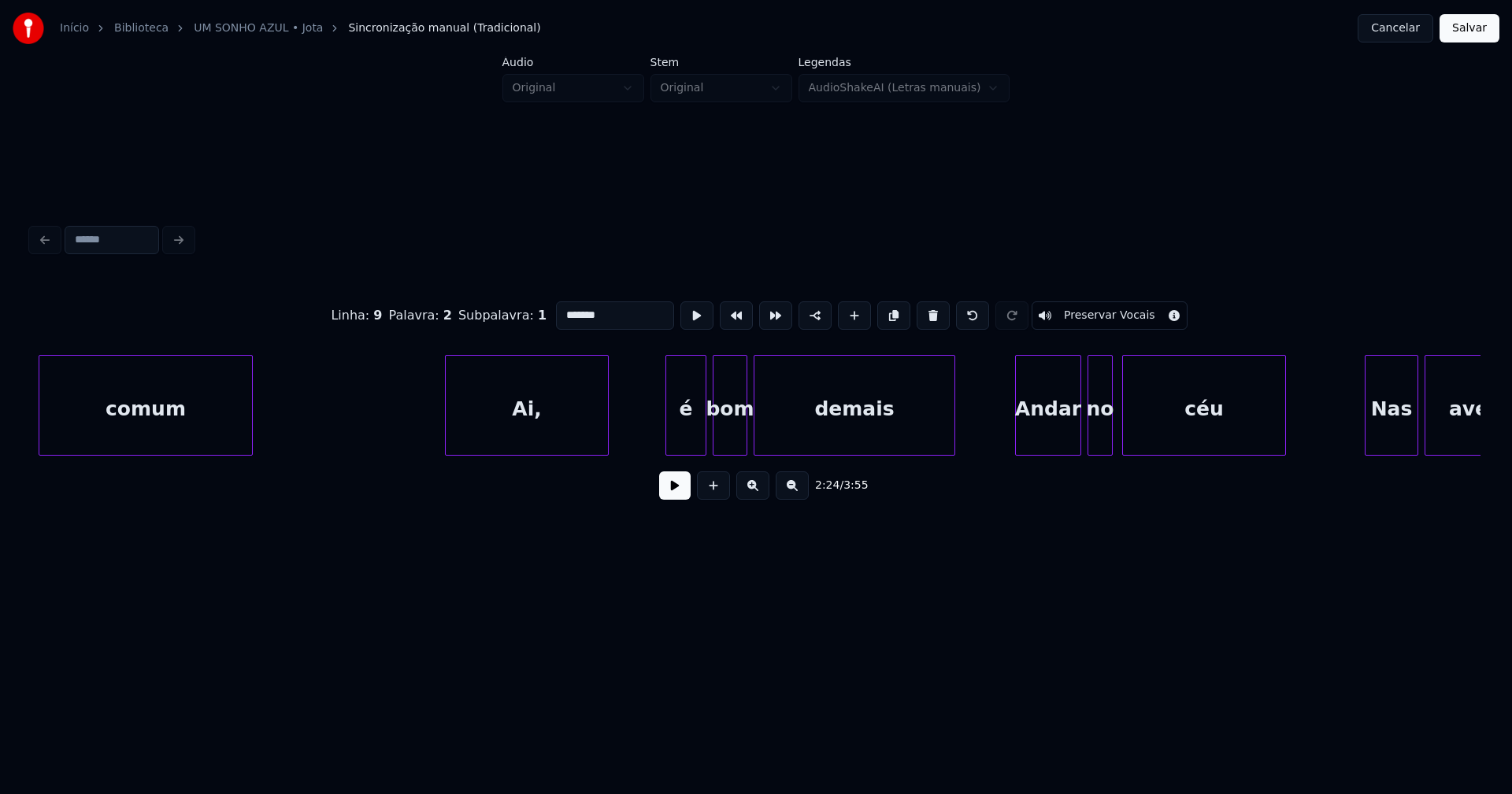
click at [447, 428] on div at bounding box center [447, 405] width 4 height 99
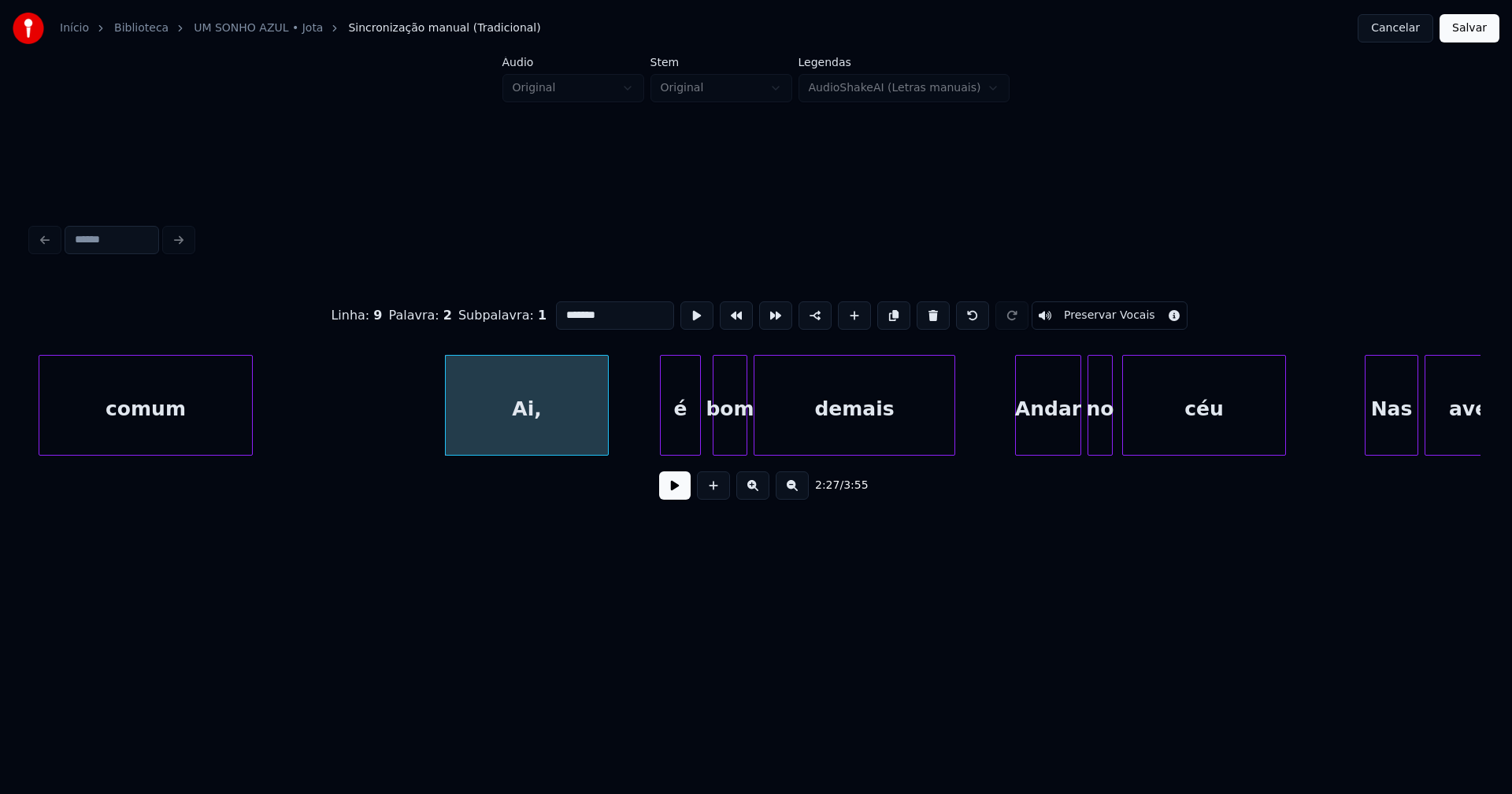
click at [693, 431] on div "é" at bounding box center [680, 410] width 39 height 107
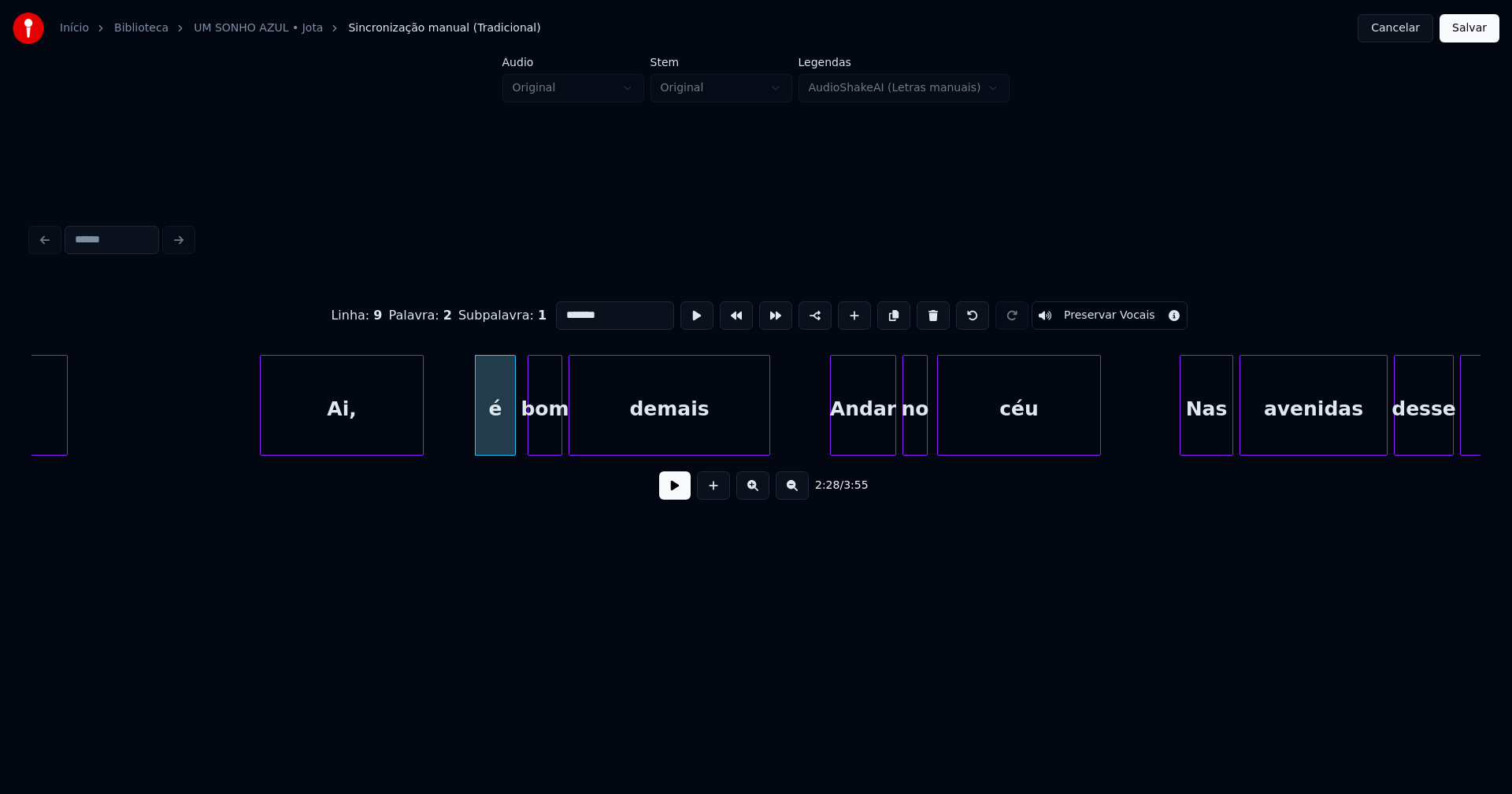
scroll to position [0, 22950]
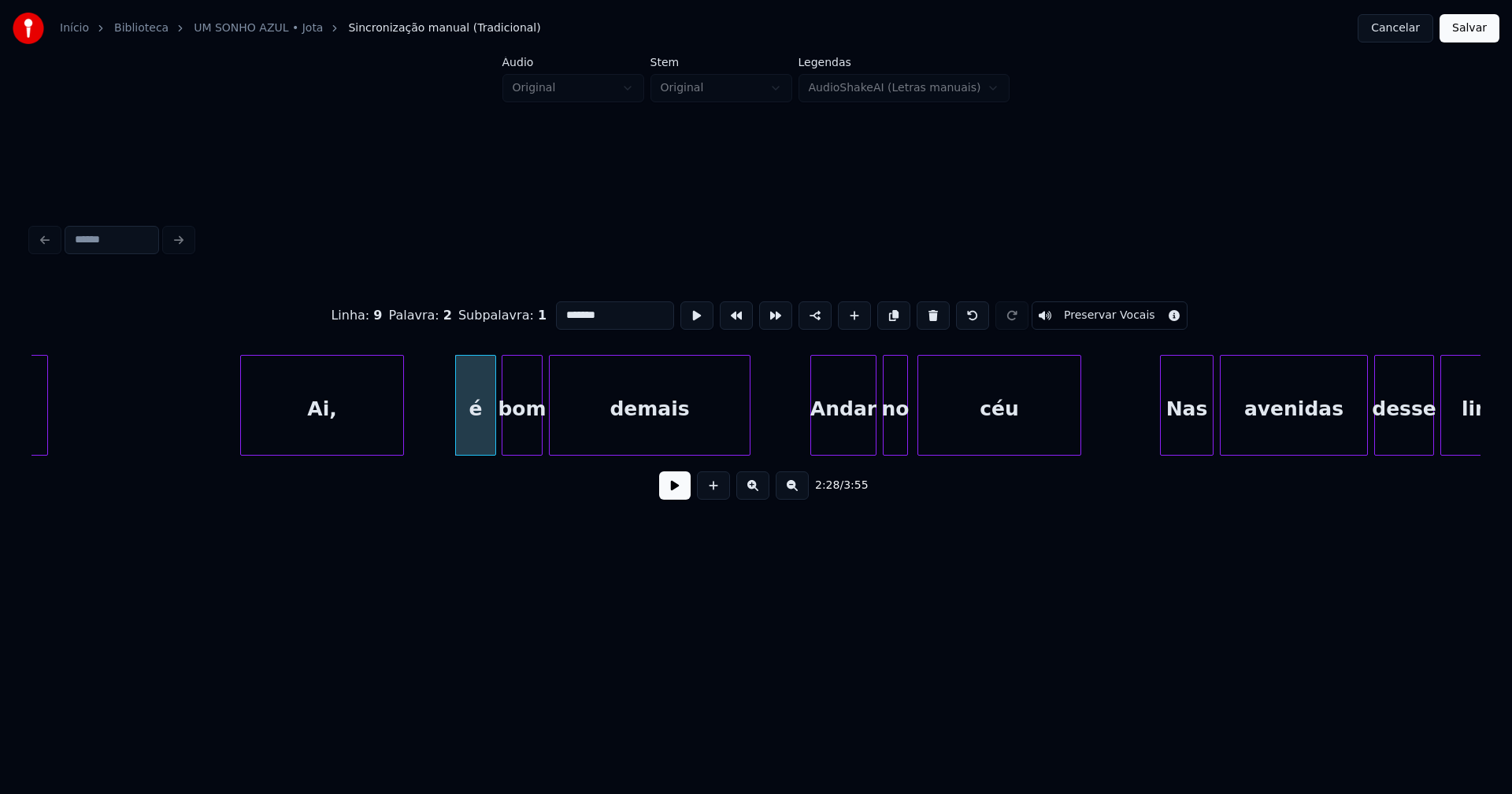
click at [503, 436] on div at bounding box center [504, 405] width 4 height 99
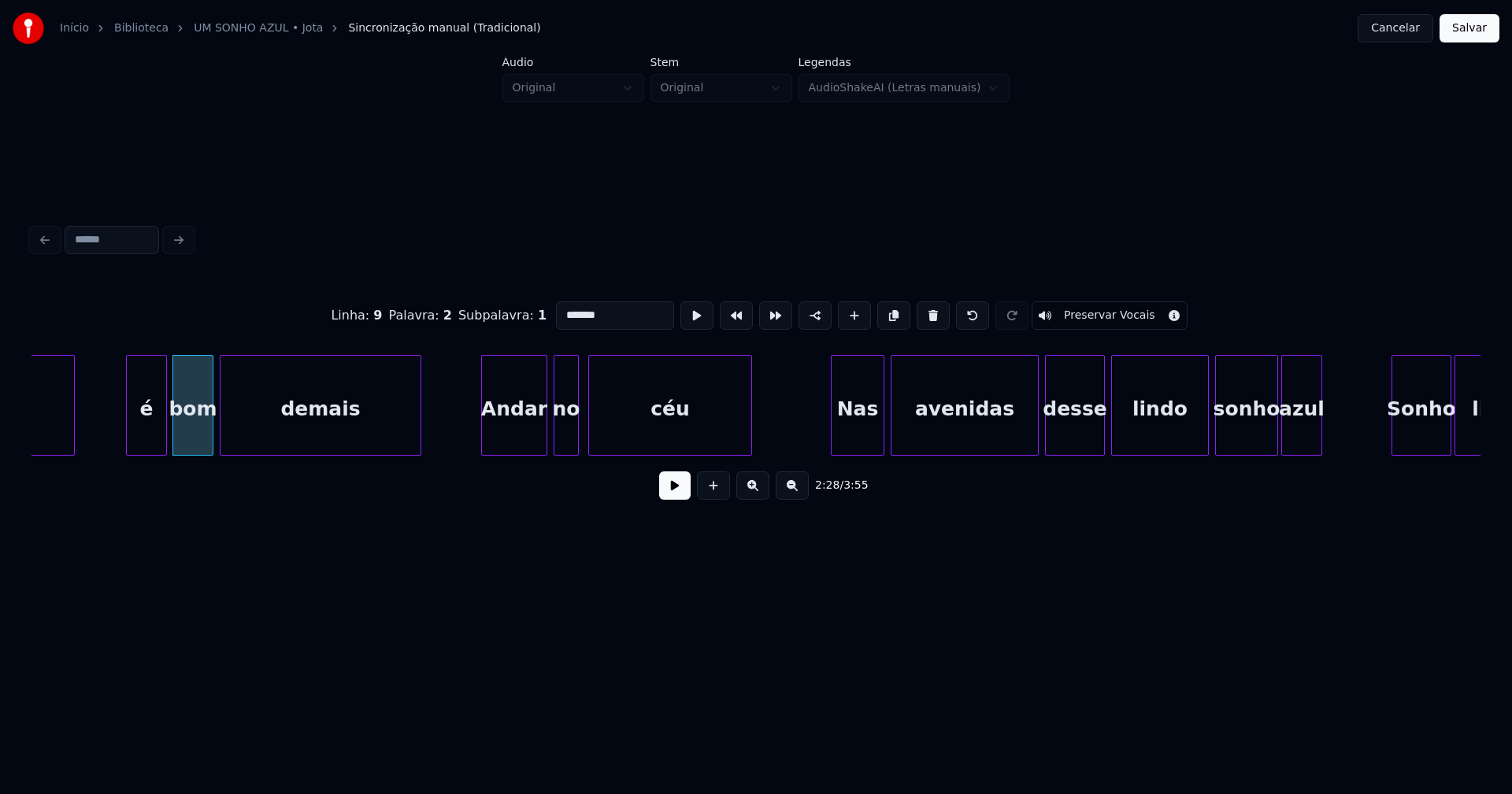
scroll to position [0, 23320]
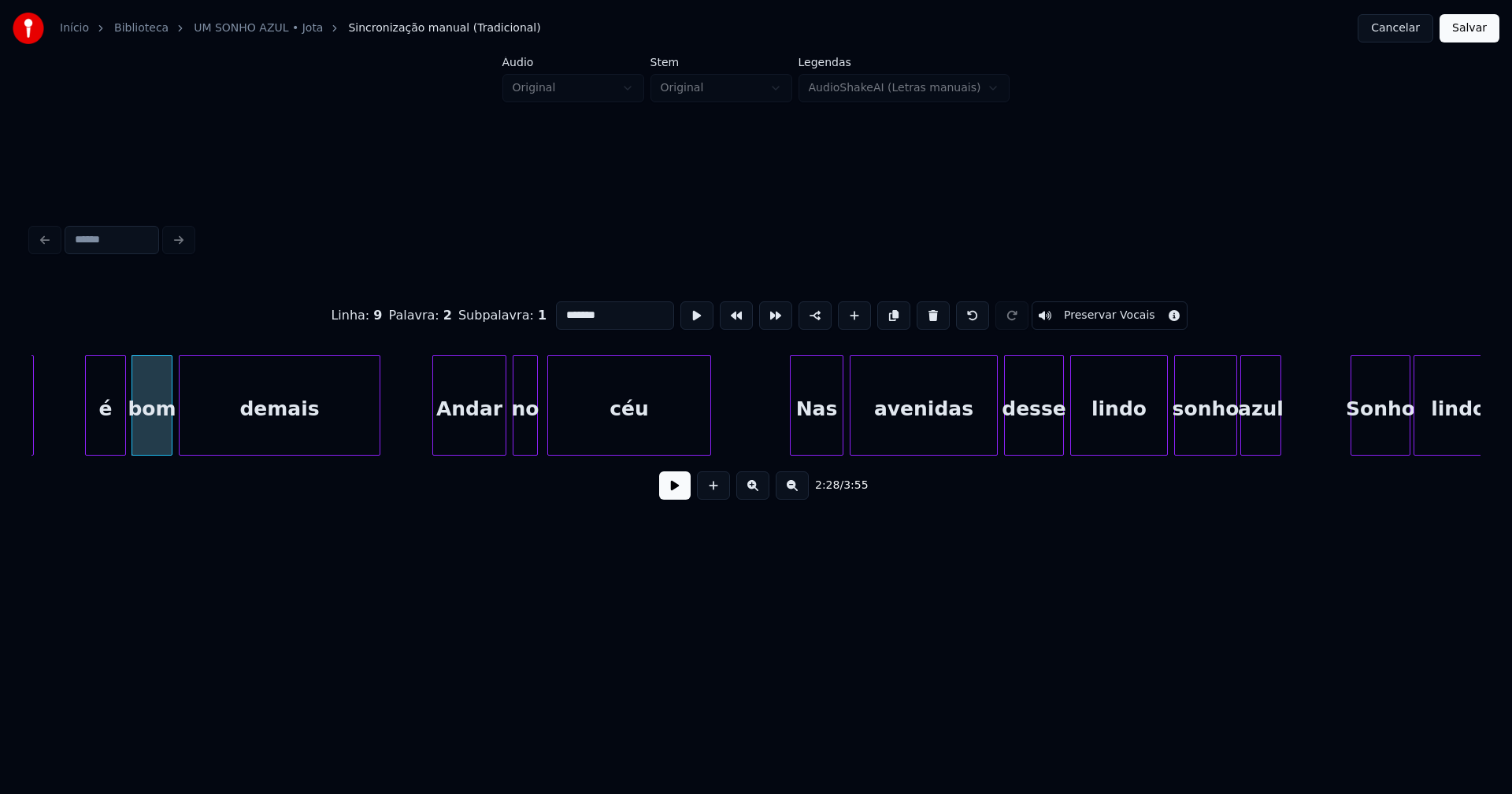
click at [437, 433] on div at bounding box center [435, 405] width 4 height 99
click at [556, 427] on div at bounding box center [556, 405] width 4 height 99
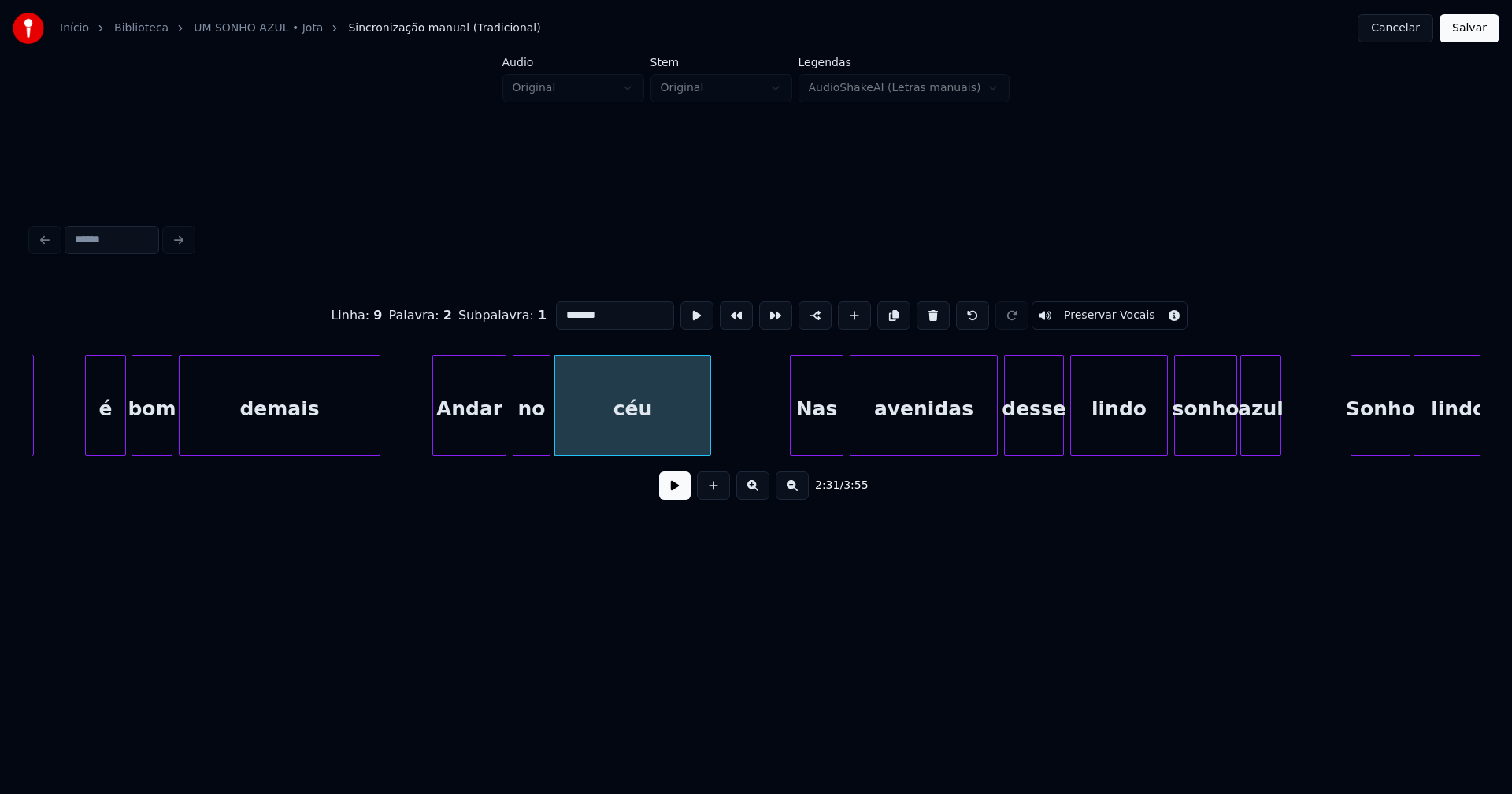
click at [548, 423] on div at bounding box center [547, 405] width 4 height 99
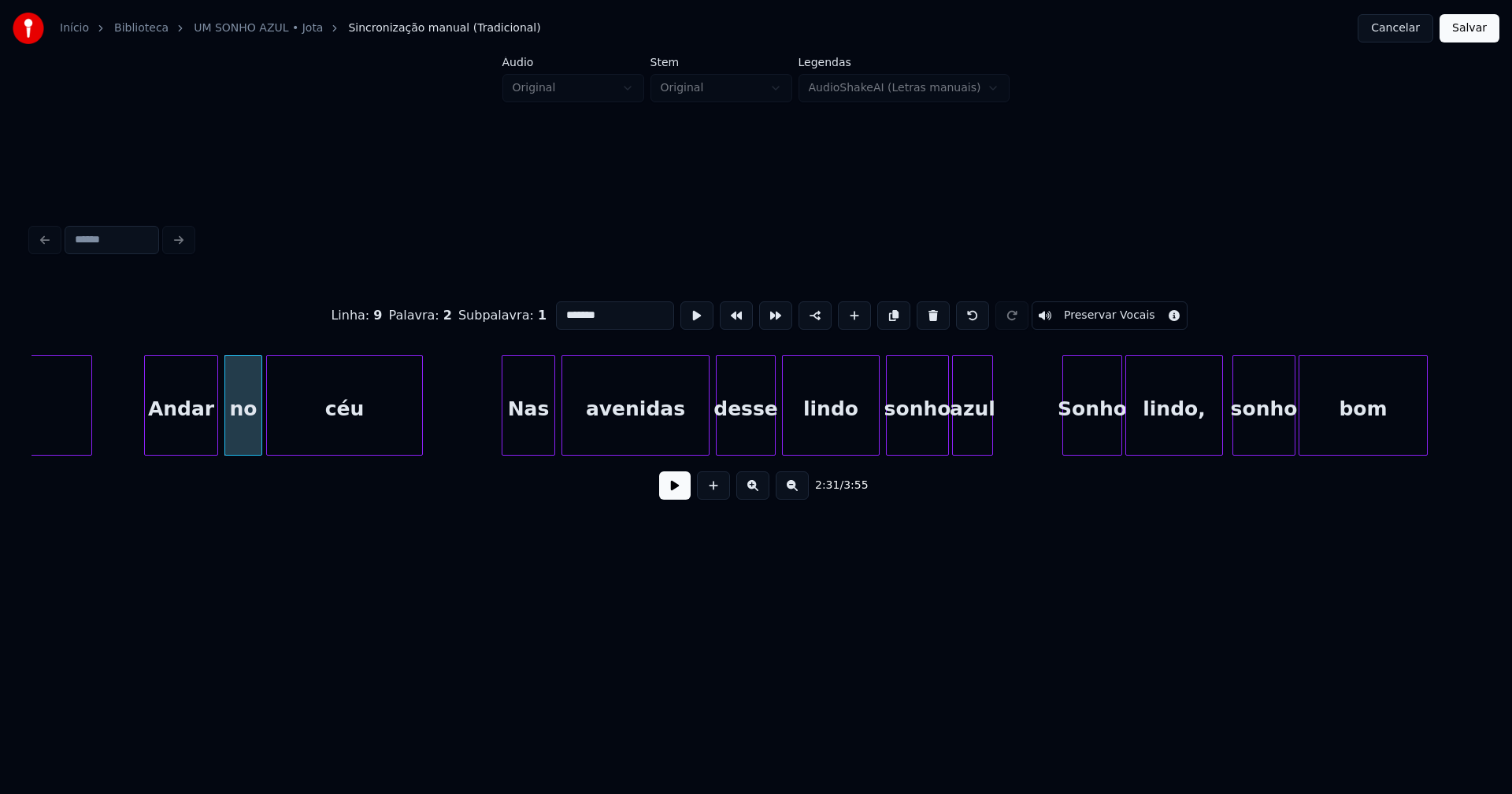
scroll to position [0, 23649]
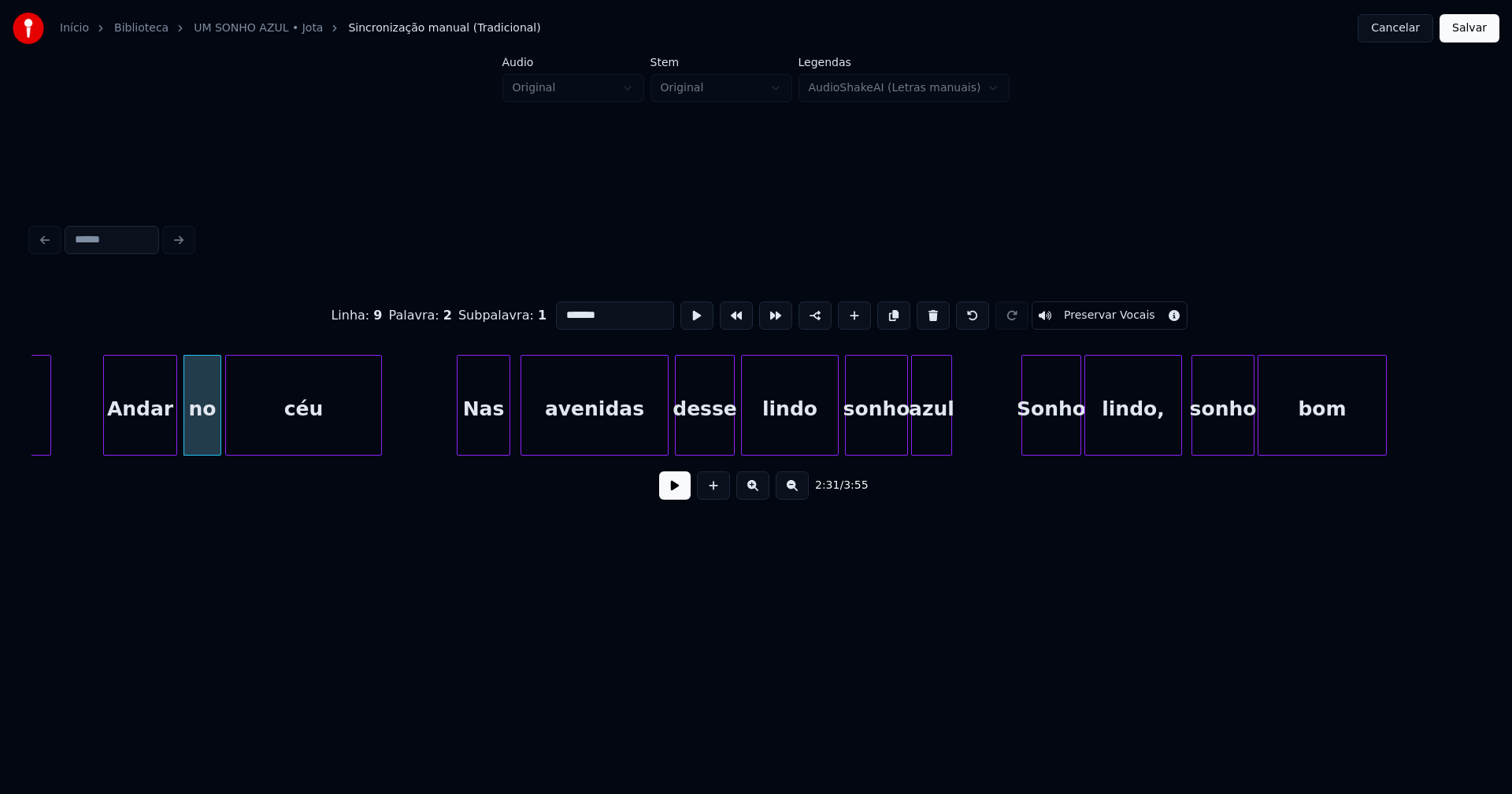
click at [485, 425] on div "Nas" at bounding box center [483, 410] width 52 height 107
click at [617, 428] on div "avenidas" at bounding box center [588, 410] width 147 height 107
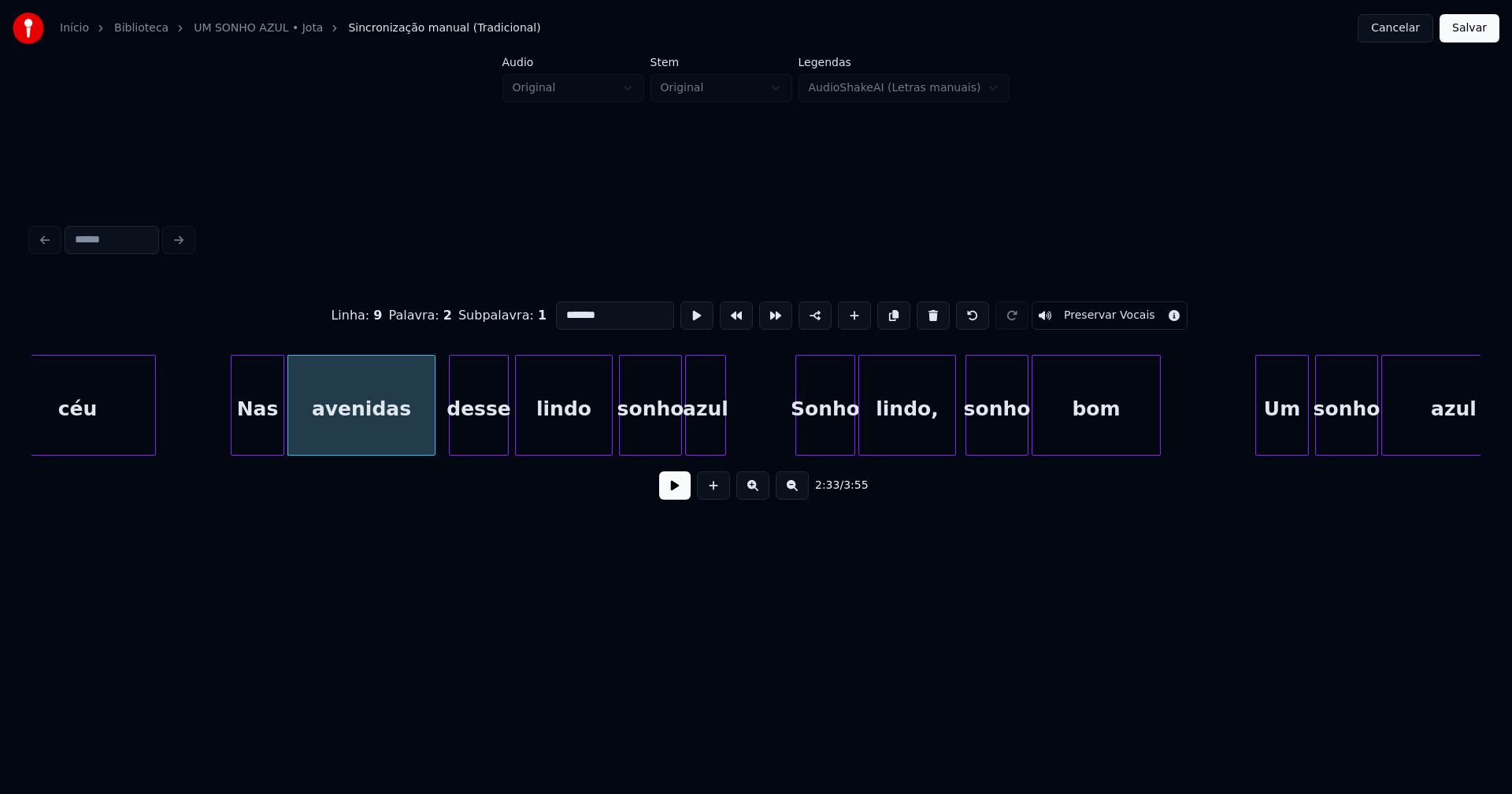
scroll to position [0, 23896]
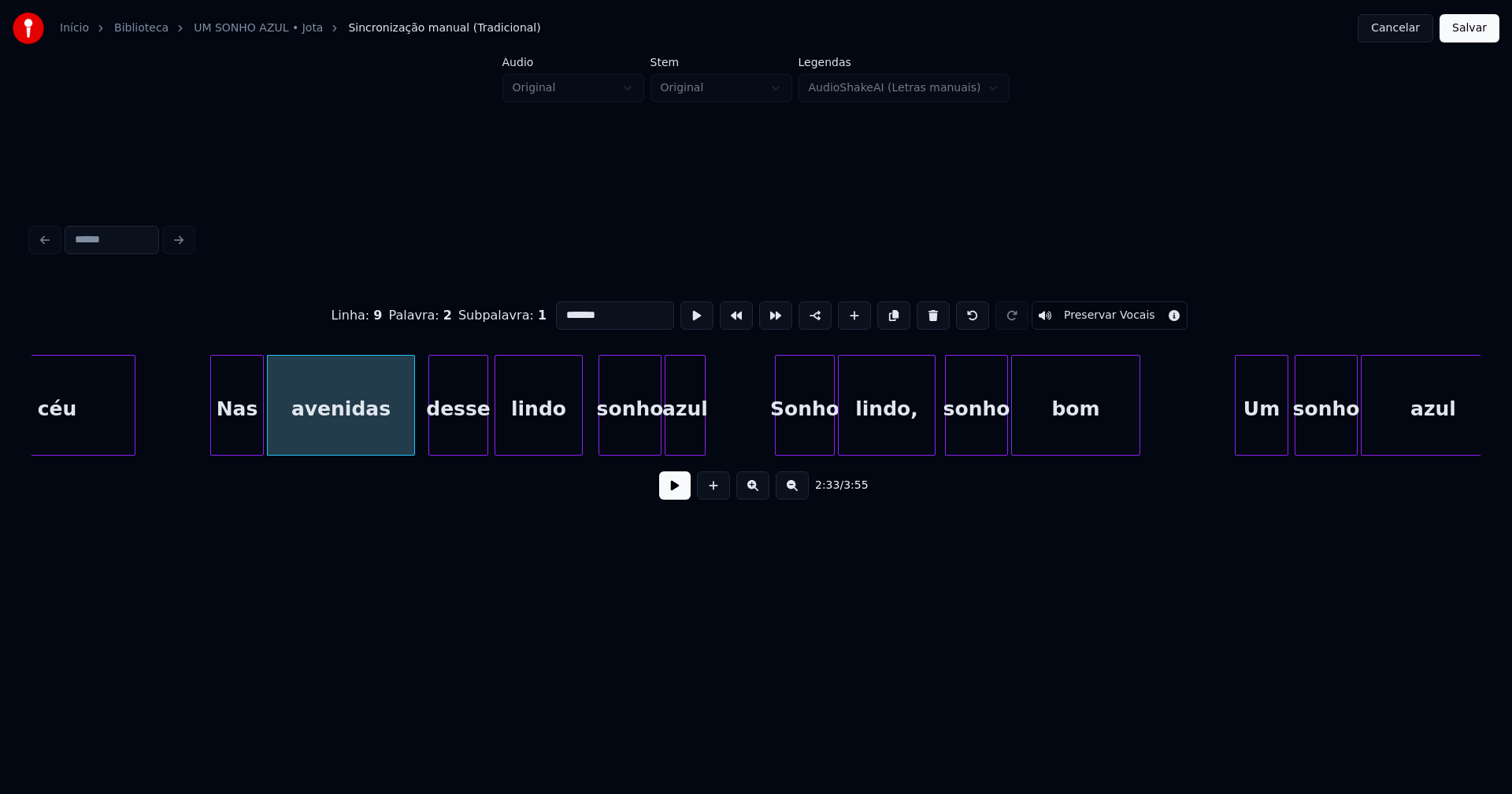
click at [579, 427] on div at bounding box center [579, 405] width 4 height 99
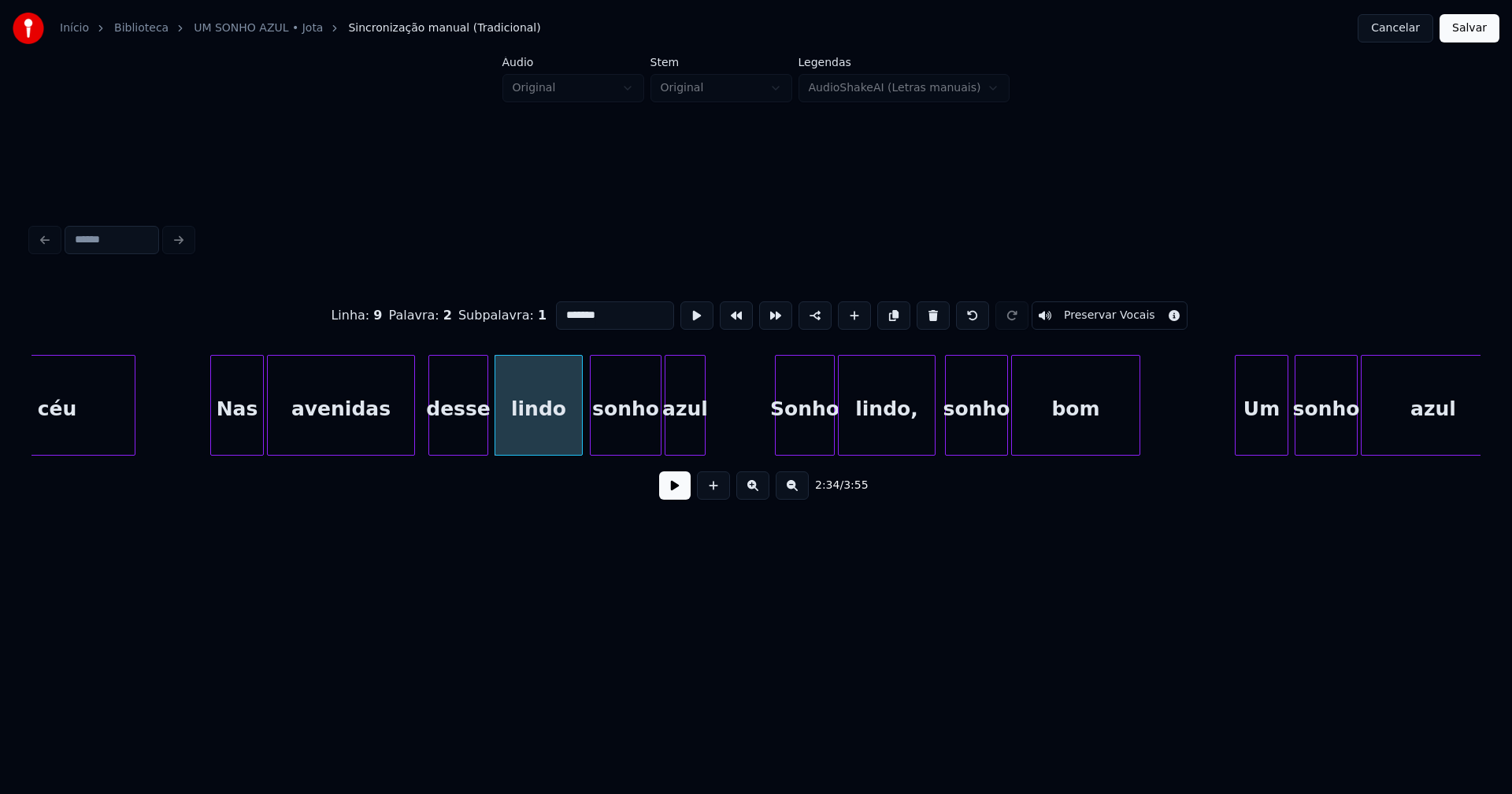
click at [592, 431] on div at bounding box center [592, 405] width 4 height 99
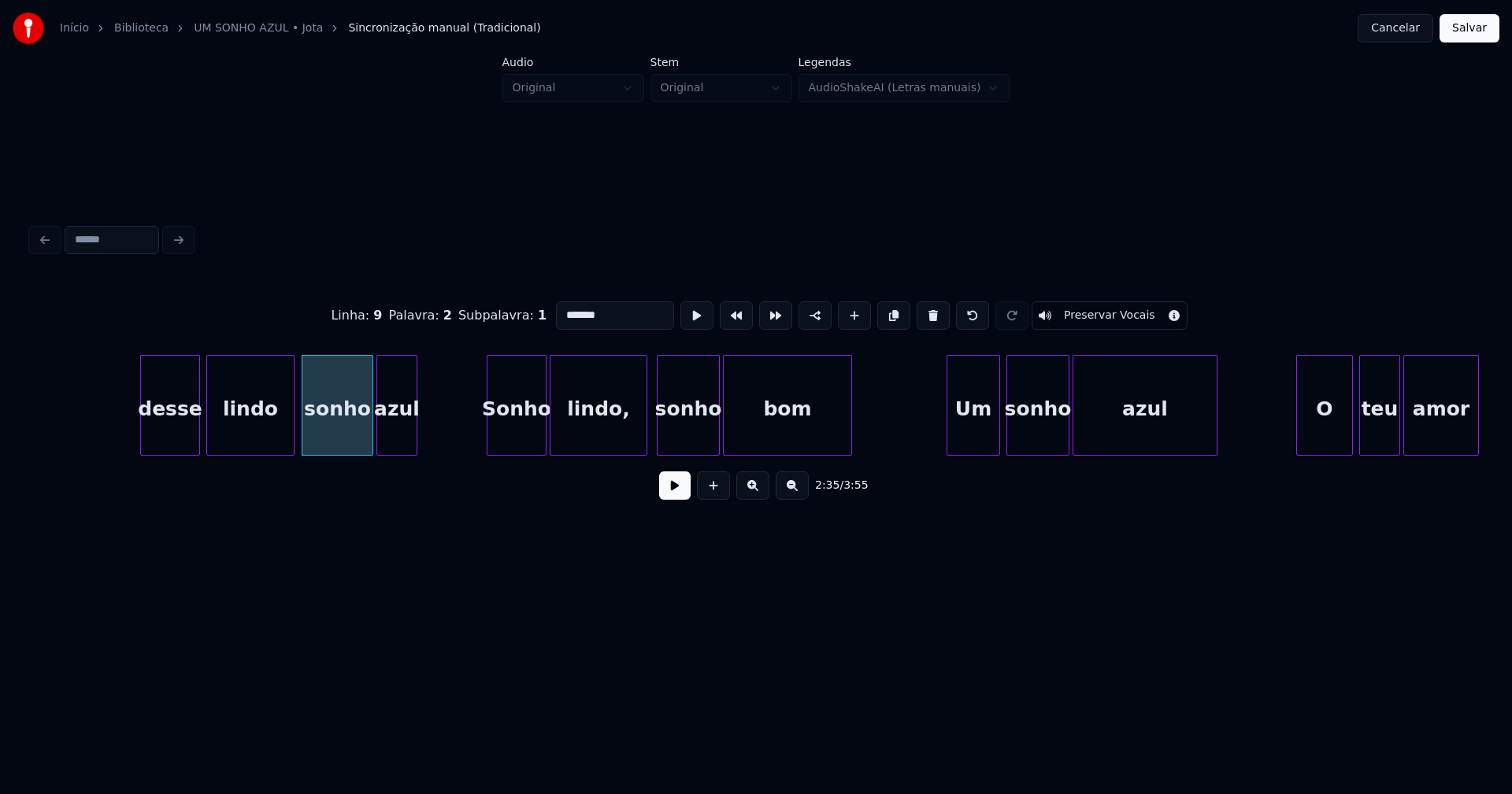
scroll to position [0, 24348]
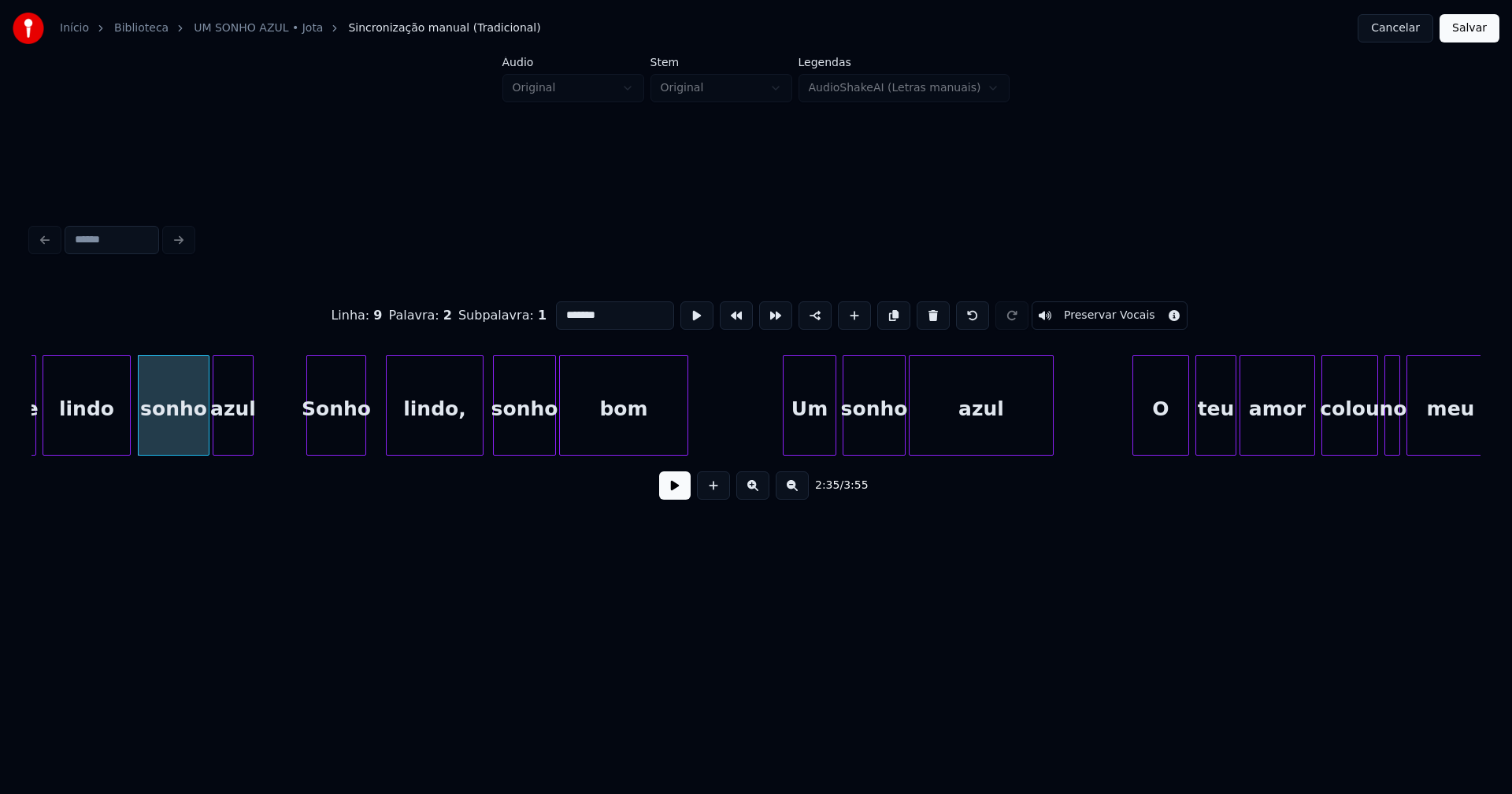
click at [338, 454] on div "desse lindo sonho azul [PERSON_NAME], sonho bom Um sonho azul O teu amor colou …" at bounding box center [755, 405] width 1448 height 101
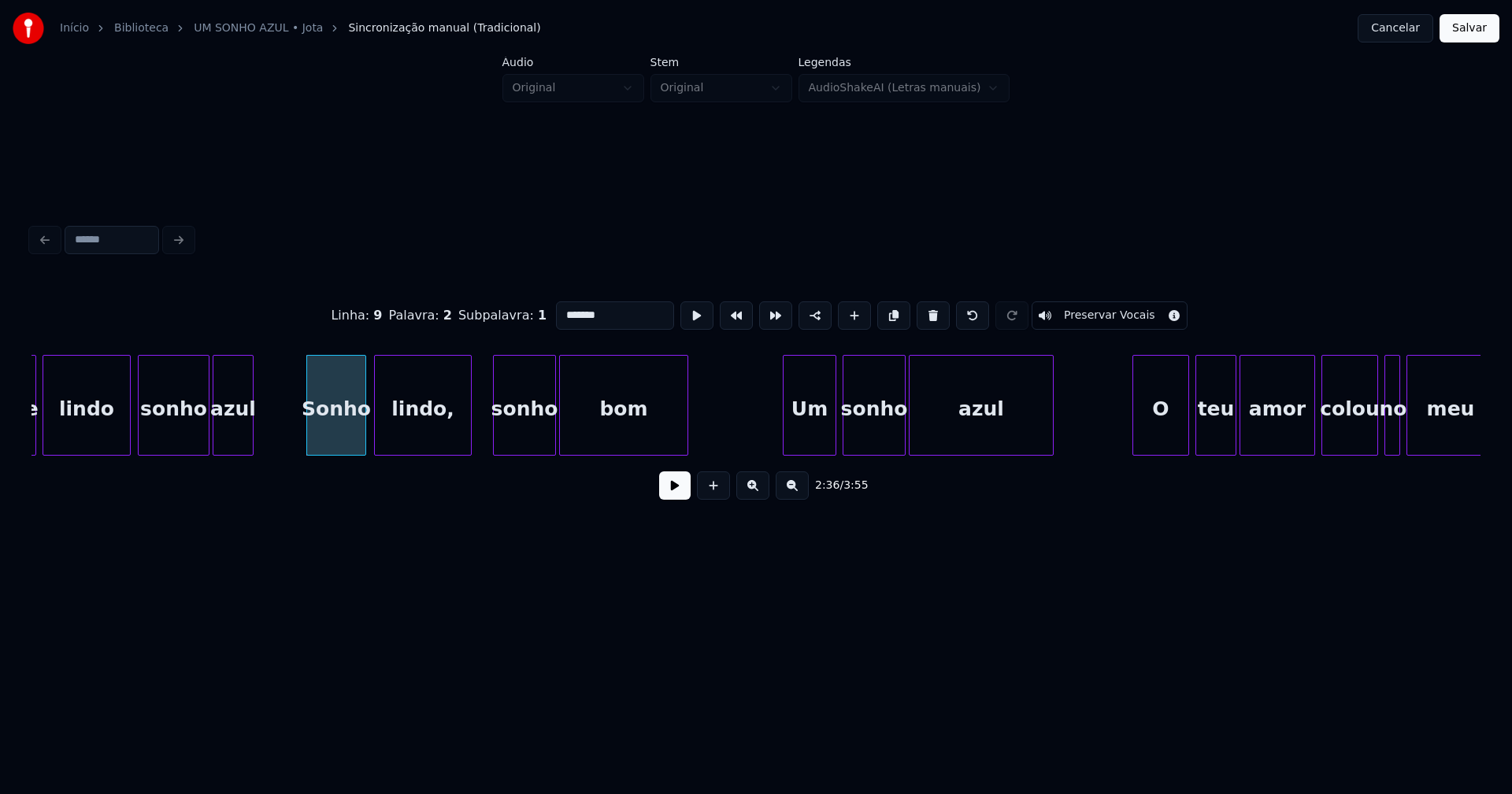
click at [420, 442] on div "lindo," at bounding box center [422, 410] width 96 height 107
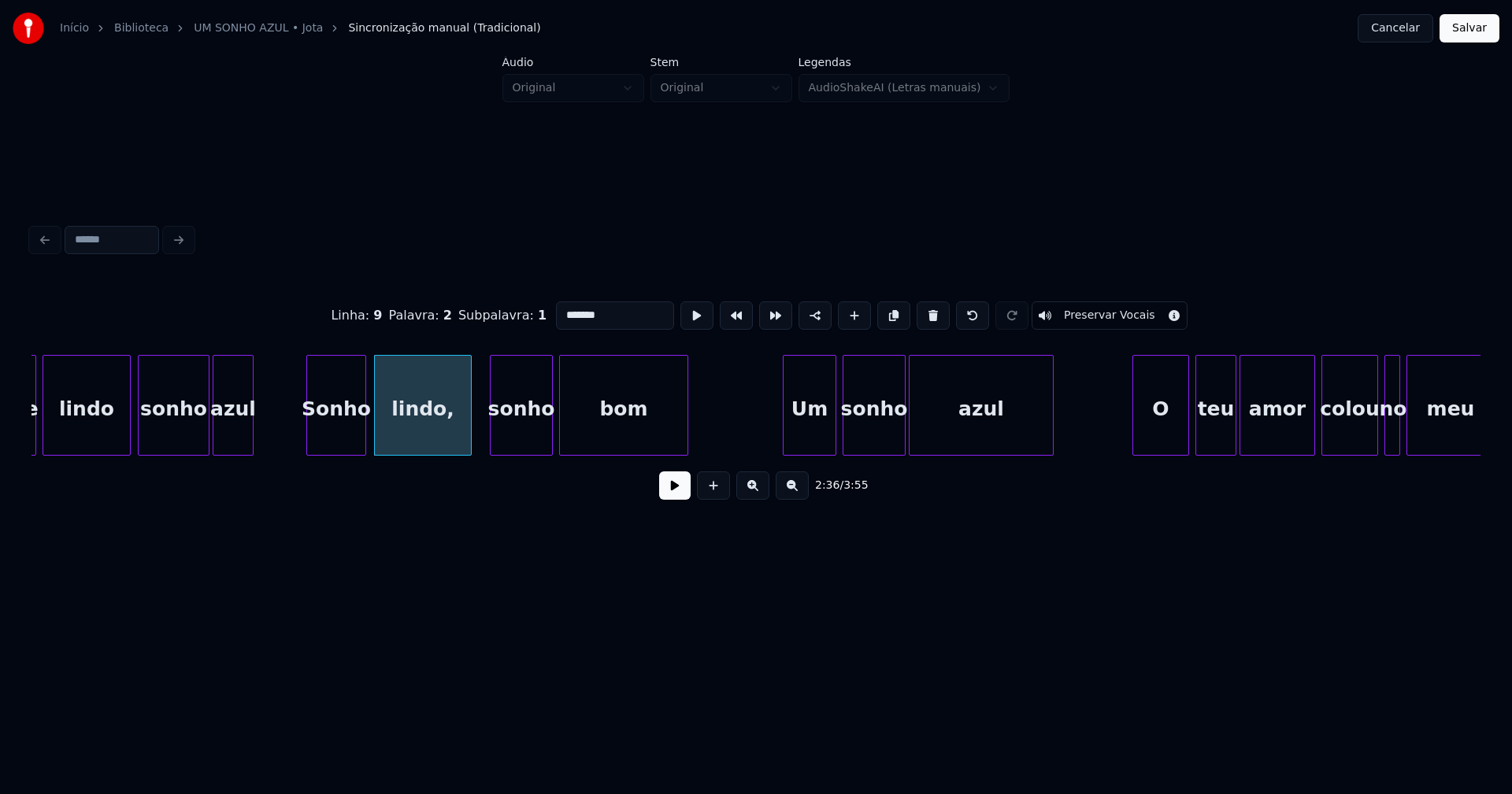
click at [512, 438] on div "sonho" at bounding box center [521, 410] width 62 height 107
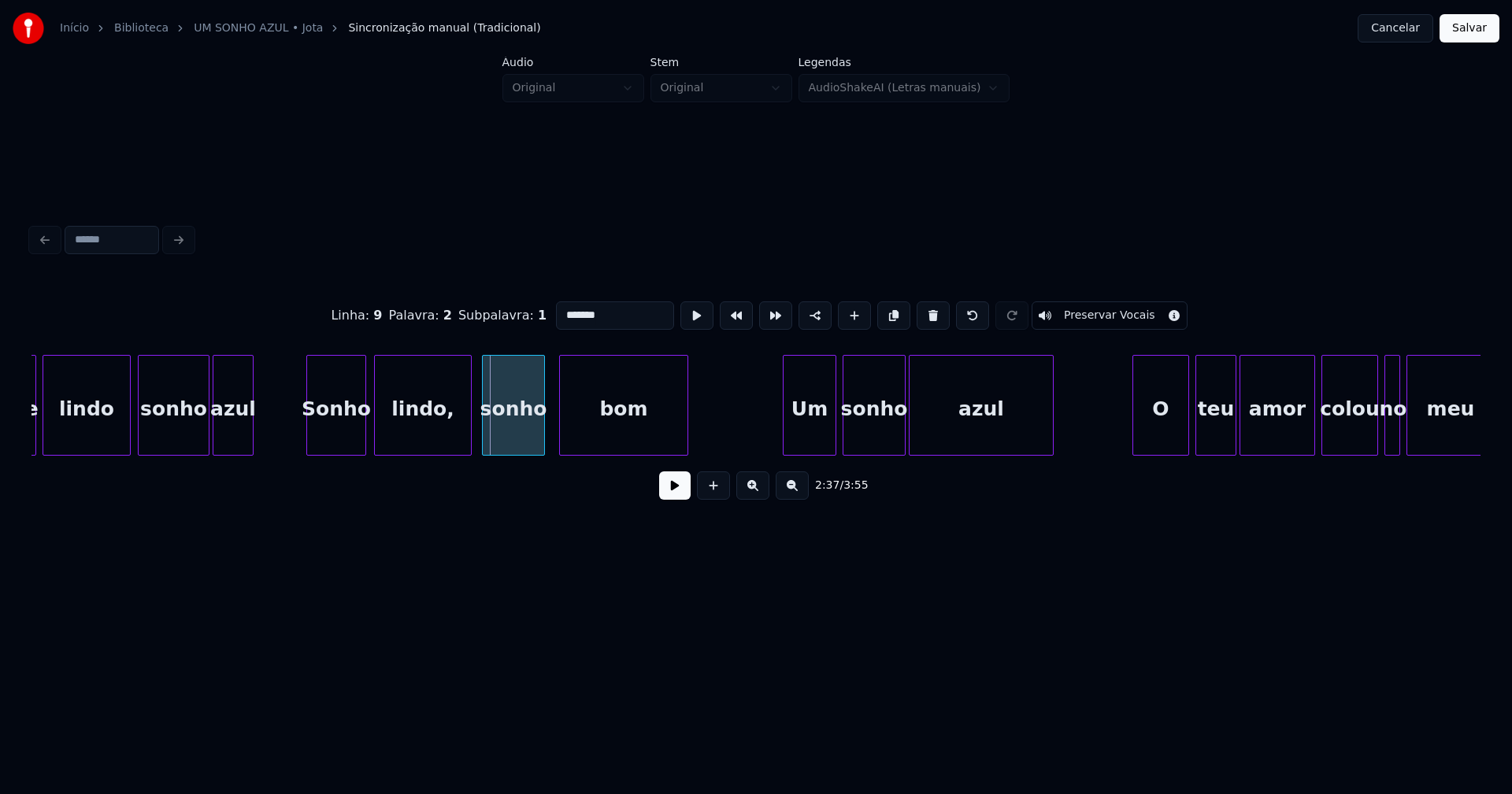
click at [548, 426] on div at bounding box center [548, 405] width 4 height 99
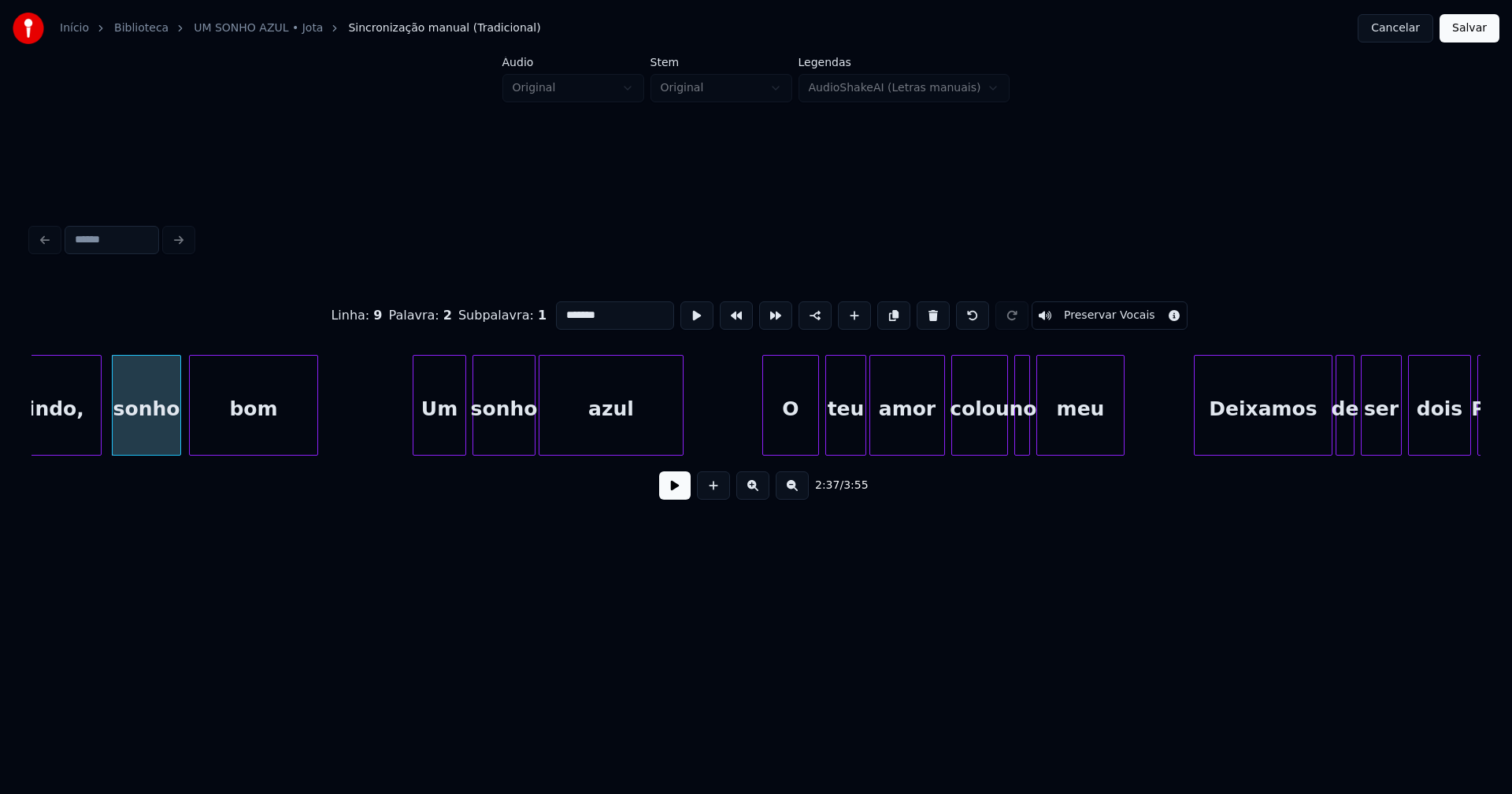
scroll to position [0, 24780]
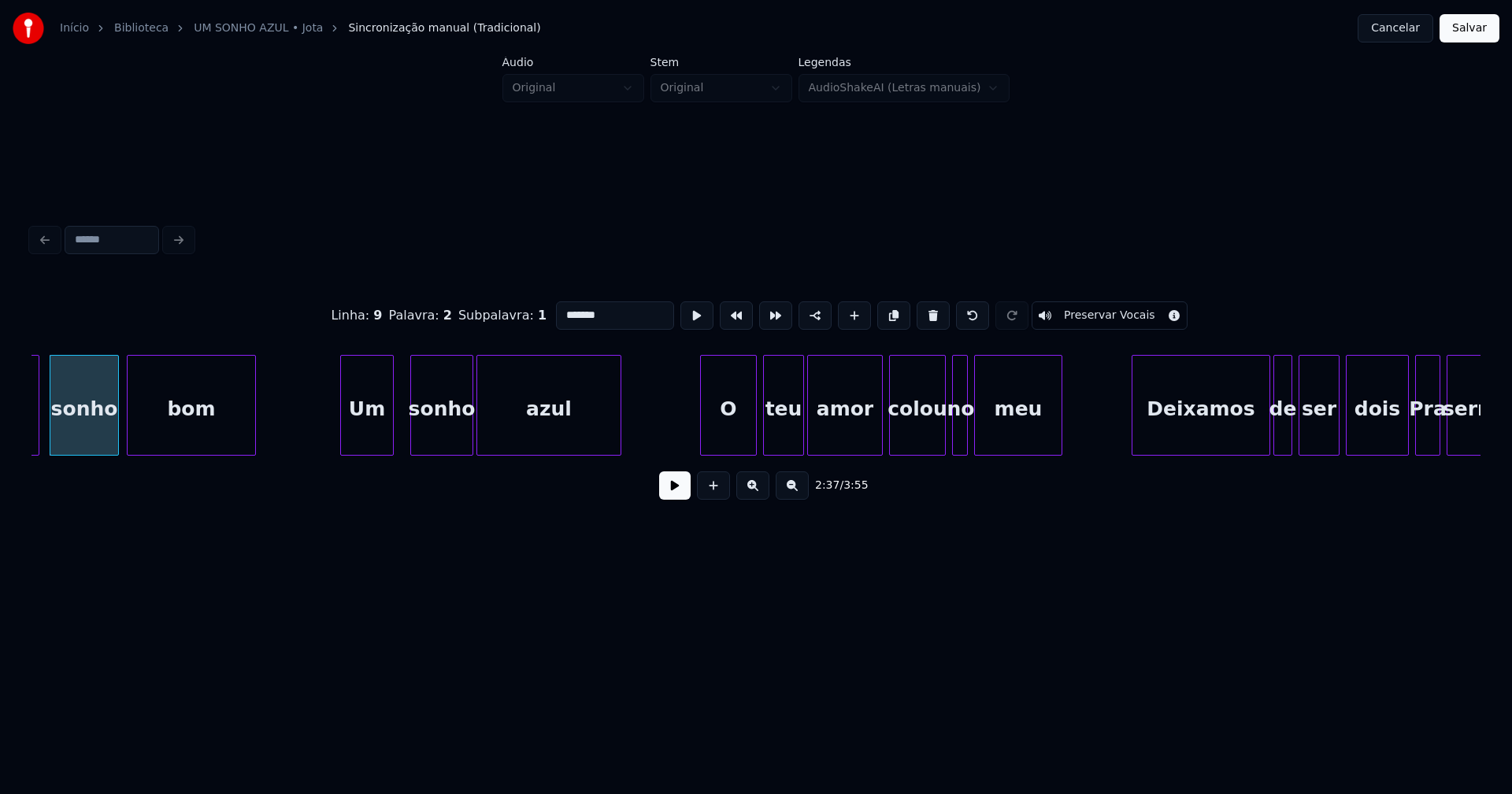
click at [369, 432] on div "Um" at bounding box center [367, 410] width 52 height 107
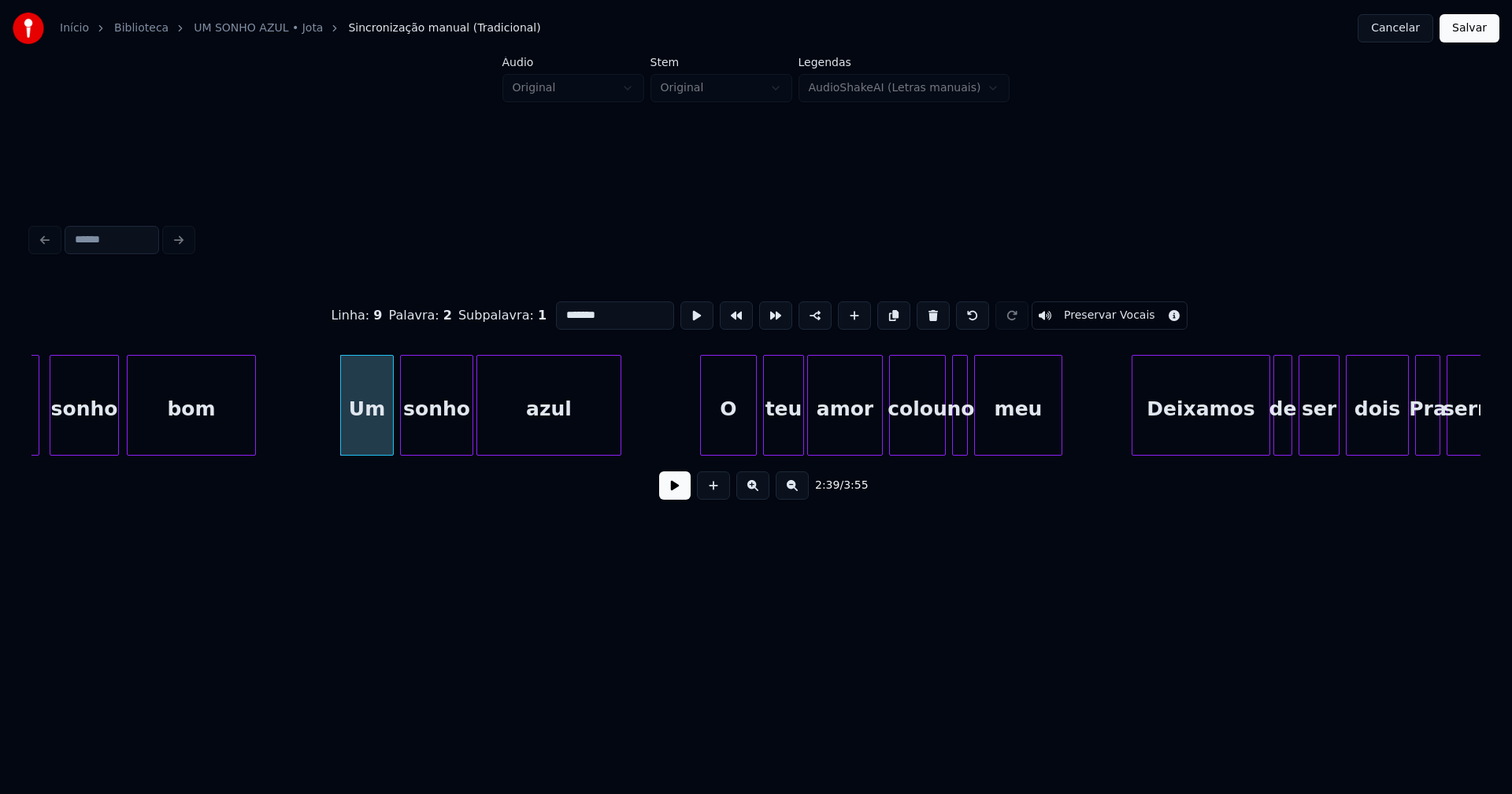
click at [403, 441] on div at bounding box center [403, 405] width 4 height 99
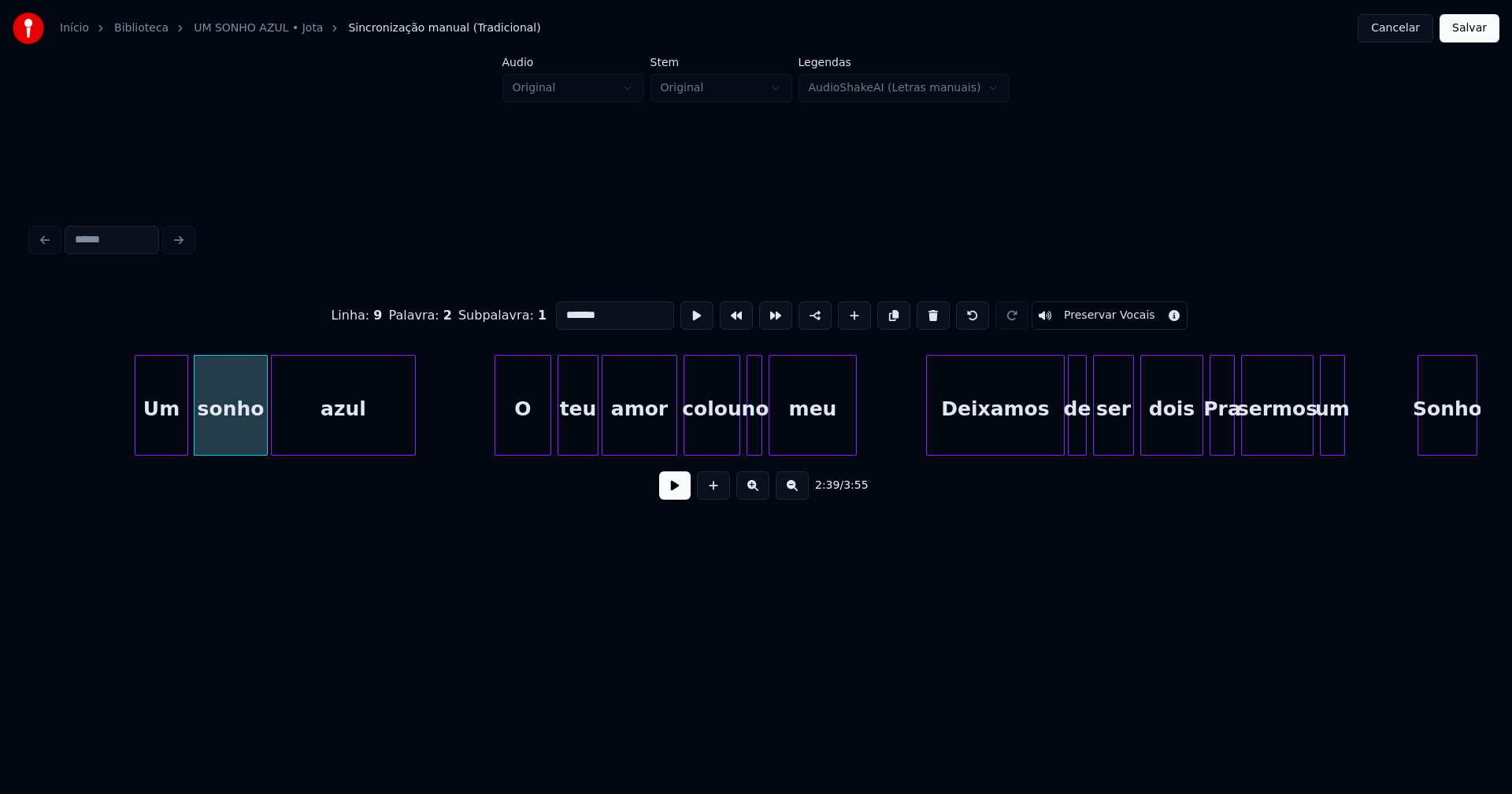
scroll to position [0, 25066]
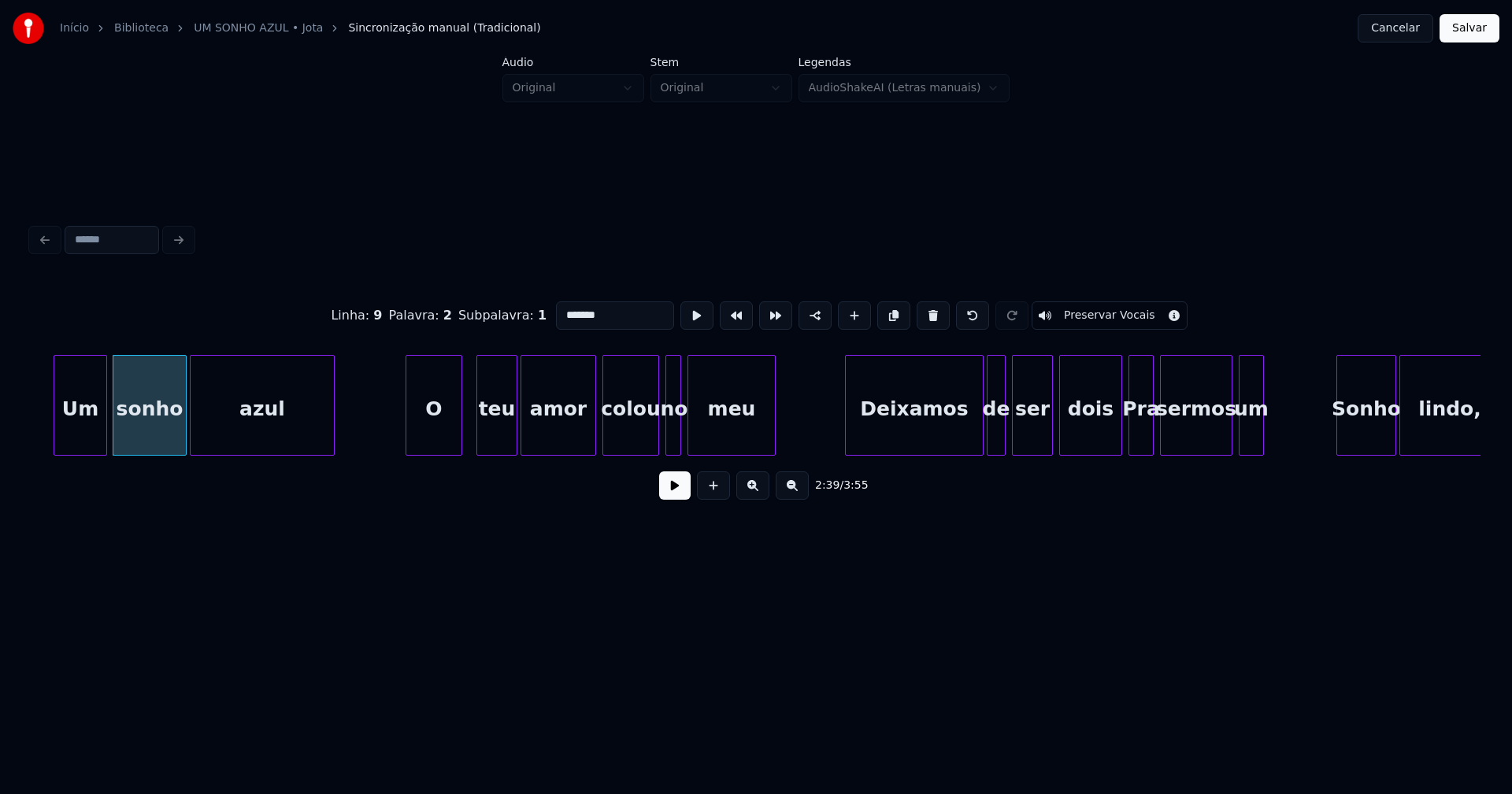
click at [430, 436] on div "O" at bounding box center [434, 410] width 55 height 107
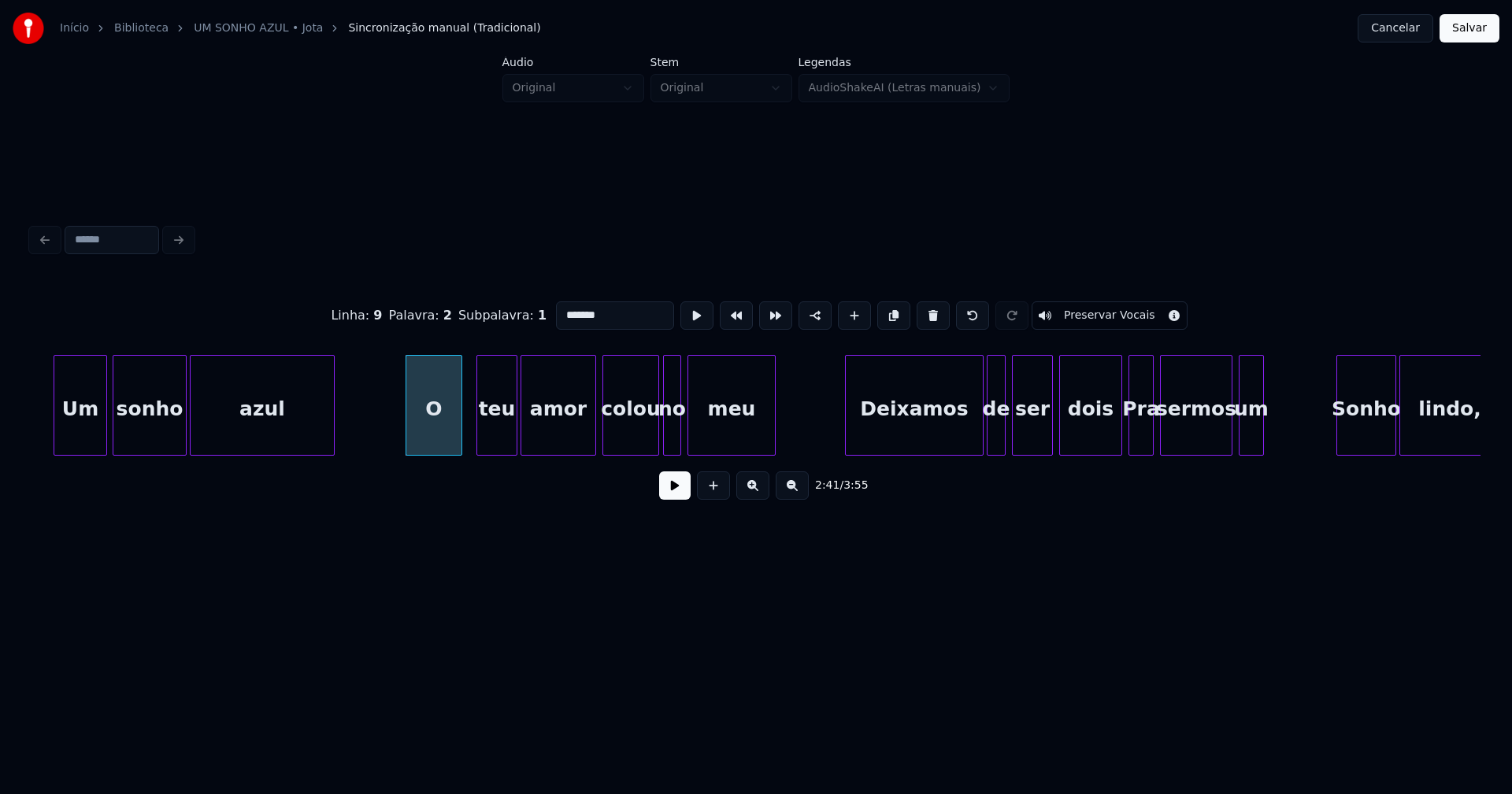
click at [666, 435] on div at bounding box center [666, 405] width 4 height 99
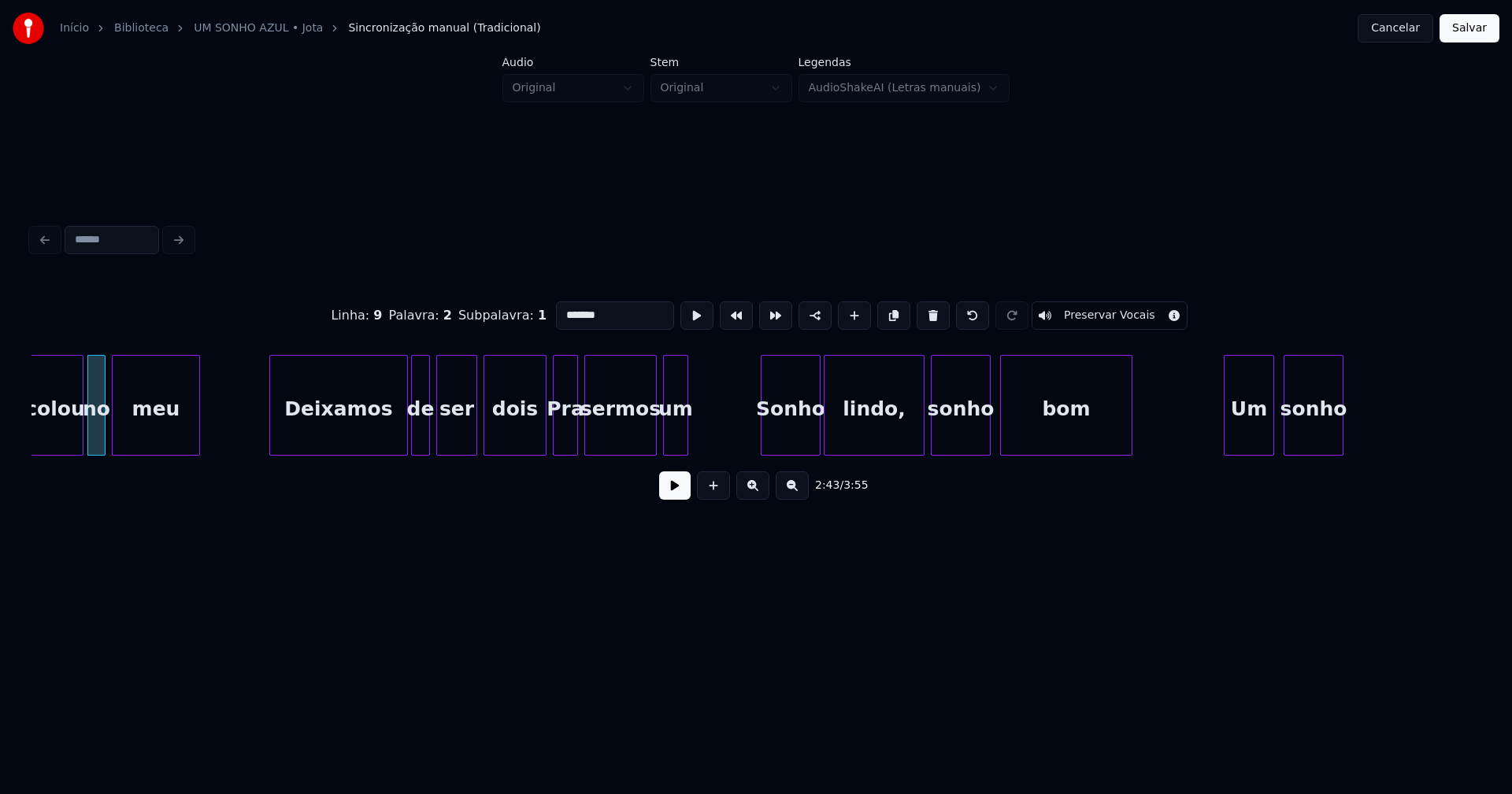
scroll to position [0, 25683]
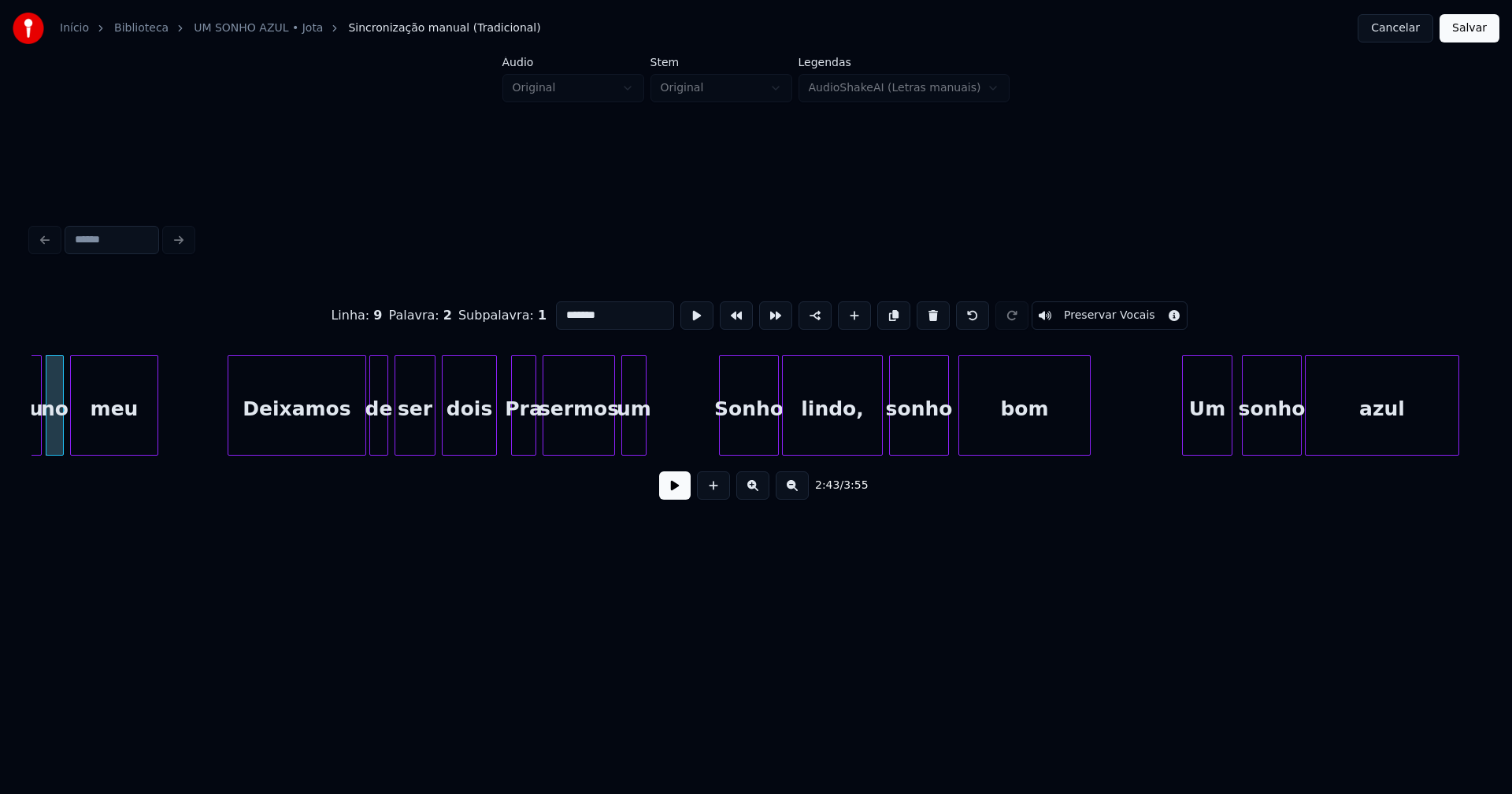
click at [494, 435] on div at bounding box center [493, 405] width 4 height 99
click at [518, 443] on div "Pra" at bounding box center [520, 410] width 23 height 107
click at [490, 436] on div at bounding box center [489, 405] width 4 height 99
click at [583, 438] on div "sermos" at bounding box center [573, 410] width 71 height 107
click at [616, 437] on div at bounding box center [616, 405] width 4 height 99
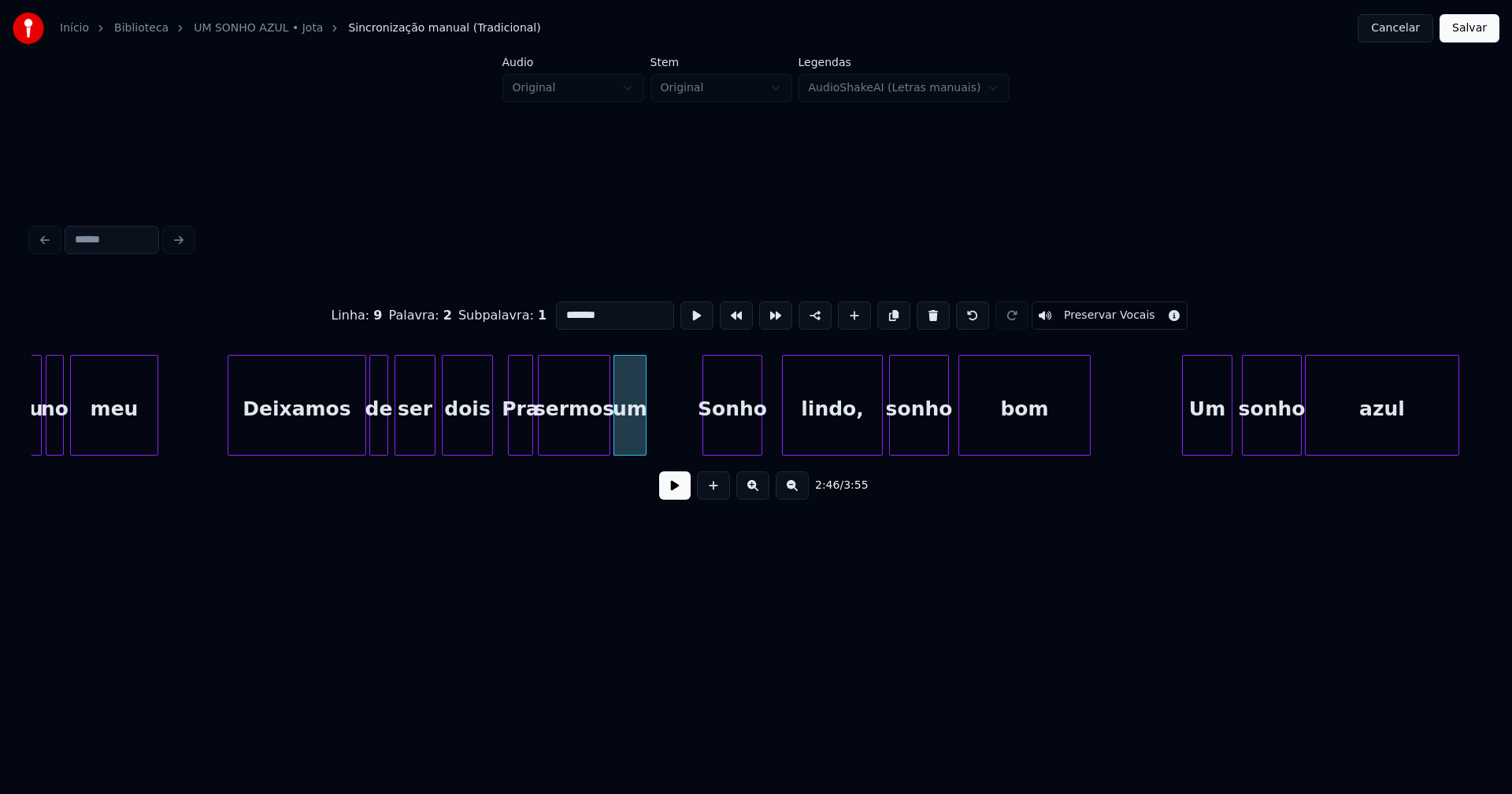
click at [741, 425] on div "Sonho" at bounding box center [732, 410] width 58 height 107
click at [796, 424] on div "lindo," at bounding box center [816, 410] width 99 height 107
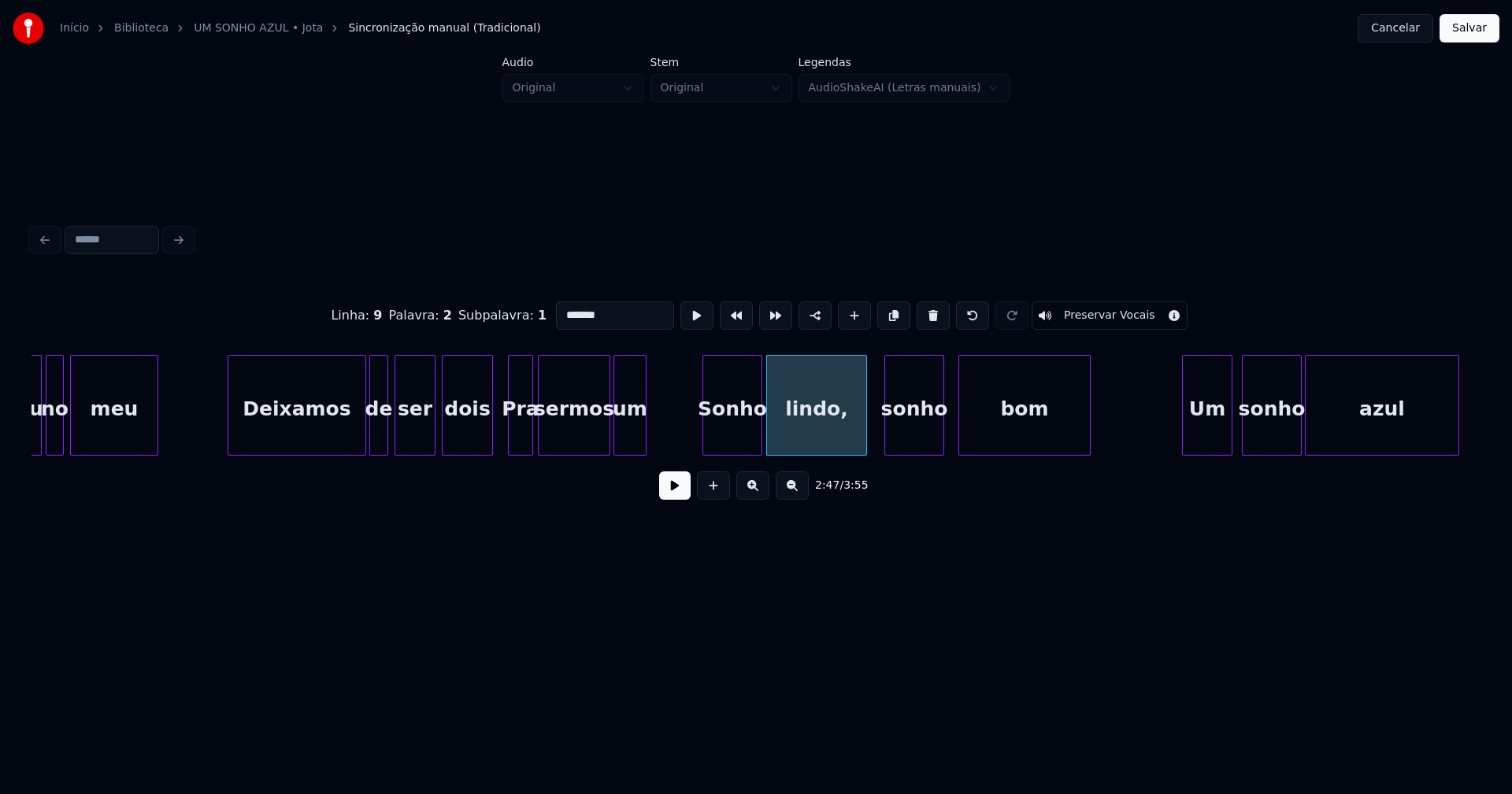
click at [917, 427] on div "sonho" at bounding box center [913, 410] width 58 height 107
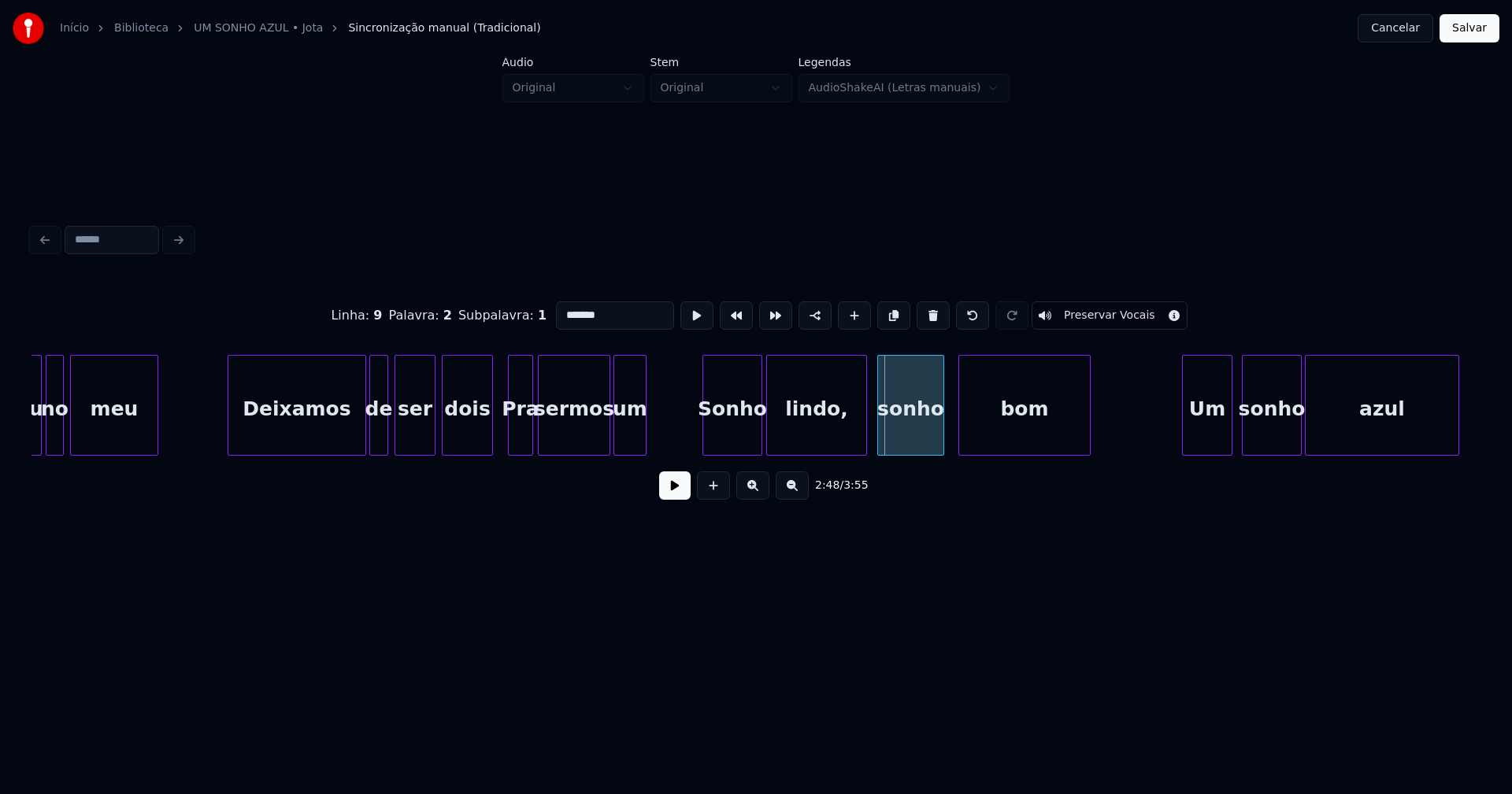
click at [880, 432] on div at bounding box center [879, 405] width 4 height 99
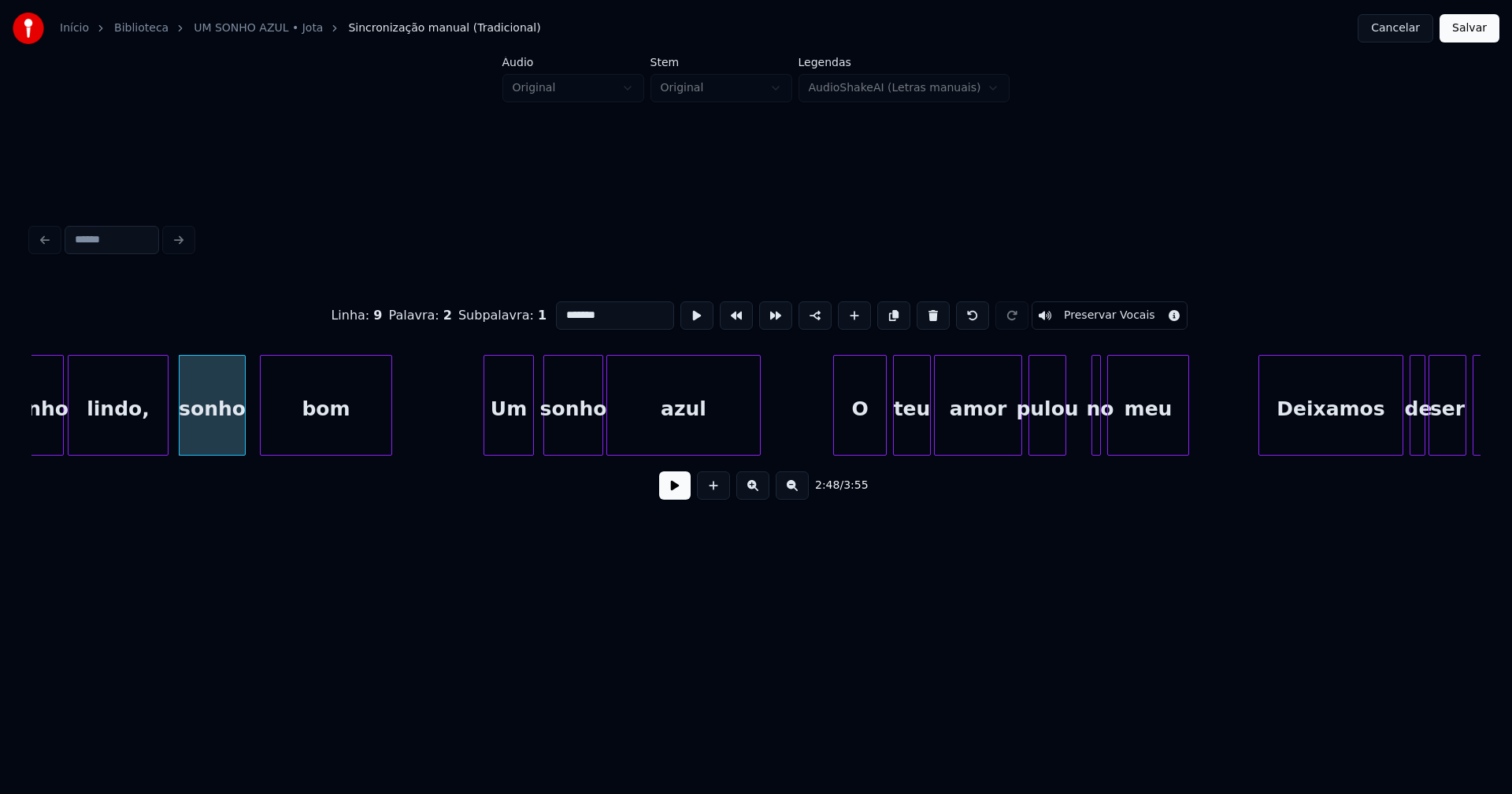
scroll to position [0, 26403]
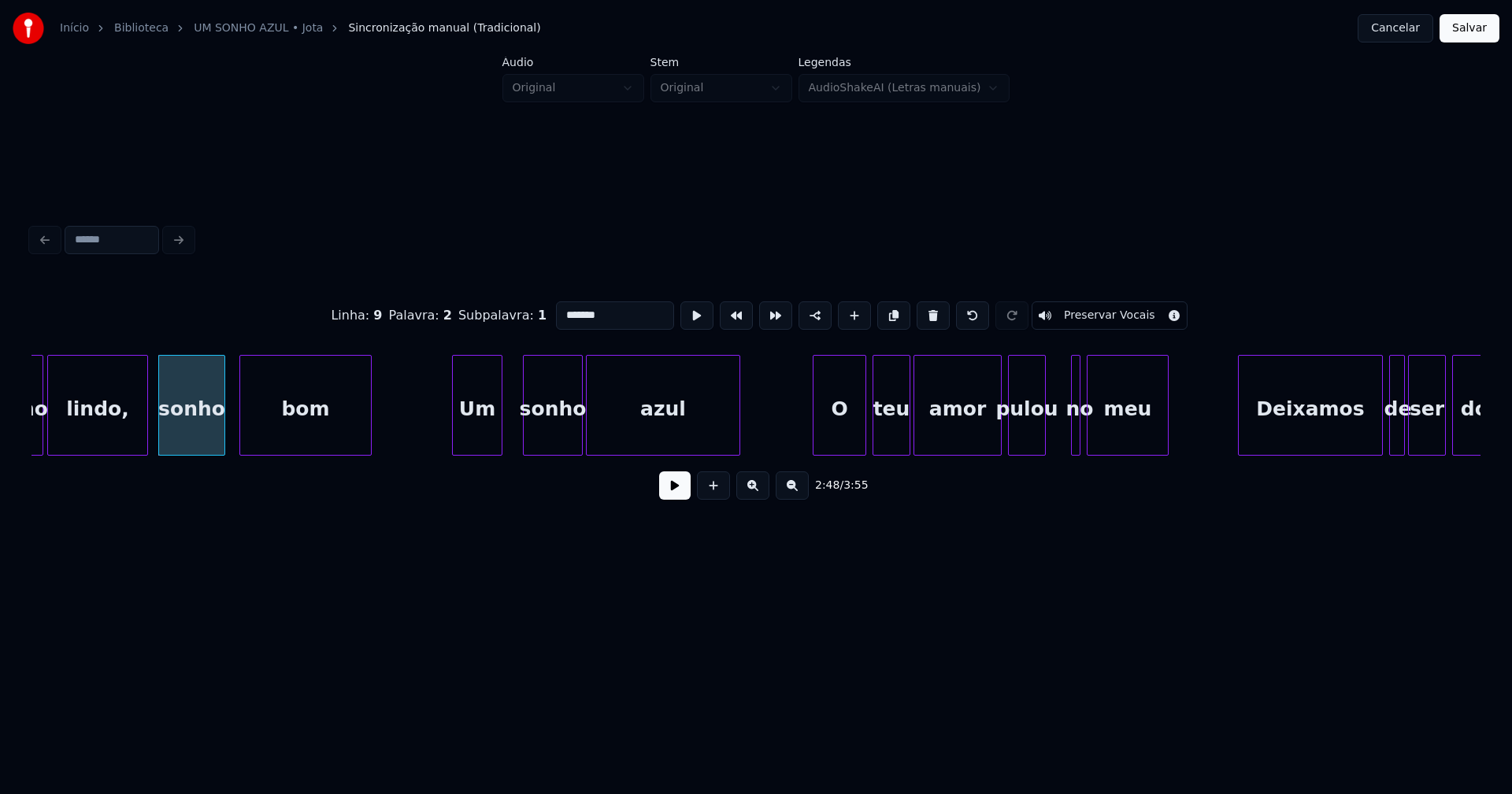
click at [480, 443] on div "Um" at bounding box center [477, 410] width 49 height 107
click at [555, 443] on div "sonho" at bounding box center [548, 410] width 58 height 107
click at [512, 439] on div at bounding box center [511, 405] width 4 height 99
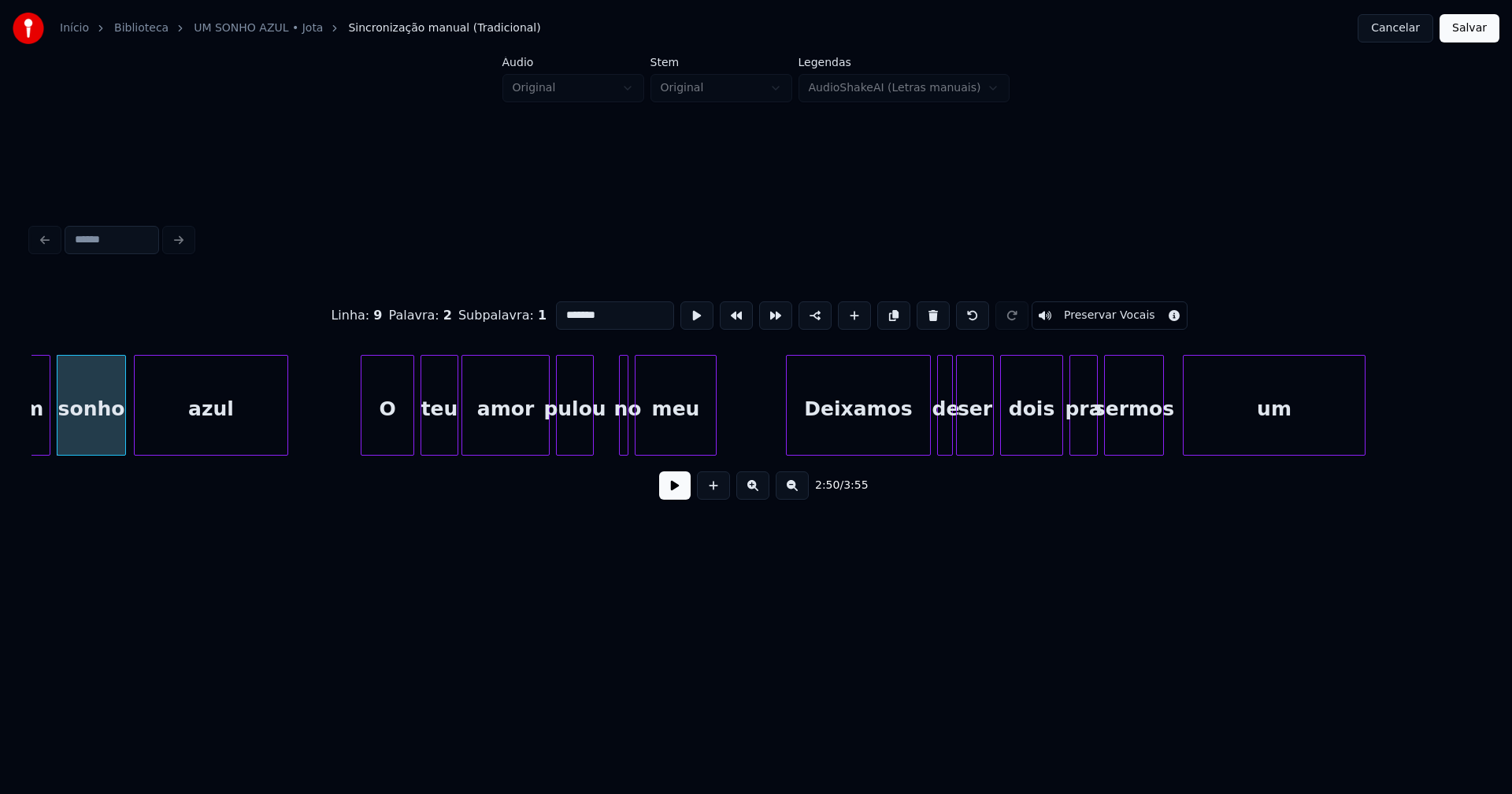
scroll to position [0, 26874]
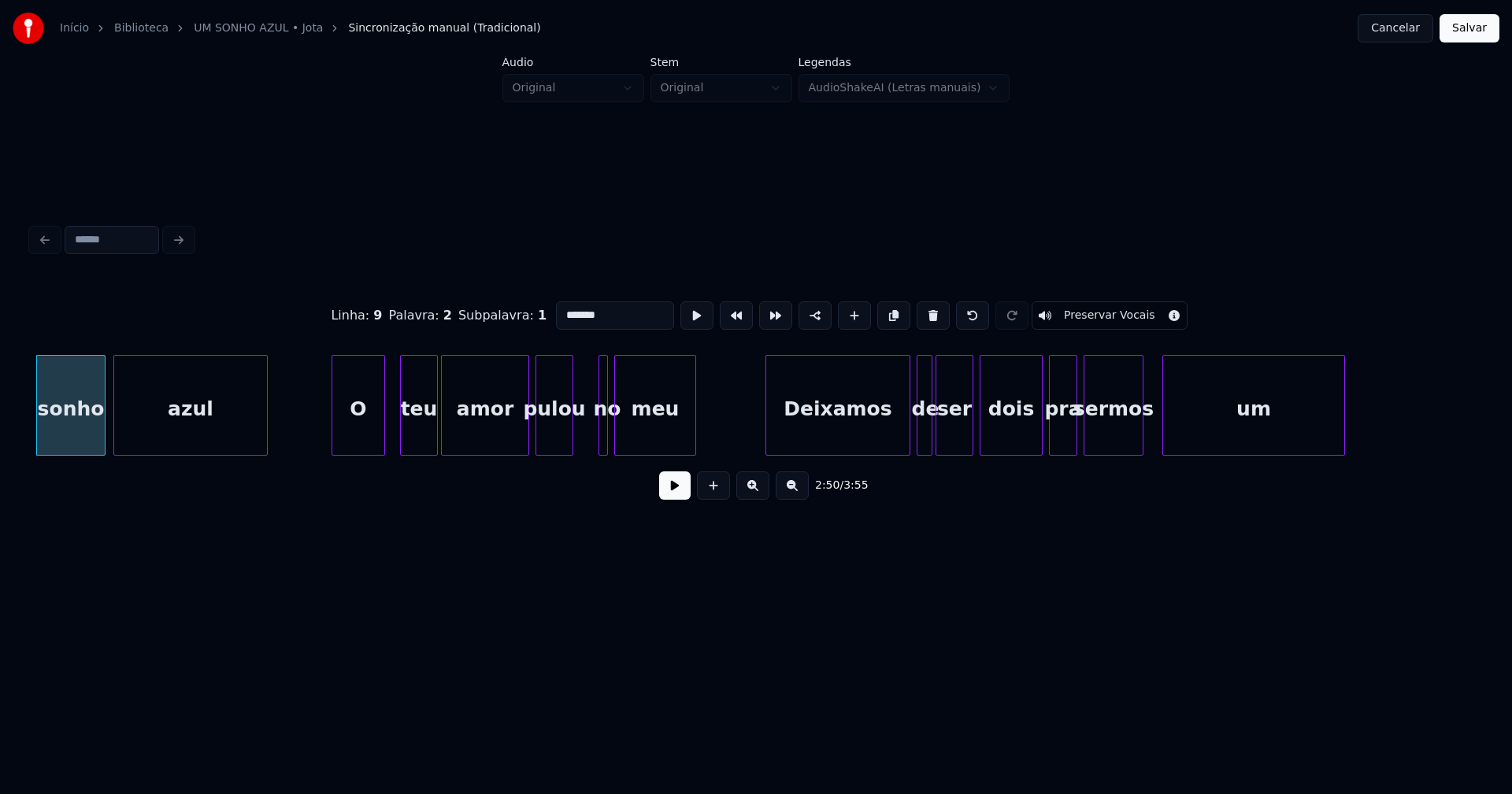
click at [366, 443] on div "O" at bounding box center [358, 410] width 52 height 107
click at [455, 434] on div at bounding box center [457, 405] width 4 height 99
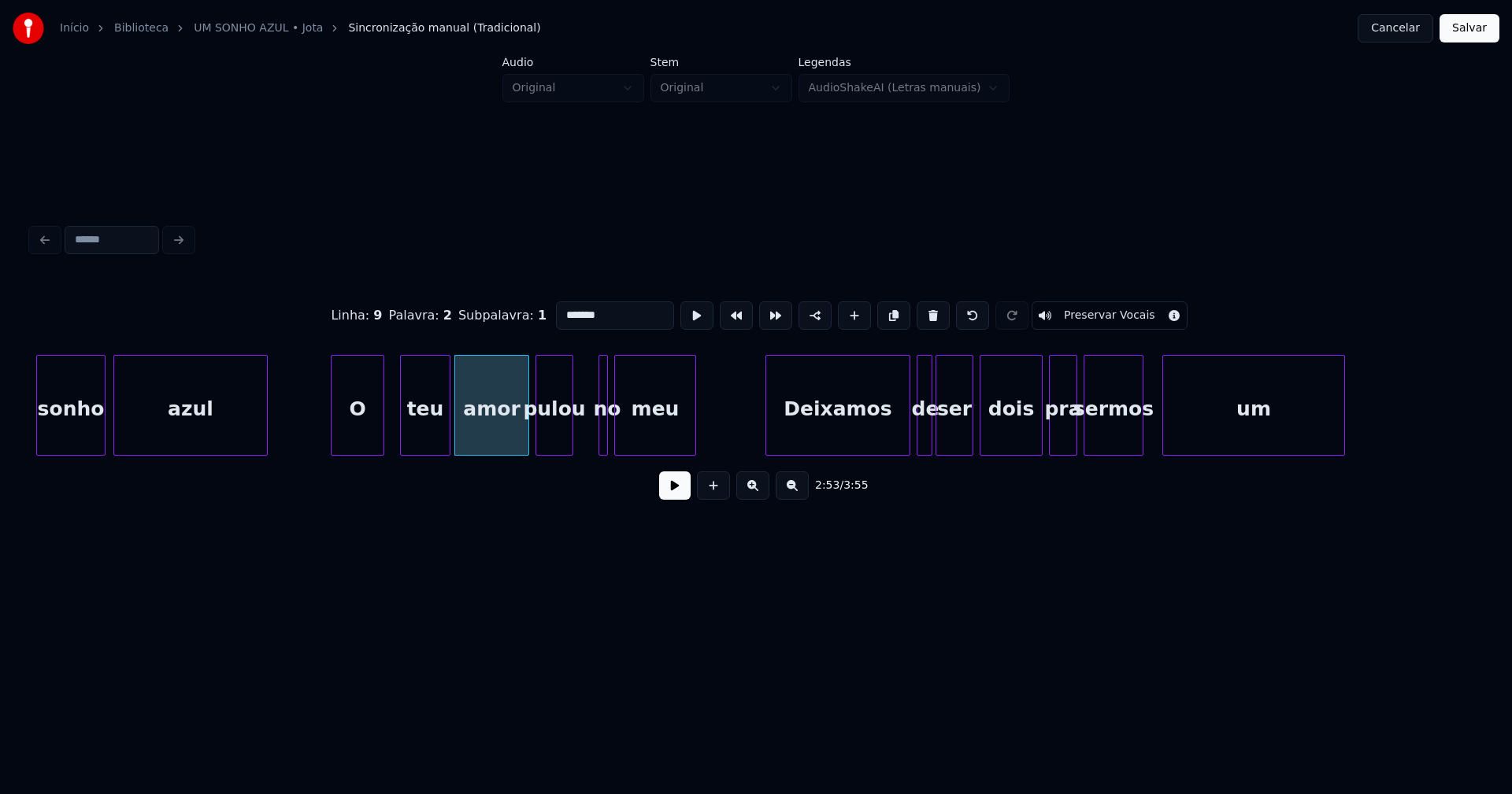
click at [447, 428] on div at bounding box center [446, 405] width 4 height 99
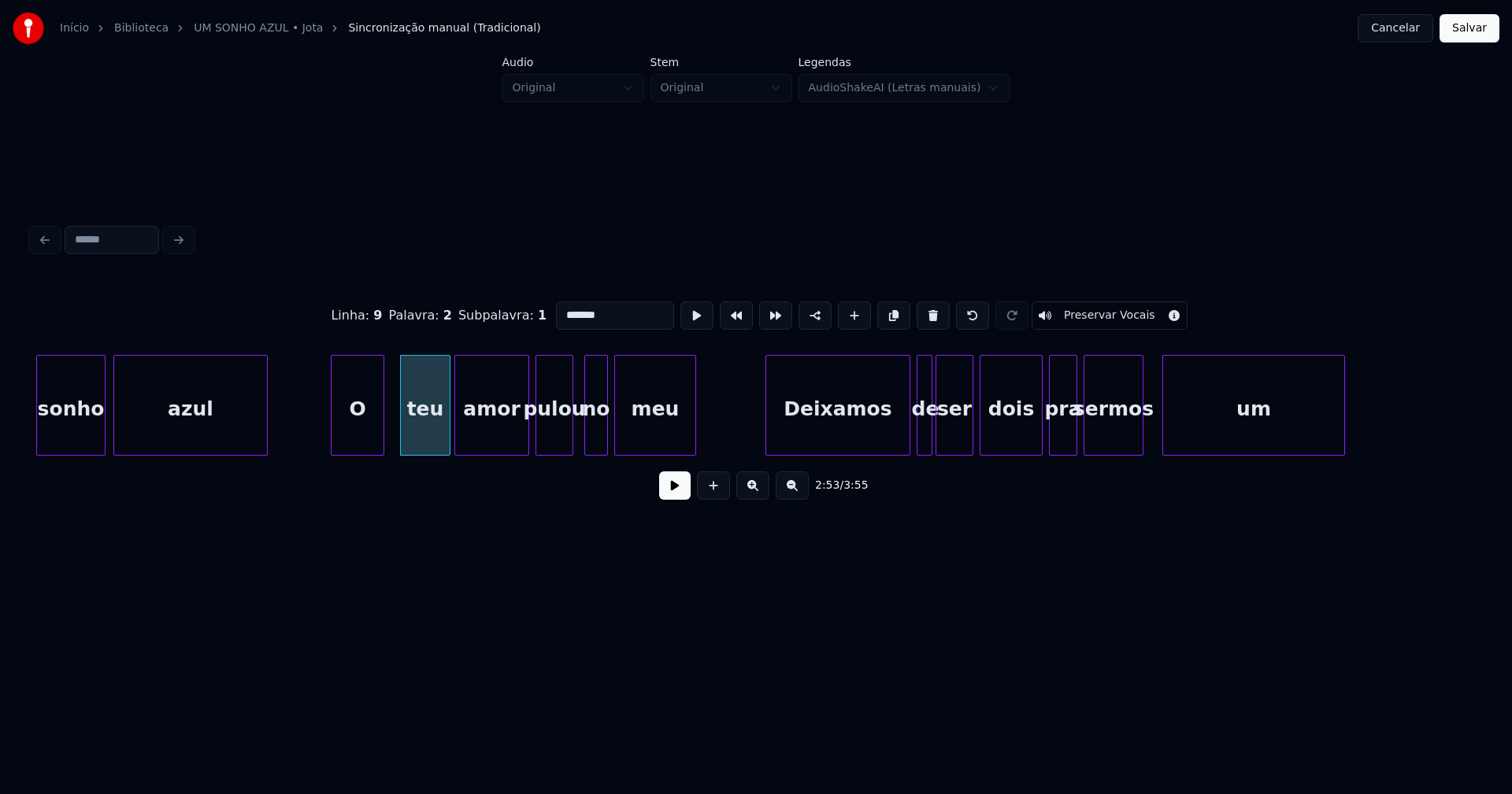
click at [585, 428] on div at bounding box center [587, 405] width 4 height 99
click at [579, 426] on div at bounding box center [579, 405] width 4 height 99
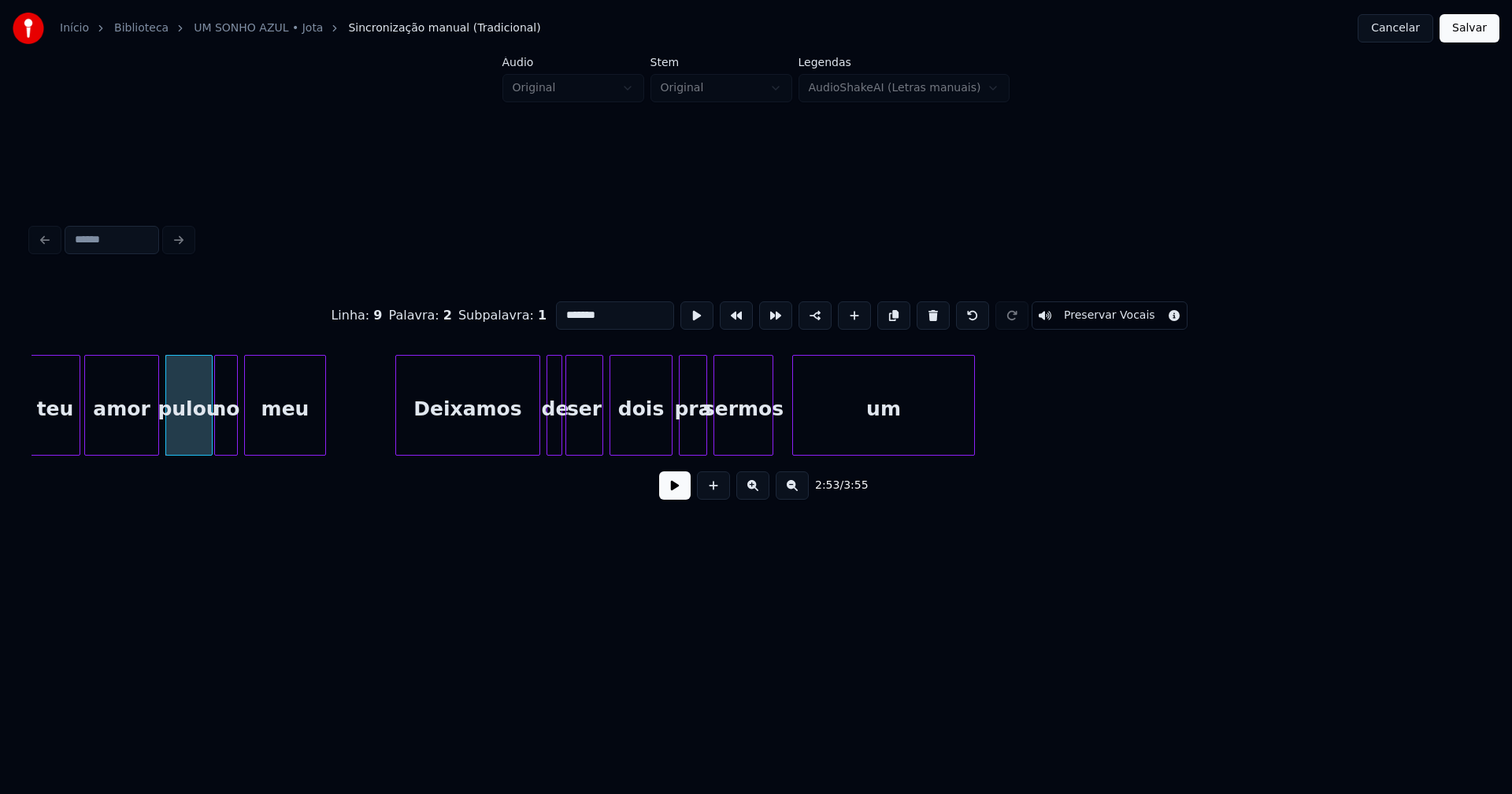
scroll to position [0, 27368]
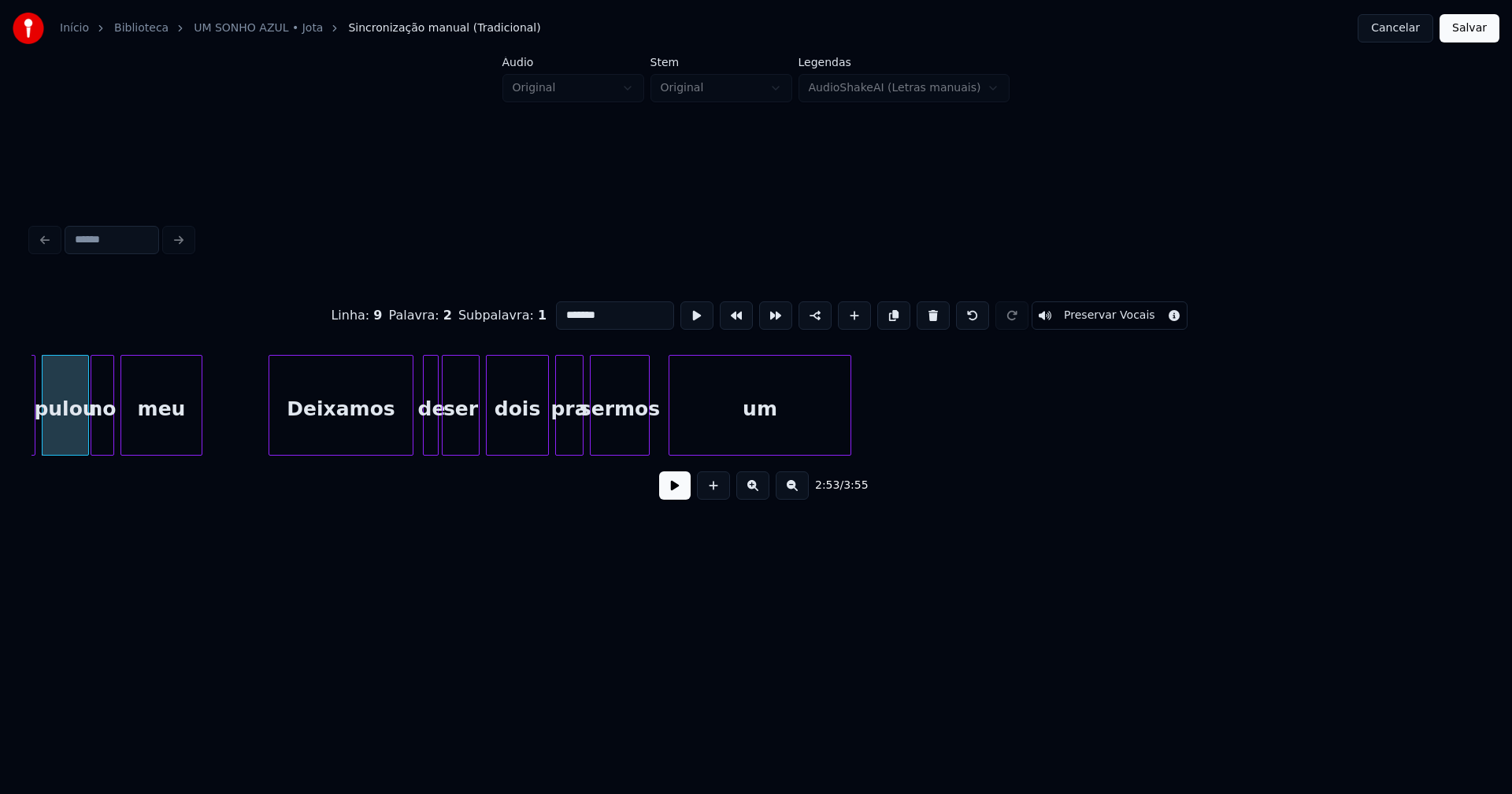
click at [386, 437] on div "Deixamos" at bounding box center [341, 410] width 143 height 107
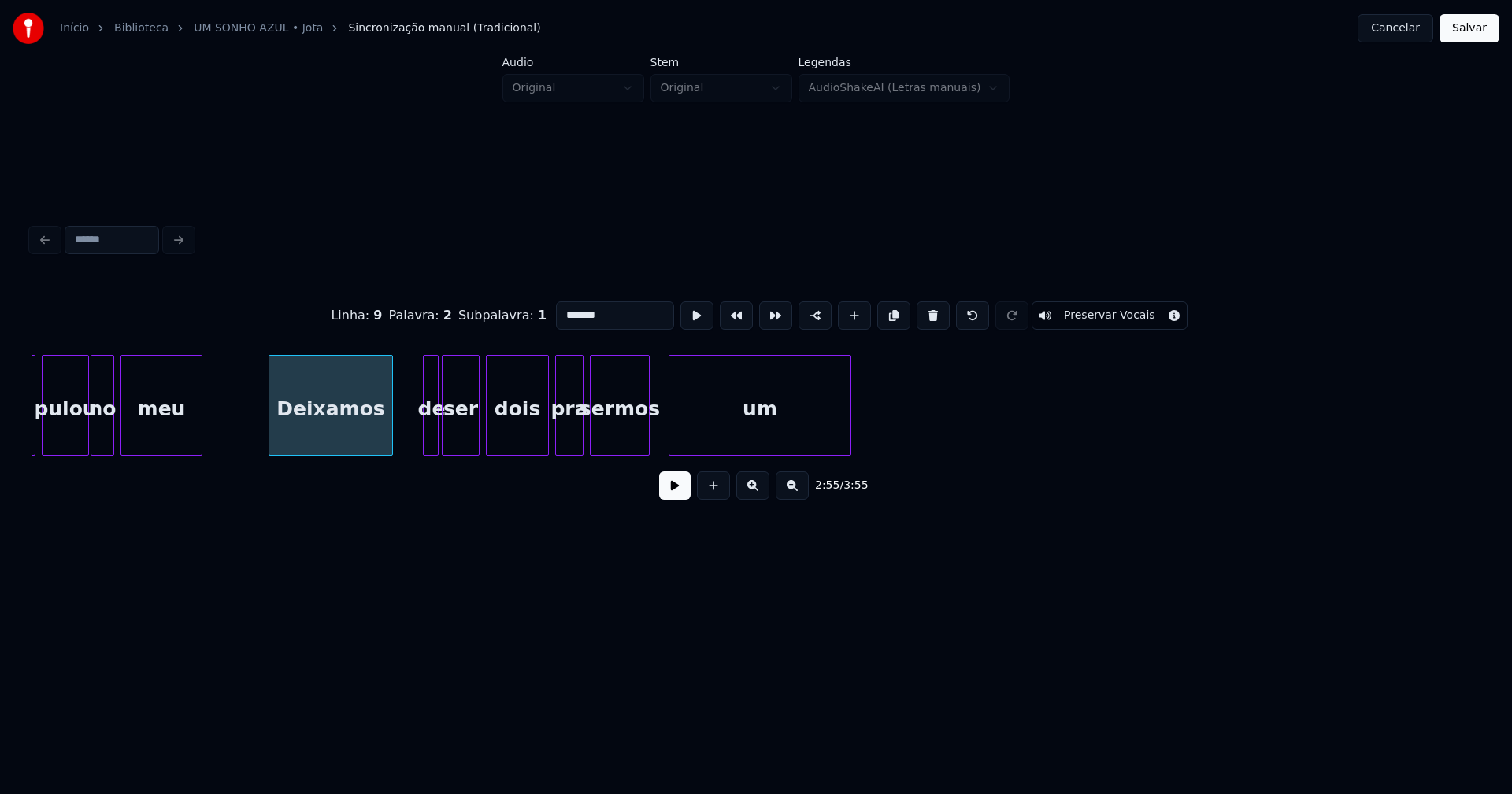
click at [389, 438] on div at bounding box center [389, 405] width 4 height 99
click at [415, 429] on div at bounding box center [416, 405] width 4 height 99
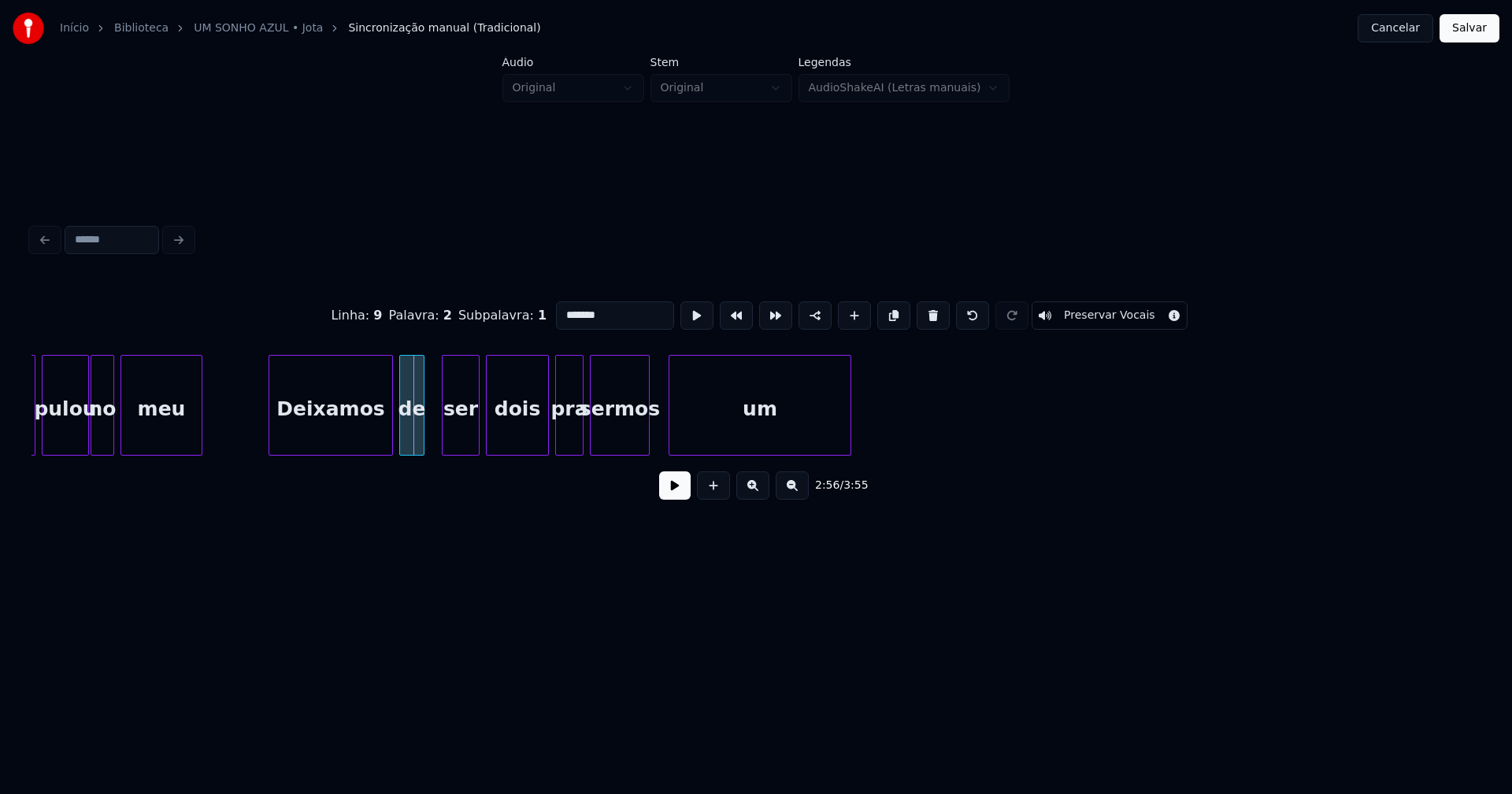
click at [412, 438] on div "de" at bounding box center [412, 410] width 23 height 107
click at [456, 439] on div "ser" at bounding box center [454, 410] width 36 height 107
click at [526, 438] on div "dois" at bounding box center [514, 410] width 62 height 107
click at [530, 446] on div at bounding box center [531, 405] width 4 height 99
click at [663, 437] on div at bounding box center [662, 405] width 4 height 99
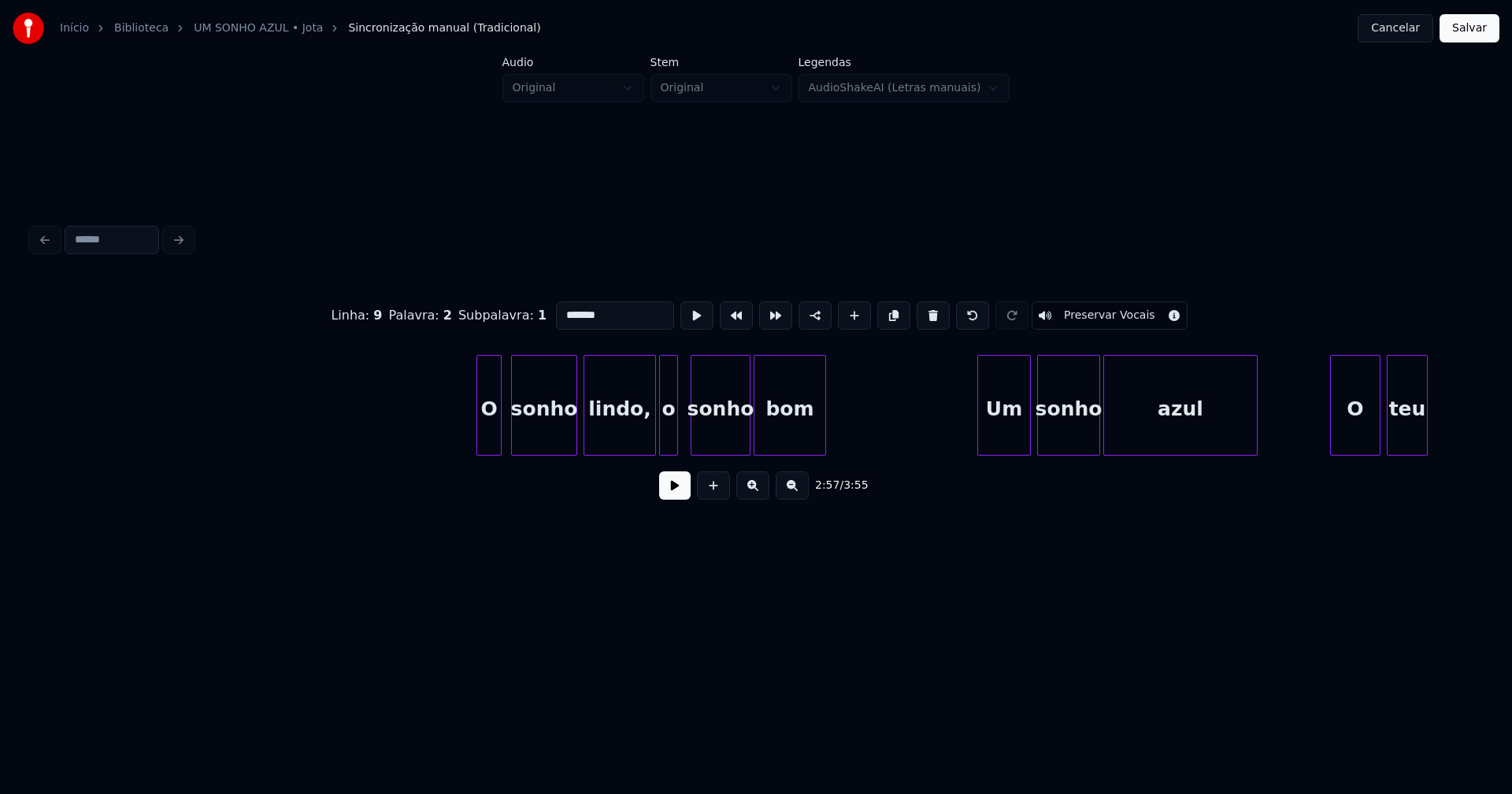
scroll to position [0, 31107]
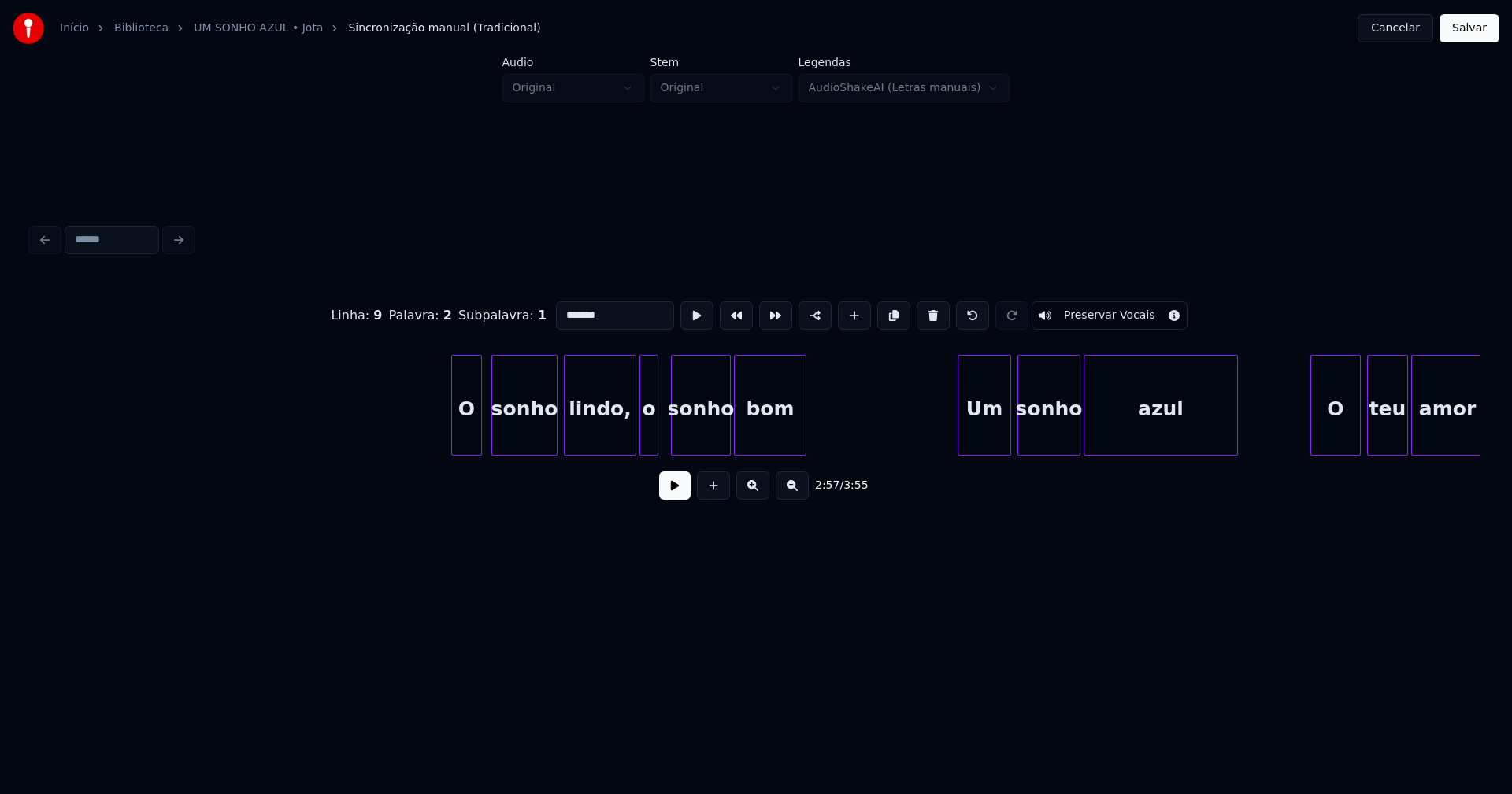
click at [452, 429] on div at bounding box center [454, 405] width 4 height 99
click at [483, 426] on div at bounding box center [482, 405] width 4 height 99
click at [474, 426] on div "O" at bounding box center [468, 410] width 33 height 107
drag, startPoint x: 580, startPoint y: 313, endPoint x: 497, endPoint y: 310, distance: 83.1
click at [502, 309] on div "Linha : 47 [GEOGRAPHIC_DATA] : 1 Subpalavra : 1 * Preservar Vocais" at bounding box center [755, 316] width 1448 height 79
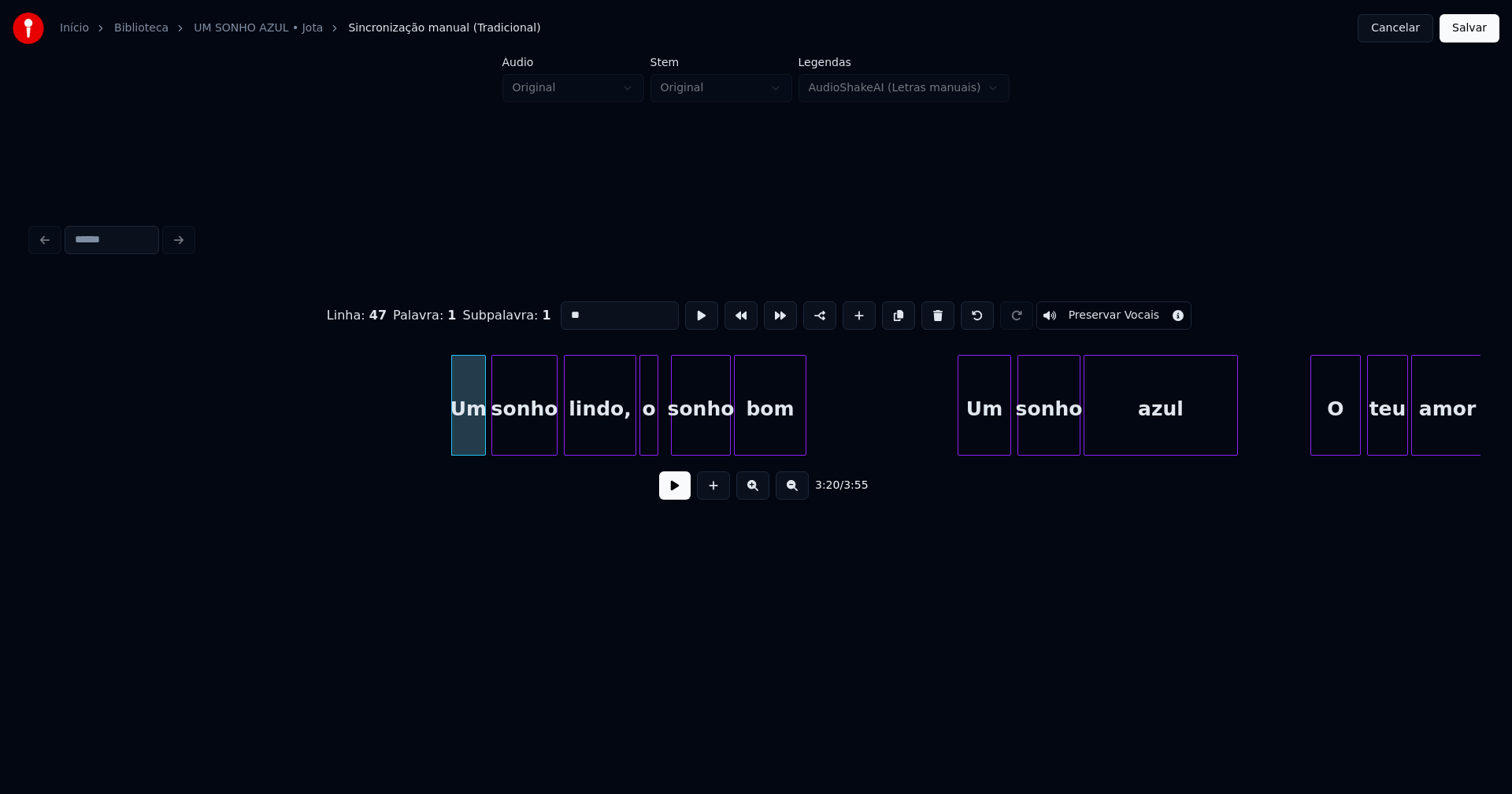
type input "**"
click at [675, 489] on button at bounding box center [675, 486] width 31 height 29
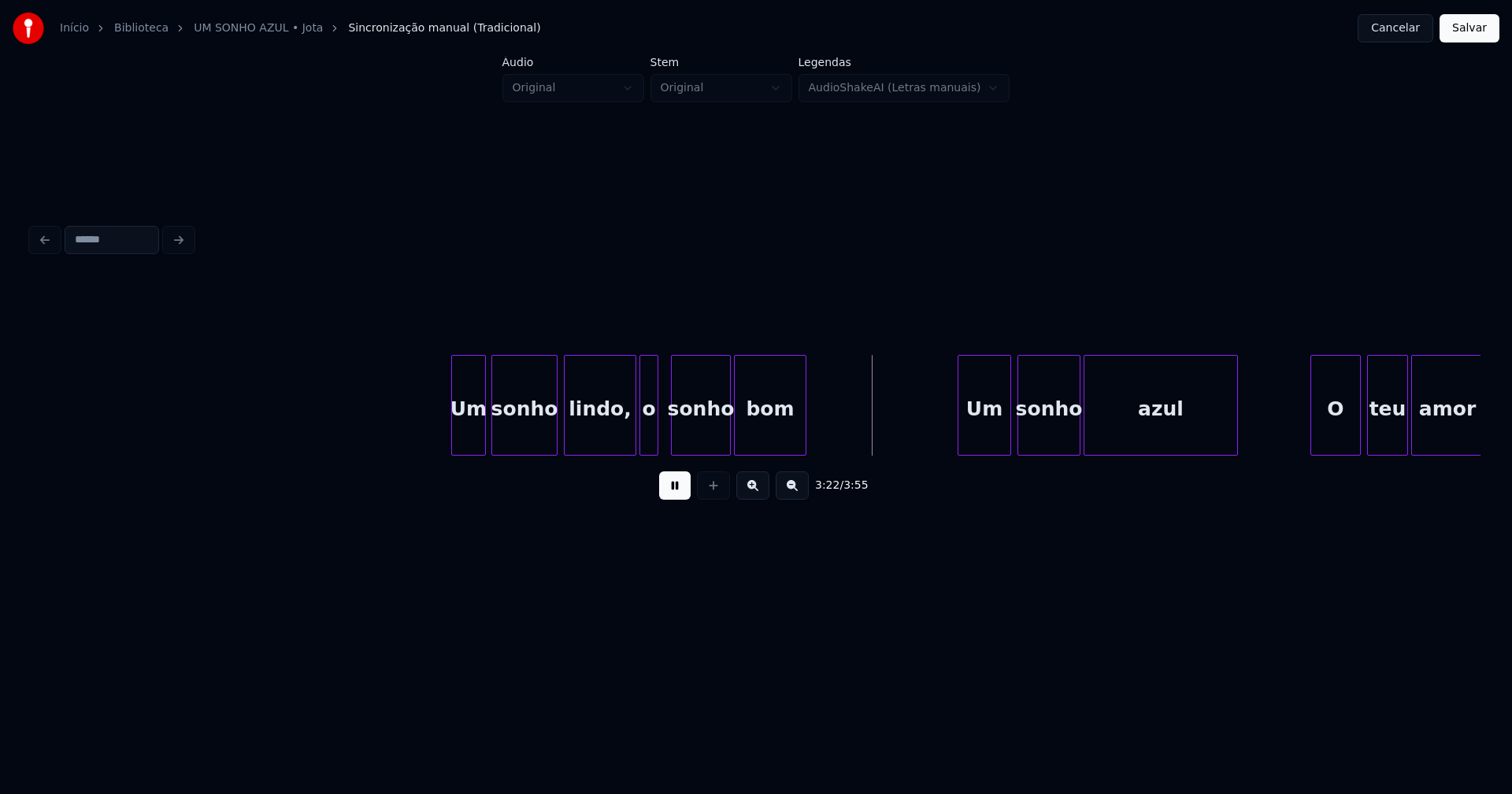
click at [667, 488] on button at bounding box center [675, 486] width 31 height 29
click at [649, 435] on div "o" at bounding box center [648, 410] width 17 height 107
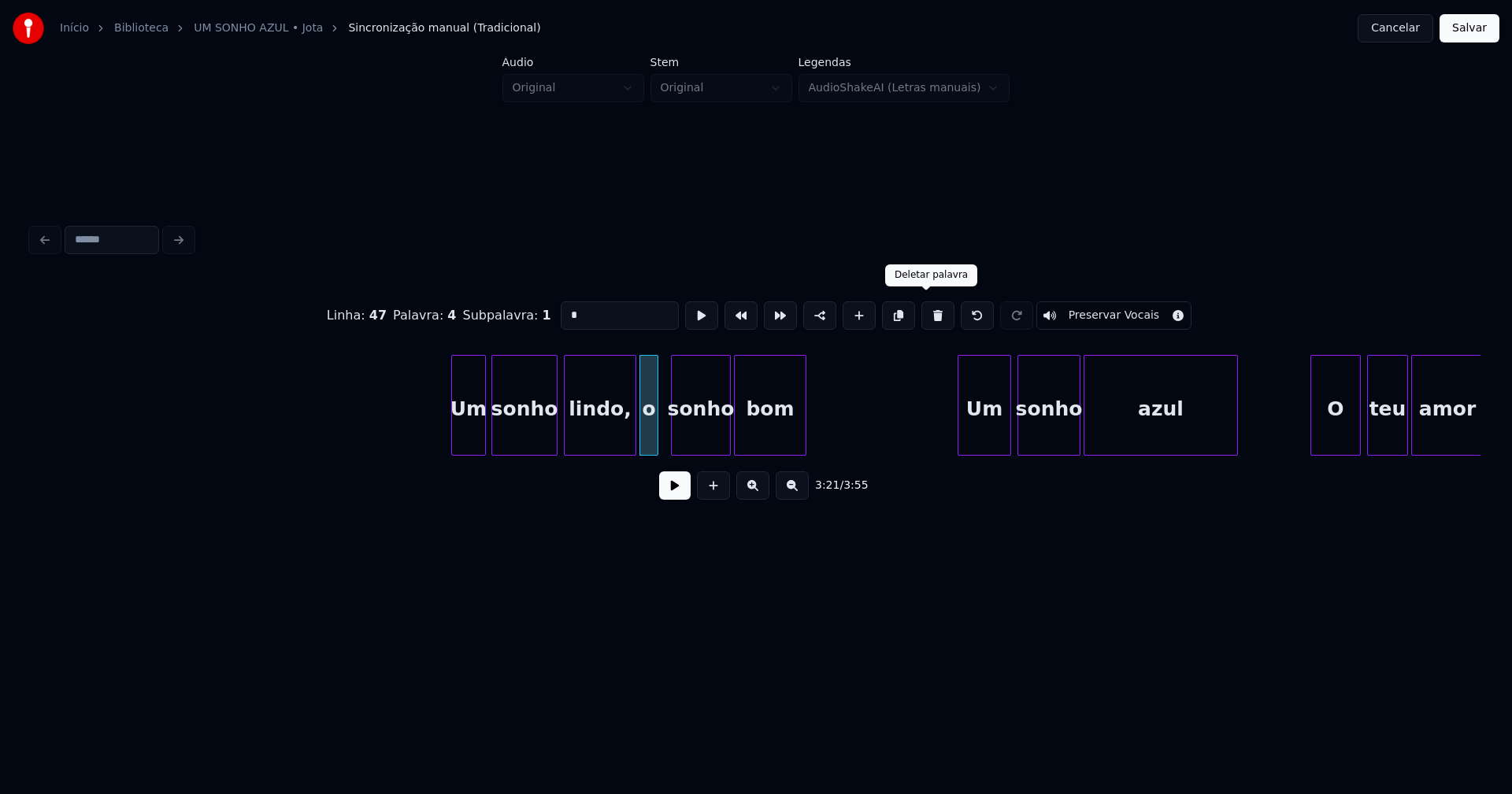
click at [924, 308] on button at bounding box center [938, 316] width 33 height 29
type input "******"
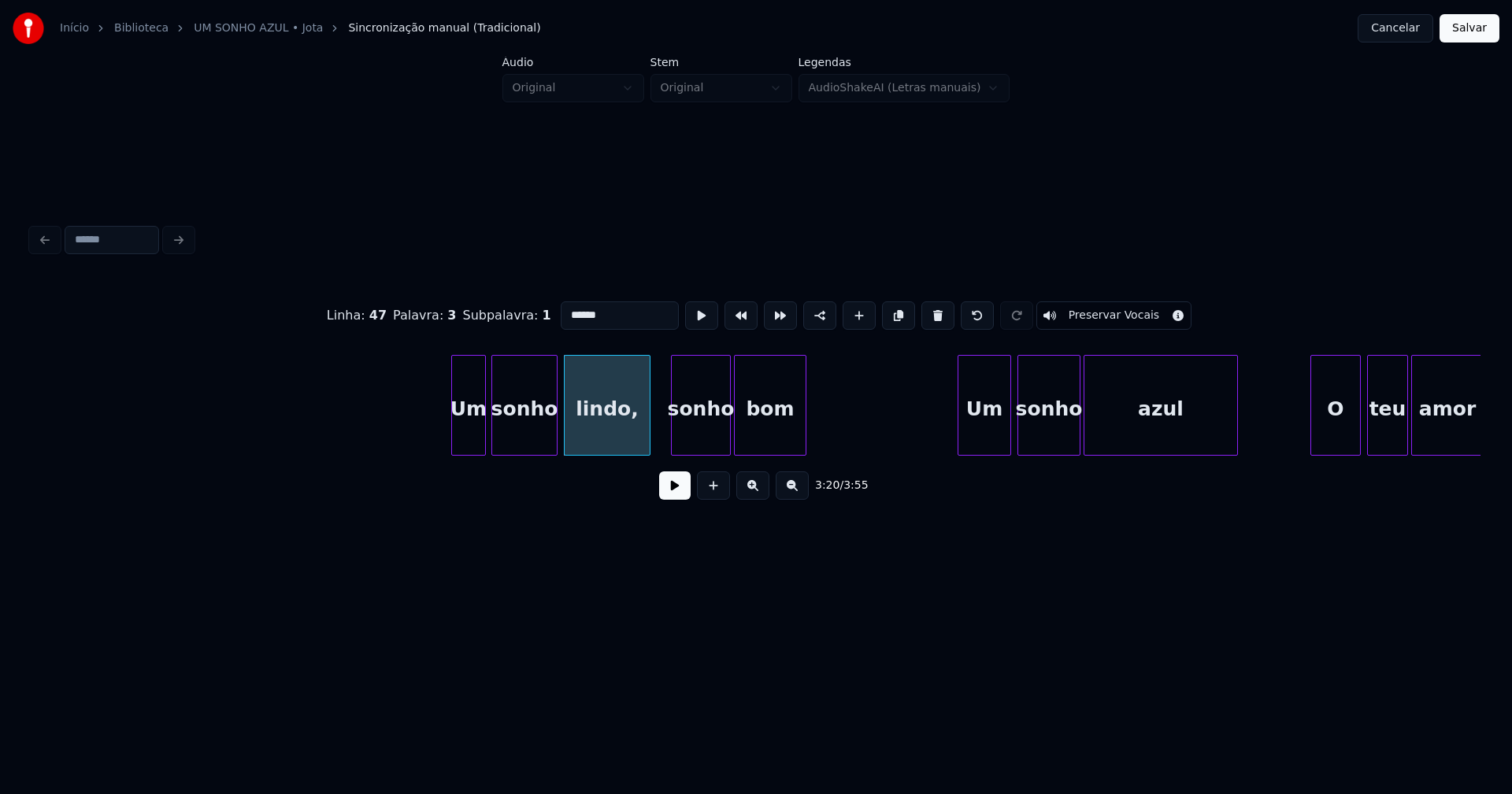
click at [646, 422] on div at bounding box center [647, 405] width 4 height 99
click at [692, 429] on div "sonho" at bounding box center [696, 410] width 58 height 107
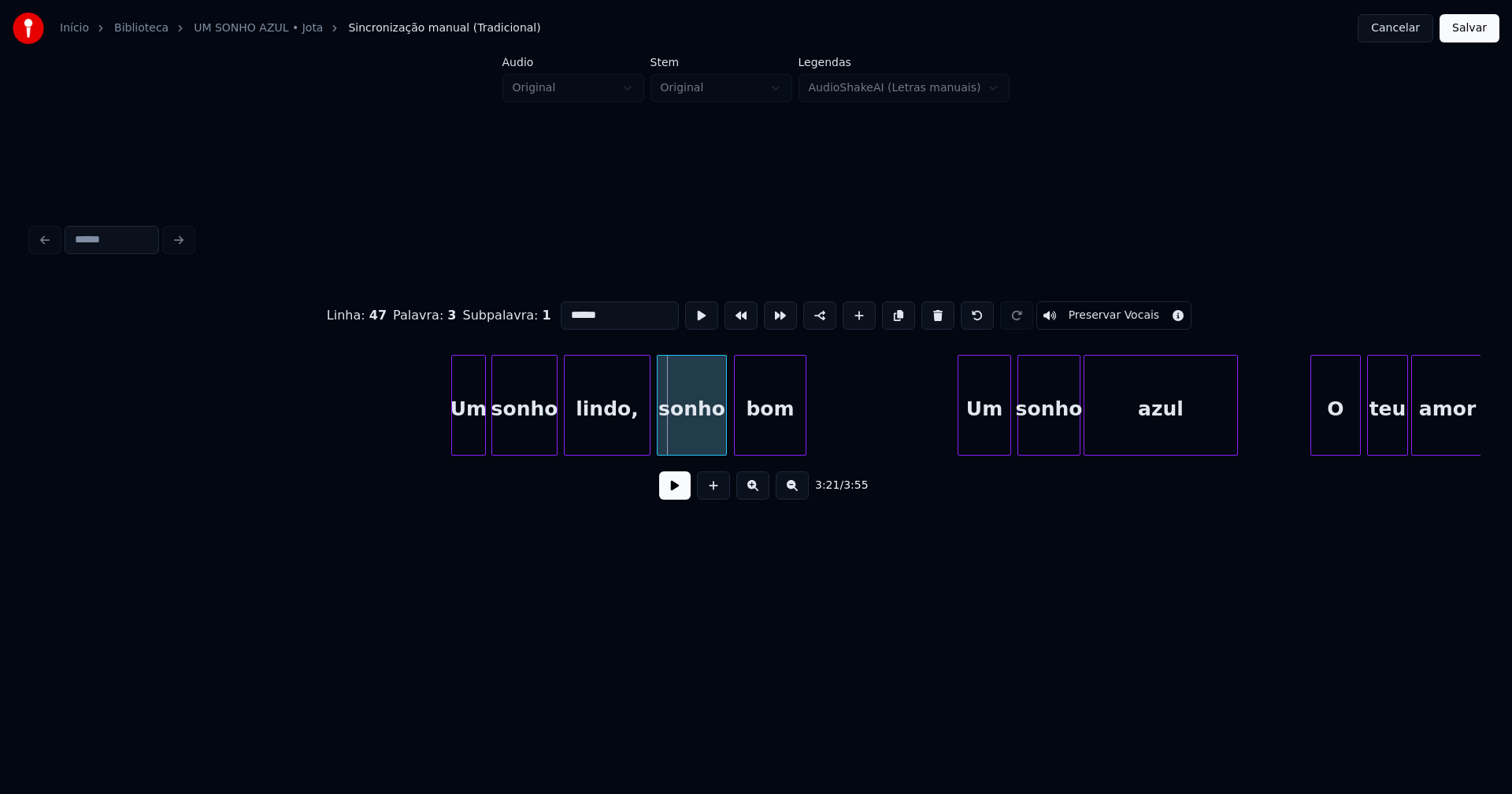
click at [659, 443] on div at bounding box center [659, 405] width 4 height 99
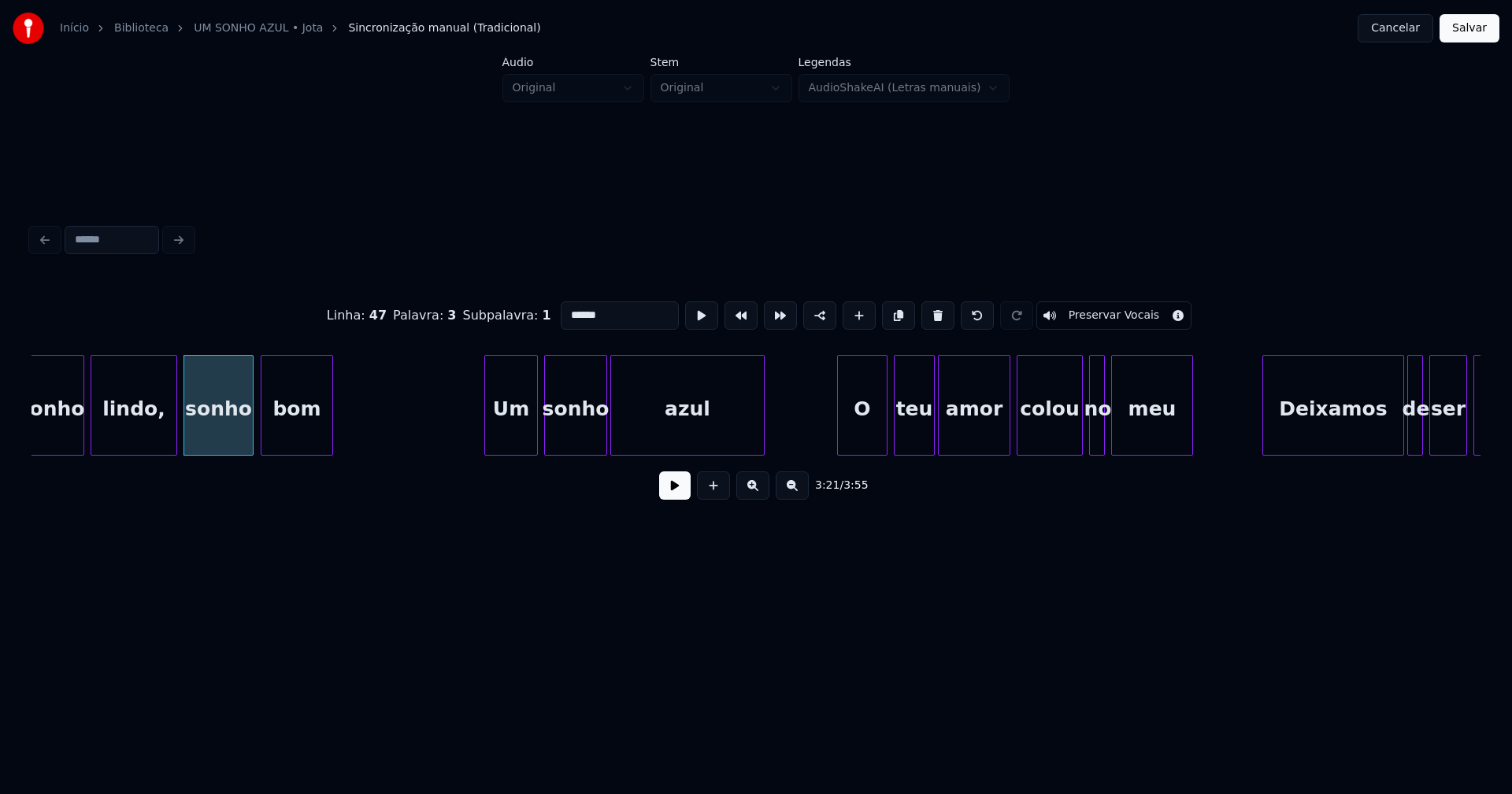
scroll to position [0, 31663]
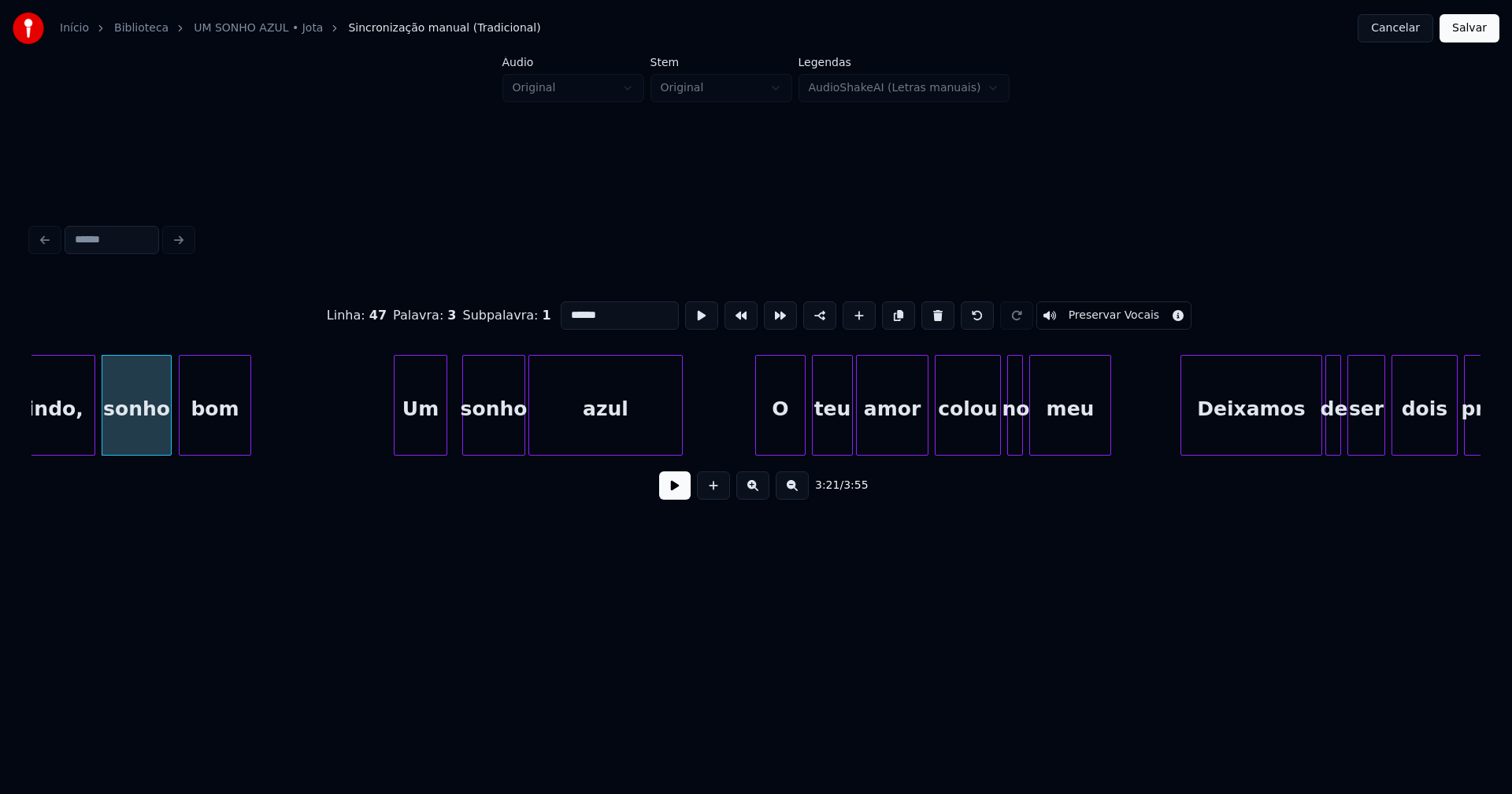
click at [425, 445] on div "Um" at bounding box center [420, 410] width 52 height 107
click at [500, 441] on div "sonho" at bounding box center [488, 410] width 62 height 107
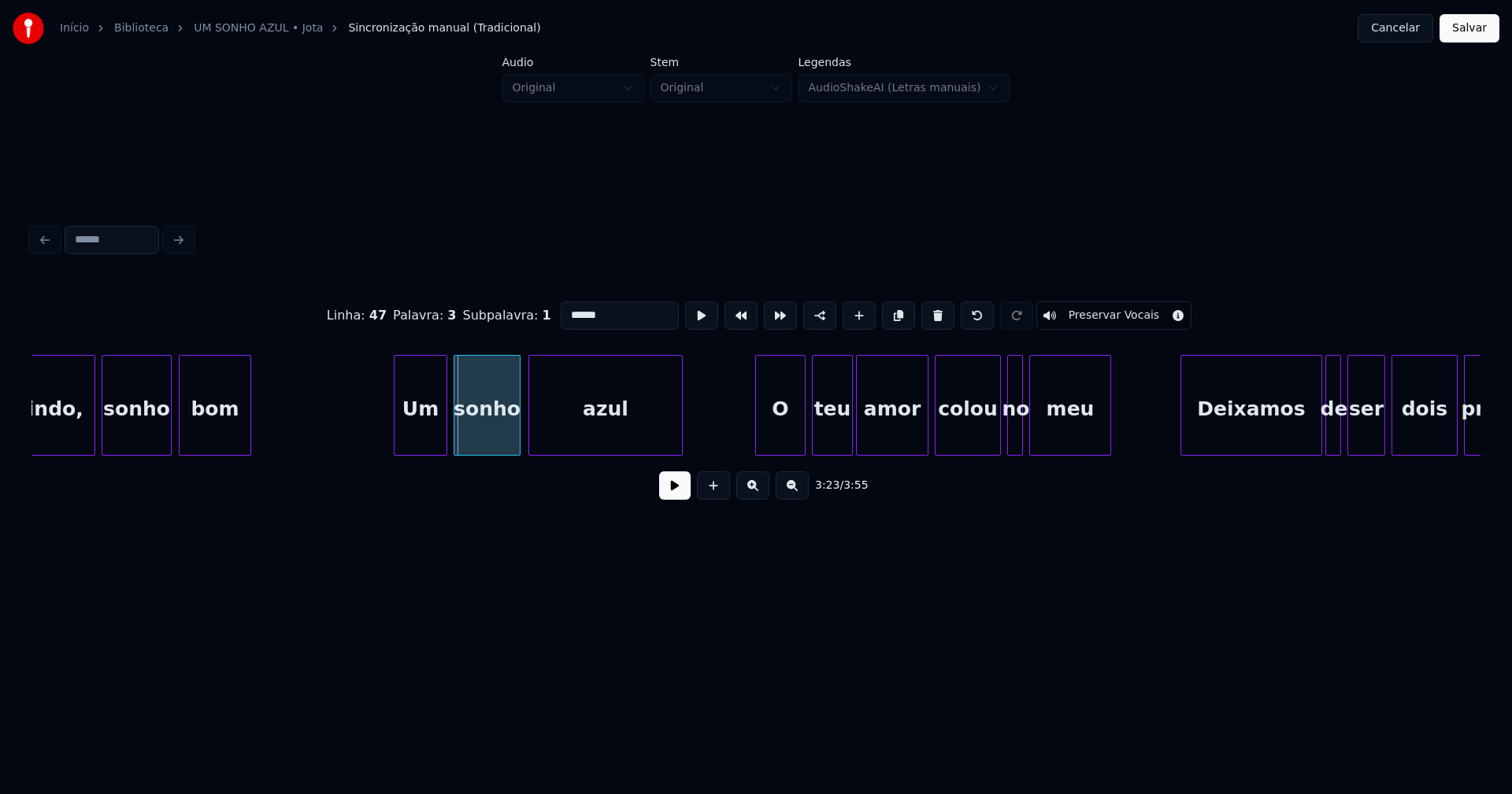
click at [455, 443] on div at bounding box center [456, 405] width 4 height 99
click at [645, 436] on div "azul" at bounding box center [602, 410] width 153 height 107
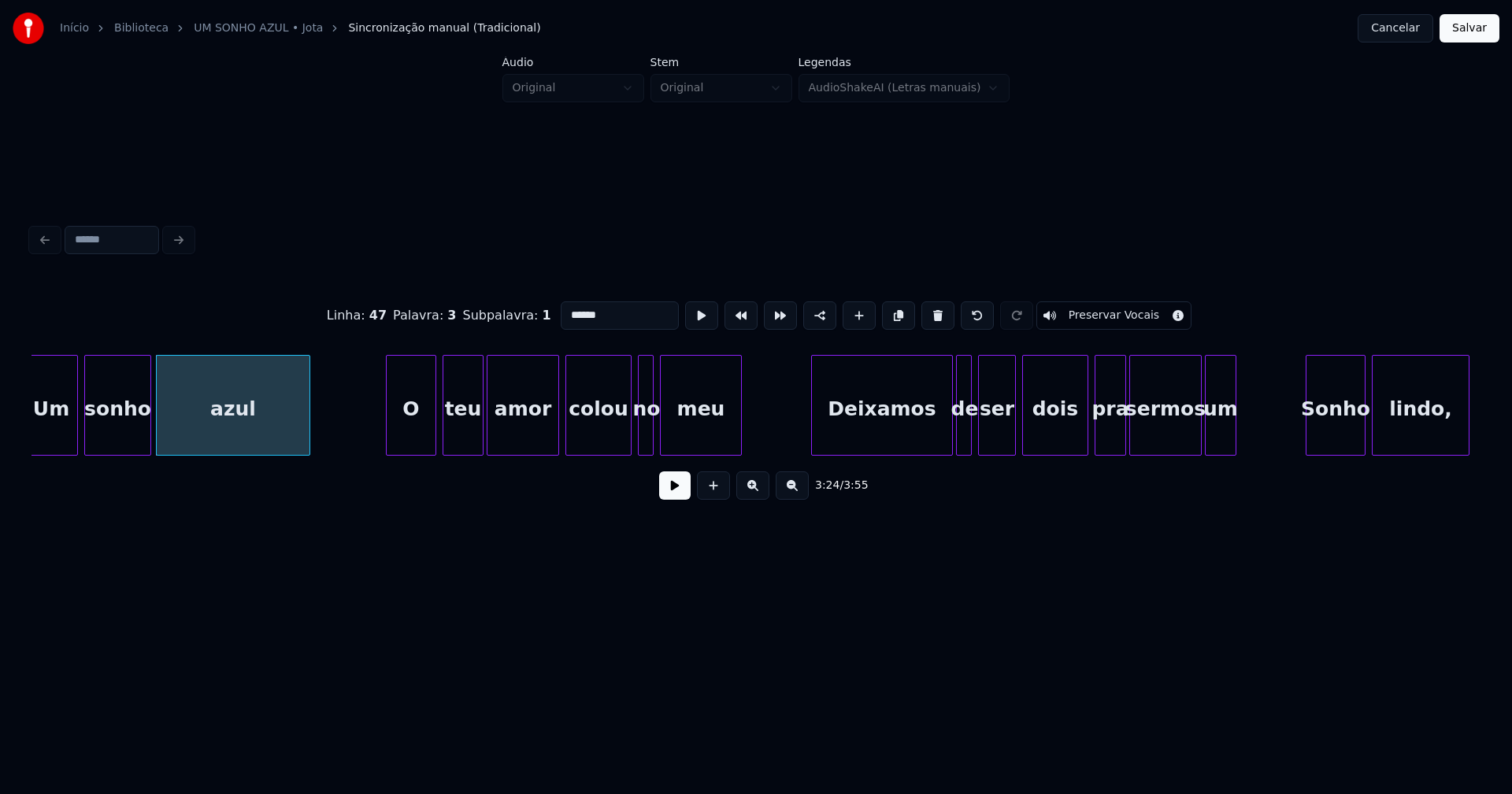
scroll to position [0, 32073]
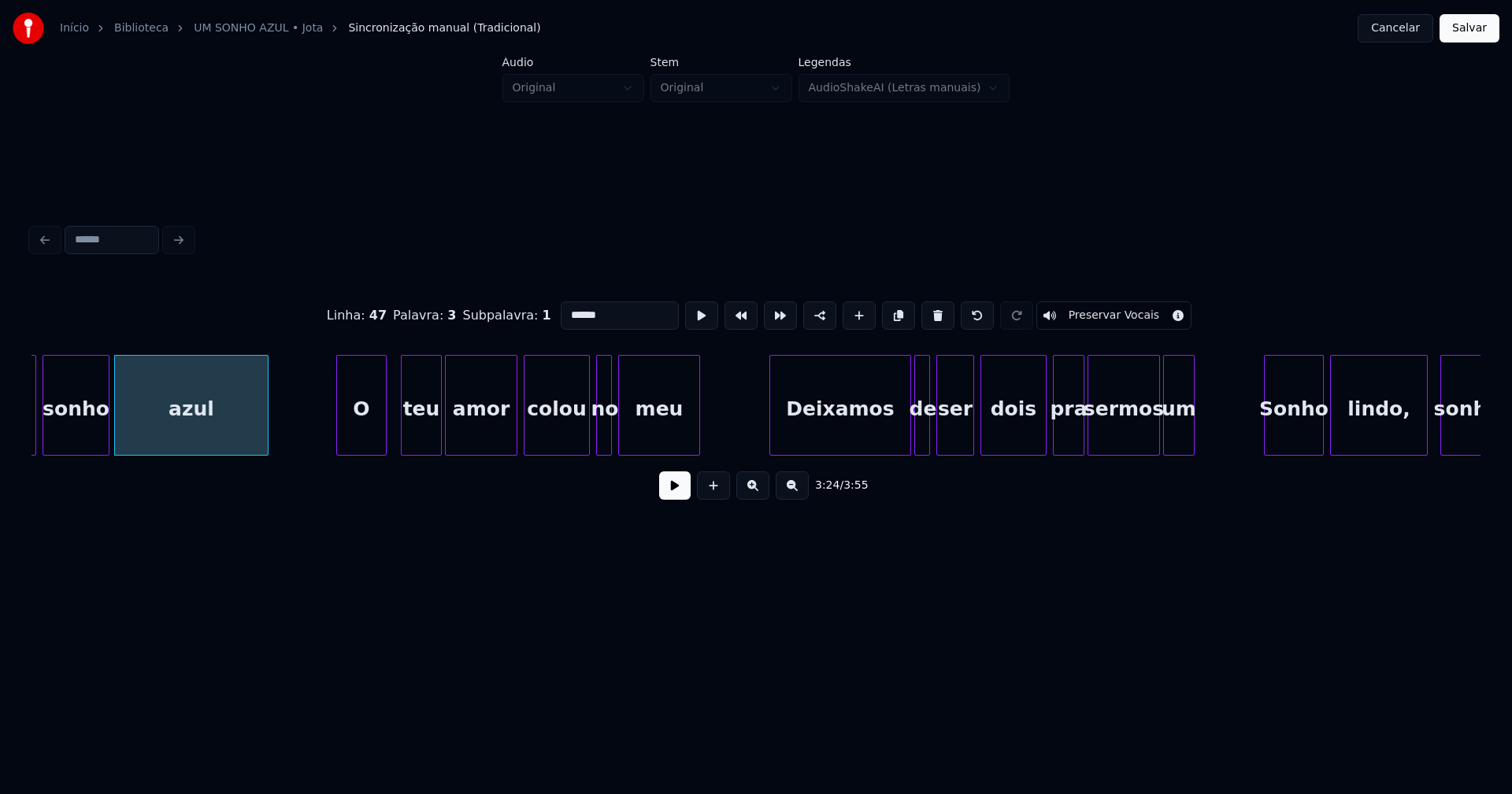
click at [364, 445] on div "O" at bounding box center [361, 410] width 49 height 107
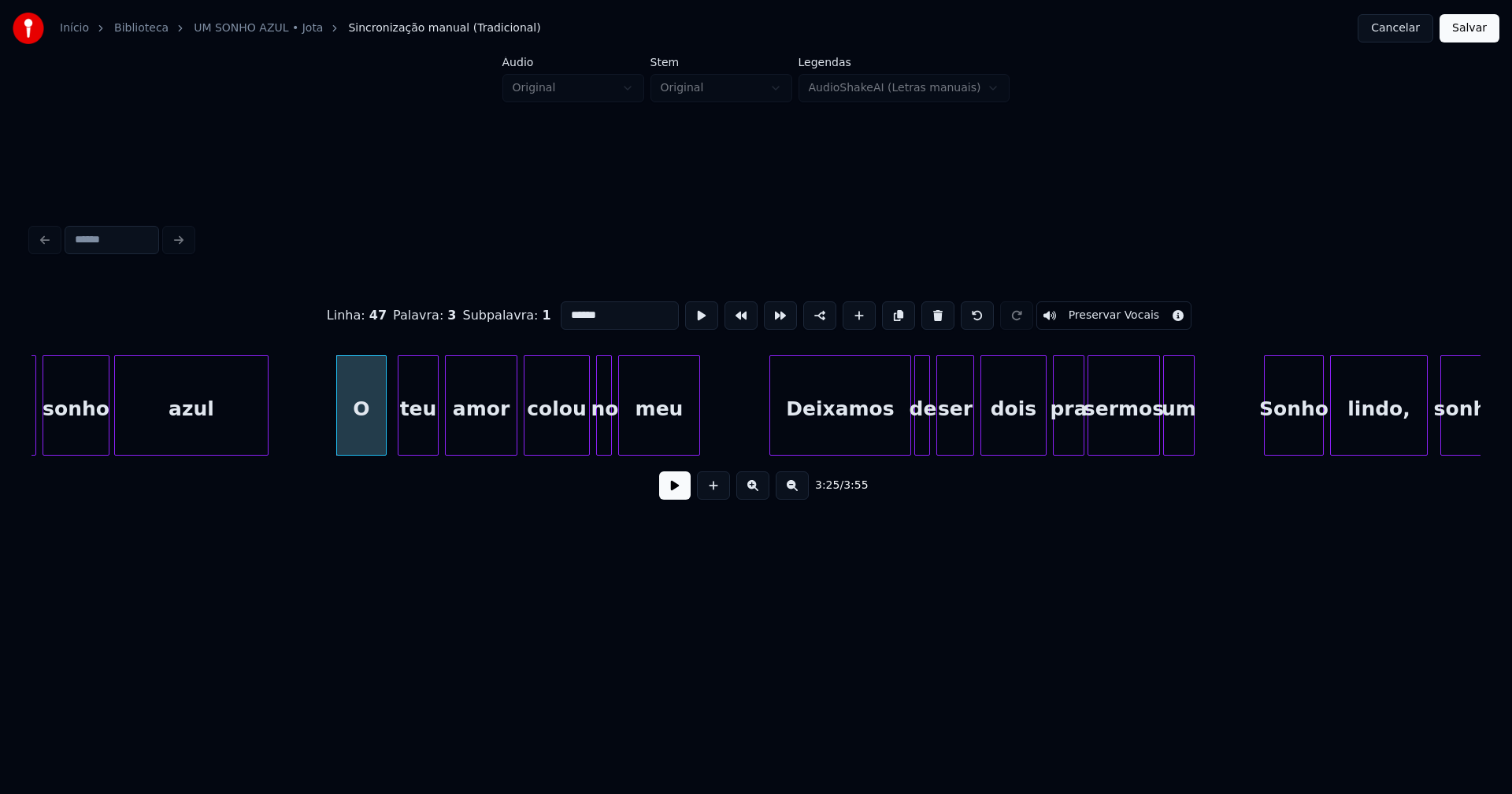
click at [429, 434] on div "teu" at bounding box center [418, 410] width 39 height 107
click at [596, 437] on div at bounding box center [597, 405] width 4 height 99
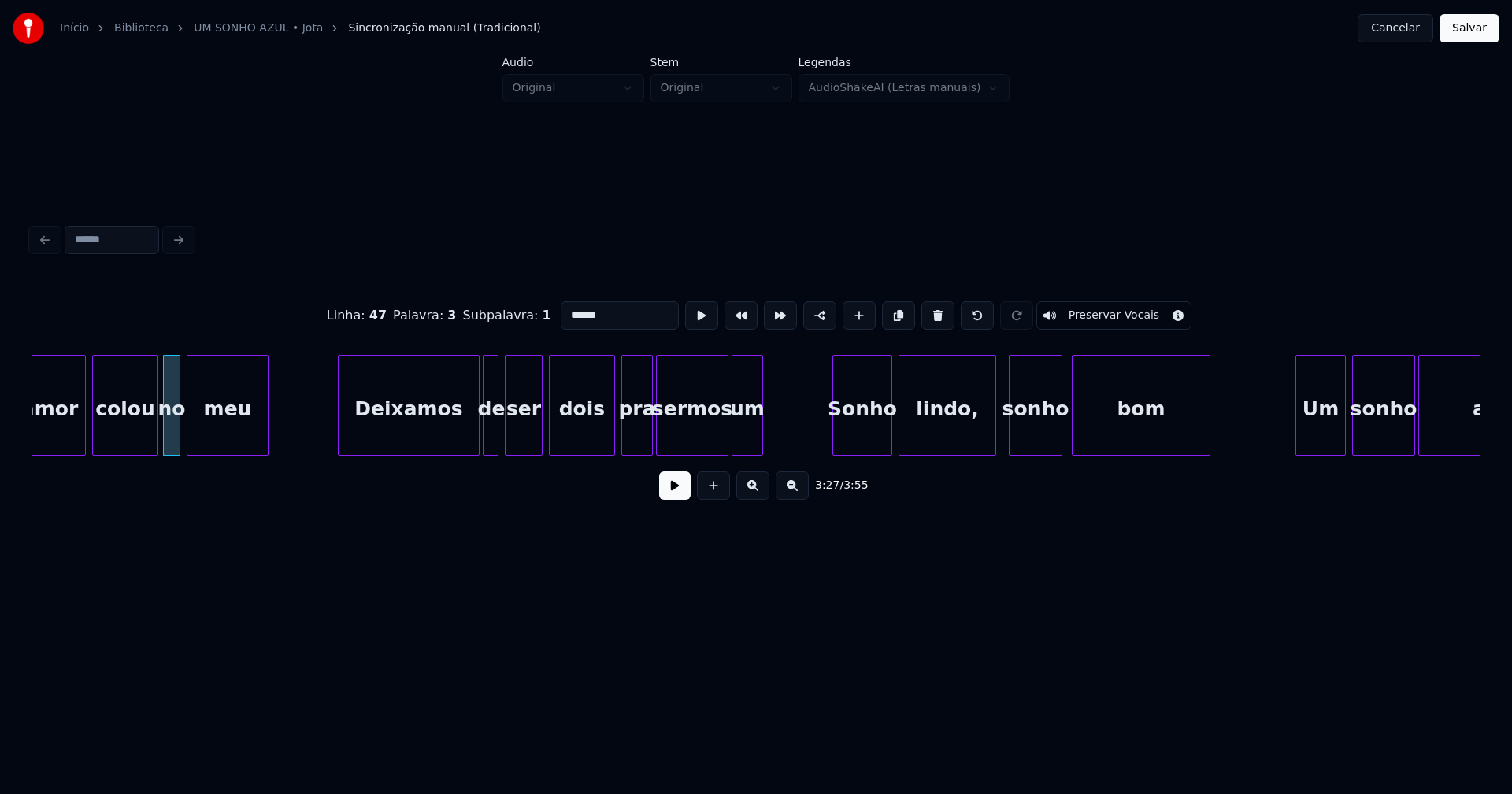
scroll to position [0, 32525]
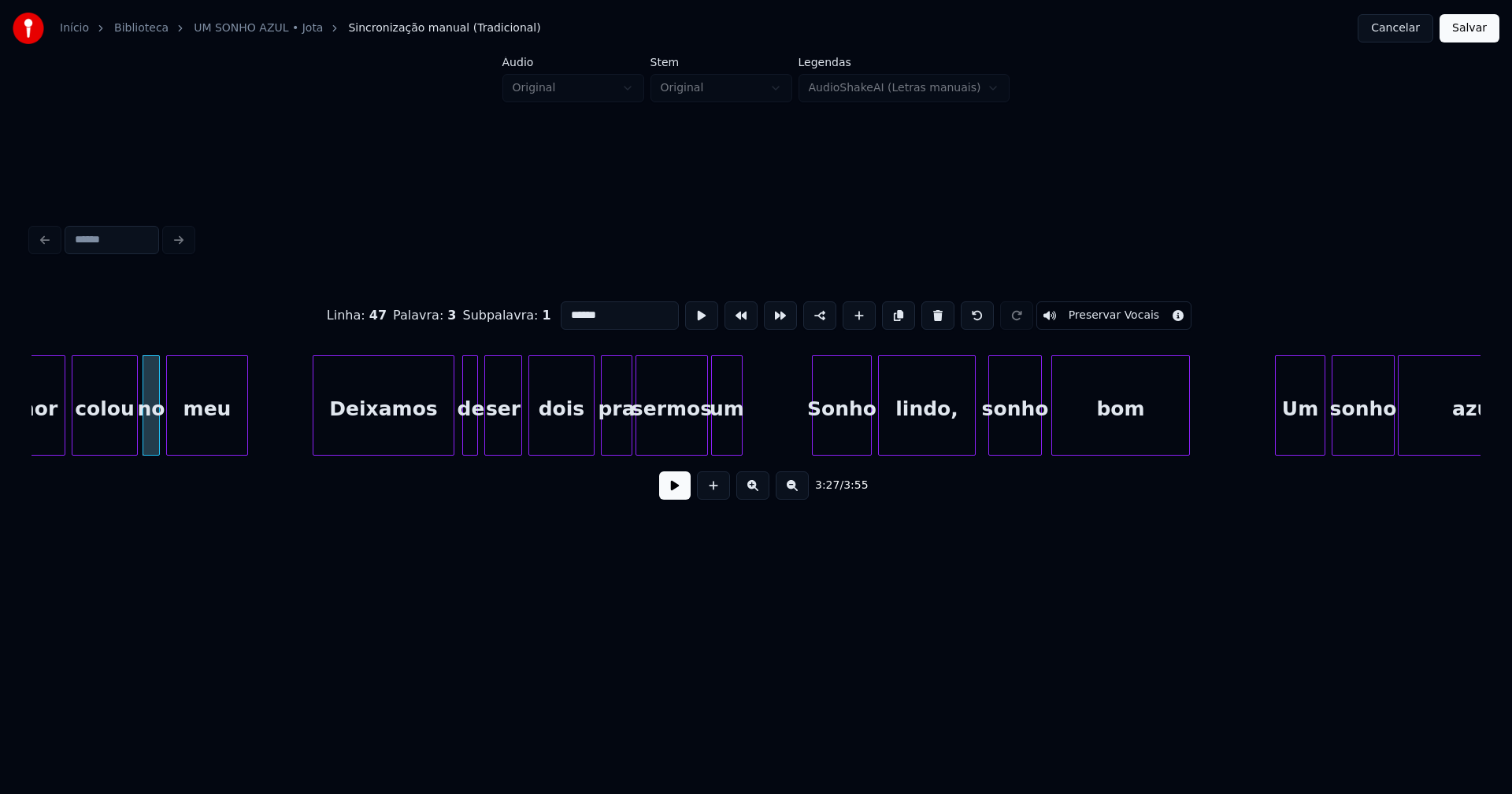
click at [437, 439] on div "Deixamos" at bounding box center [383, 410] width 140 height 107
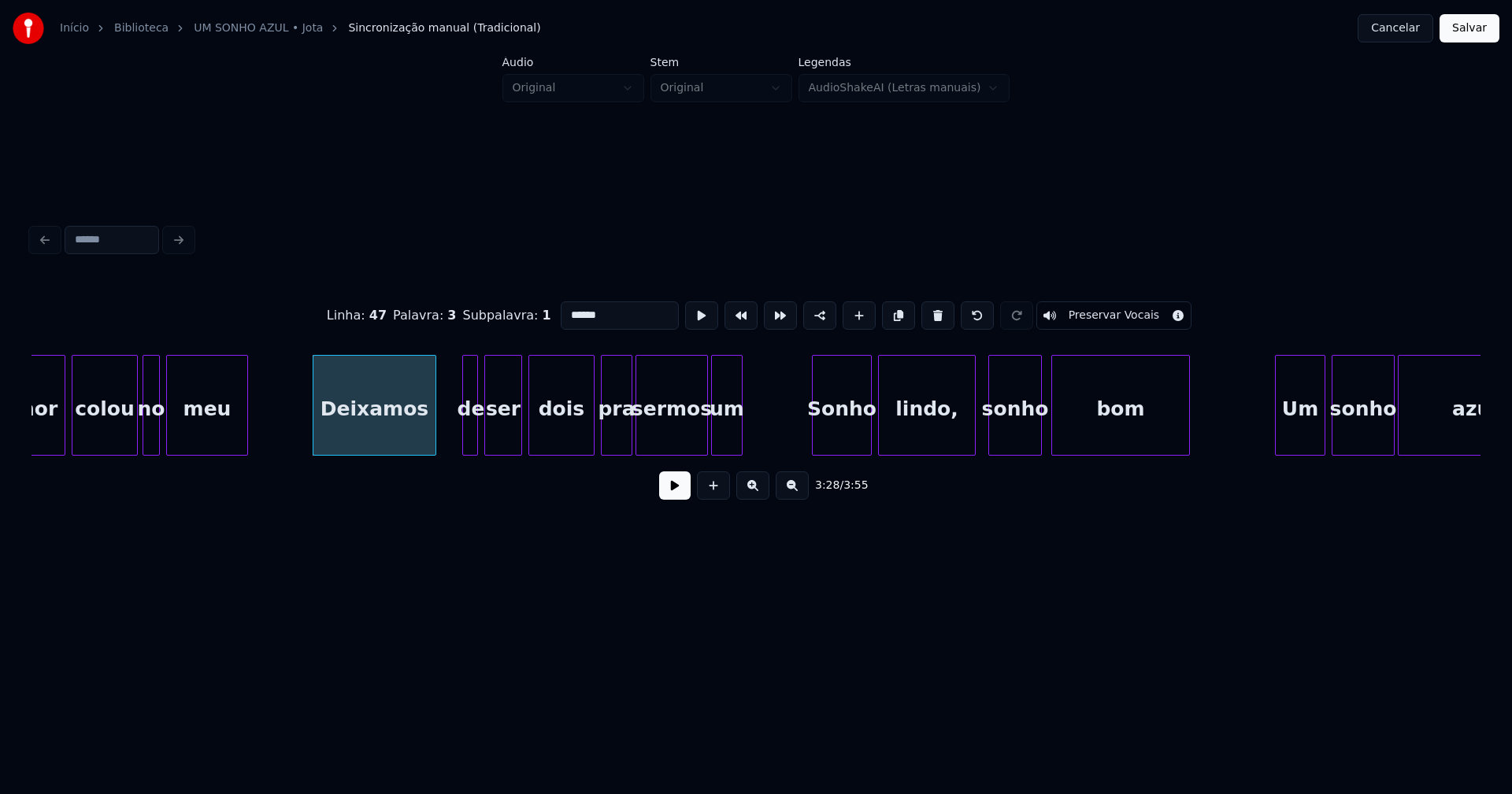
click at [434, 437] on div at bounding box center [432, 405] width 4 height 99
click at [463, 424] on div at bounding box center [460, 405] width 4 height 99
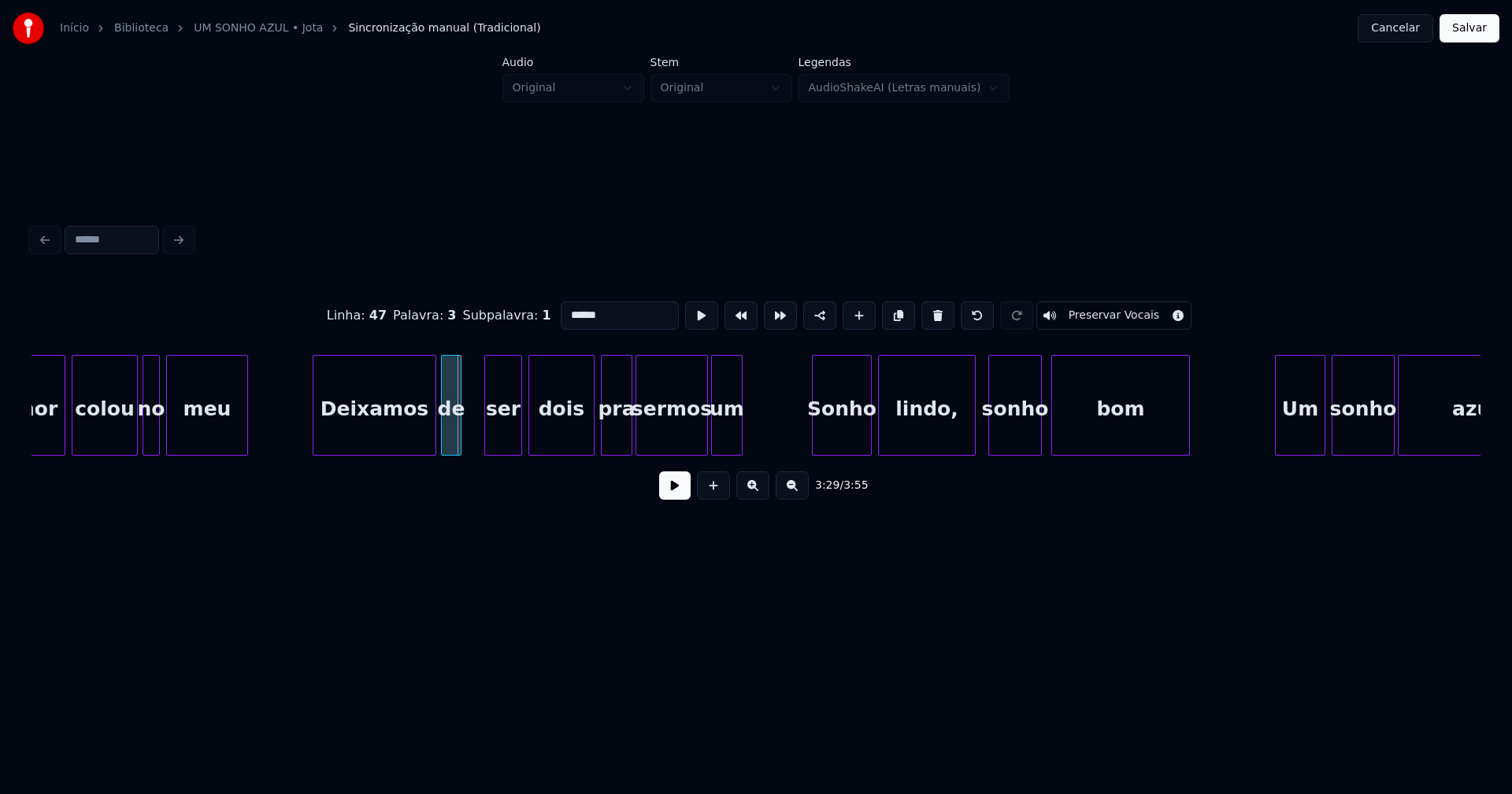
click at [453, 443] on div "de" at bounding box center [451, 410] width 19 height 107
click at [497, 437] on div "ser" at bounding box center [498, 410] width 36 height 107
click at [474, 442] on div at bounding box center [474, 405] width 4 height 99
click at [564, 442] on div "dois" at bounding box center [559, 410] width 64 height 107
click at [584, 435] on div at bounding box center [582, 405] width 4 height 99
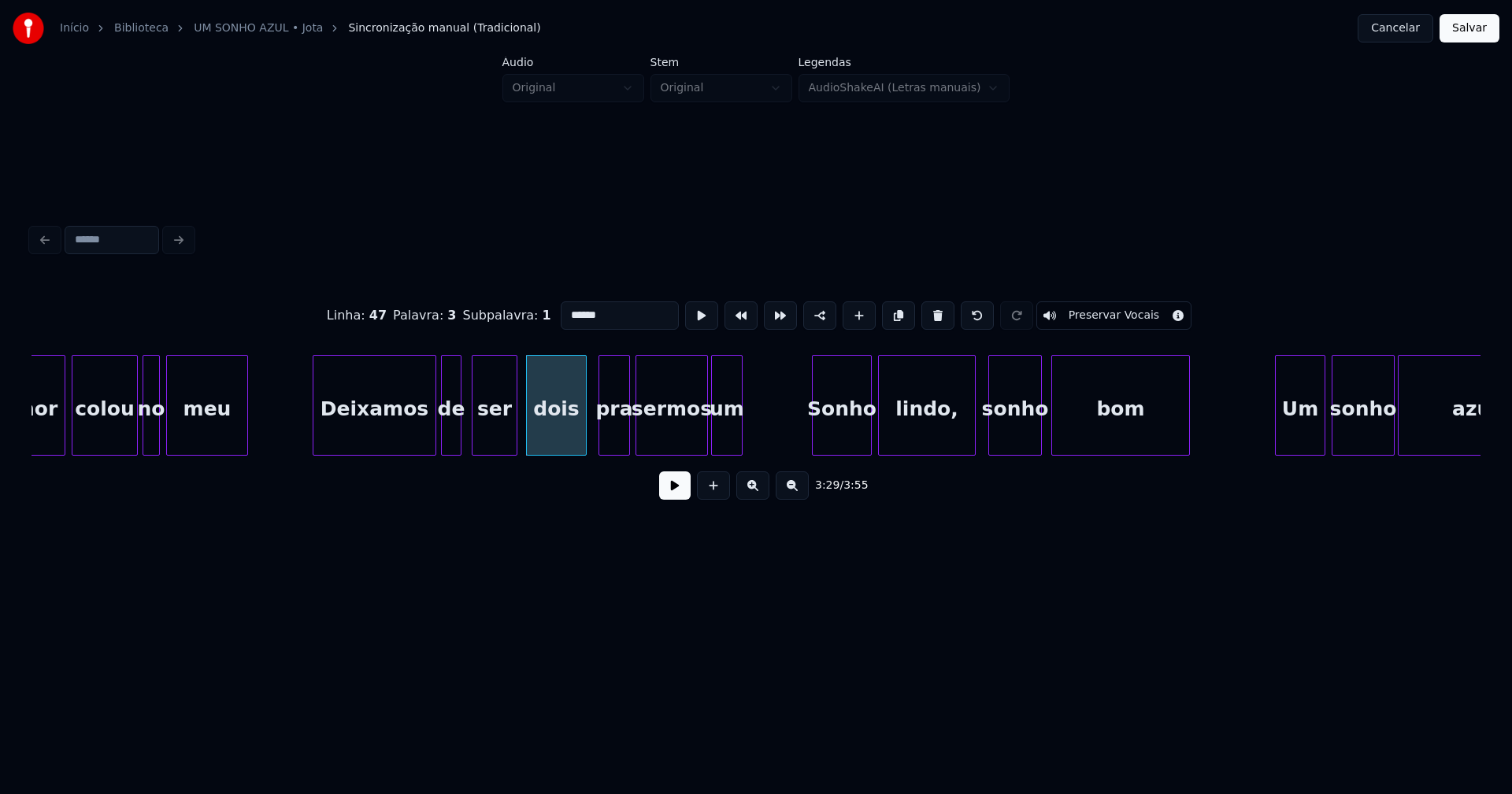
click at [614, 439] on div "pra" at bounding box center [614, 410] width 30 height 107
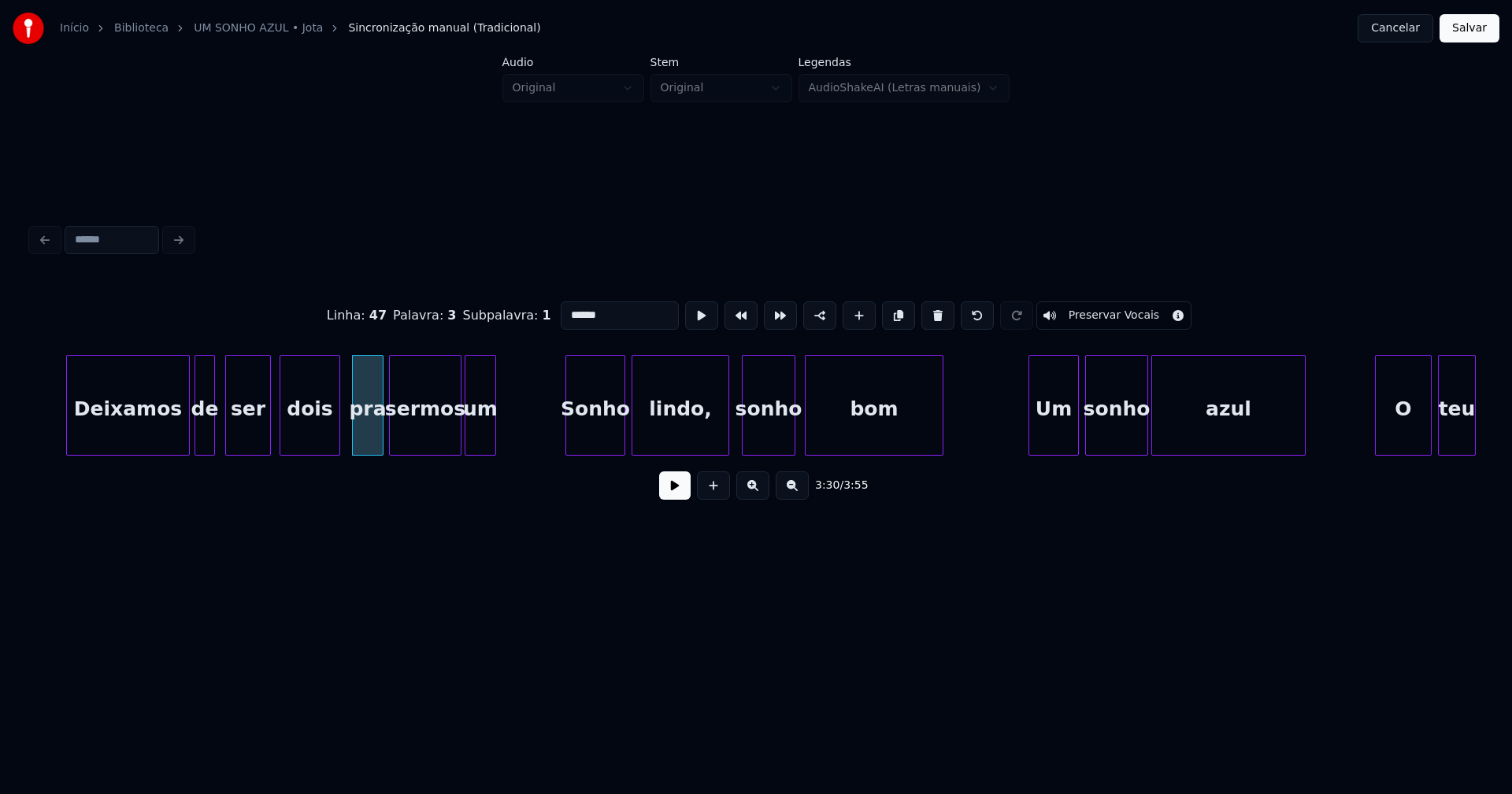
scroll to position [0, 32895]
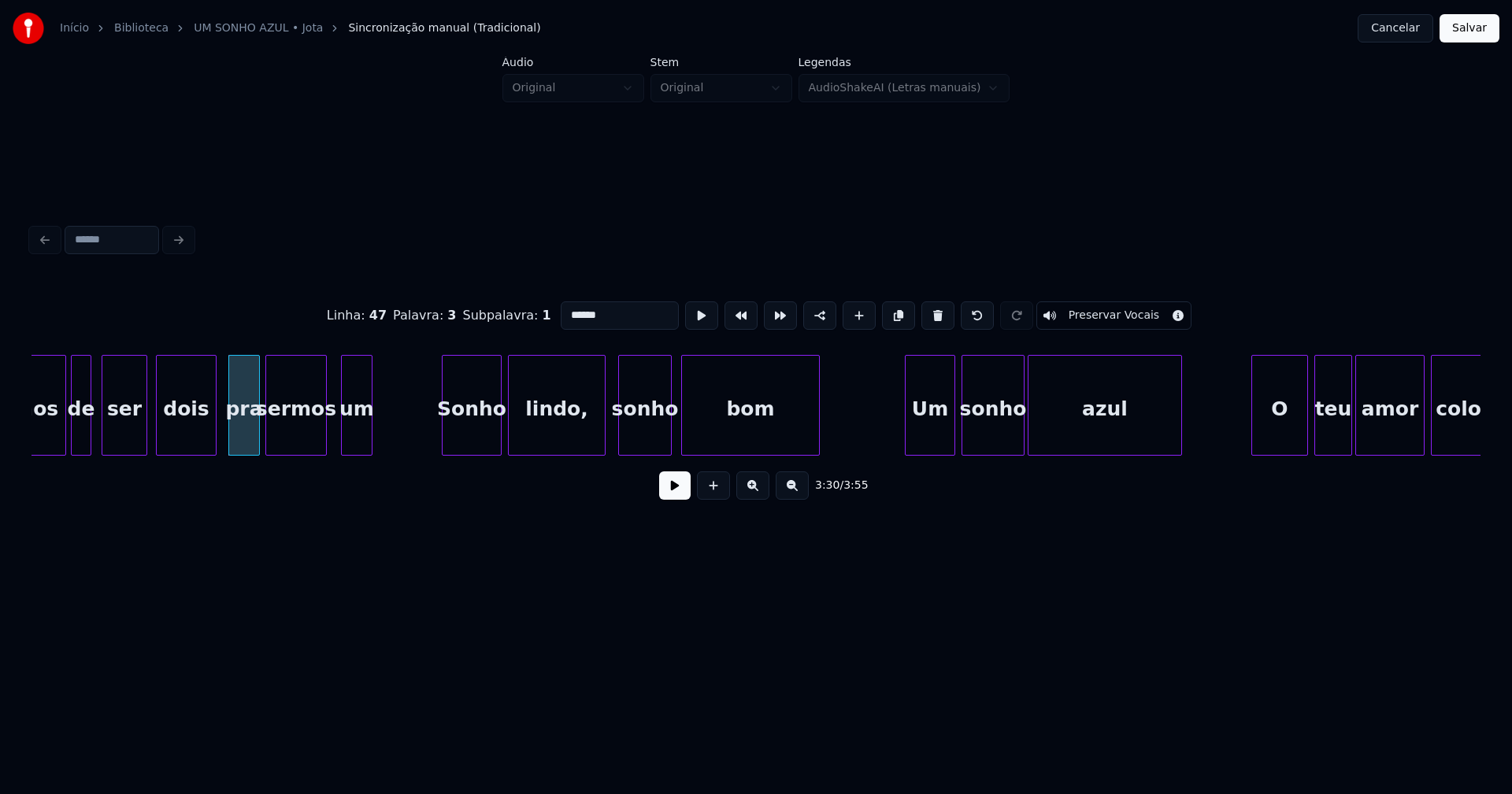
click at [322, 431] on div at bounding box center [323, 405] width 4 height 99
click at [335, 430] on div at bounding box center [336, 405] width 4 height 99
click at [460, 435] on div "Sonho" at bounding box center [458, 410] width 58 height 107
click at [582, 433] on div "lindo," at bounding box center [549, 410] width 96 height 107
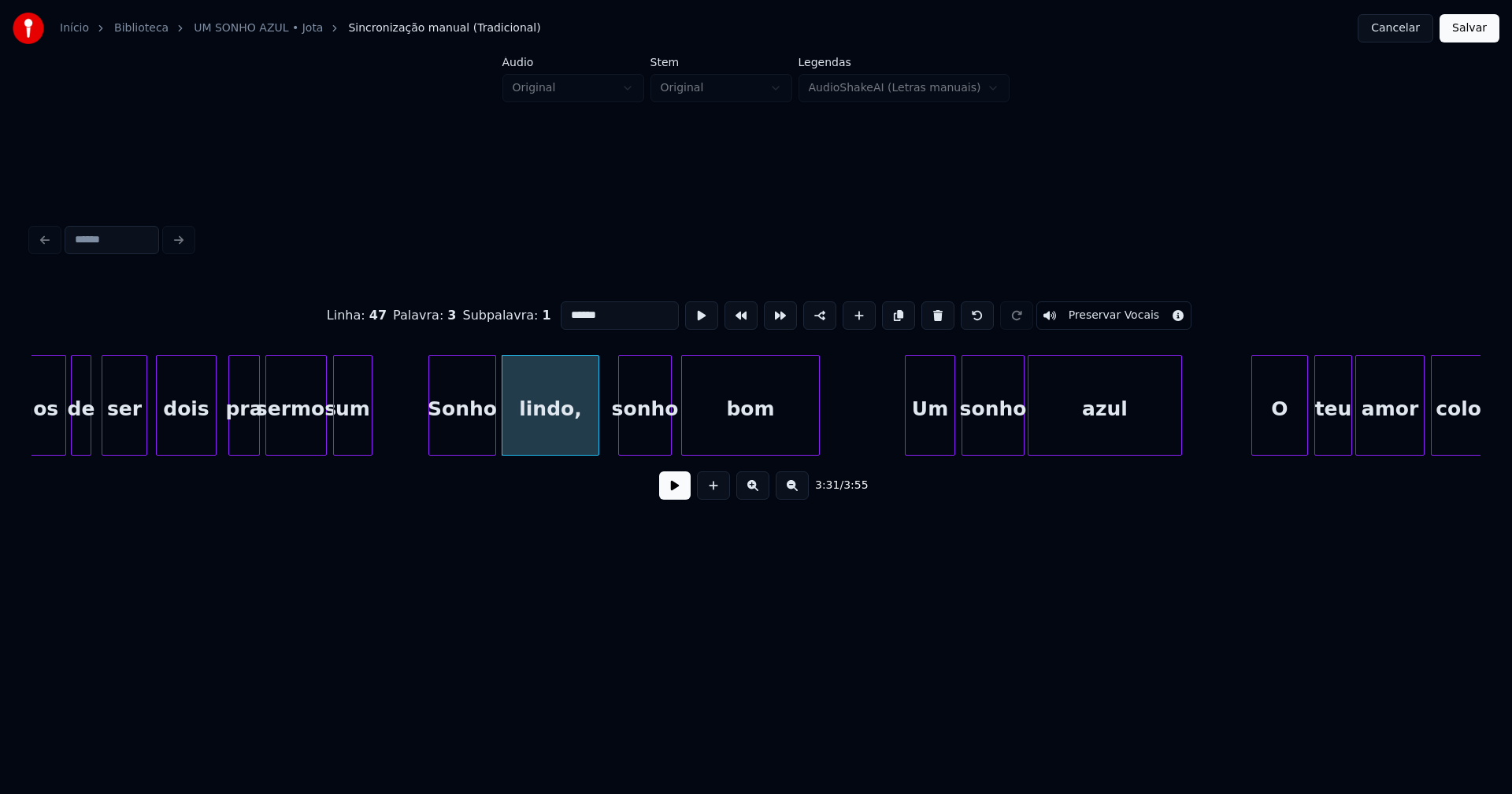
click at [491, 427] on div at bounding box center [492, 405] width 4 height 99
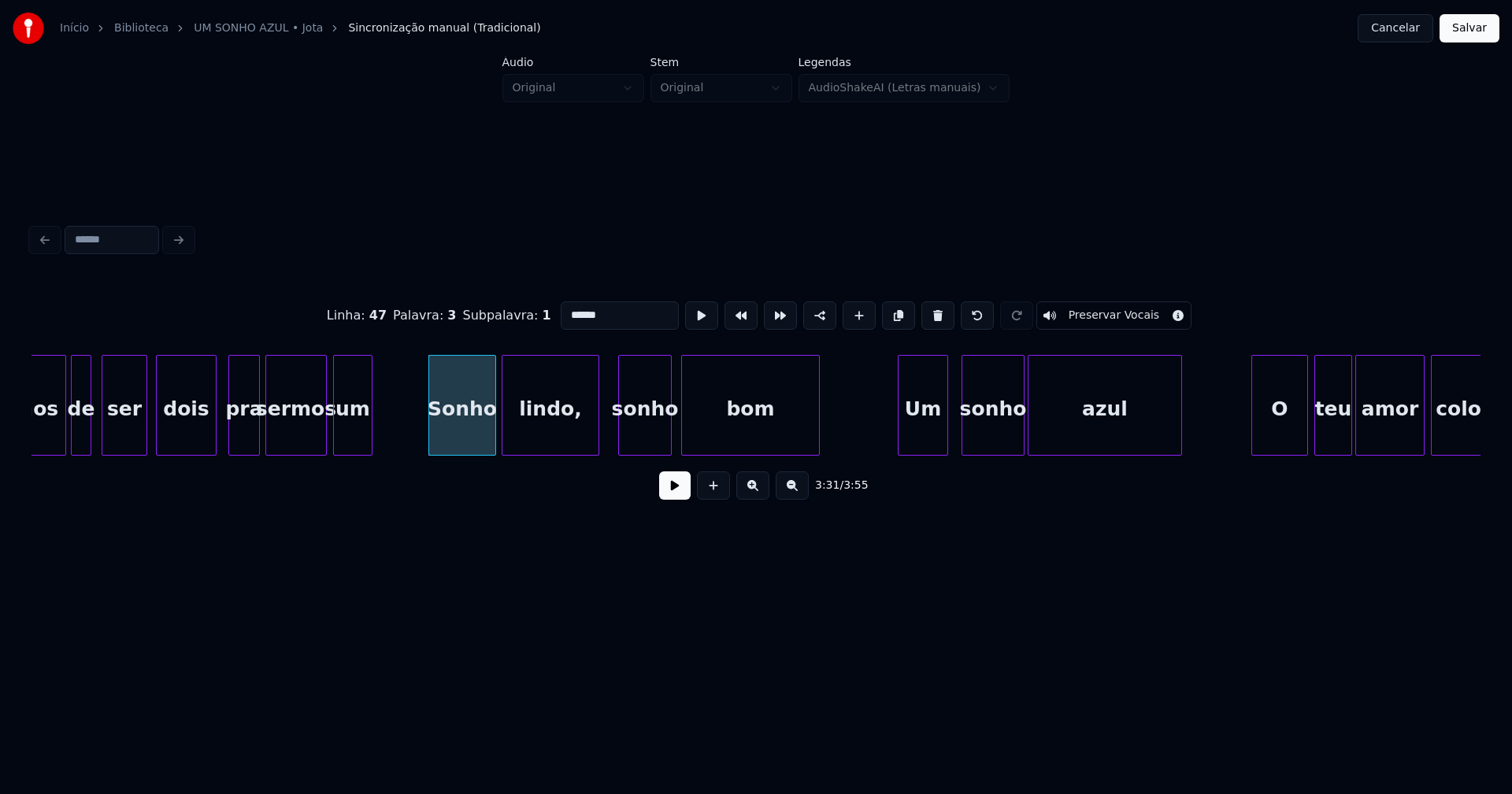
click at [930, 433] on div "Um" at bounding box center [922, 410] width 49 height 107
click at [987, 435] on div "sonho" at bounding box center [989, 410] width 62 height 107
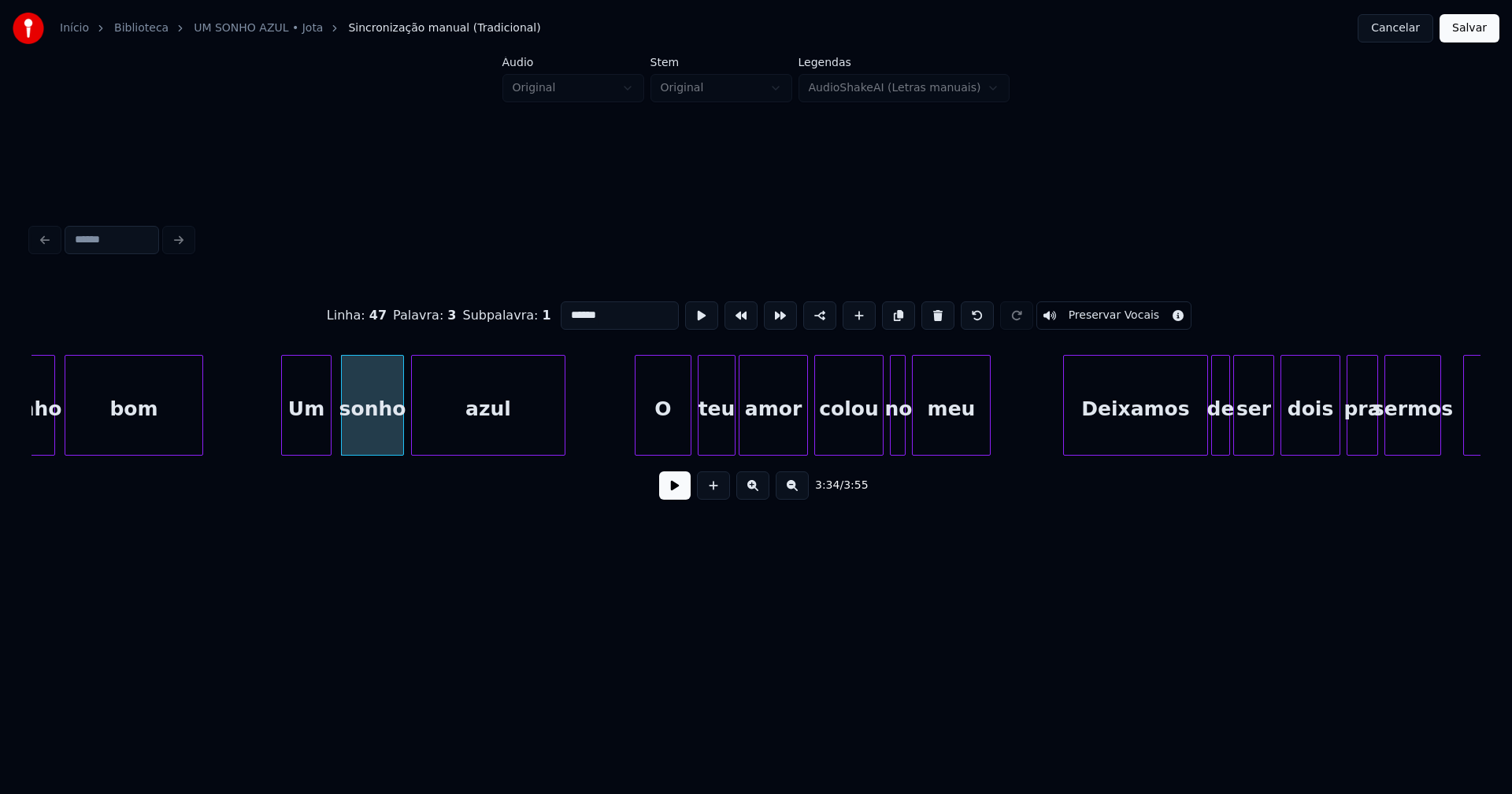
scroll to position [0, 33614]
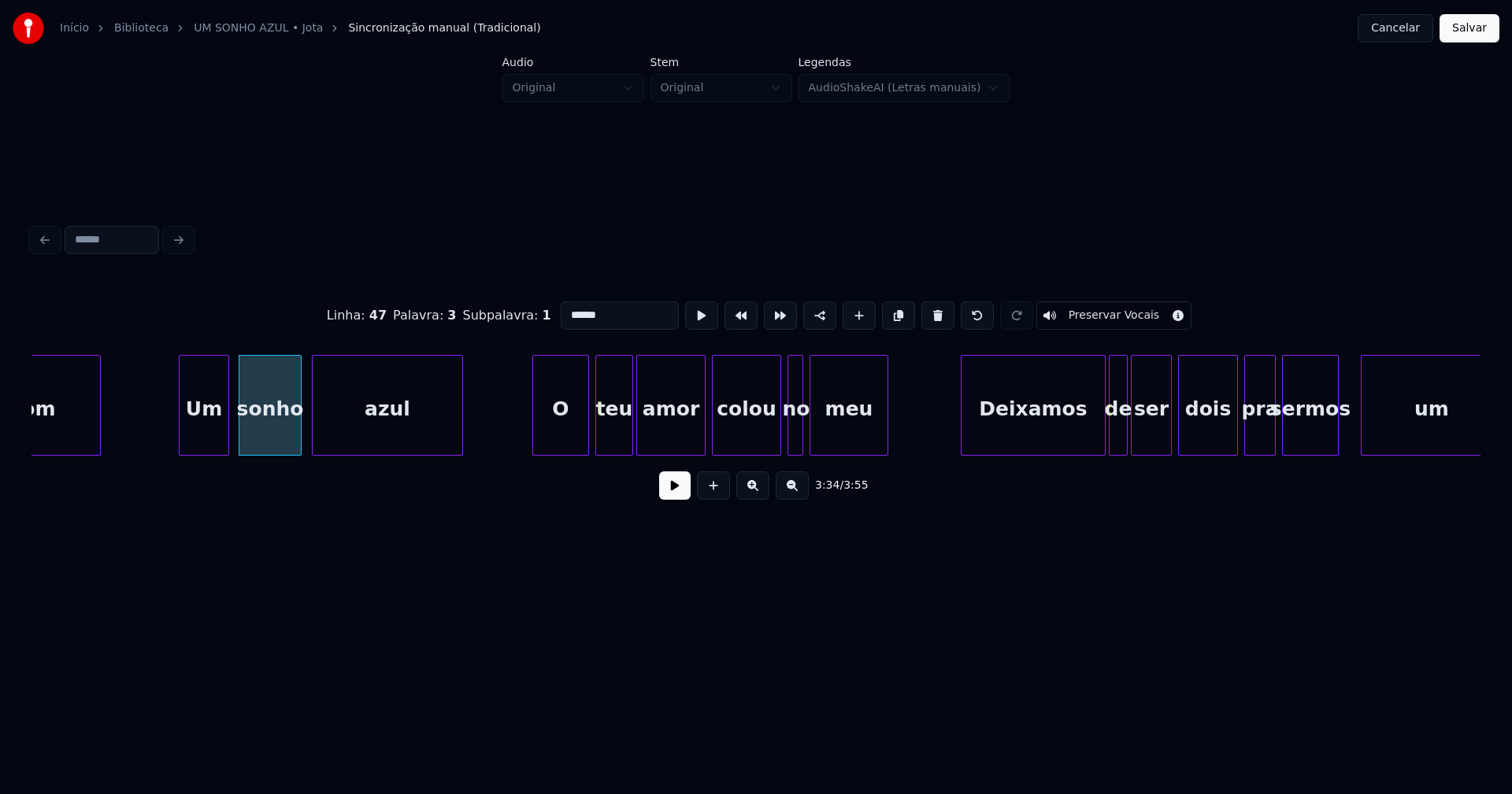
click at [312, 437] on div at bounding box center [314, 405] width 4 height 99
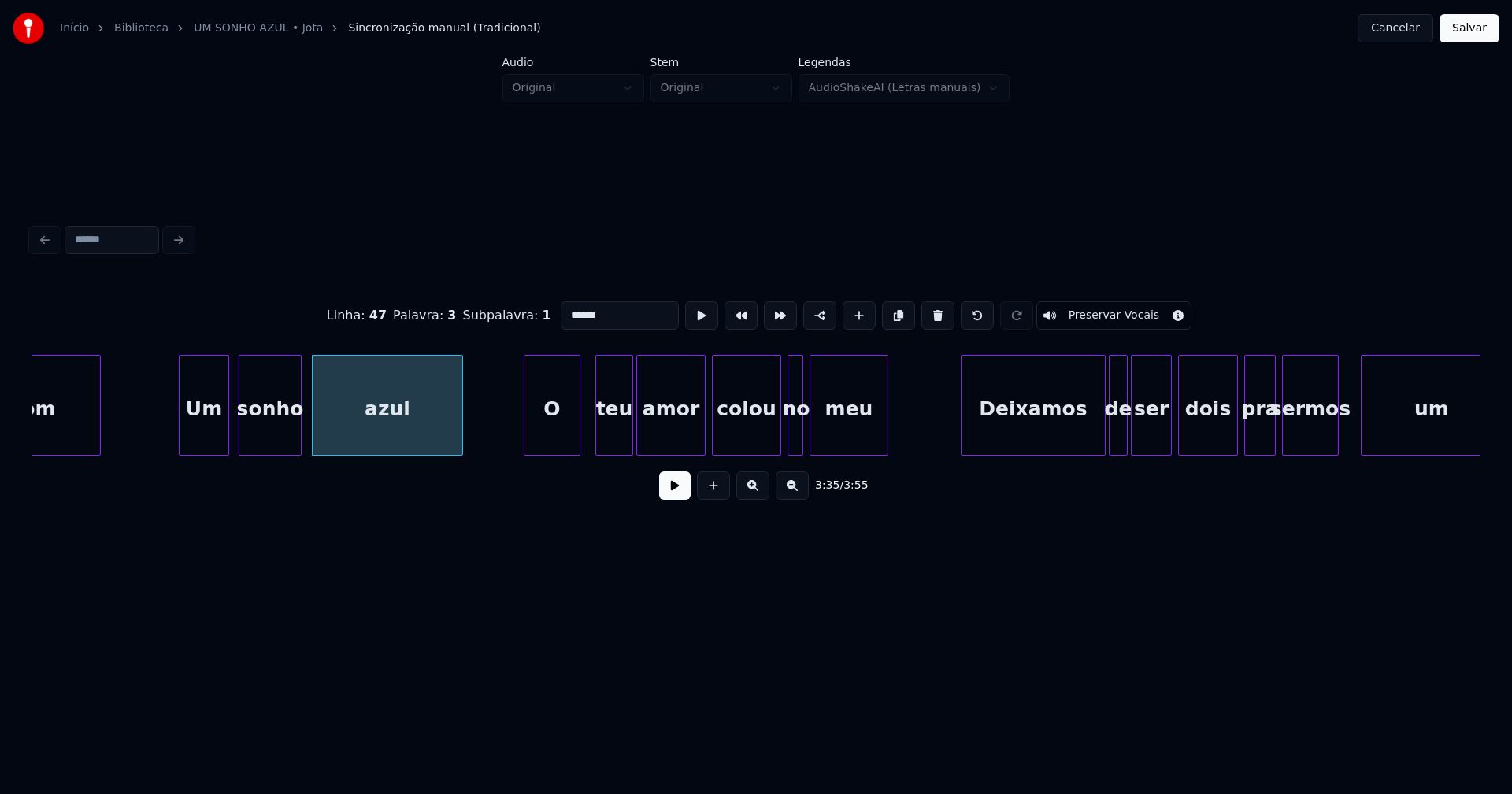
click at [560, 441] on div "O" at bounding box center [552, 410] width 55 height 107
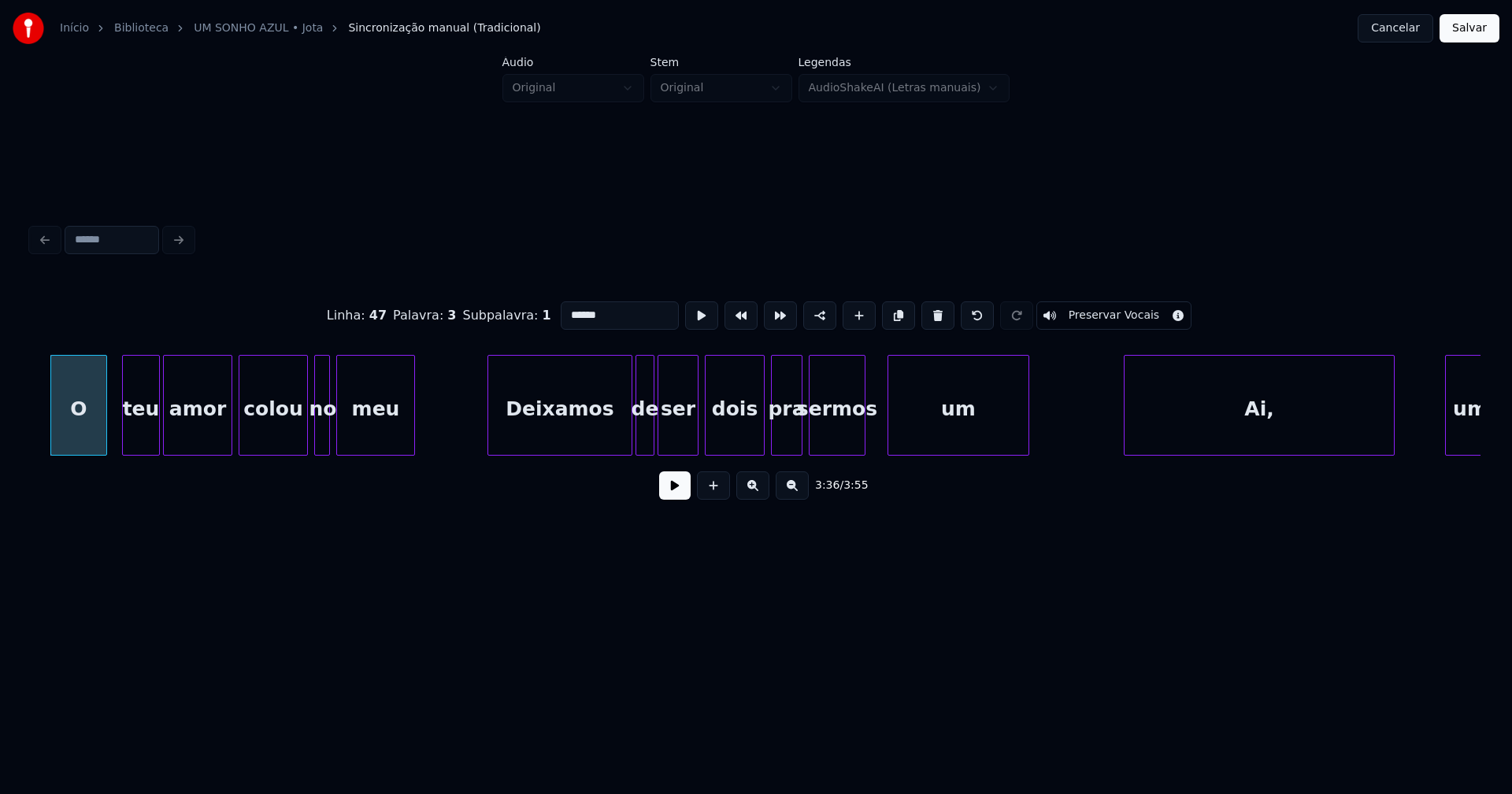
scroll to position [0, 34169]
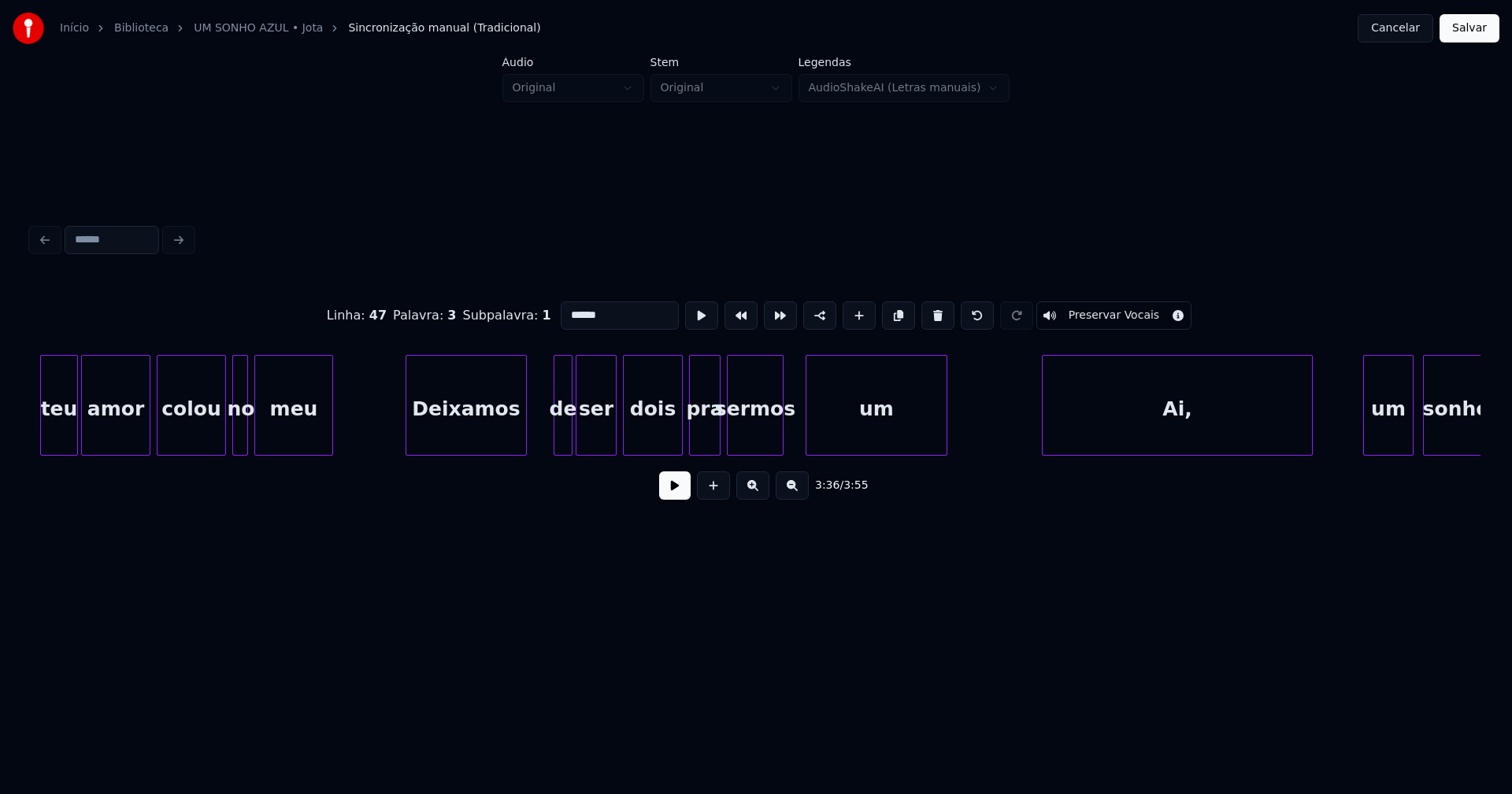
click at [522, 443] on div at bounding box center [523, 405] width 4 height 99
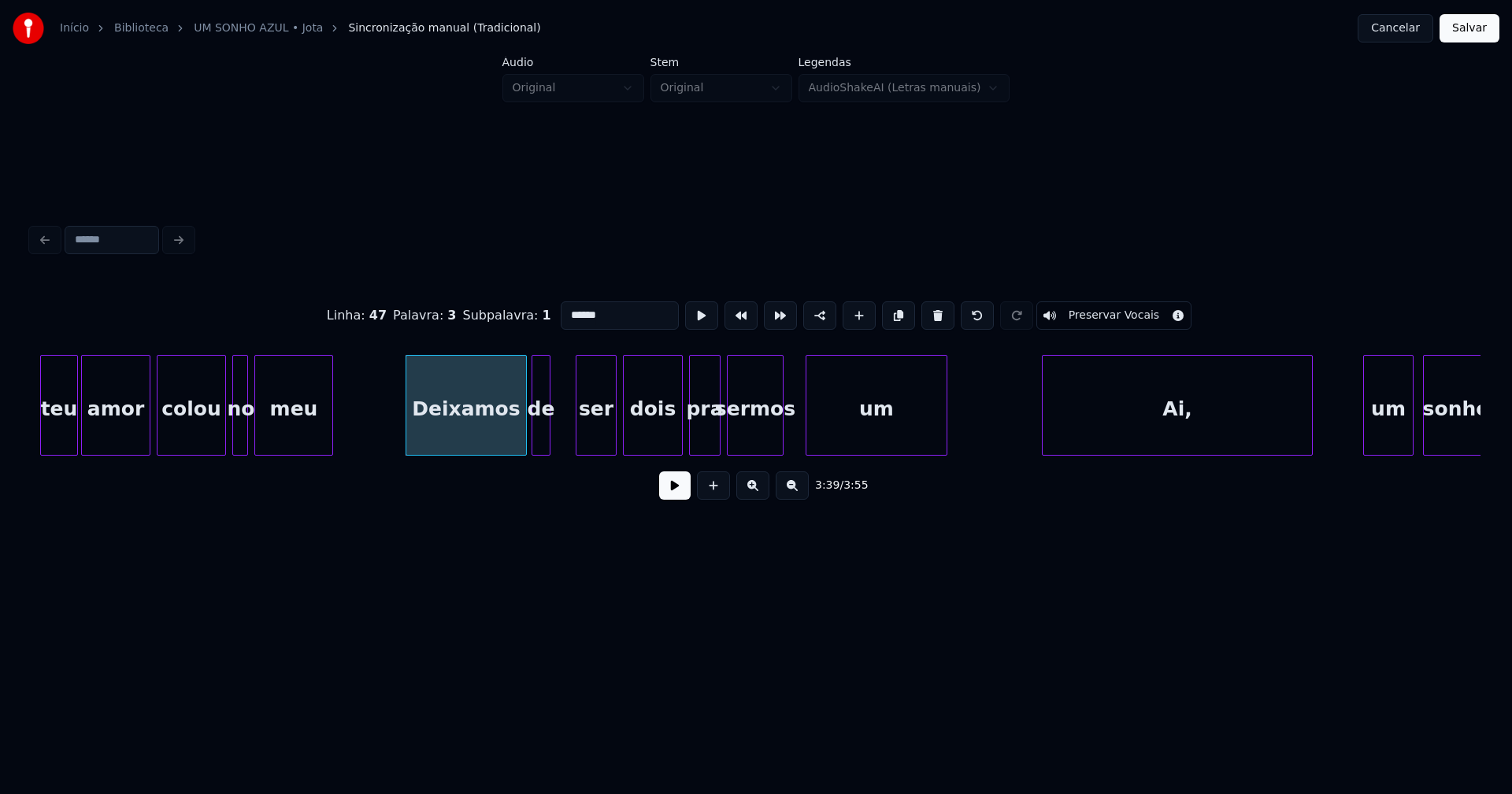
click at [539, 436] on div "de" at bounding box center [540, 410] width 17 height 107
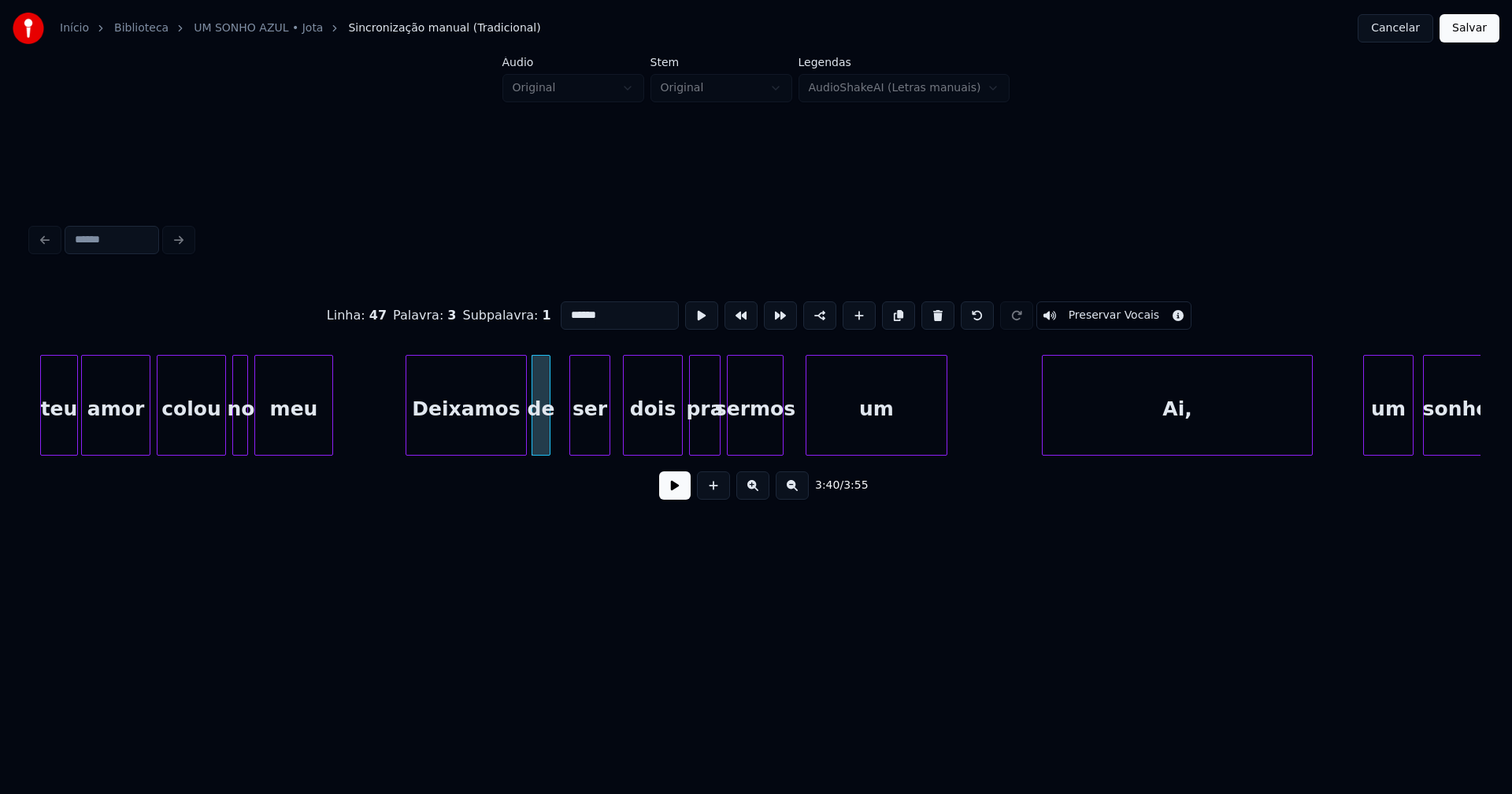
click at [588, 435] on div "ser" at bounding box center [590, 410] width 39 height 107
click at [564, 443] on div at bounding box center [565, 405] width 4 height 99
click at [659, 452] on div "teu amor colou no meu Deixamos de ser dois pra sermos um Ai, um sonho" at bounding box center [755, 405] width 1448 height 101
click at [672, 436] on div at bounding box center [669, 405] width 4 height 99
click at [801, 435] on div at bounding box center [800, 405] width 4 height 99
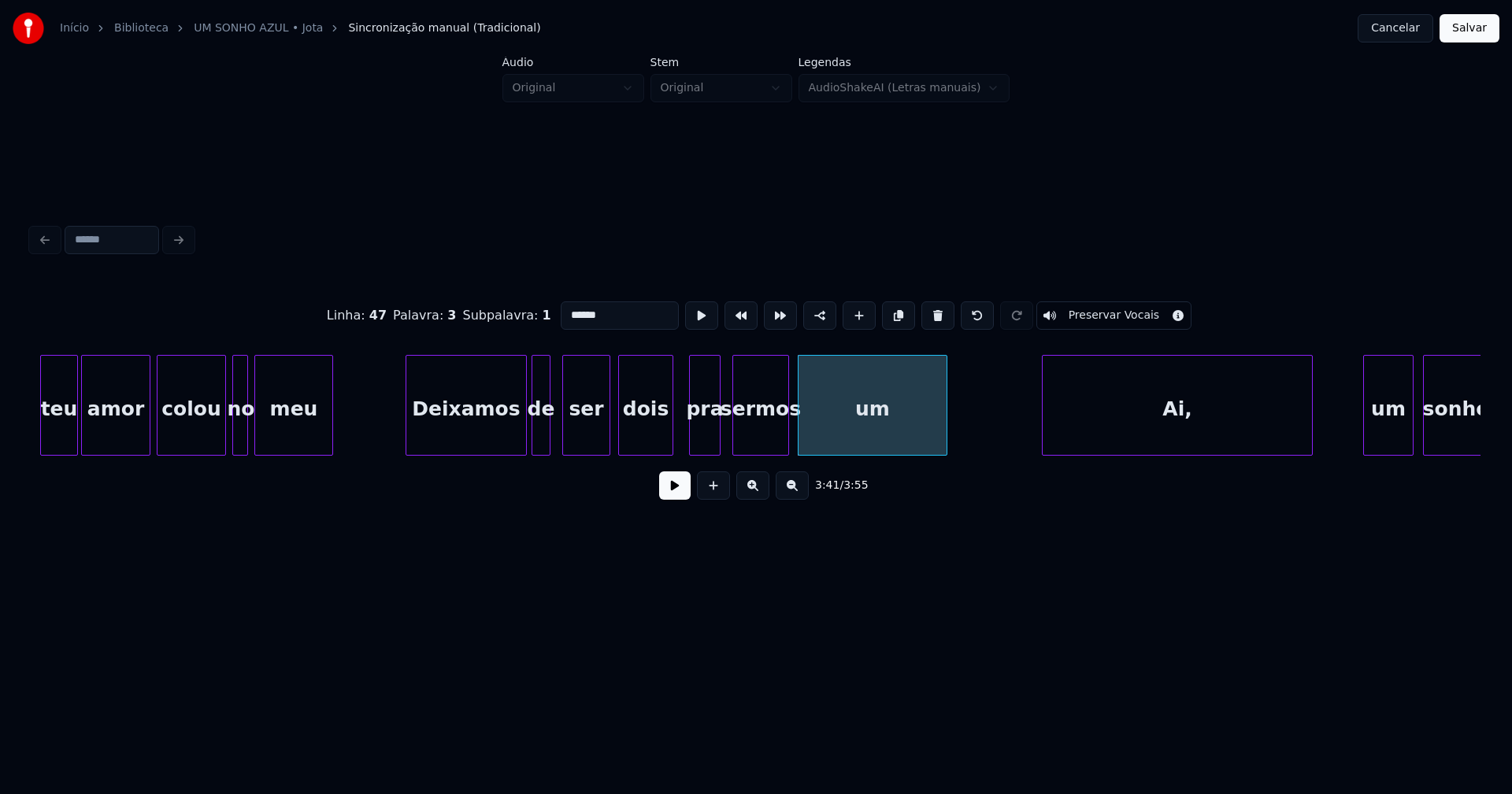
click at [756, 443] on div "sermos" at bounding box center [760, 410] width 55 height 107
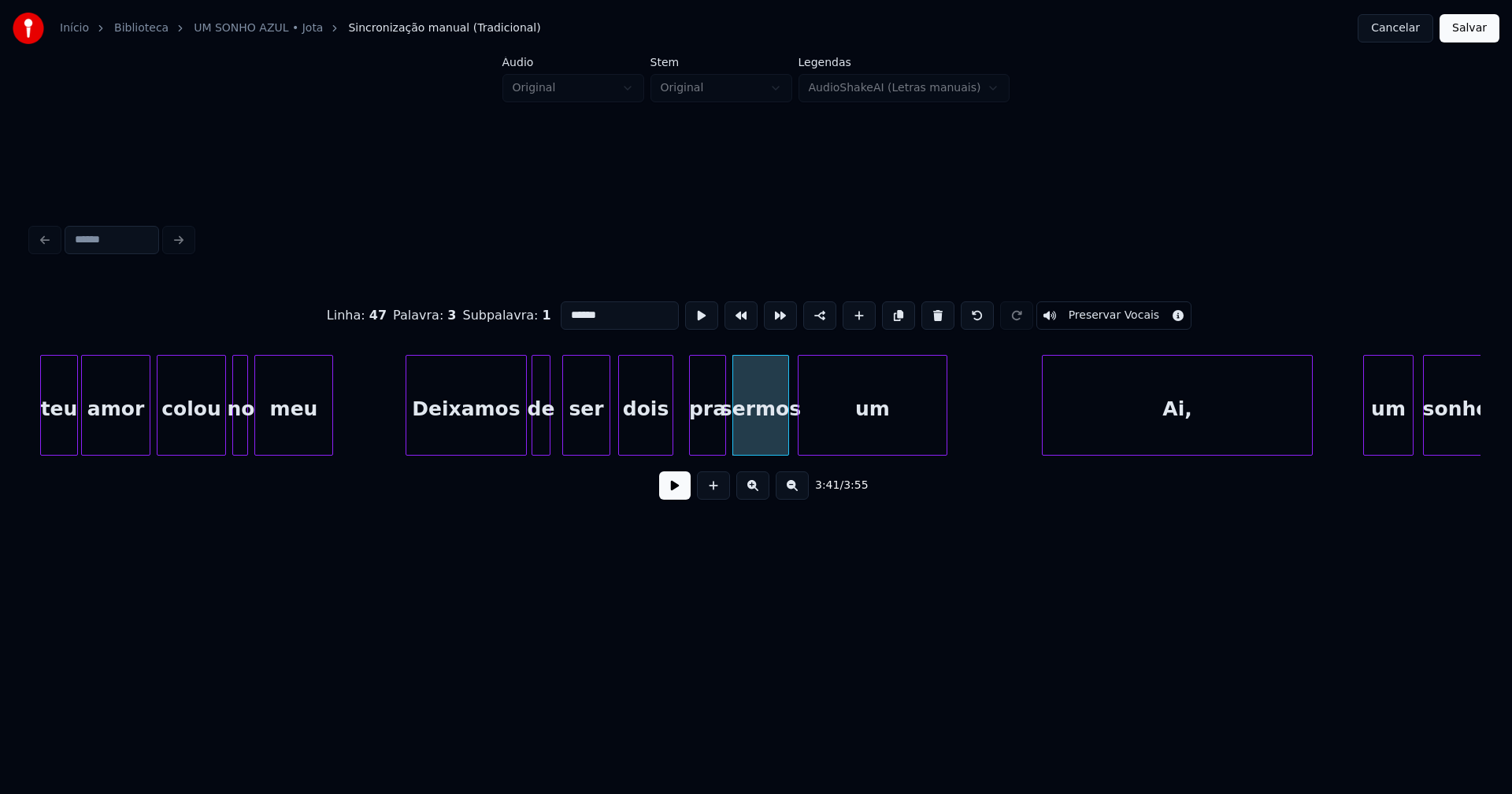
click at [722, 430] on div at bounding box center [722, 405] width 4 height 99
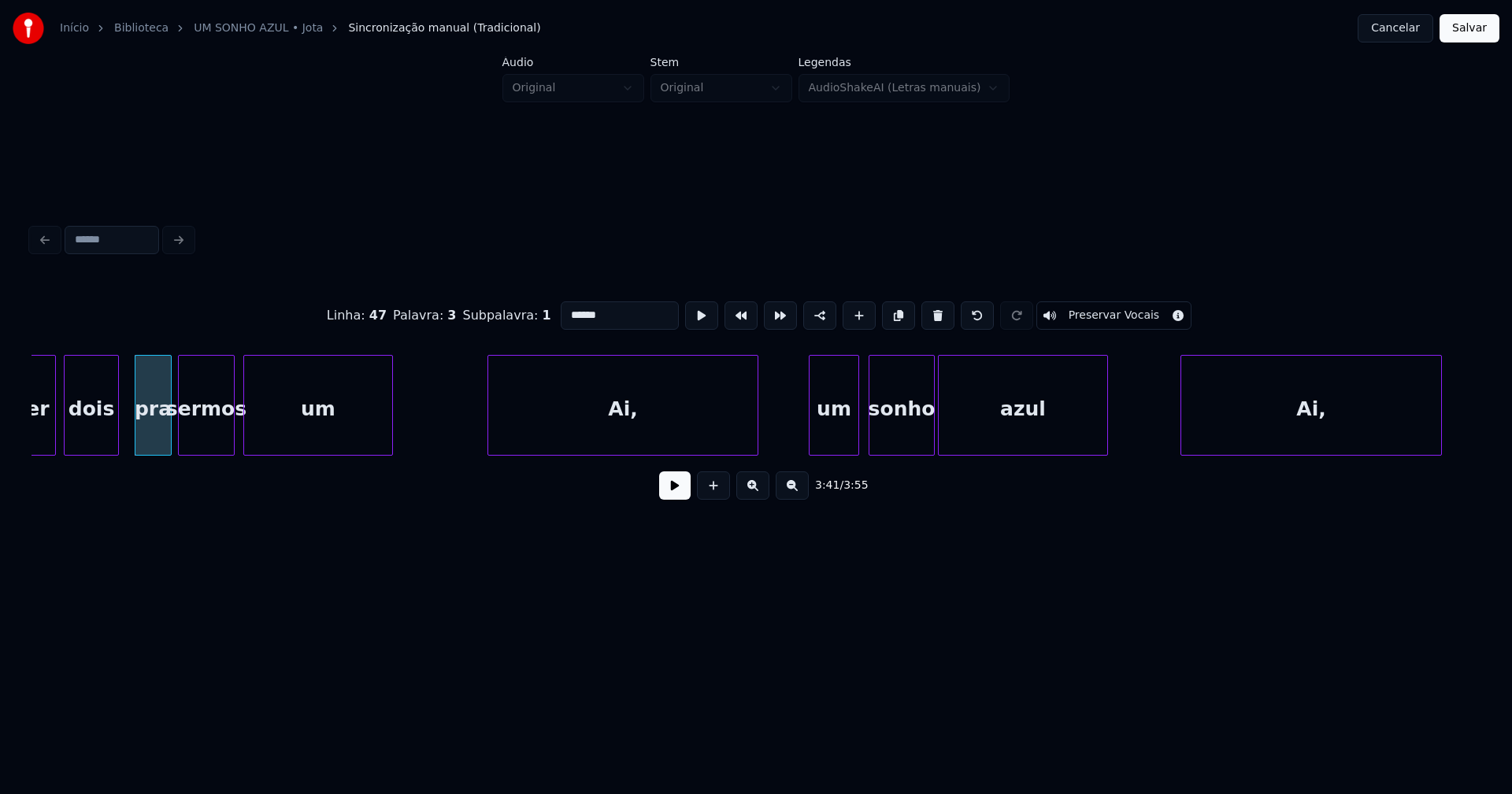
scroll to position [0, 34889]
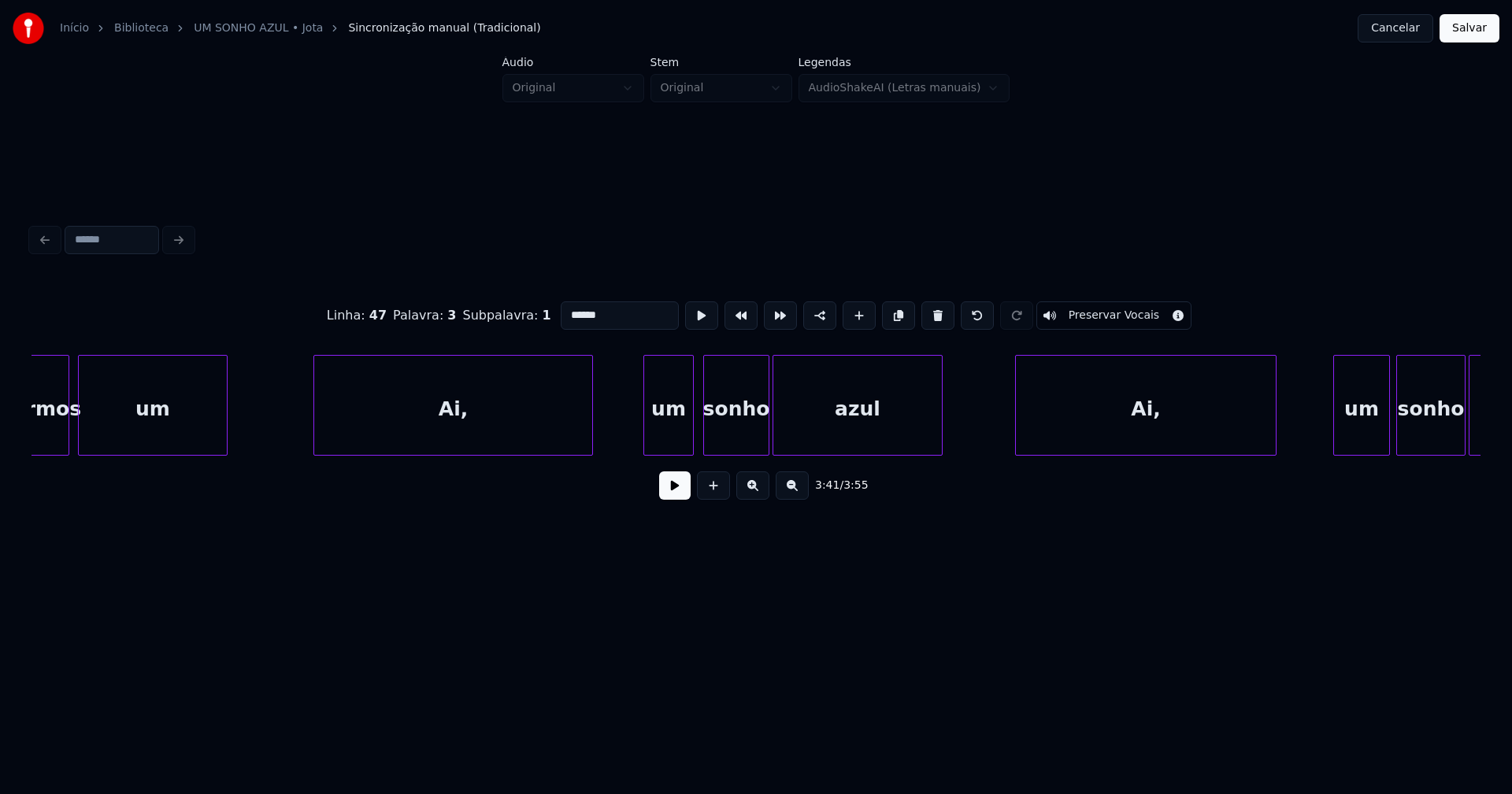
click at [318, 434] on div at bounding box center [316, 405] width 4 height 99
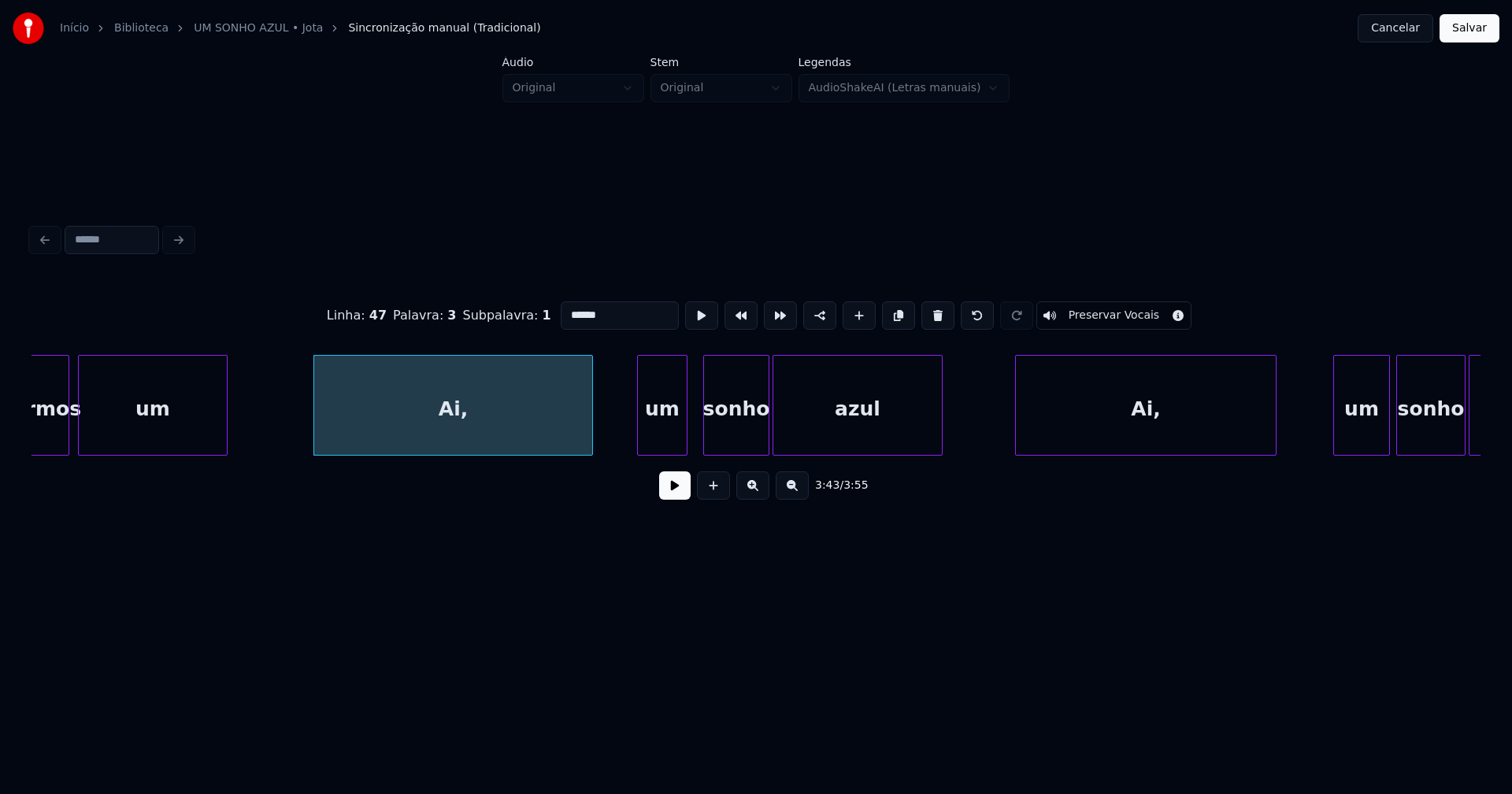
click at [667, 436] on div "um" at bounding box center [662, 410] width 49 height 107
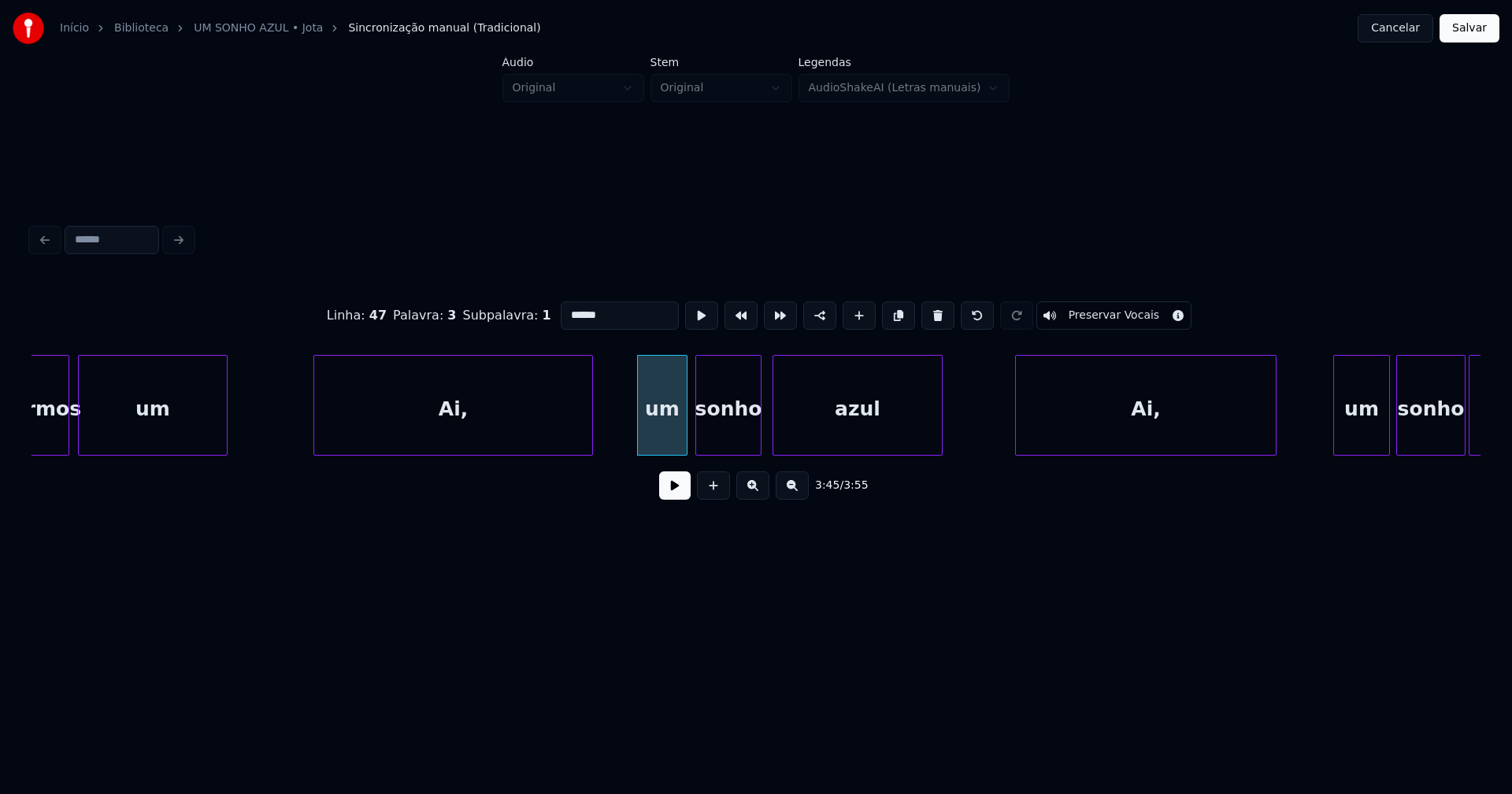
click at [721, 440] on div "sonho" at bounding box center [728, 410] width 64 height 107
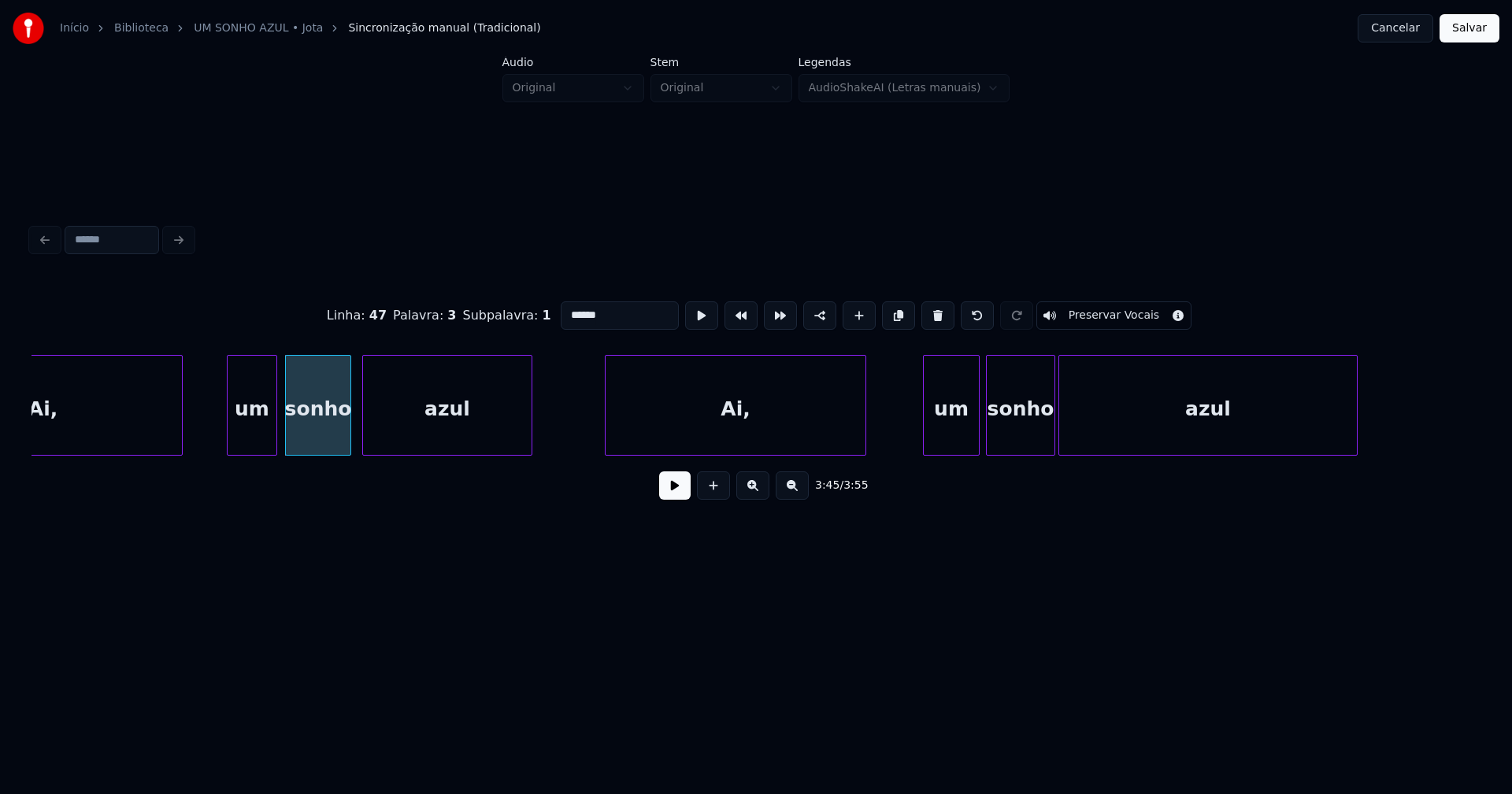
scroll to position [0, 35422]
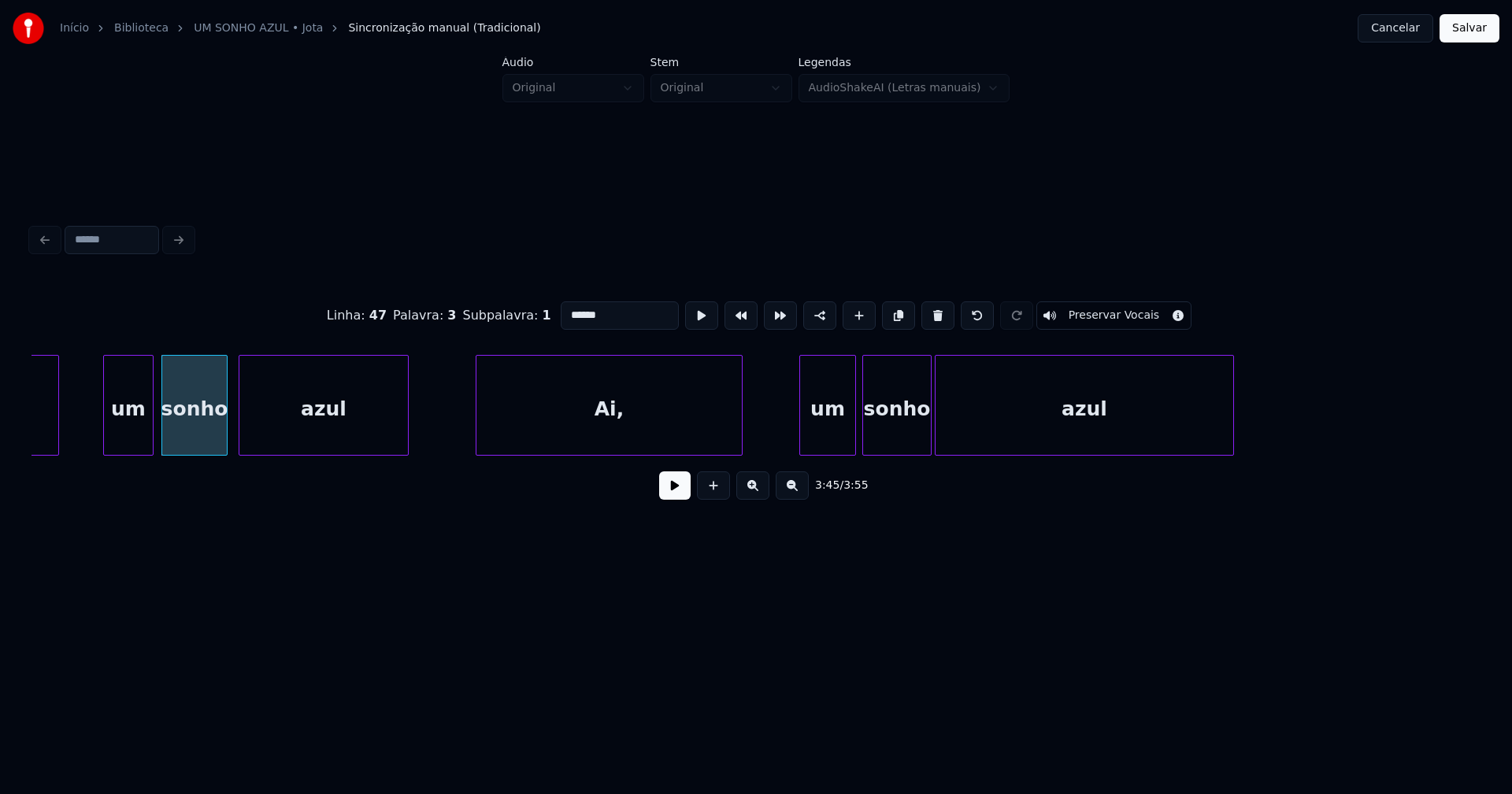
click at [479, 442] on div at bounding box center [478, 405] width 4 height 99
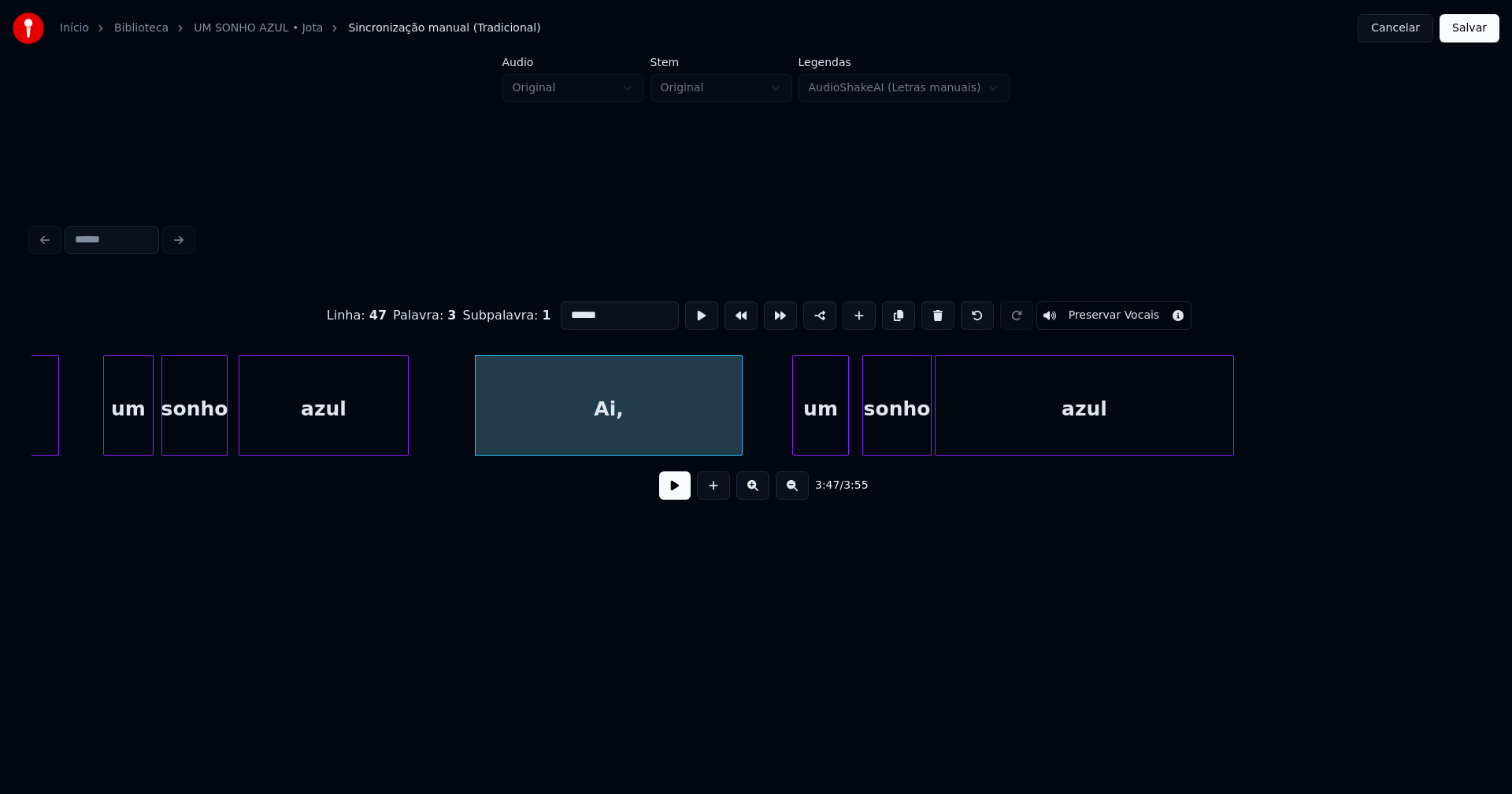
click at [829, 441] on div "um" at bounding box center [820, 410] width 55 height 107
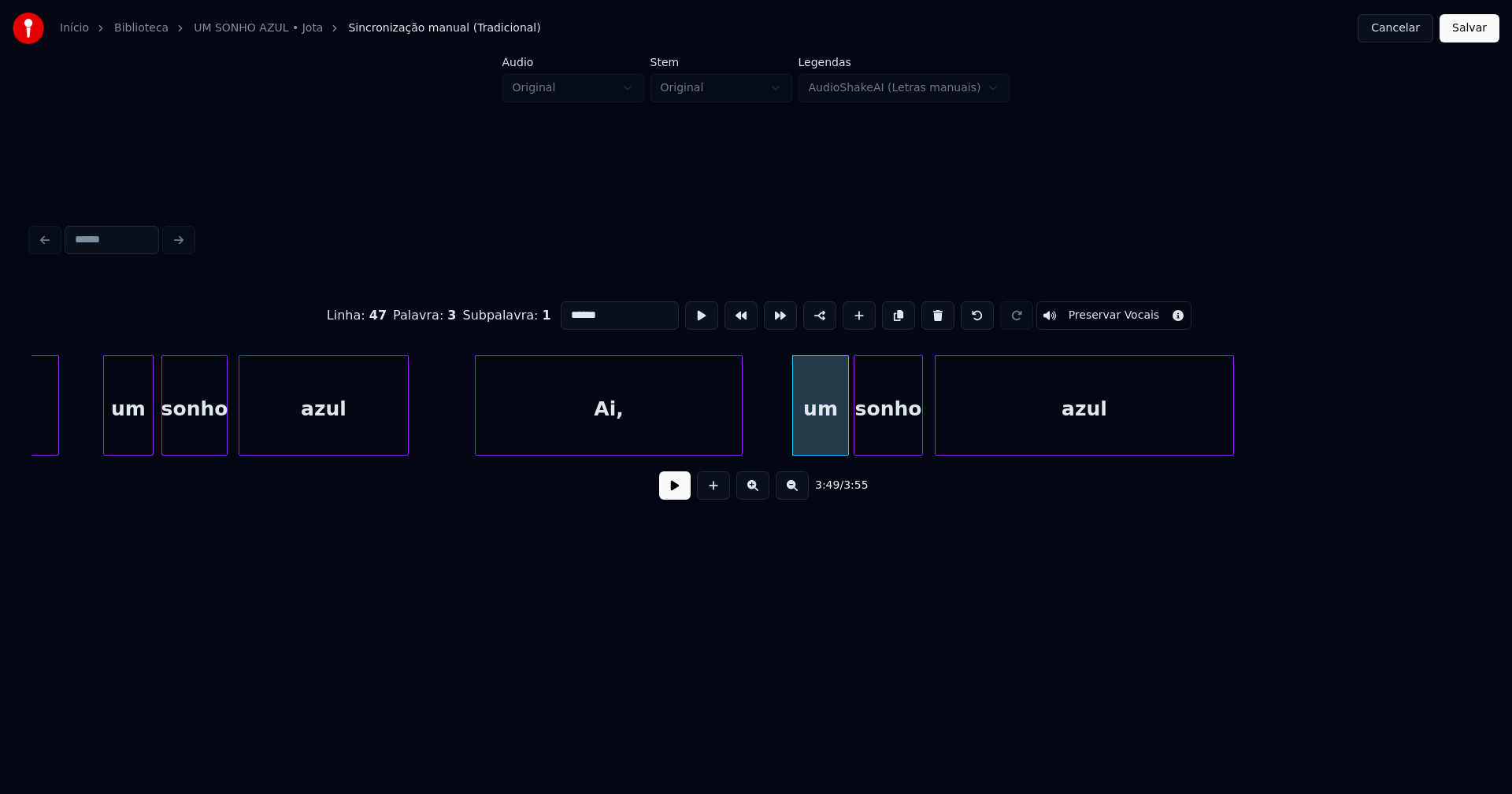
click at [896, 442] on div "sonho" at bounding box center [888, 410] width 68 height 107
click at [1007, 435] on div "azul" at bounding box center [1077, 410] width 298 height 107
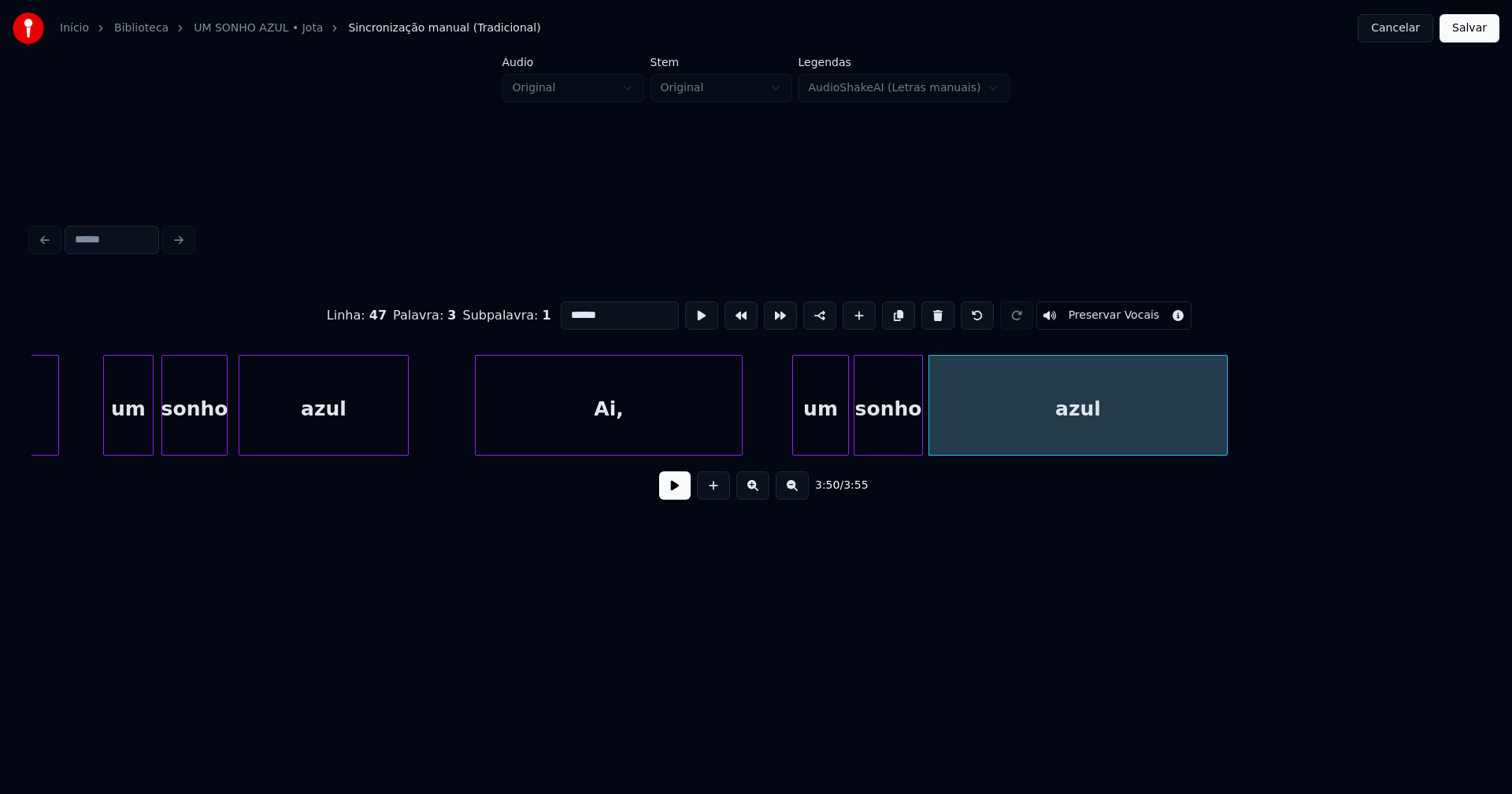
click at [1459, 36] on button "Salvar" at bounding box center [1469, 29] width 60 height 29
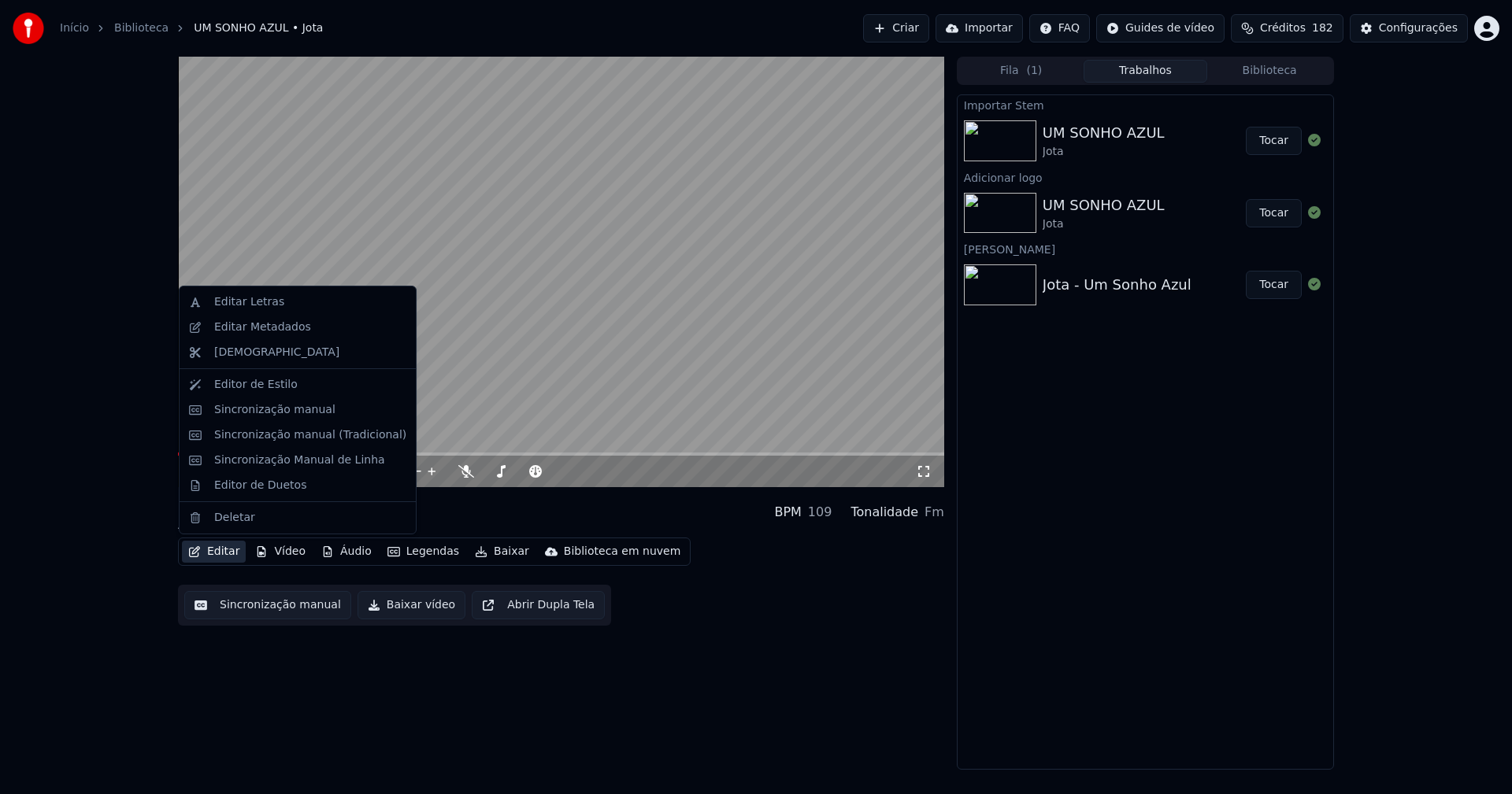
click at [226, 553] on button "Editar" at bounding box center [213, 552] width 64 height 22
click at [275, 433] on div "Sincronização manual (Tradicional)" at bounding box center [310, 435] width 192 height 16
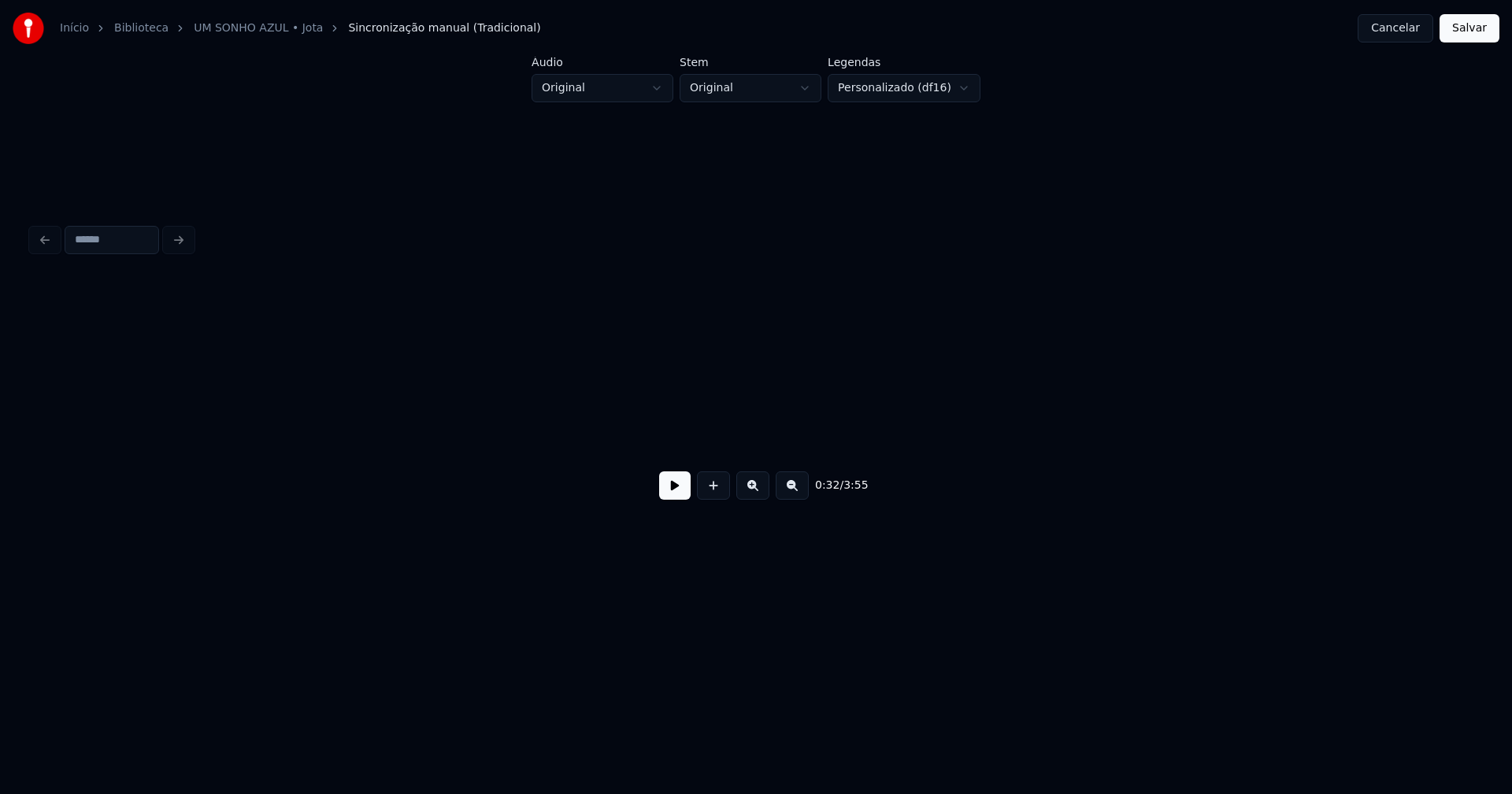
scroll to position [0, 5126]
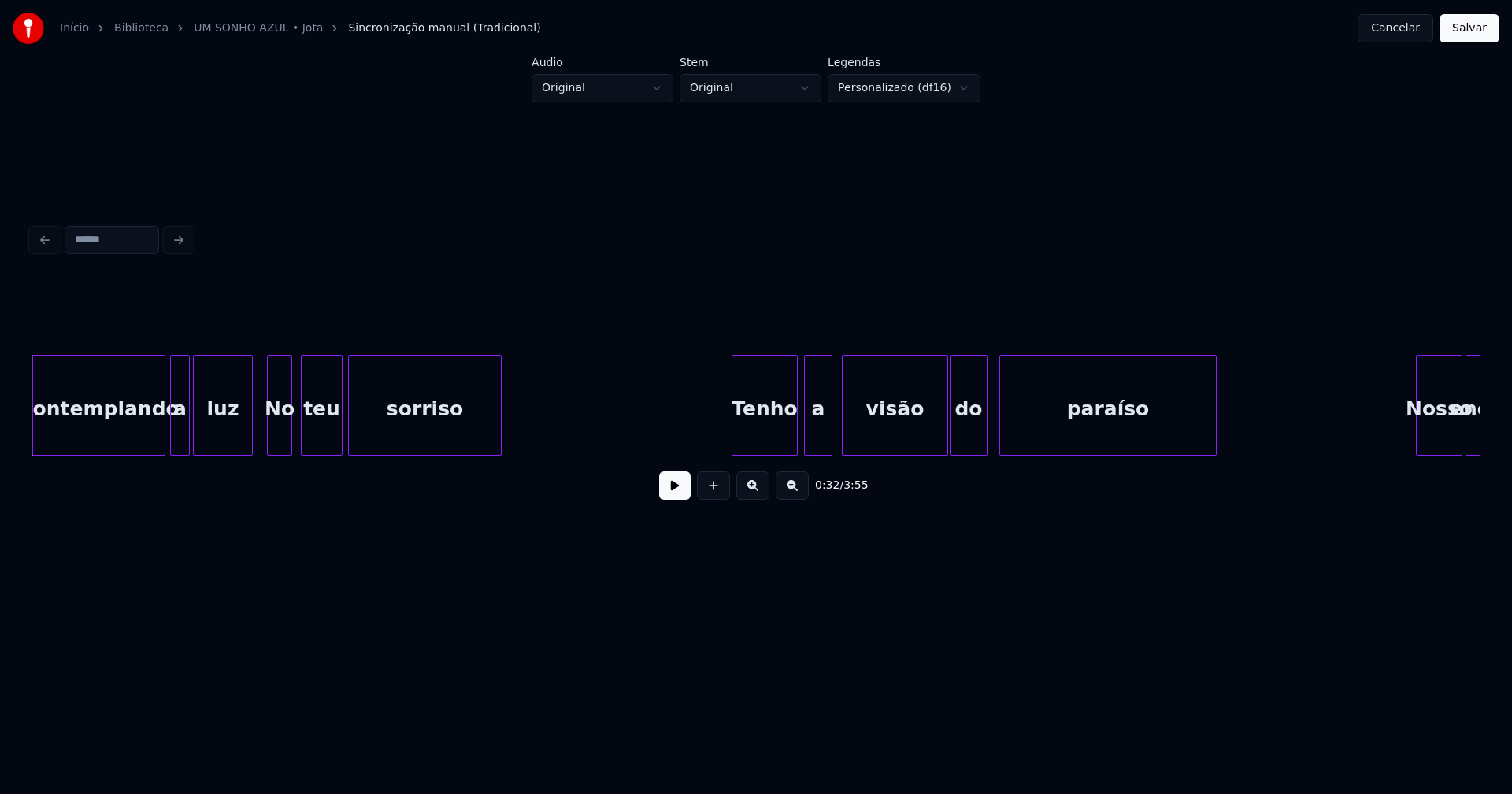
click at [285, 439] on div "No" at bounding box center [279, 410] width 23 height 107
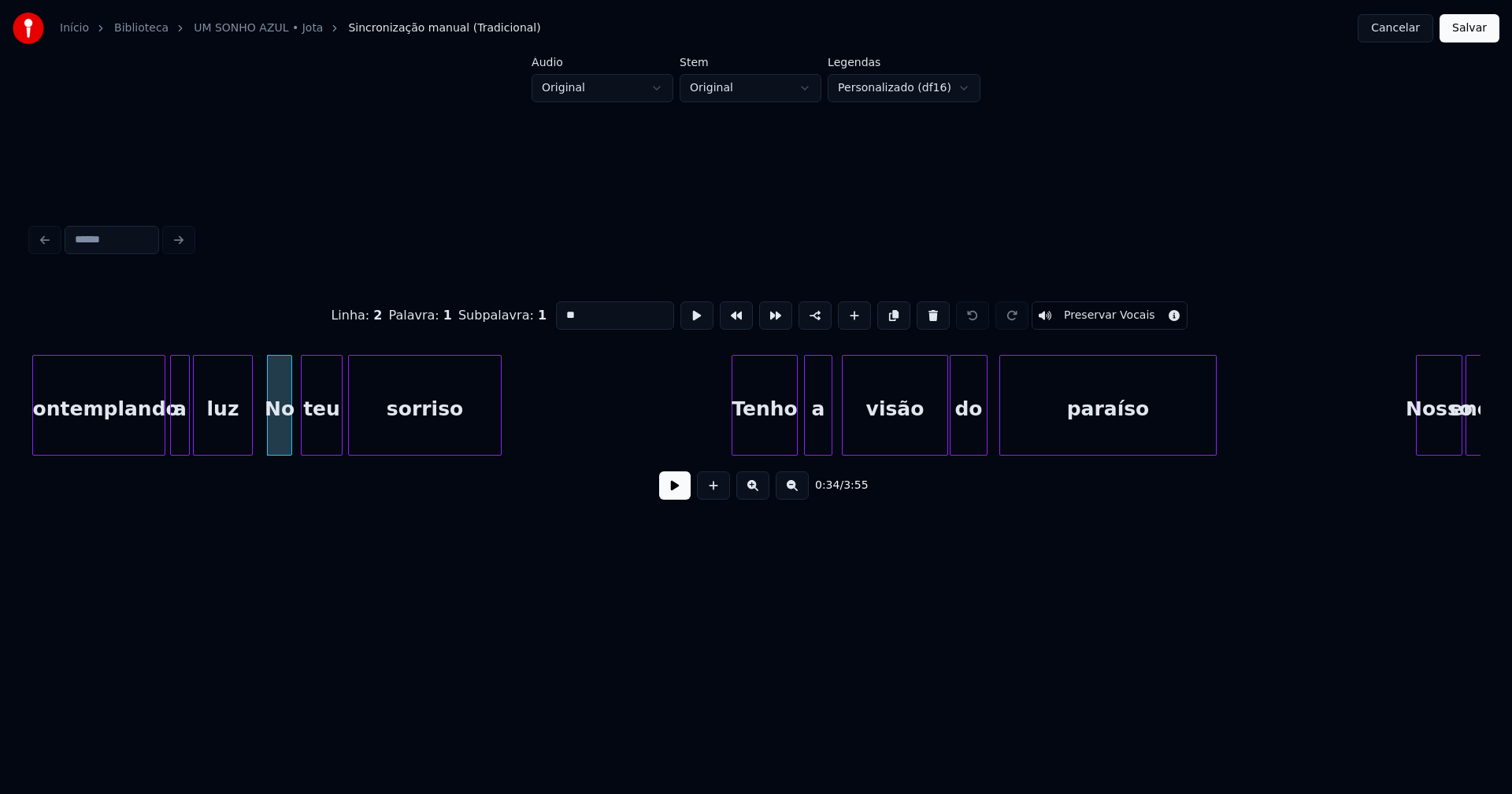
click at [565, 307] on input "**" at bounding box center [615, 316] width 118 height 29
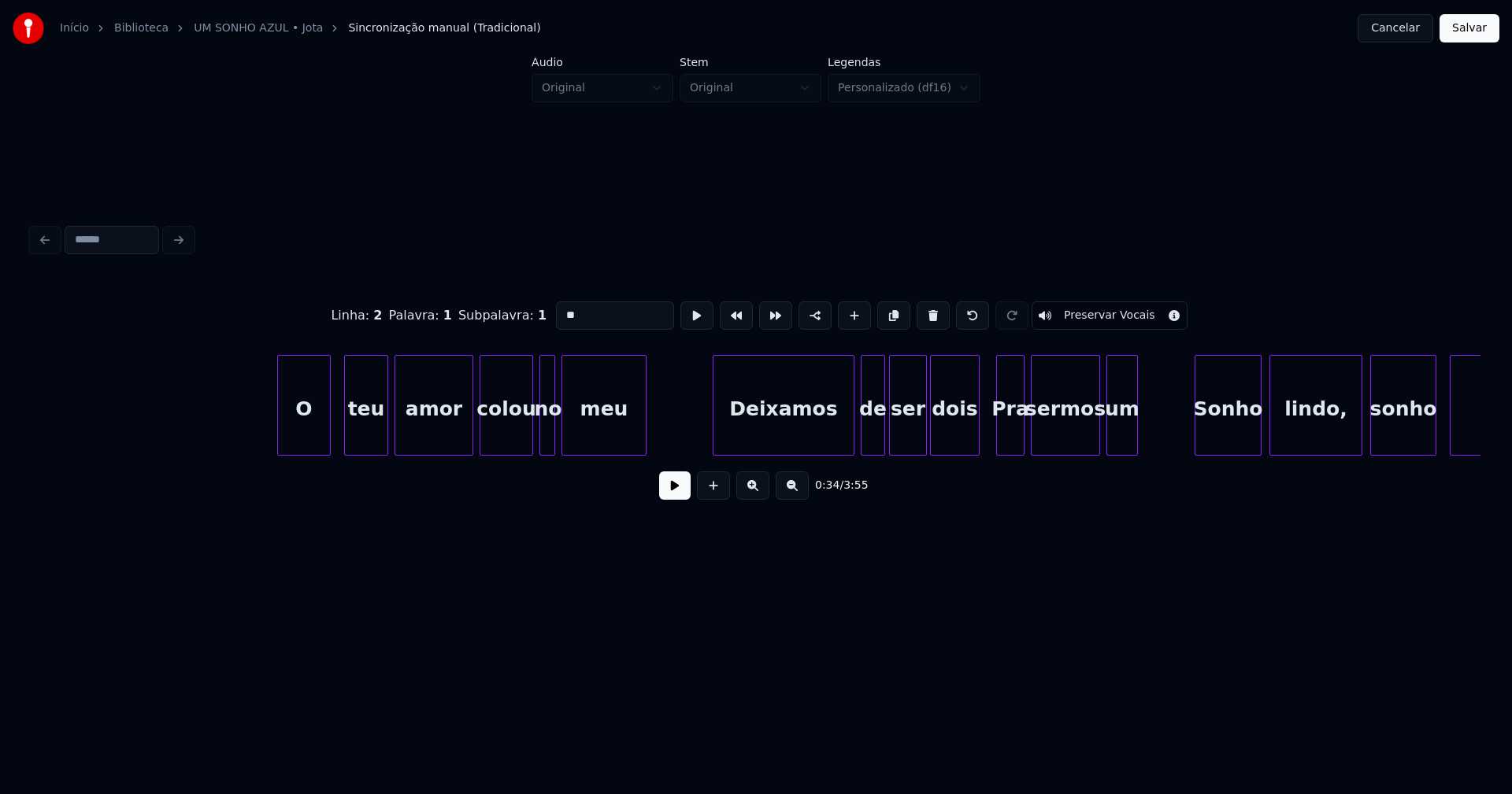
scroll to position [0, 12267]
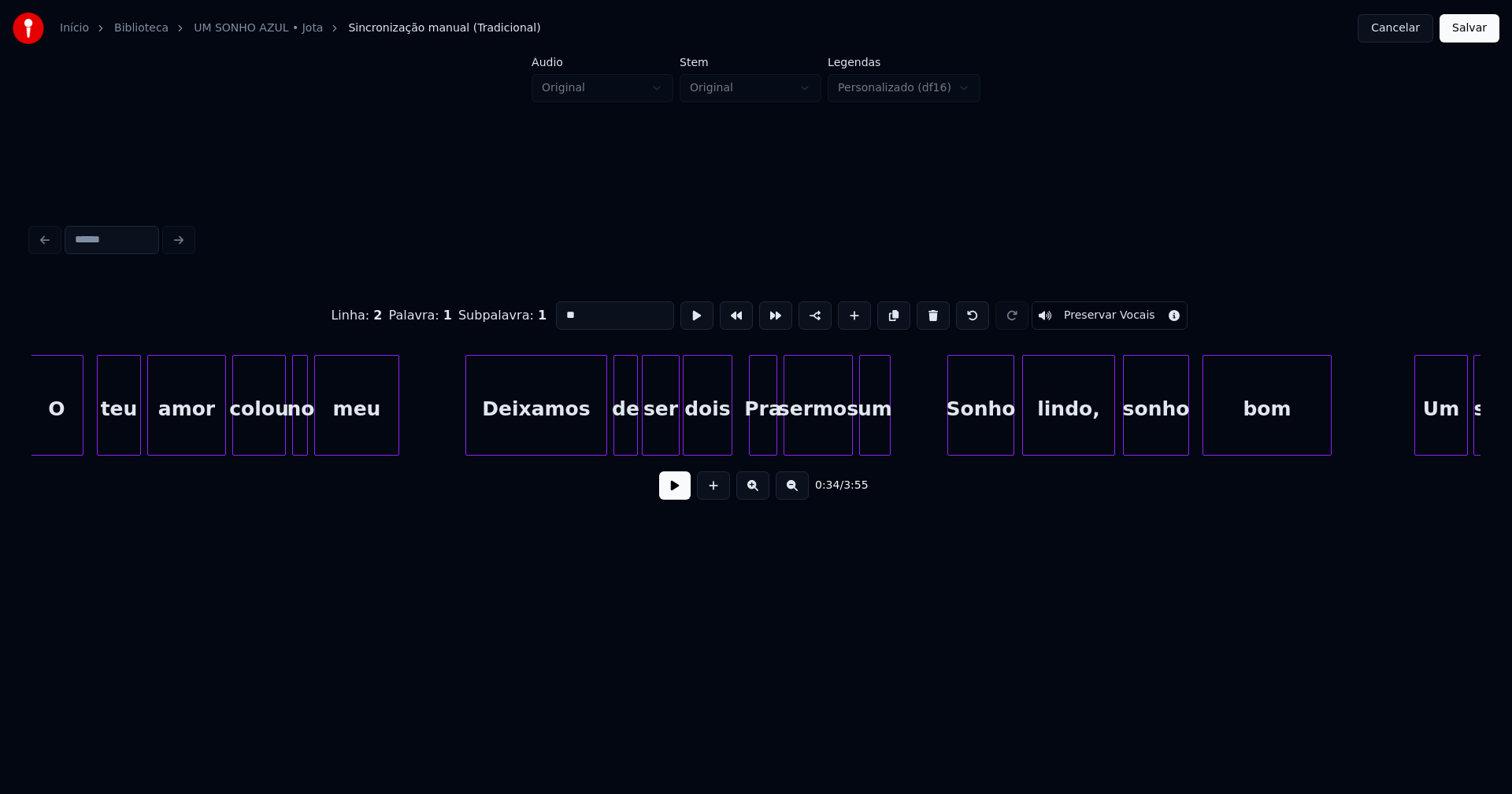
click at [765, 432] on div "Pra" at bounding box center [763, 410] width 27 height 107
click at [565, 309] on input "***" at bounding box center [620, 316] width 118 height 29
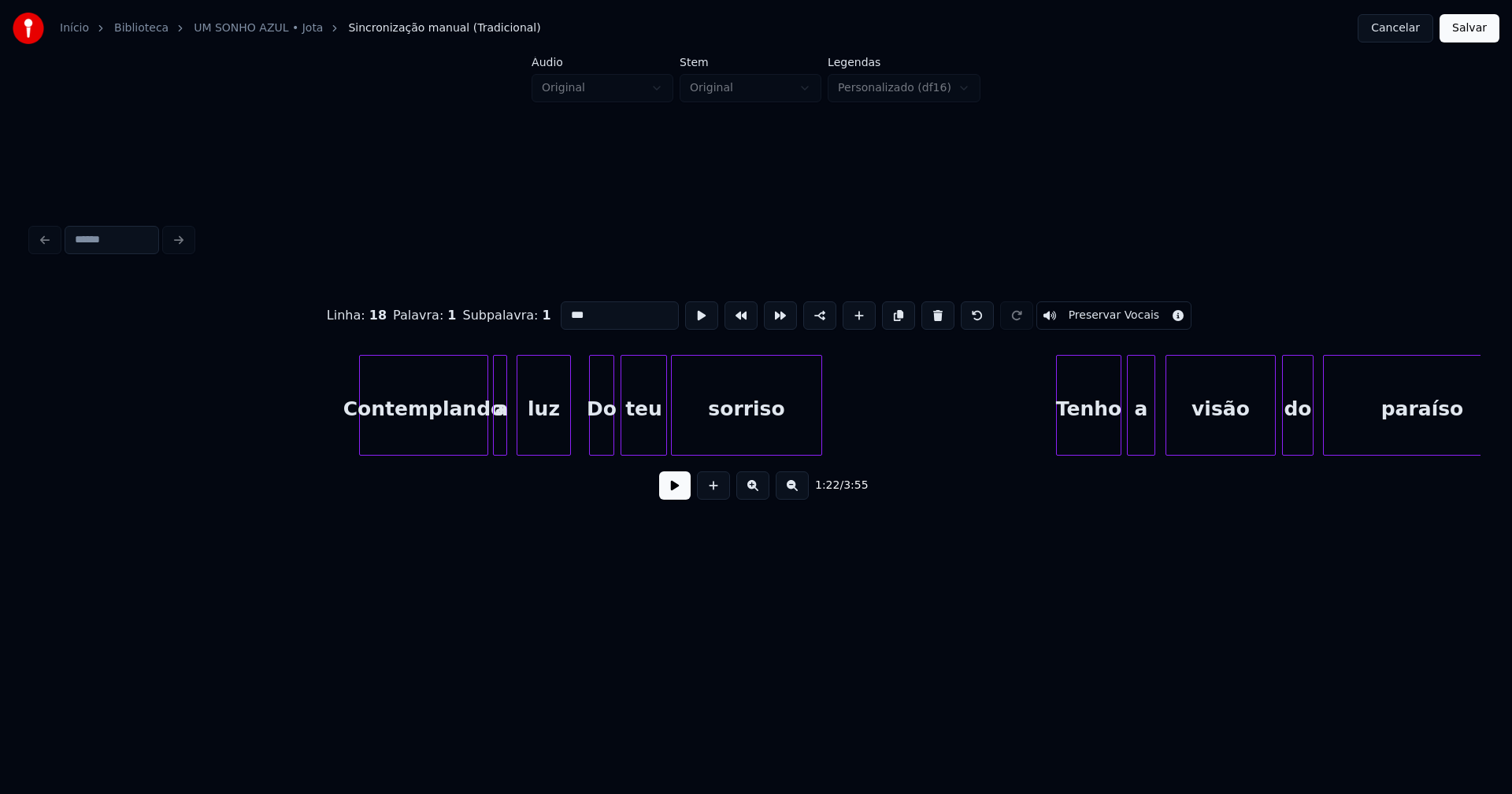
scroll to position [0, 17999]
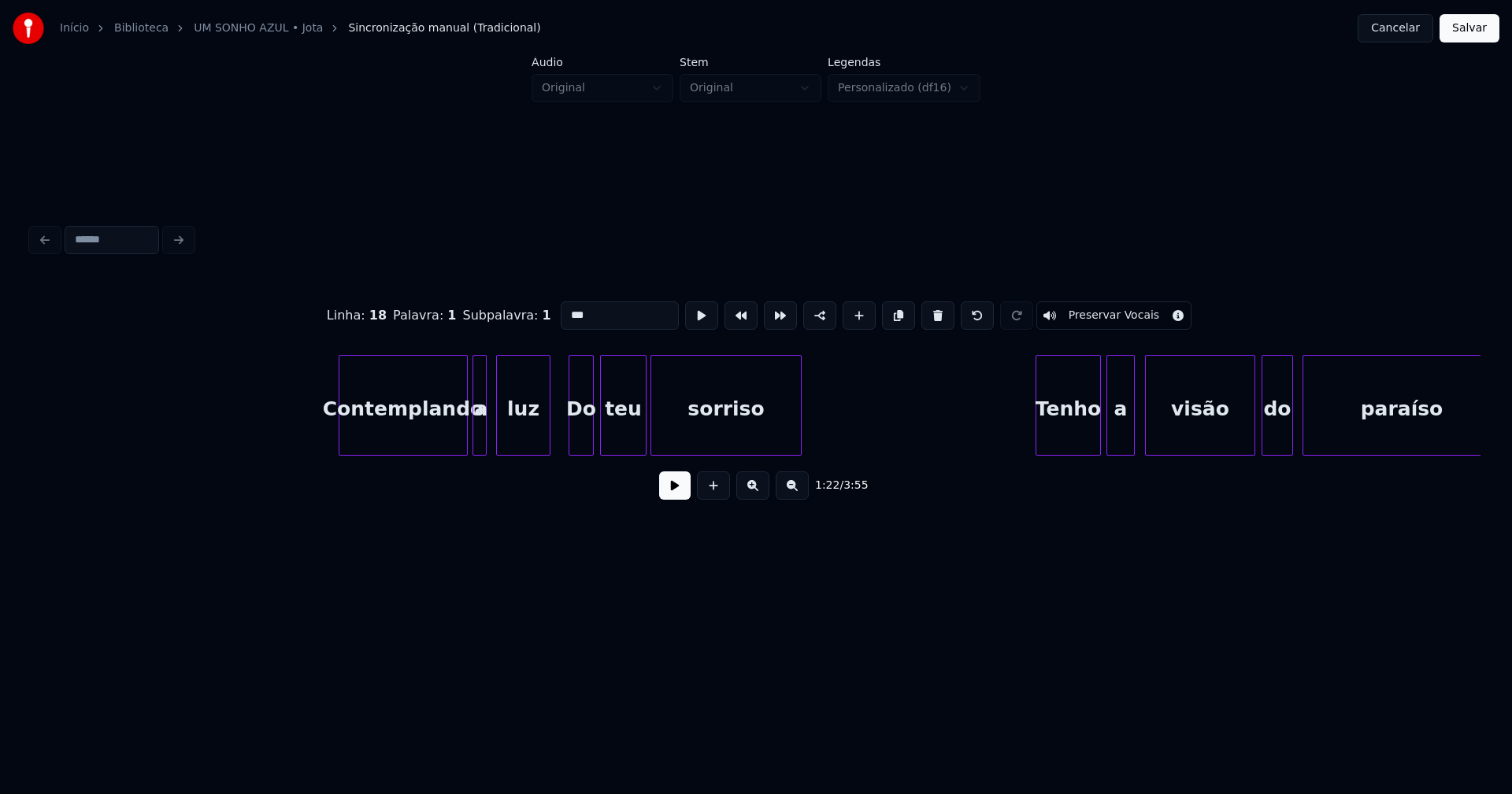
click at [583, 435] on div "Do" at bounding box center [581, 410] width 23 height 107
click at [568, 306] on input "**" at bounding box center [620, 316] width 118 height 29
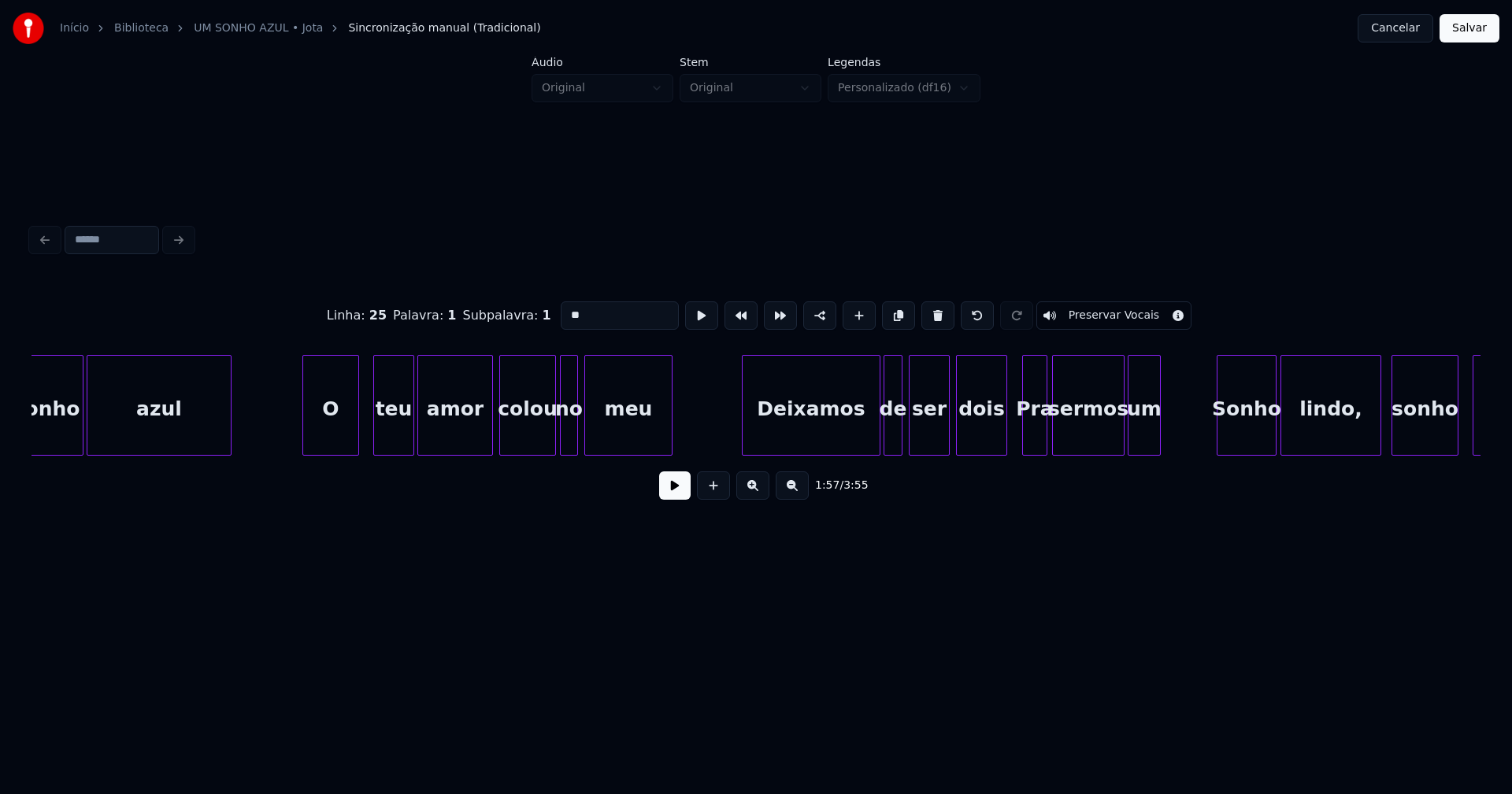
scroll to position [0, 25190]
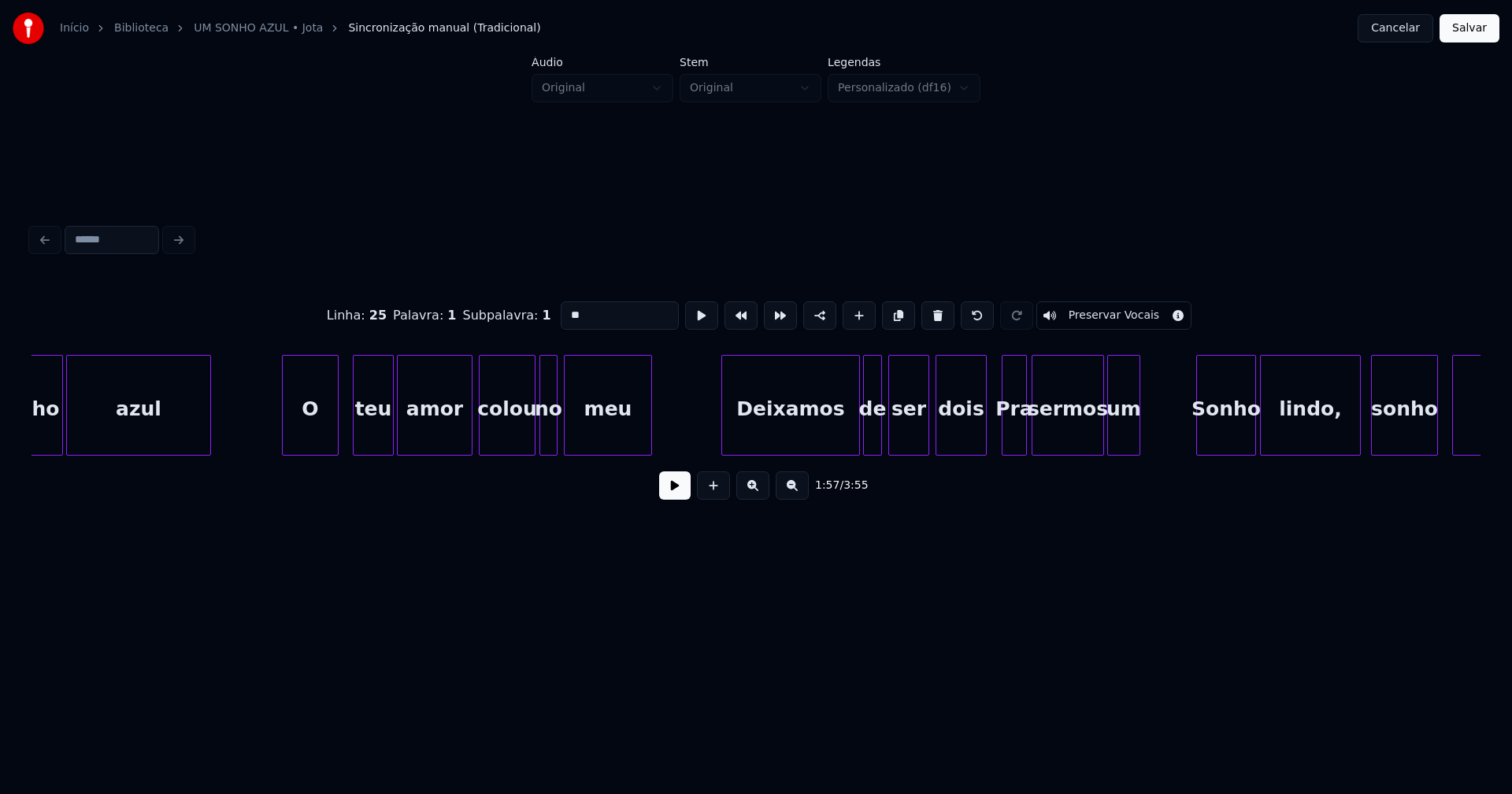
click at [1014, 434] on div "Pra" at bounding box center [1014, 410] width 23 height 107
click at [565, 305] on input "***" at bounding box center [620, 316] width 118 height 29
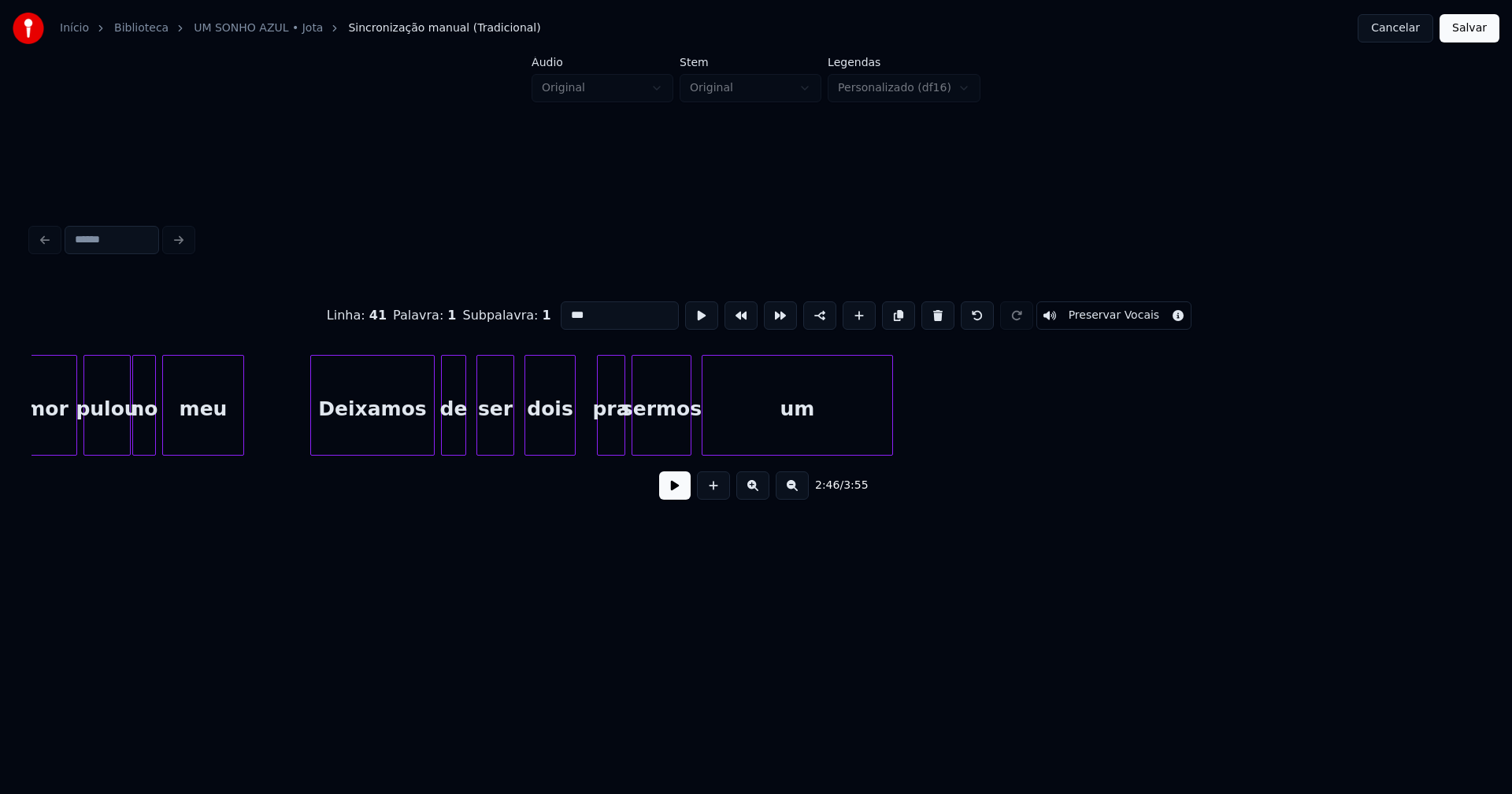
scroll to position [0, 27491]
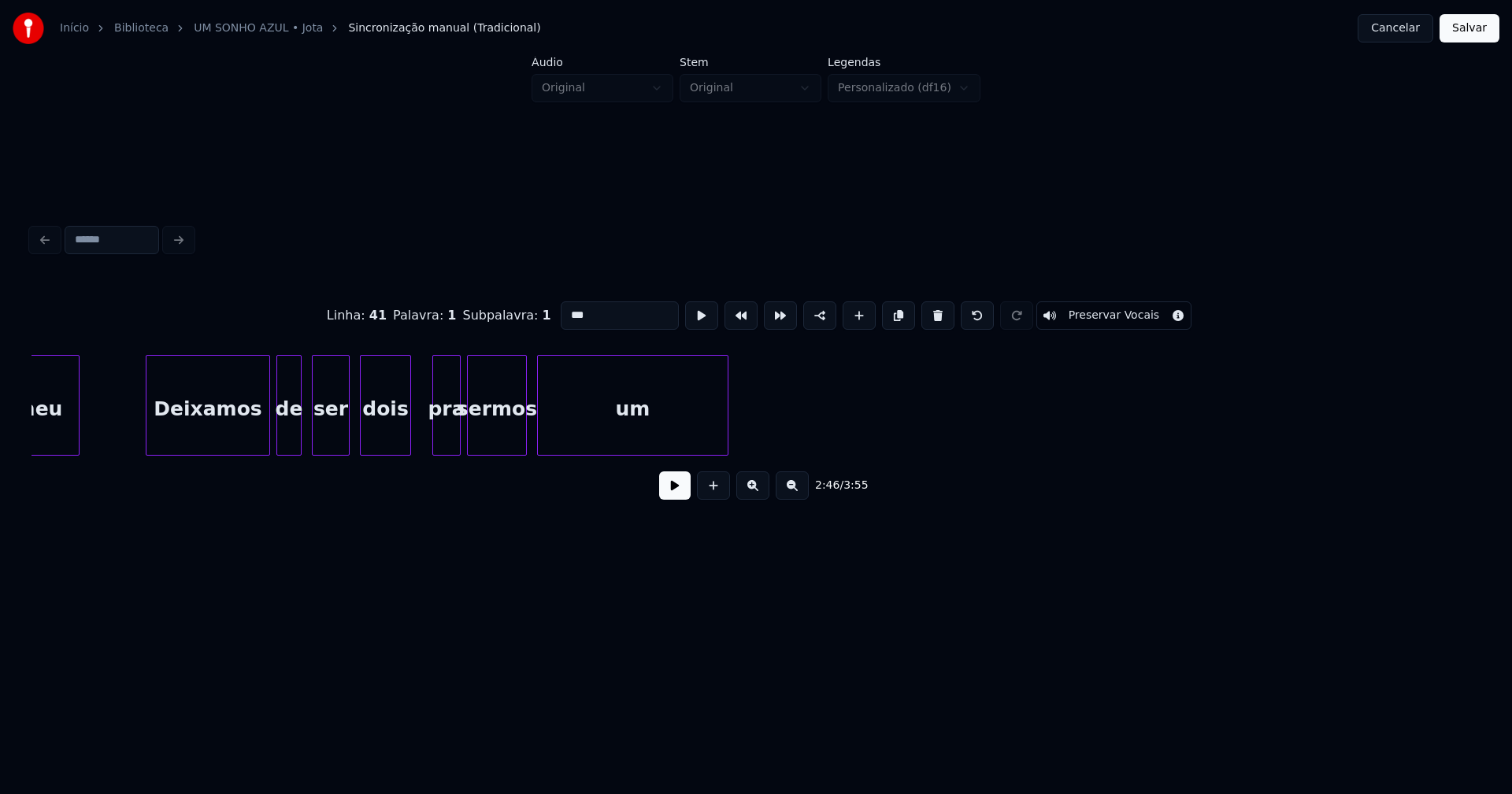
type input "***"
click at [1476, 34] on button "Salvar" at bounding box center [1469, 29] width 60 height 29
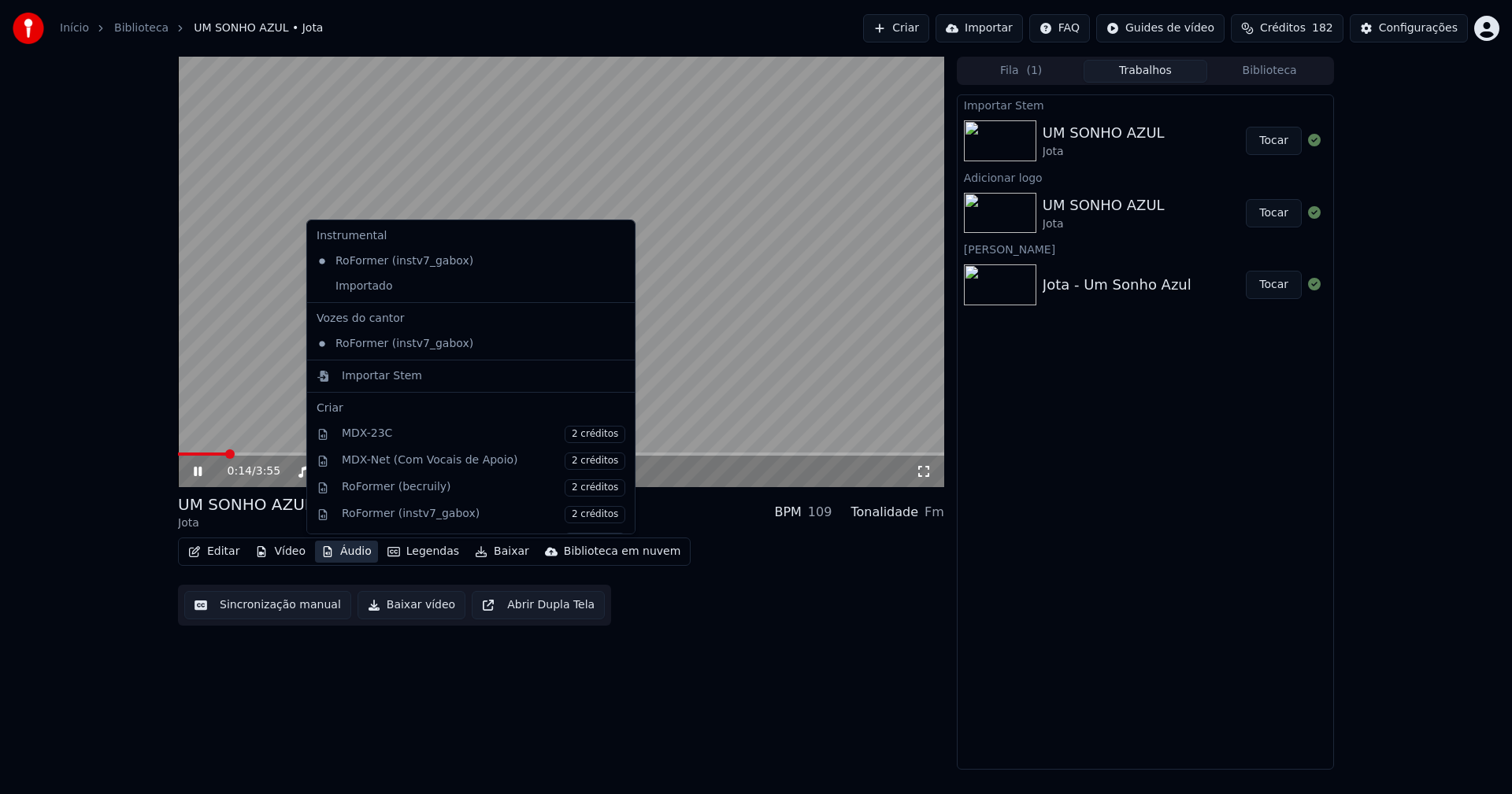
click at [346, 554] on button "Áudio" at bounding box center [346, 552] width 63 height 22
click at [325, 290] on div "Importado" at bounding box center [459, 286] width 298 height 25
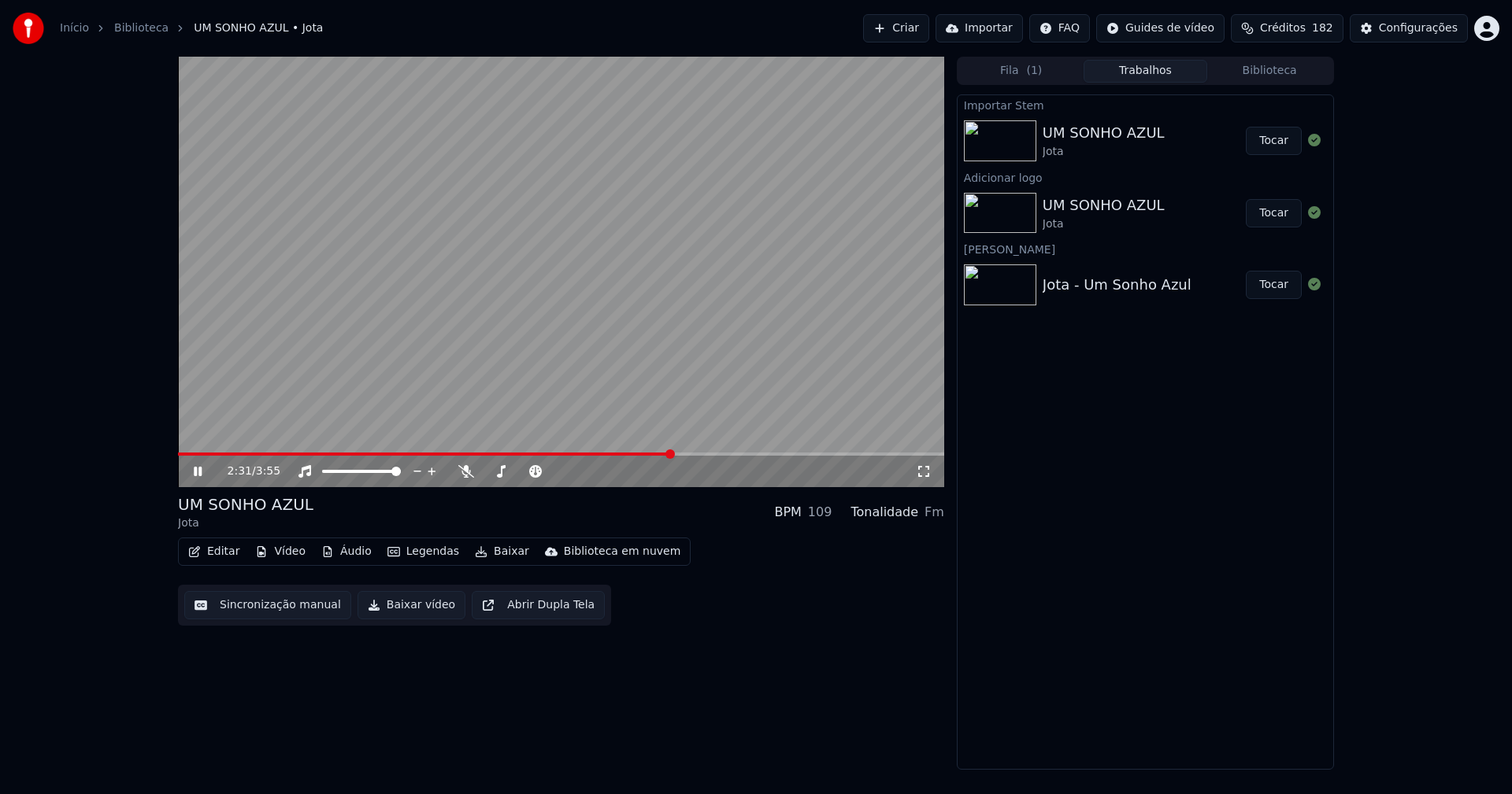
click at [198, 469] on icon at bounding box center [208, 471] width 37 height 13
click at [416, 611] on button "Baixar vídeo" at bounding box center [412, 605] width 108 height 29
